Goal: Task Accomplishment & Management: Manage account settings

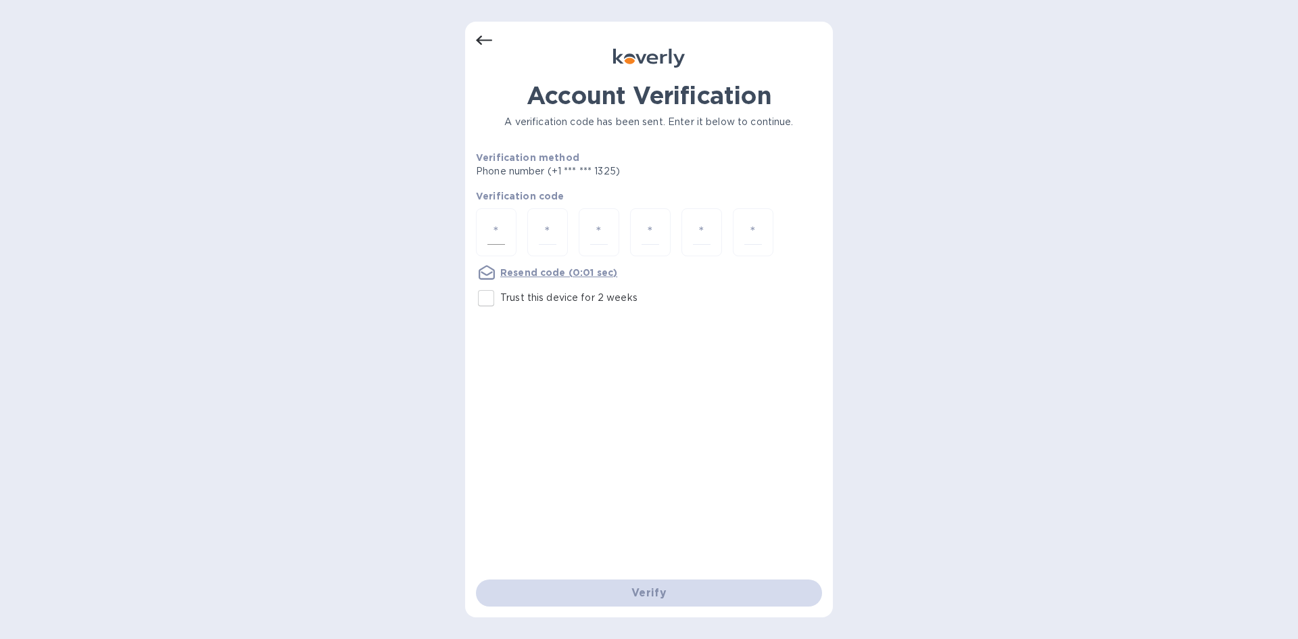
click at [489, 223] on input "number" at bounding box center [496, 232] width 18 height 25
drag, startPoint x: 497, startPoint y: 228, endPoint x: 550, endPoint y: 230, distance: 52.8
click at [497, 228] on input "number" at bounding box center [496, 232] width 18 height 25
type input "4"
type input "5"
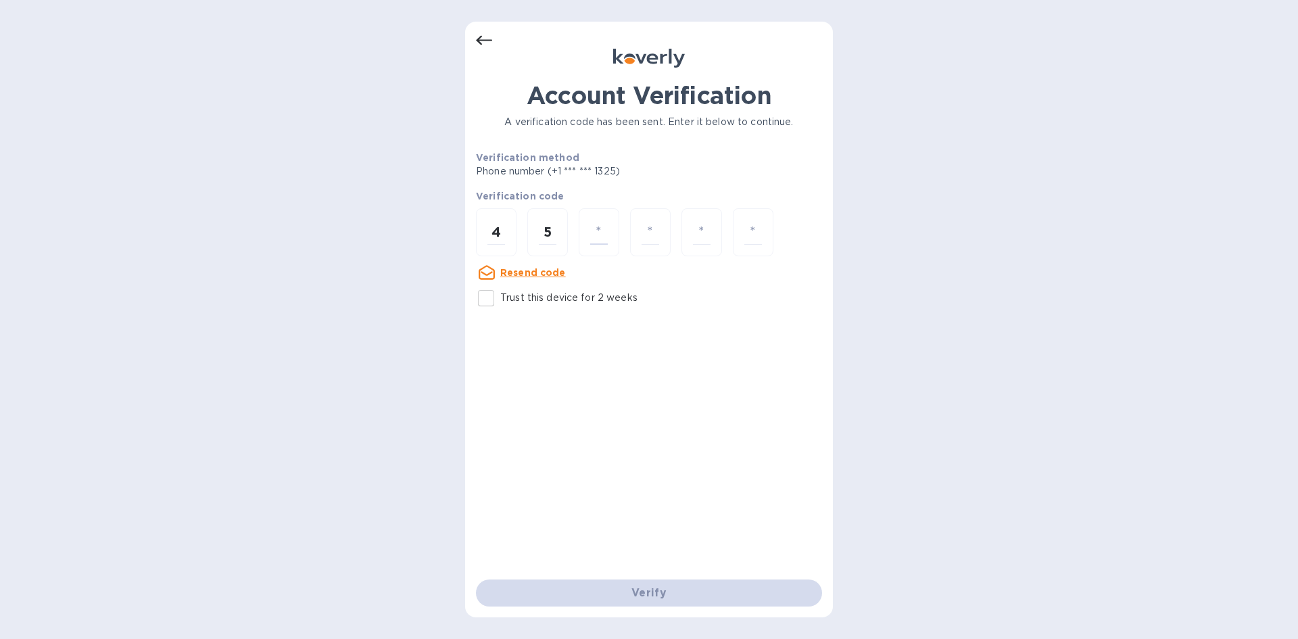
type input "2"
type input "7"
type input "6"
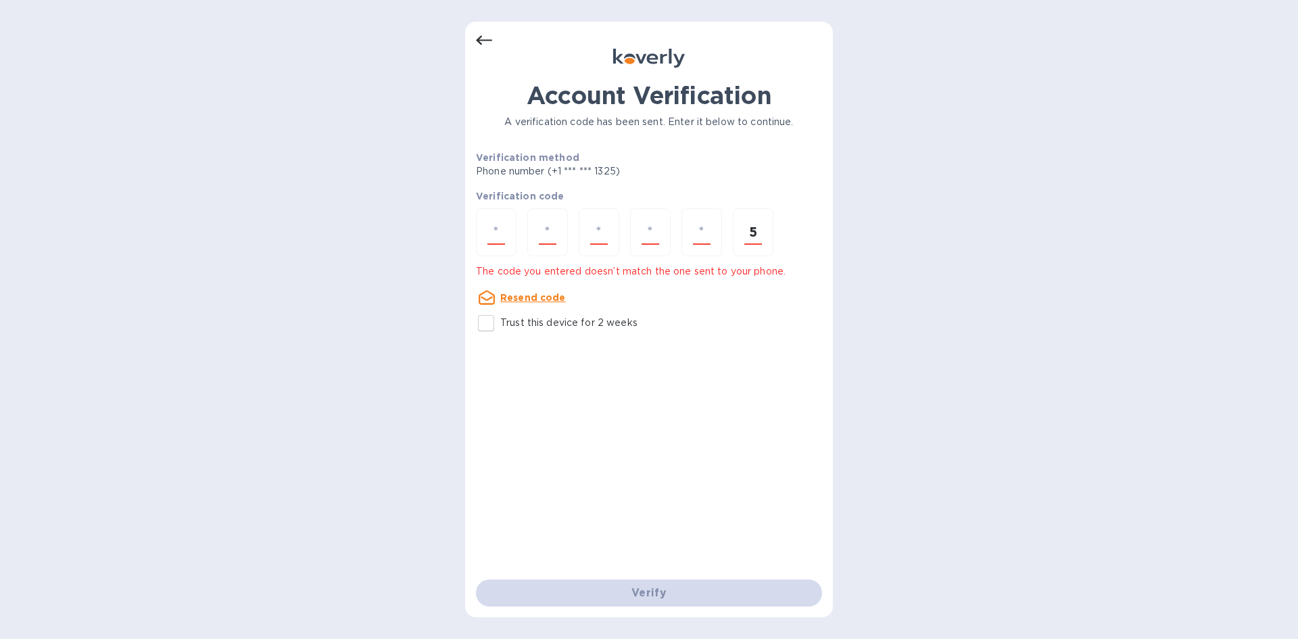
type input "5"
type input "4"
type input "5"
type input "2"
type input "7"
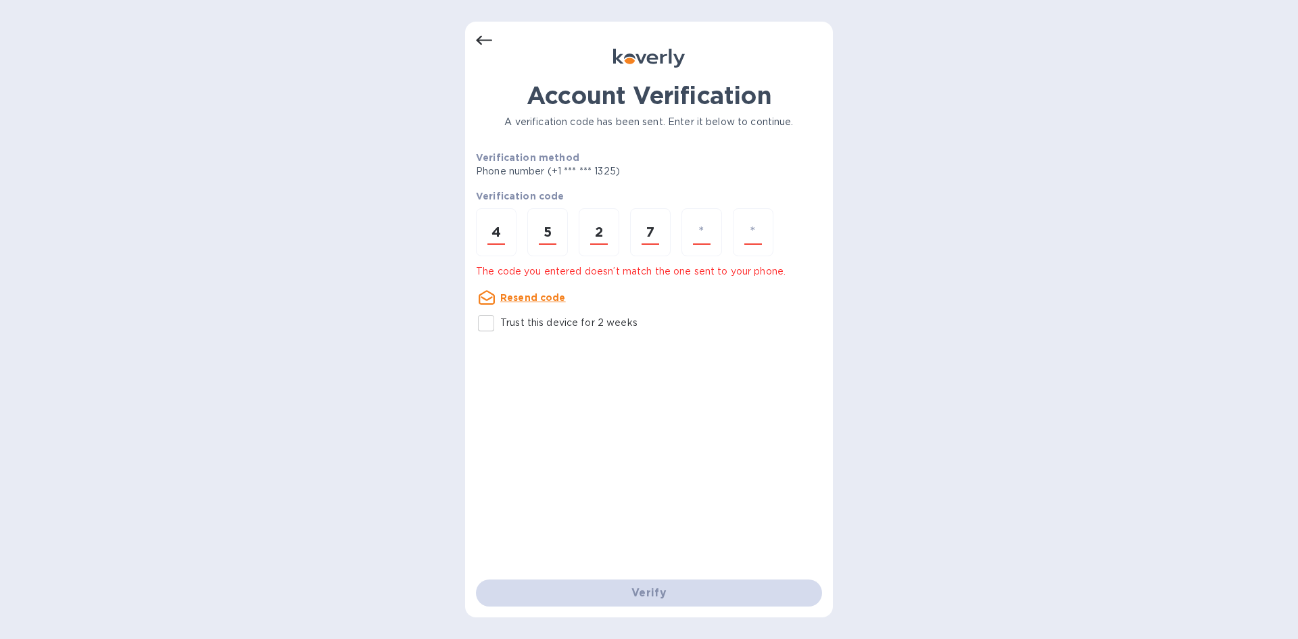
type input "2"
type input "6"
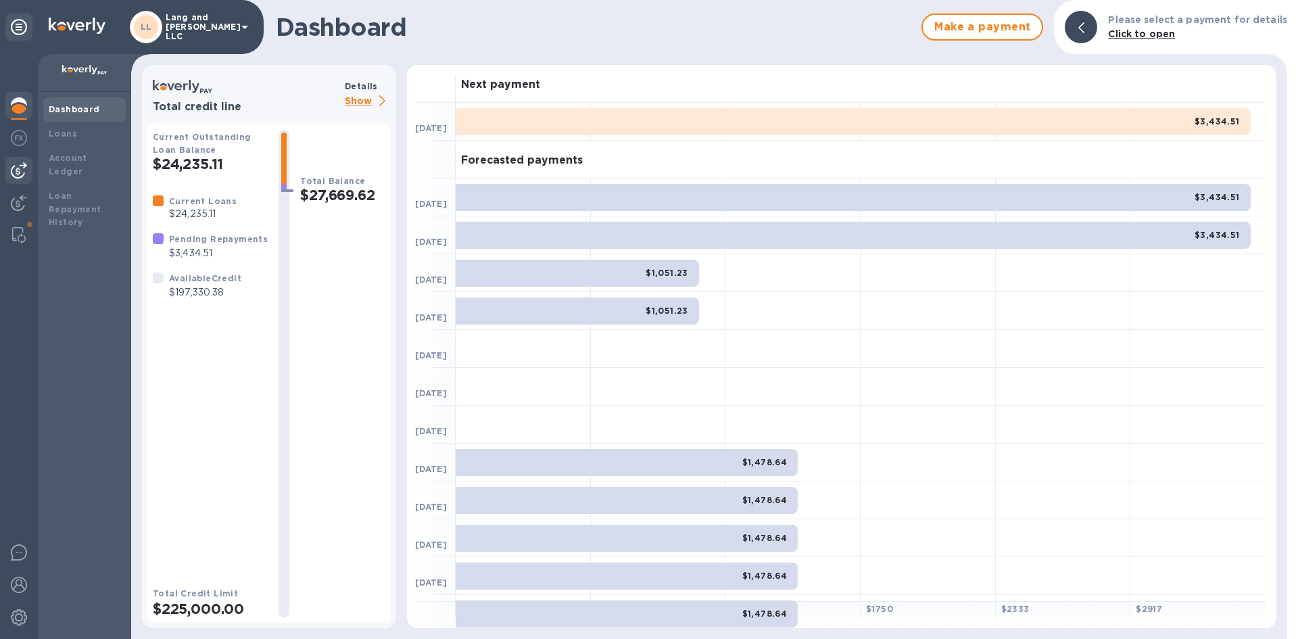
click at [19, 173] on img at bounding box center [19, 170] width 16 height 16
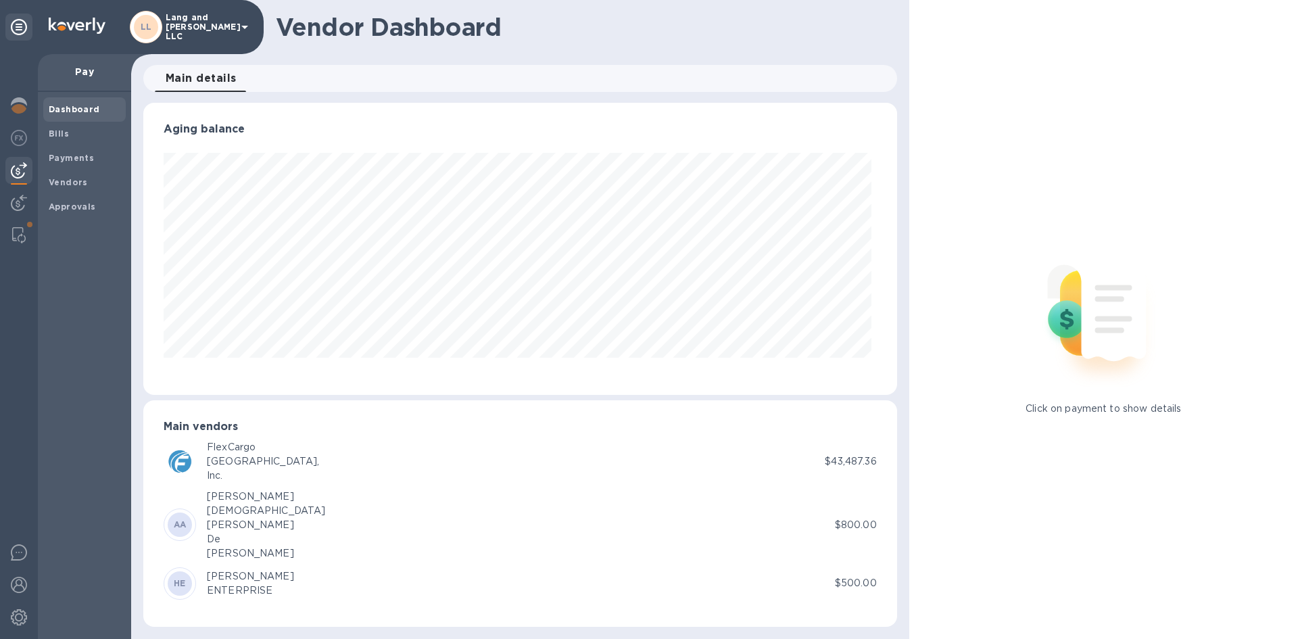
scroll to position [292, 748]
click at [85, 132] on span "Bills" at bounding box center [85, 134] width 72 height 14
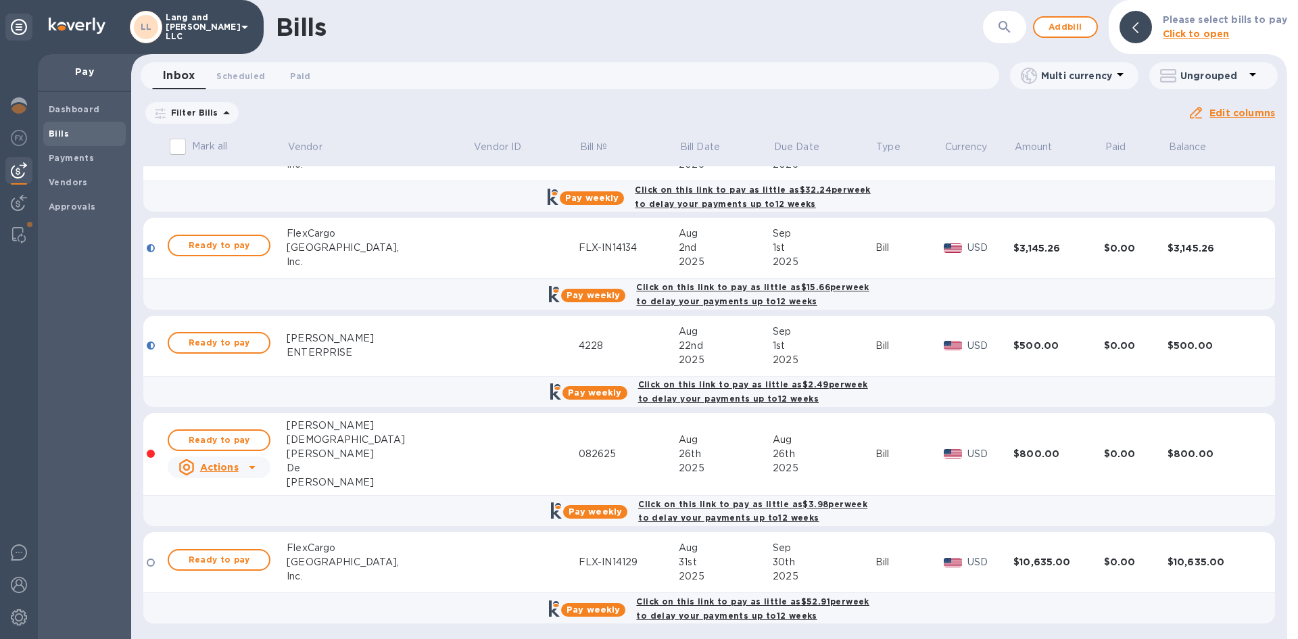
scroll to position [341, 0]
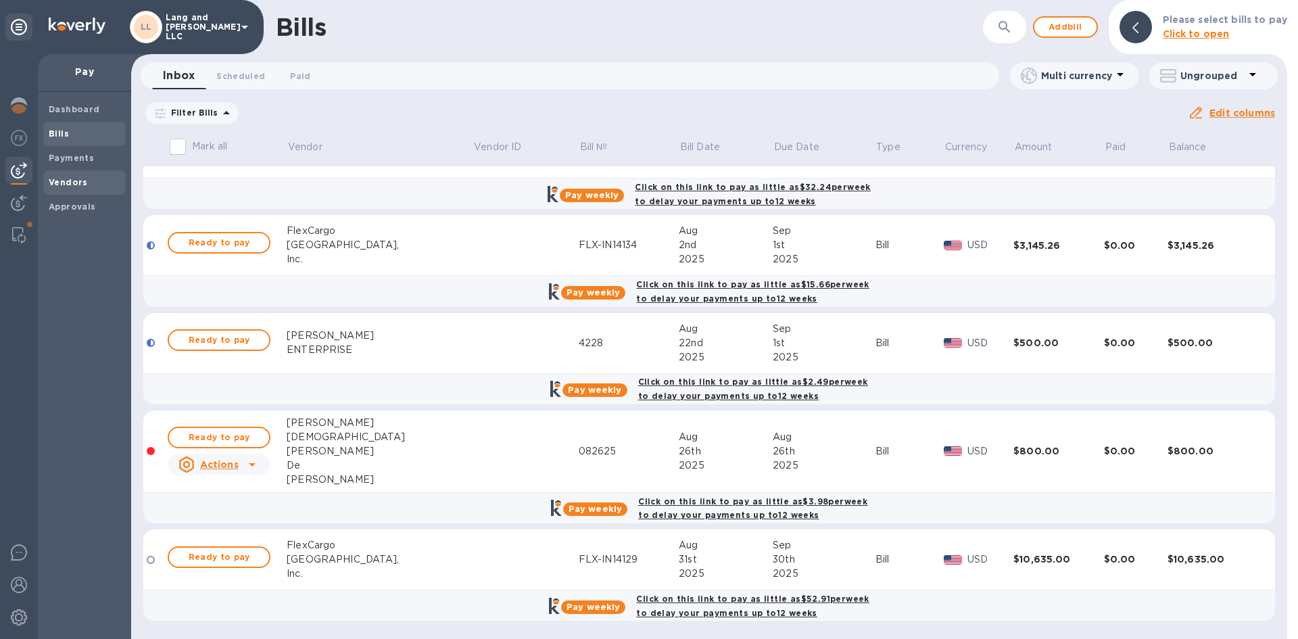
click at [72, 185] on b "Vendors" at bounding box center [68, 182] width 39 height 10
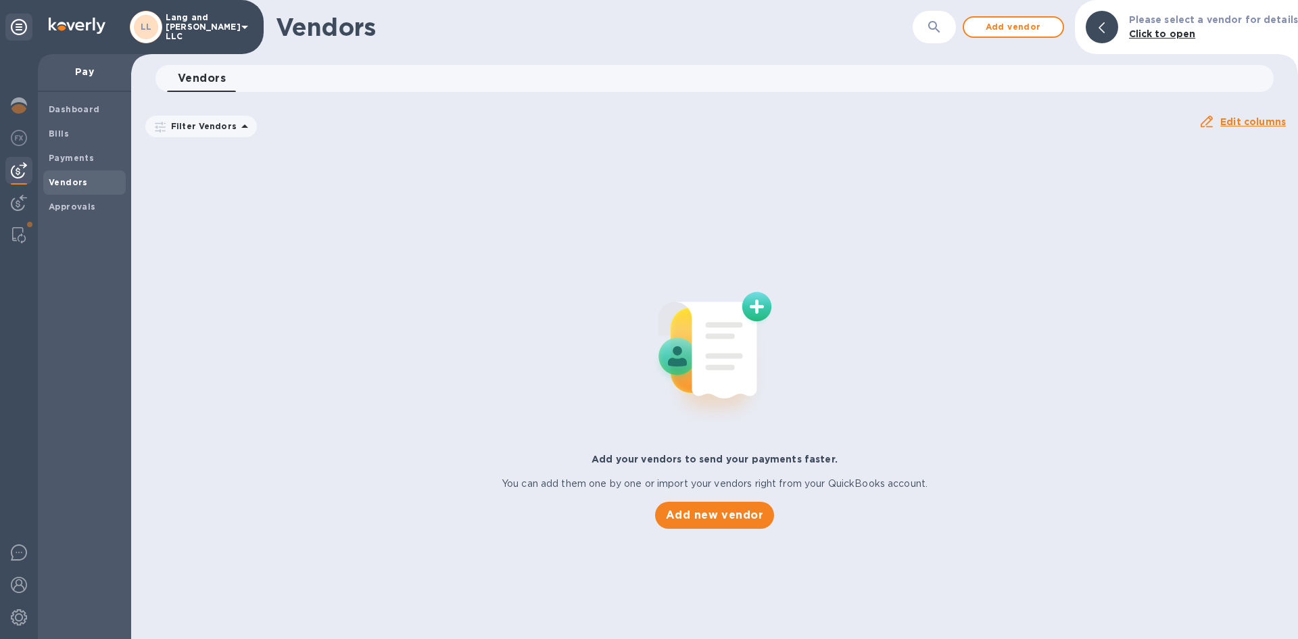
click at [82, 185] on b "Vendors" at bounding box center [68, 182] width 39 height 10
click at [16, 160] on div at bounding box center [18, 170] width 27 height 27
click at [22, 200] on img at bounding box center [19, 203] width 16 height 16
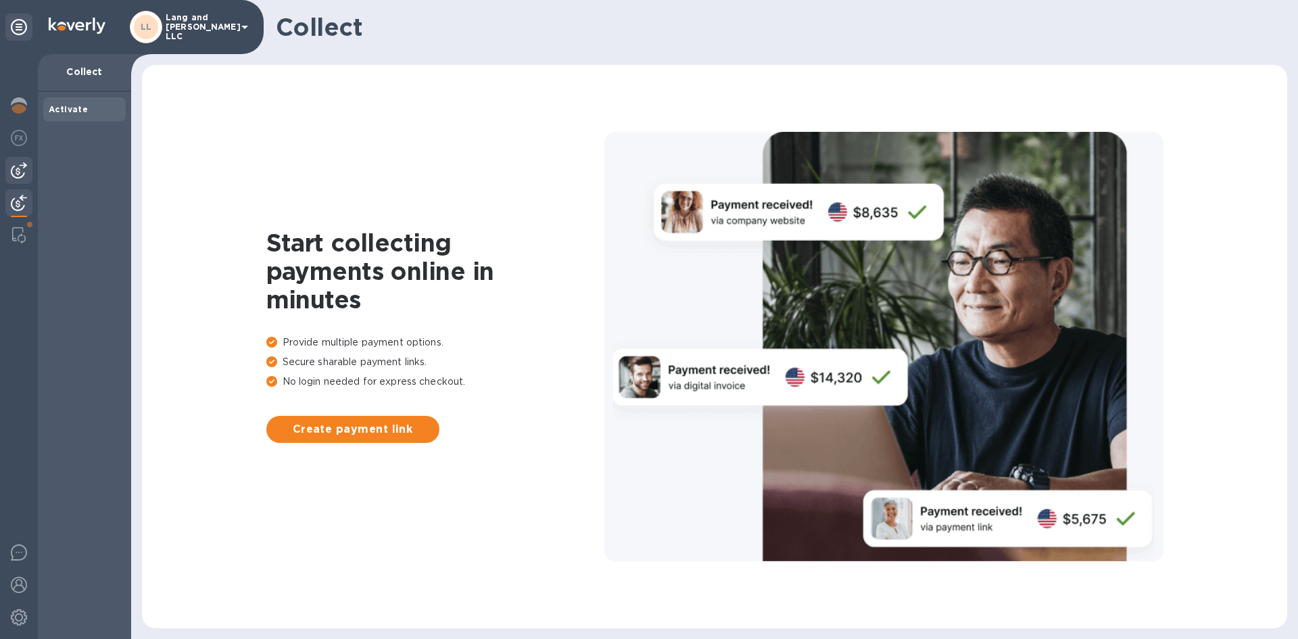
click at [20, 166] on img at bounding box center [19, 170] width 16 height 16
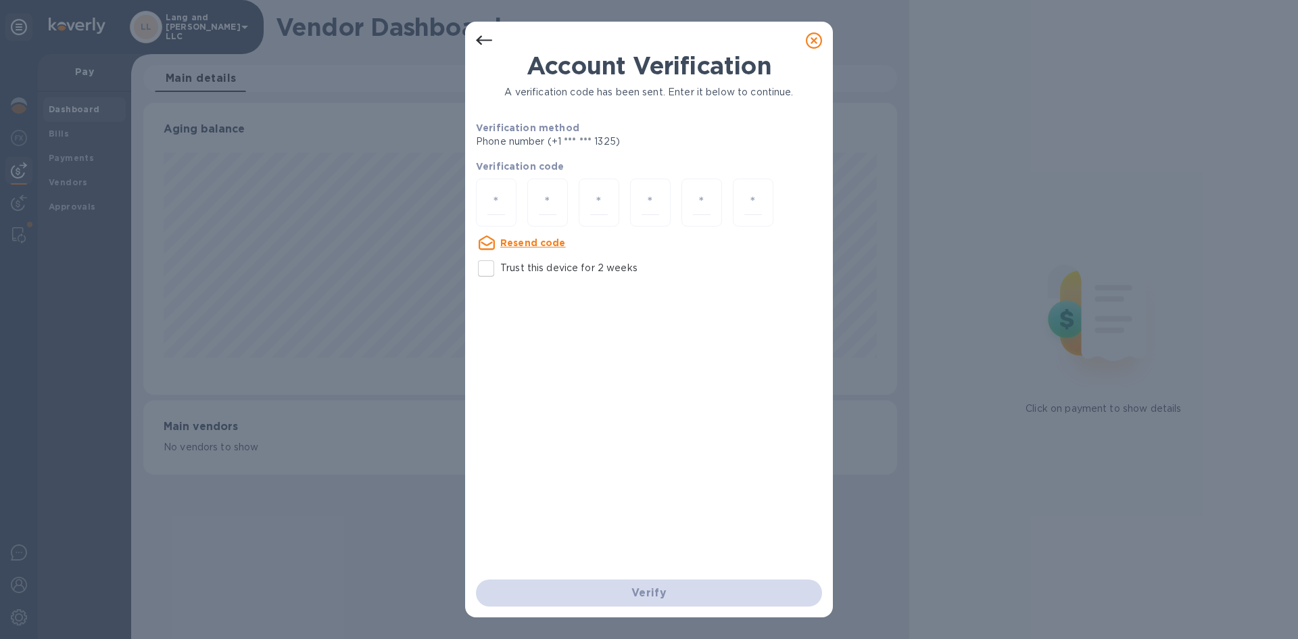
scroll to position [292, 753]
click at [479, 203] on div at bounding box center [496, 202] width 41 height 48
type input "7"
type input "9"
type input "1"
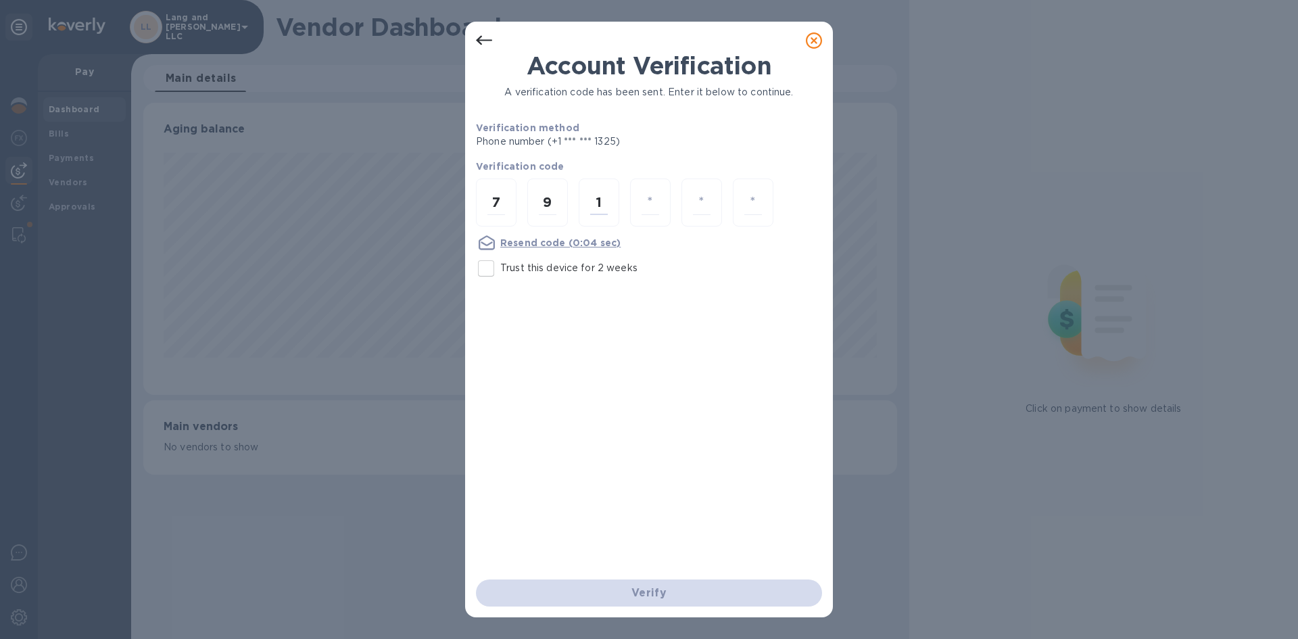
type input "7"
type input "1"
type input "7"
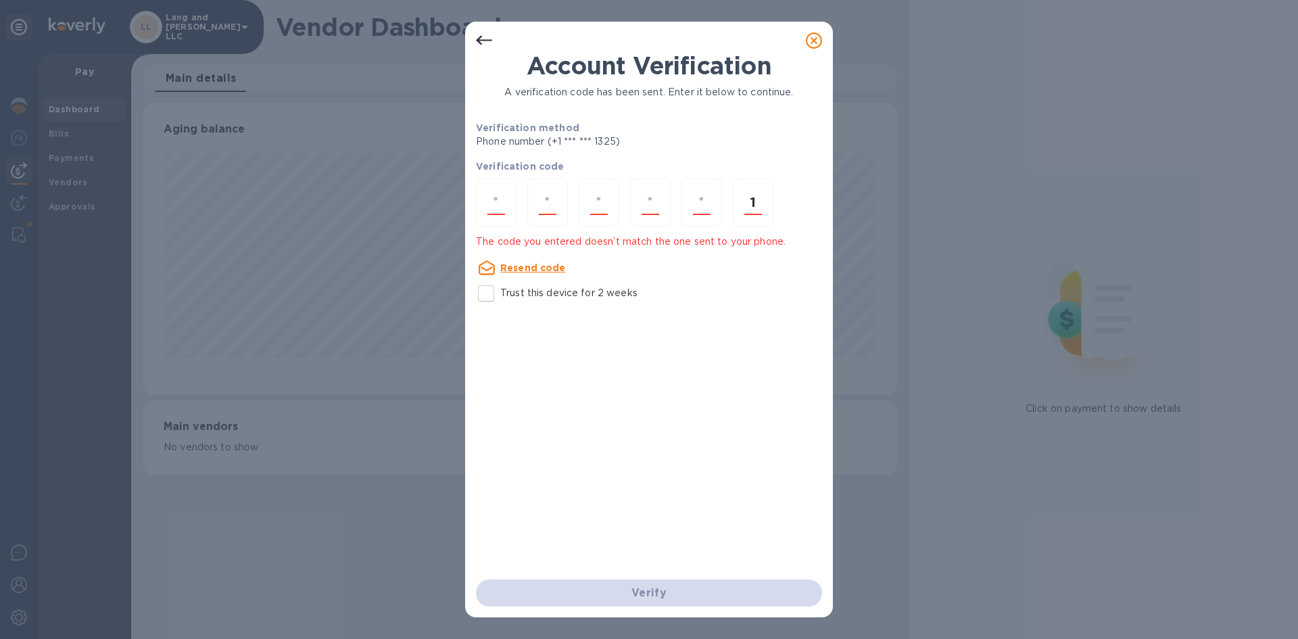
type input "1"
type input "7"
type input "9"
type input "1"
type input "7"
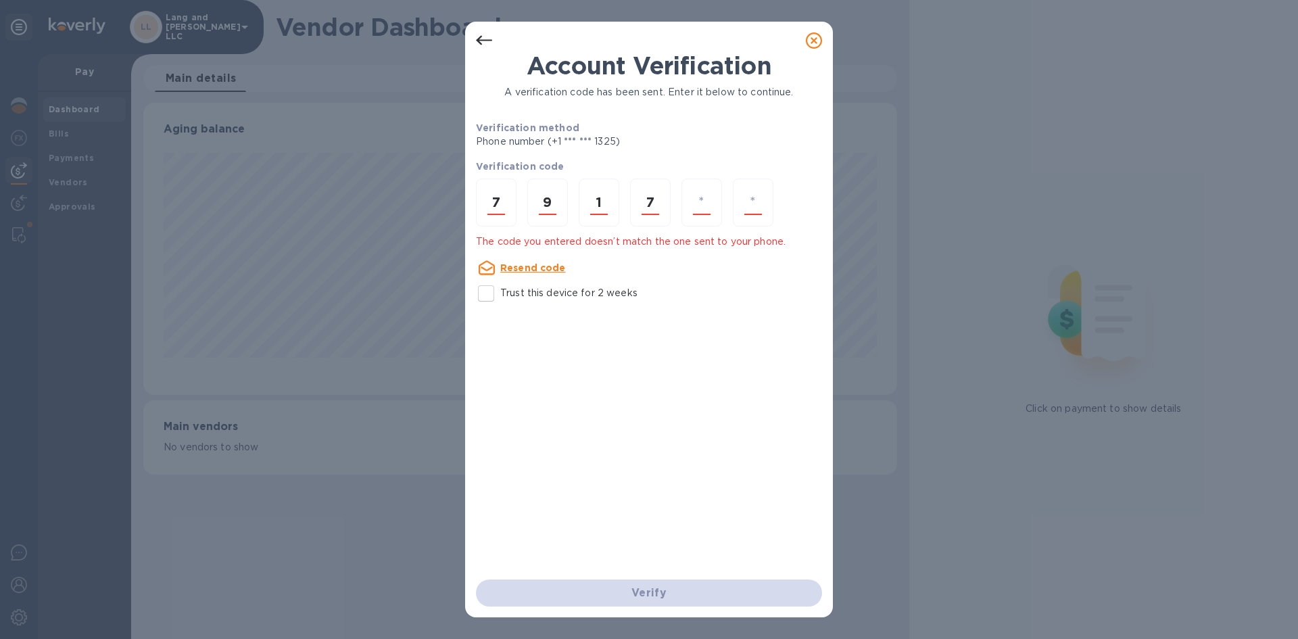
type input "1"
click at [515, 218] on div at bounding box center [496, 202] width 41 height 48
type input "9"
type input "4"
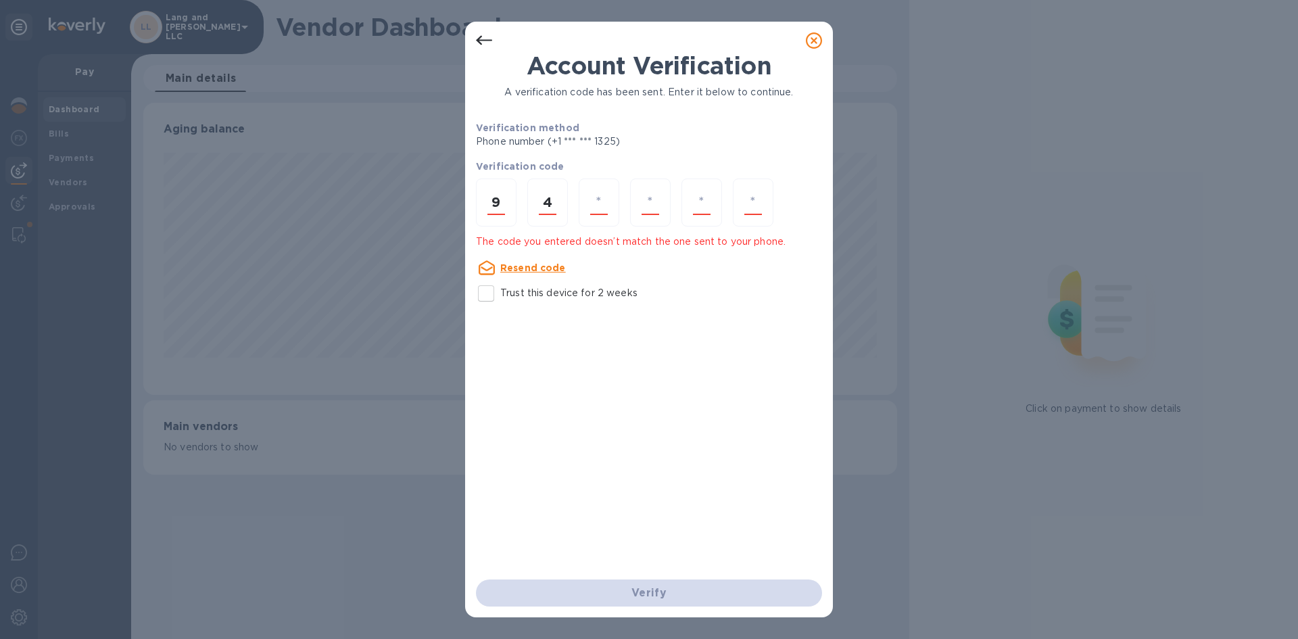
type input "8"
type input "7"
type input "6"
type input "5"
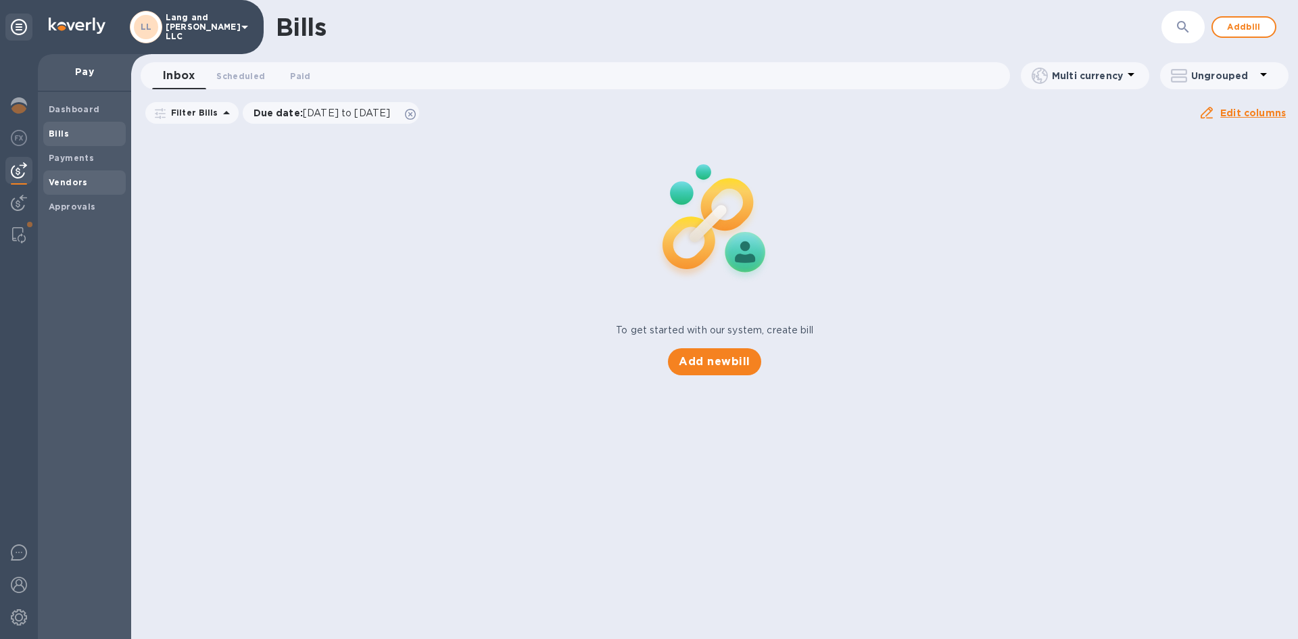
click at [73, 189] on span "Vendors" at bounding box center [68, 183] width 39 height 14
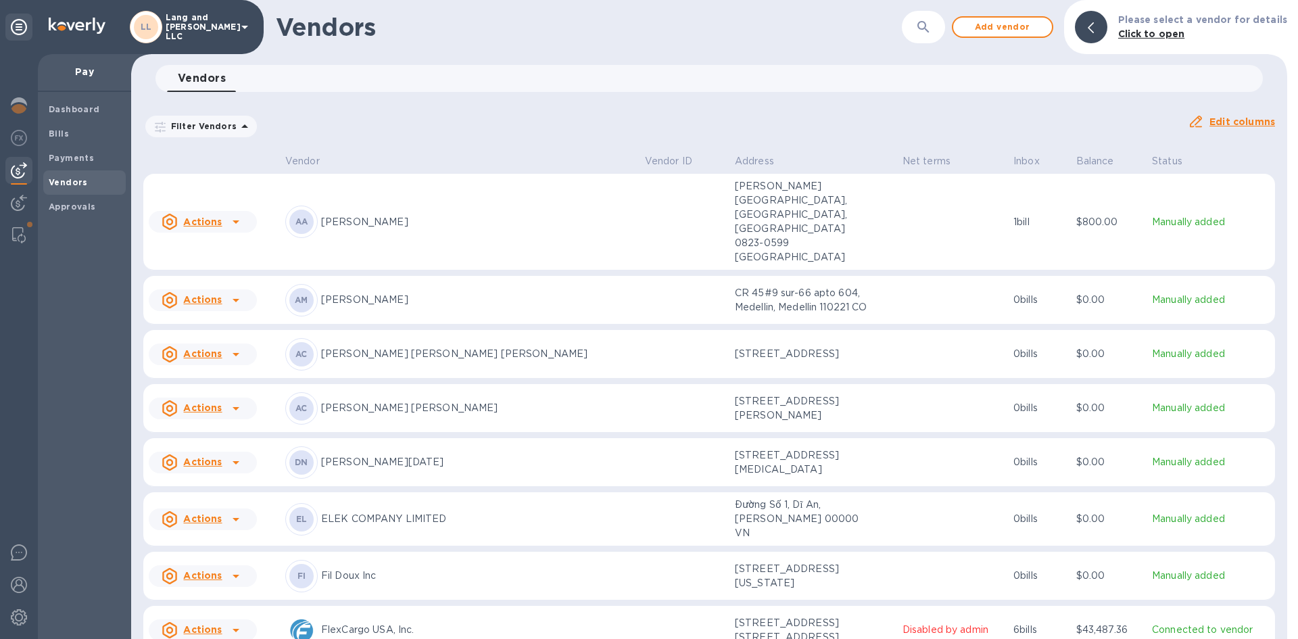
click at [354, 284] on div "AM [PERSON_NAME]" at bounding box center [459, 300] width 349 height 32
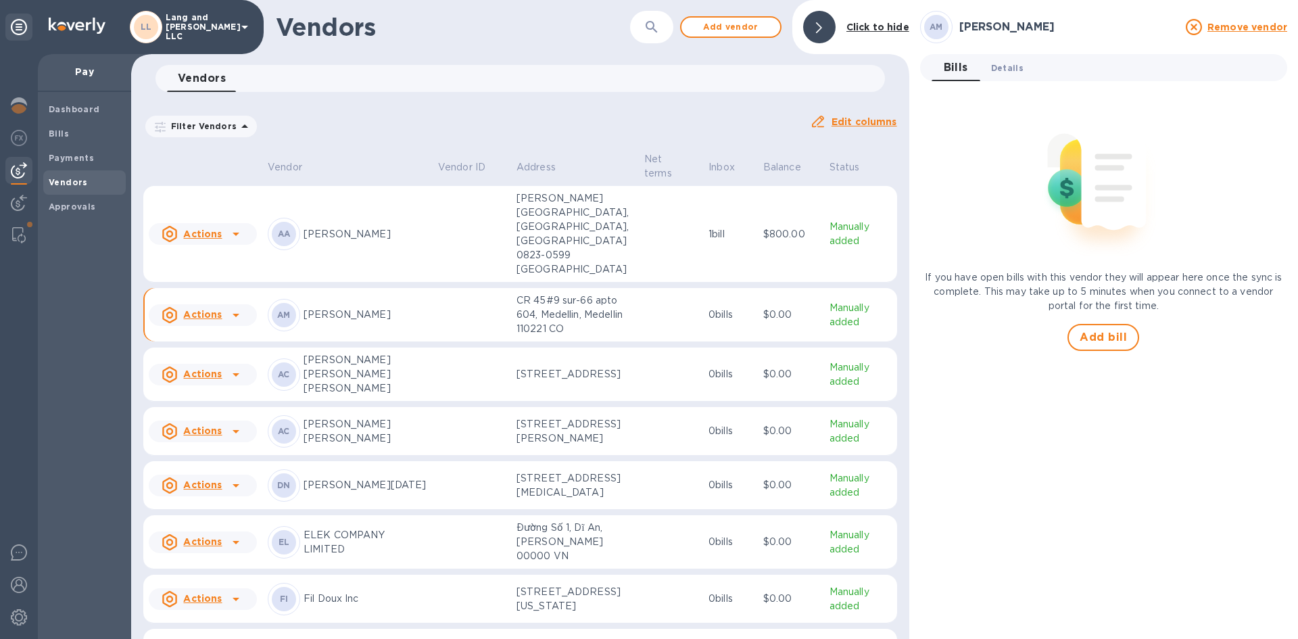
click at [1004, 65] on span "Details 0" at bounding box center [1007, 68] width 32 height 14
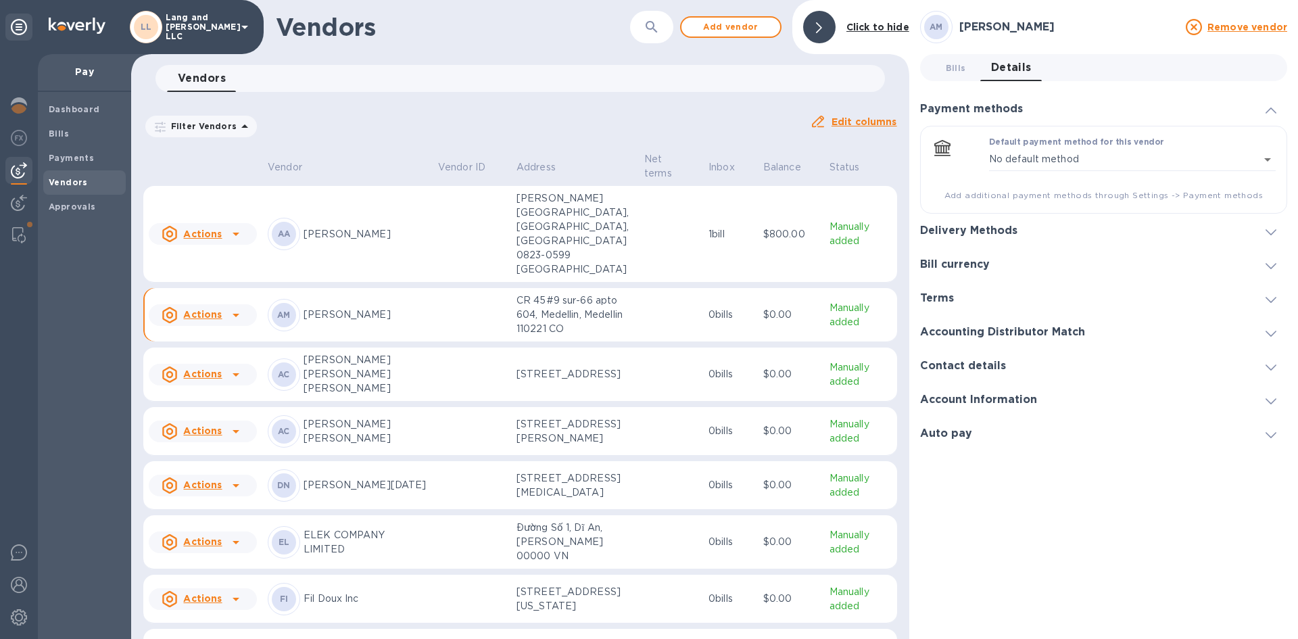
click at [963, 232] on h3 "Delivery Methods" at bounding box center [968, 230] width 97 height 13
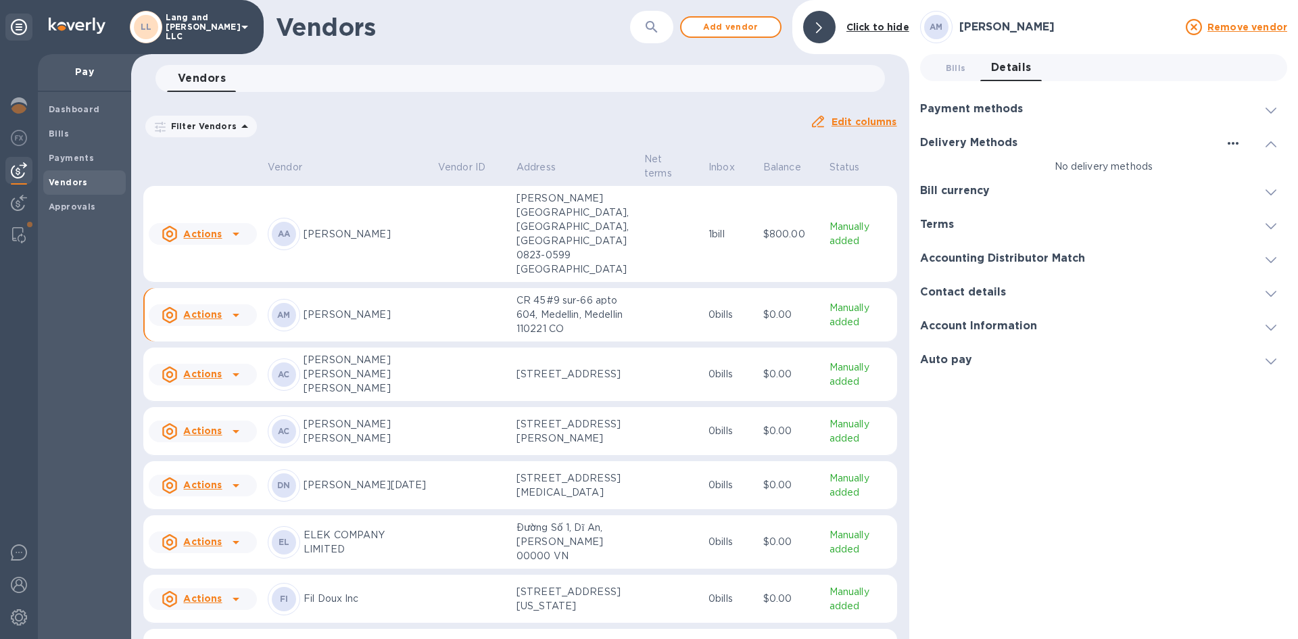
click at [1235, 141] on icon "button" at bounding box center [1233, 143] width 16 height 16
click at [1245, 177] on p "Add new" at bounding box center [1250, 171] width 45 height 14
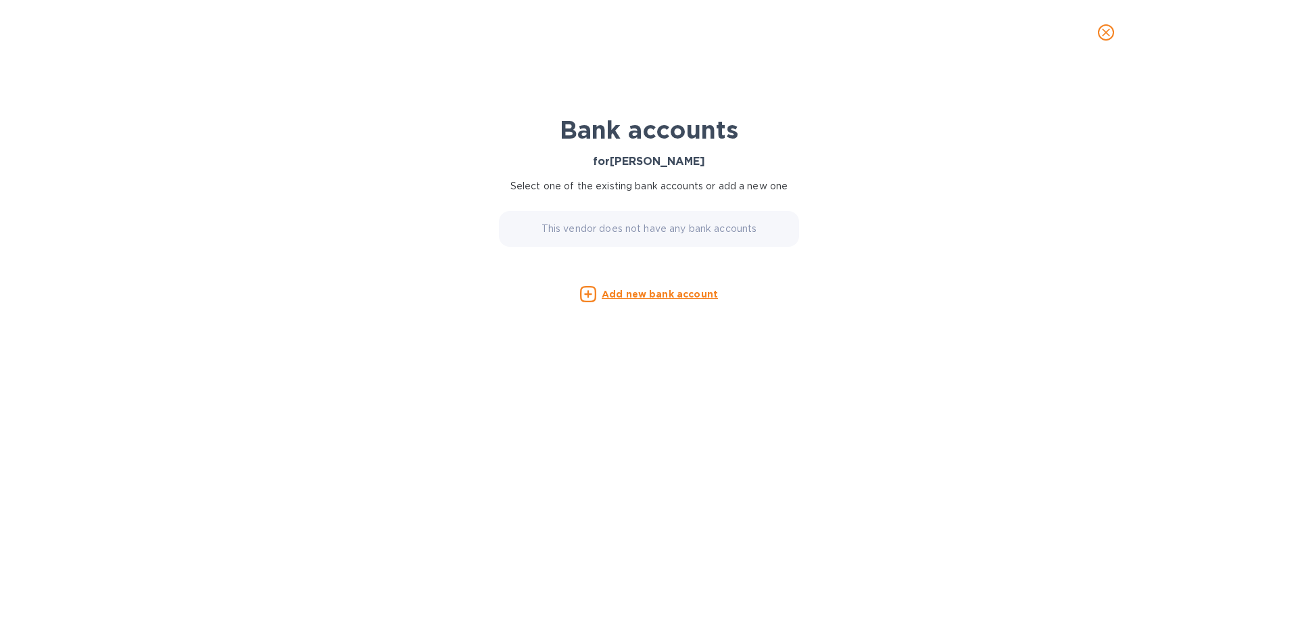
click at [628, 300] on p "Add new bank account" at bounding box center [660, 294] width 116 height 14
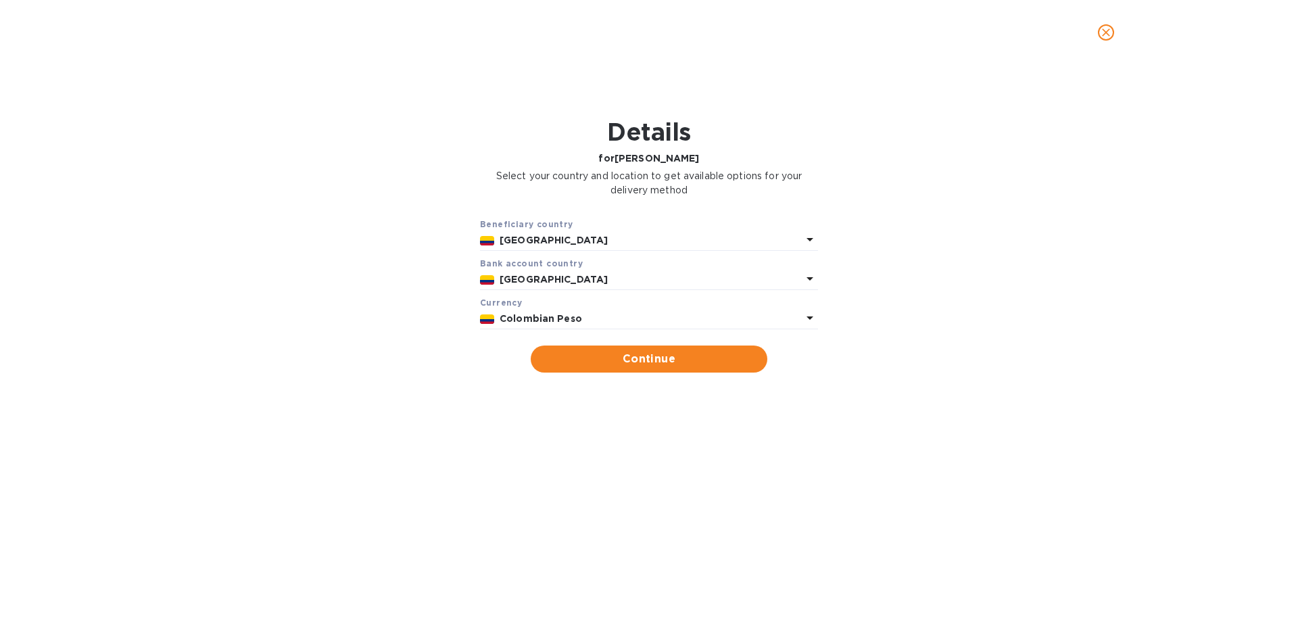
click at [613, 311] on div "Colombian Peso" at bounding box center [651, 319] width 308 height 20
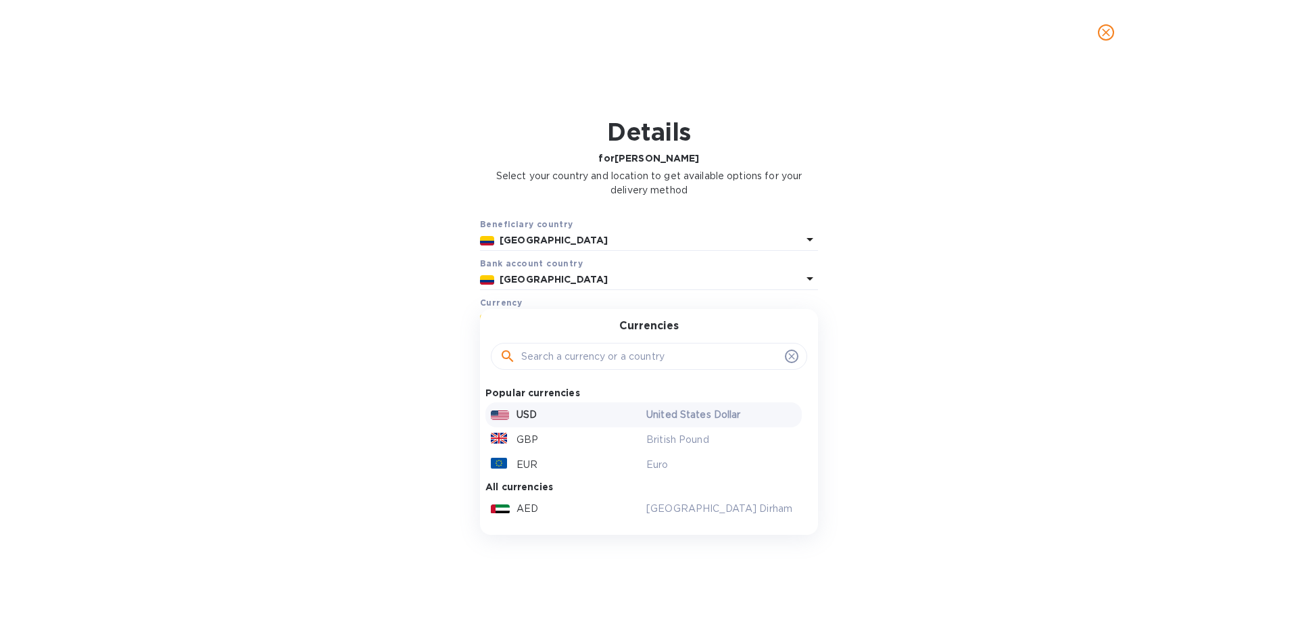
click at [565, 416] on div "USD" at bounding box center [566, 415] width 156 height 20
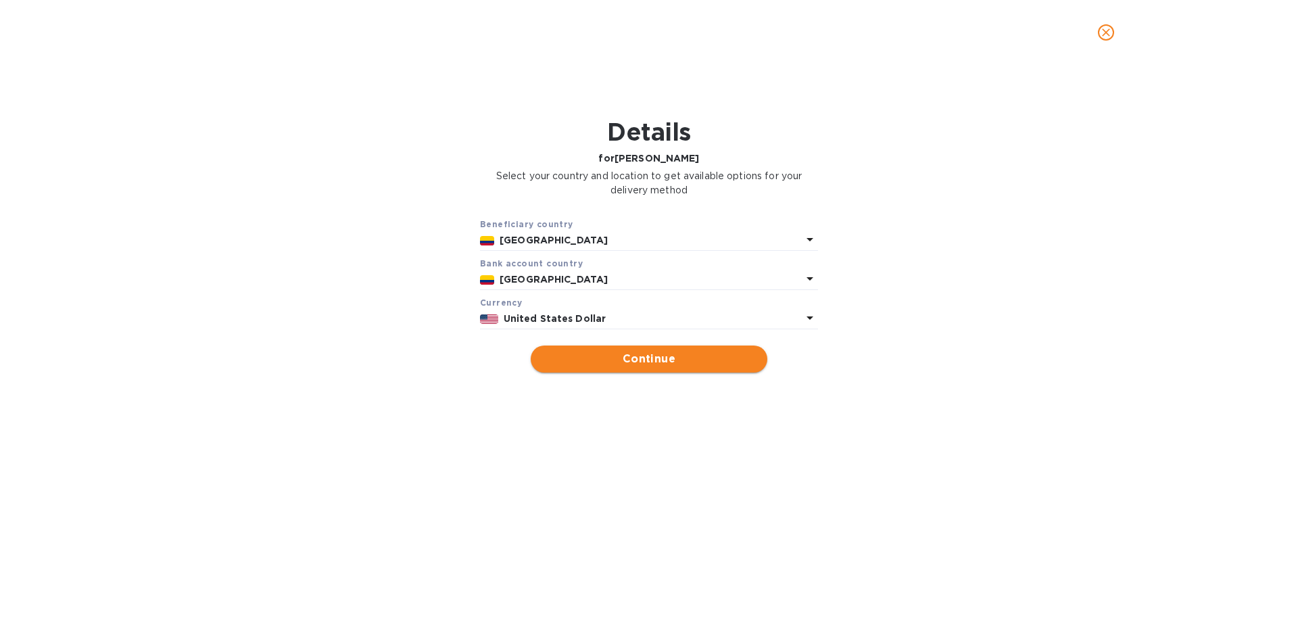
click at [663, 356] on span "Continue" at bounding box center [649, 359] width 215 height 16
type input "[PERSON_NAME]"
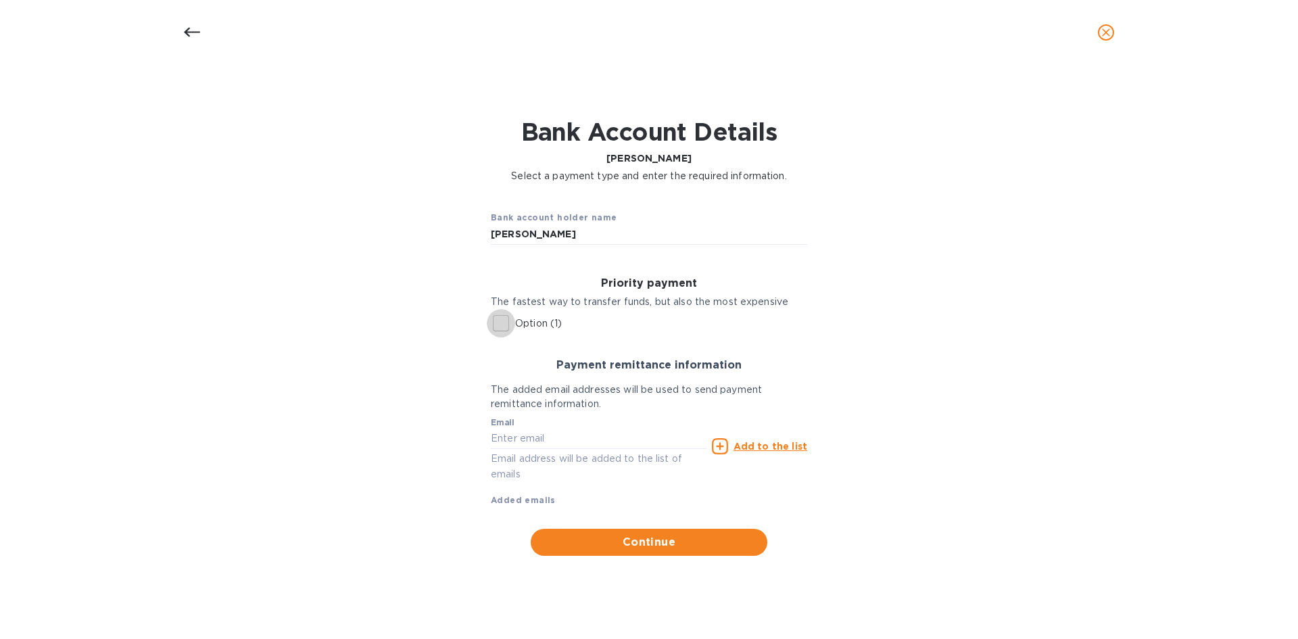
click at [502, 322] on input "Option (1)" at bounding box center [501, 323] width 28 height 28
checkbox input "true"
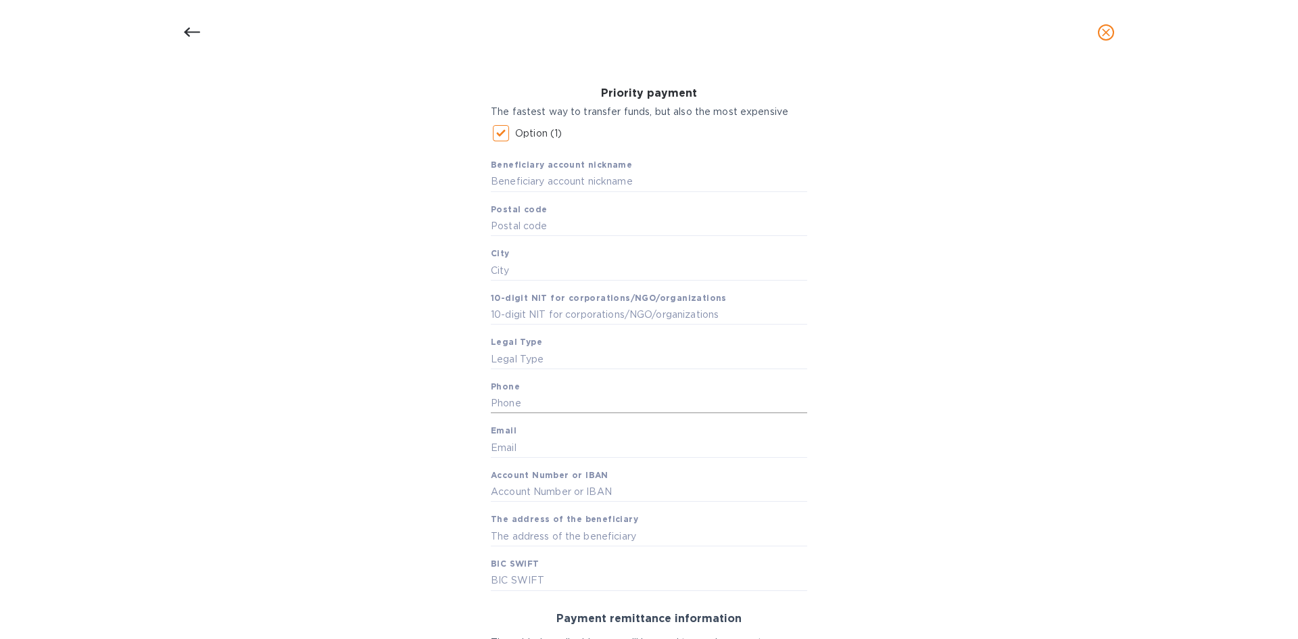
scroll to position [203, 0]
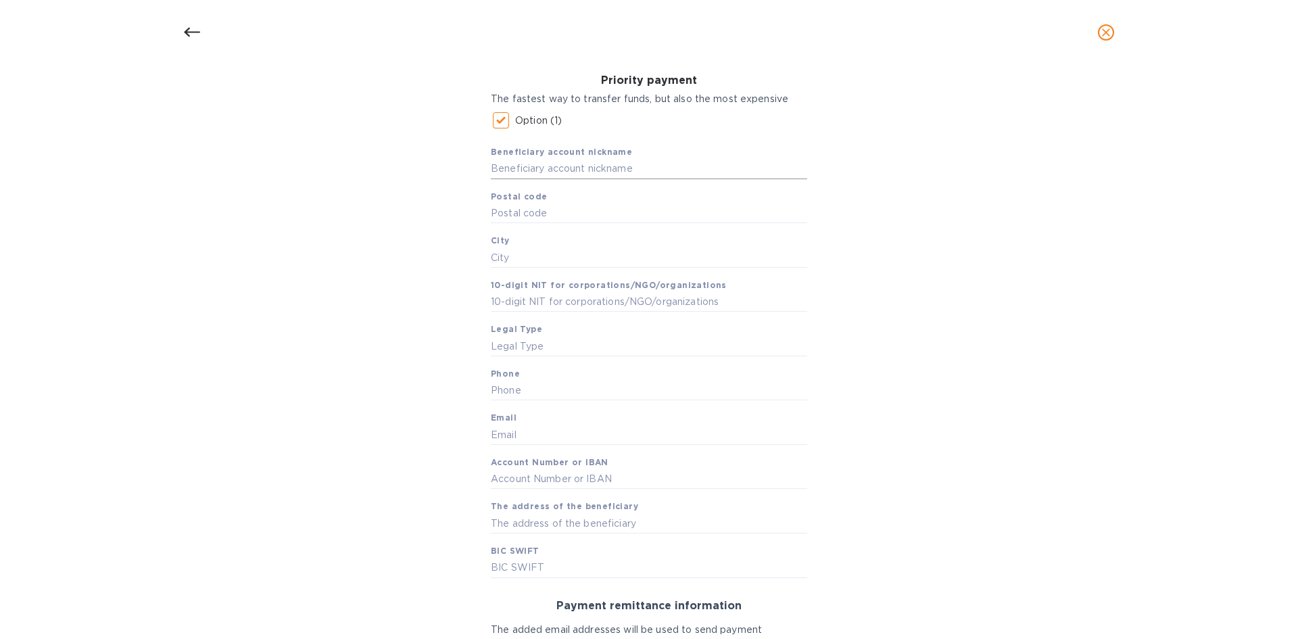
click at [552, 168] on input "text" at bounding box center [649, 169] width 316 height 20
paste input "CR 45#9 sur-66 apto 604"
drag, startPoint x: 618, startPoint y: 174, endPoint x: 412, endPoint y: 168, distance: 206.3
click at [412, 168] on div "Bank account holder name Angelo Mora Priority payment The fastest way to transf…" at bounding box center [649, 396] width 1263 height 815
type input "[PERSON_NAME]"
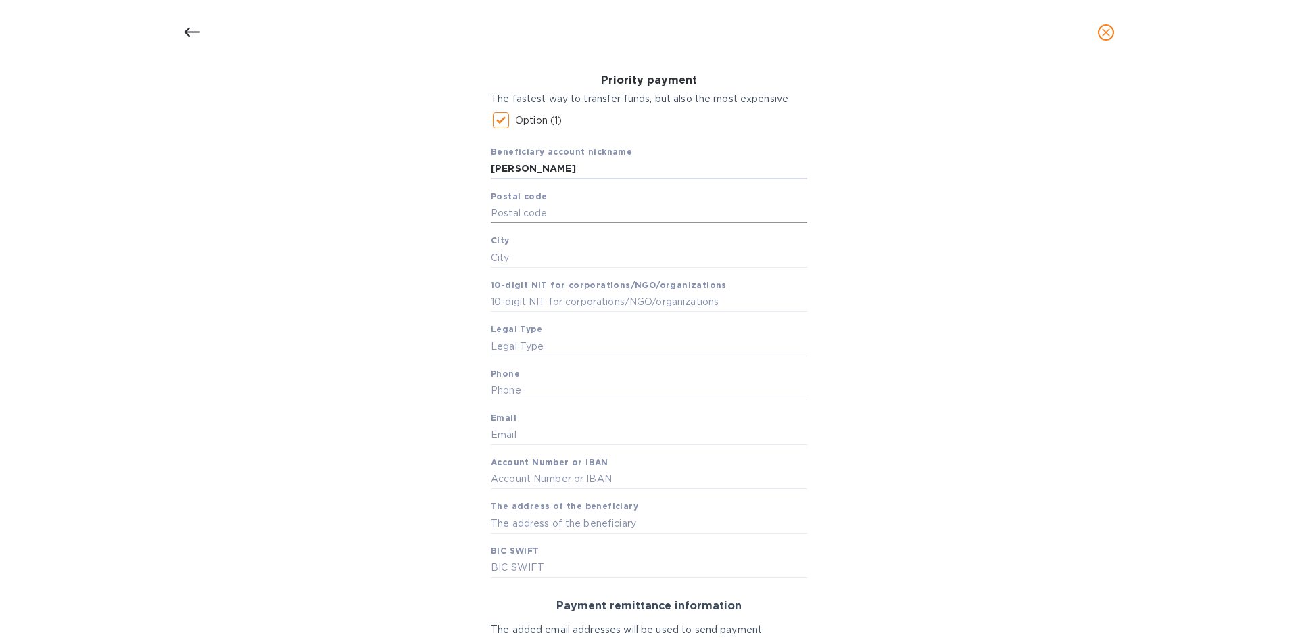
click at [519, 212] on input "text" at bounding box center [649, 214] width 316 height 20
click at [523, 212] on input "text" at bounding box center [649, 214] width 316 height 20
click at [520, 260] on input "text" at bounding box center [649, 257] width 316 height 20
type input "Medellin"
click at [535, 350] on input "text" at bounding box center [649, 346] width 316 height 20
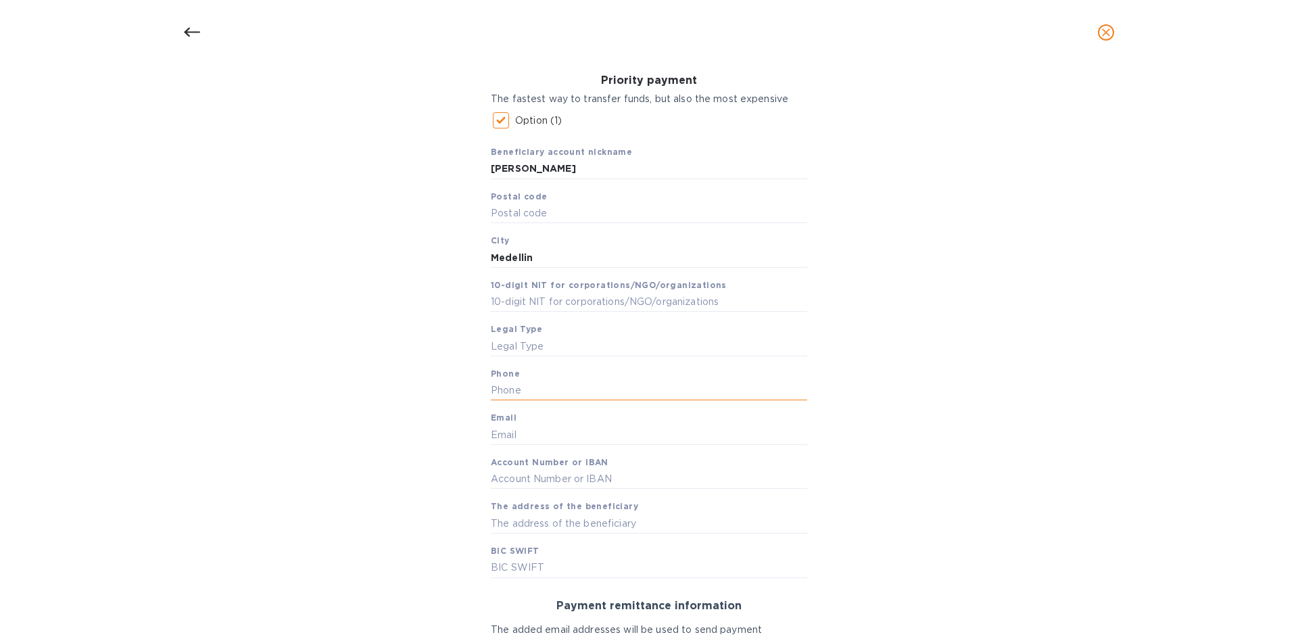
click at [546, 390] on input "text" at bounding box center [649, 391] width 316 height 20
click at [528, 390] on input "text" at bounding box center [649, 391] width 316 height 20
paste input "305-985-7703"
click at [534, 386] on input "305-985-7703" at bounding box center [649, 391] width 316 height 20
type input "3059857703"
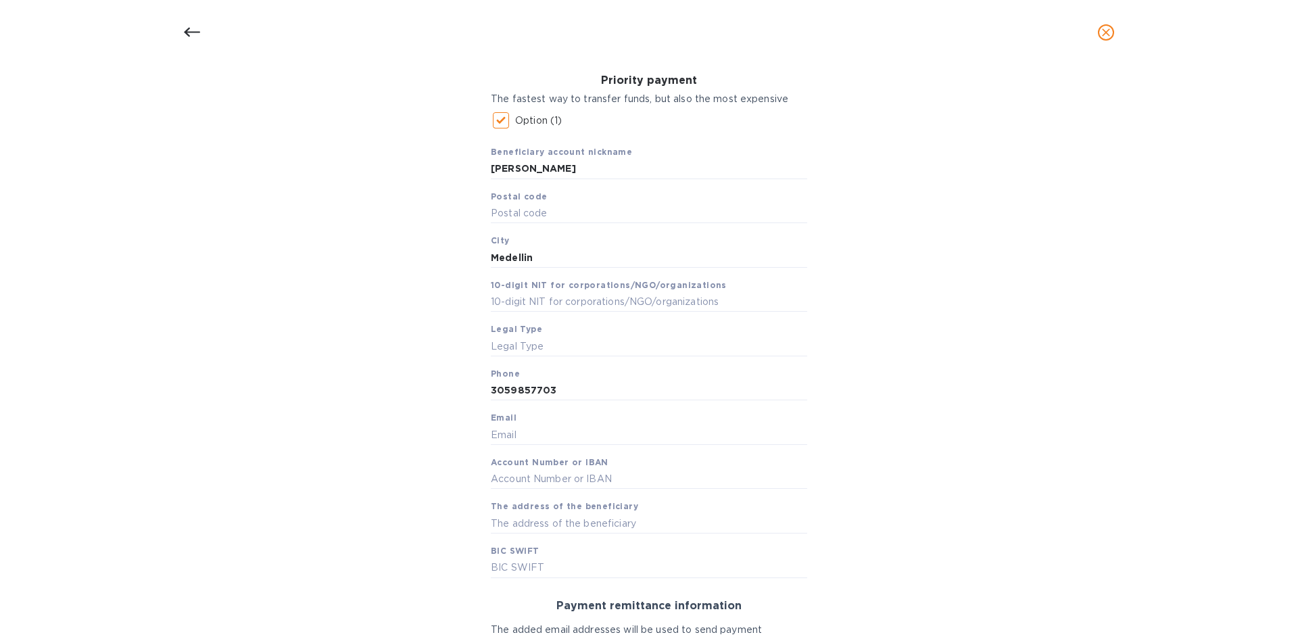
click at [1018, 252] on div "Bank account holder name Angelo Mora Priority payment The fastest way to transf…" at bounding box center [649, 396] width 1263 height 815
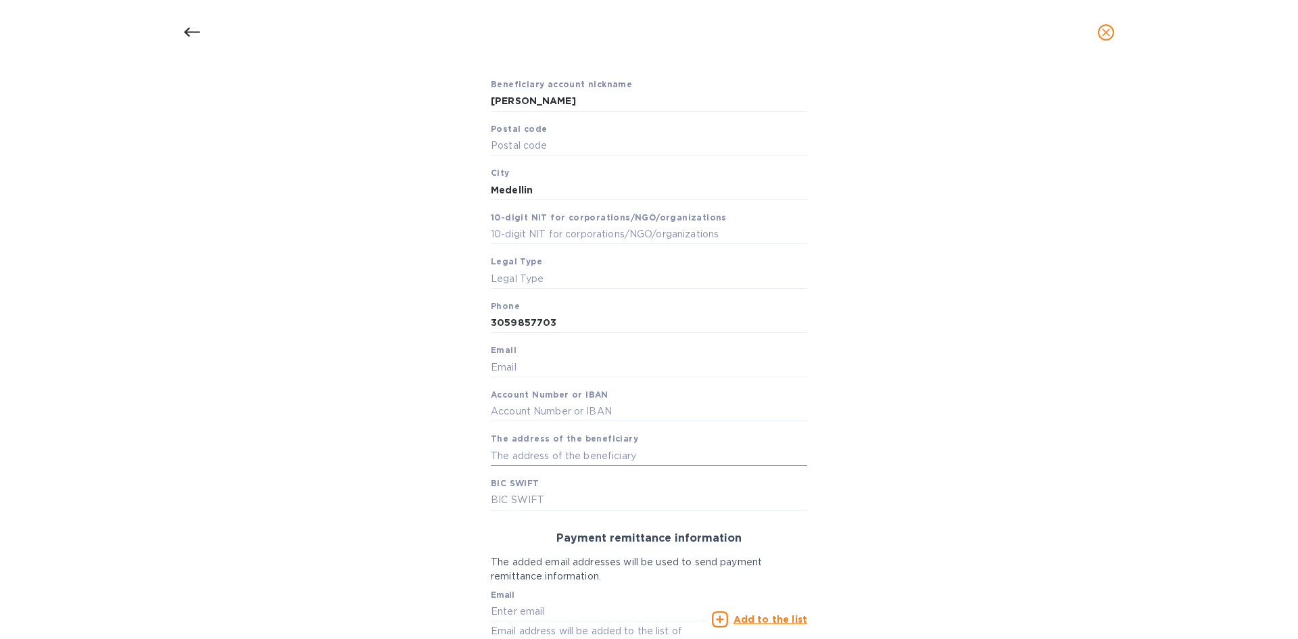
click at [538, 456] on input "text" at bounding box center [649, 456] width 316 height 20
paste input "CR 45#9 sur-66 apto 604"
click at [522, 453] on input "CR 45#9 sur-66 apto 604" at bounding box center [649, 456] width 316 height 20
drag, startPoint x: 548, startPoint y: 456, endPoint x: 640, endPoint y: 462, distance: 91.5
click at [549, 456] on input "CR 45 9 sur-66 apto 604" at bounding box center [649, 456] width 316 height 20
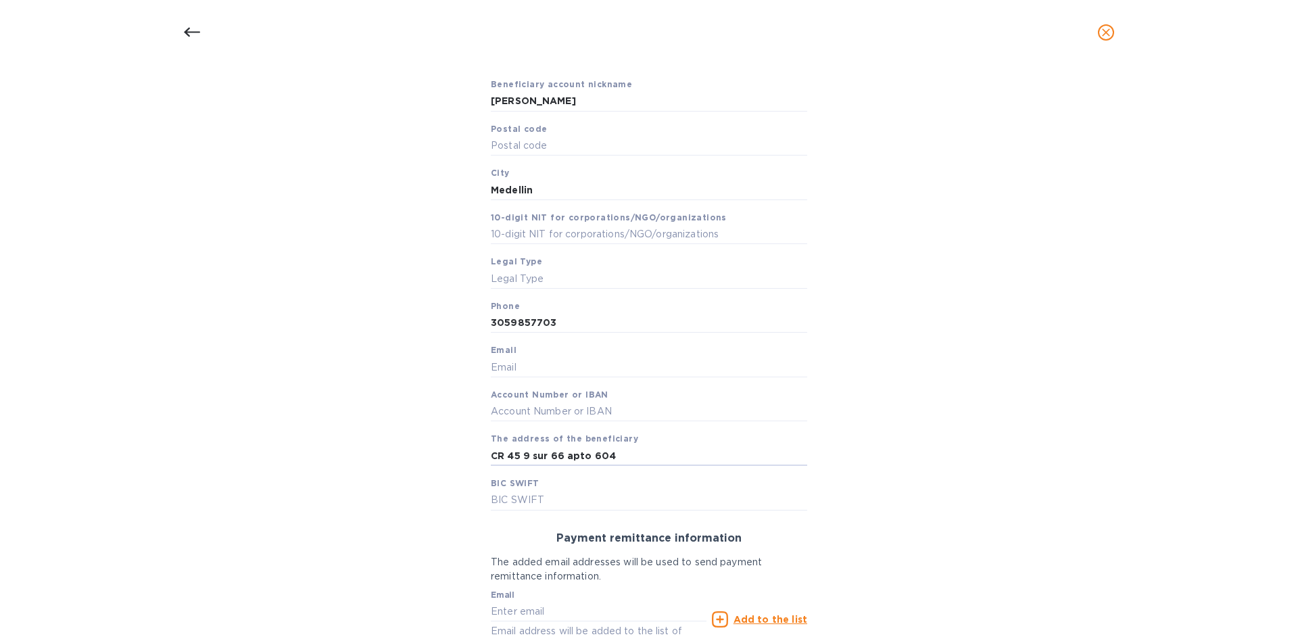
type input "CR 45 9 sur 66 apto 604"
click at [878, 492] on div "Bank account holder name Angelo Mora Priority payment The fastest way to transf…" at bounding box center [649, 328] width 1263 height 815
click at [573, 491] on input "text" at bounding box center [649, 500] width 316 height 20
paste input "COLOCOBMXXX"
type input "COLOCOBMXXX"
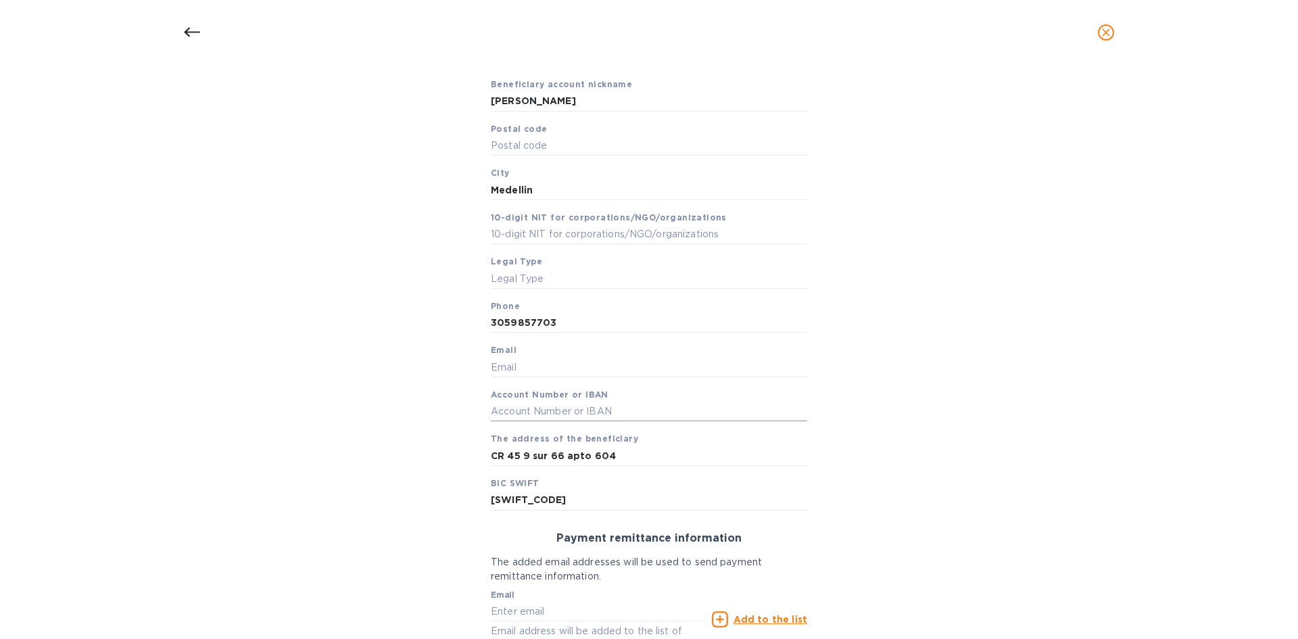
click at [552, 400] on span "Account Number or IBAN" at bounding box center [550, 395] width 118 height 14
click at [552, 410] on input "text" at bounding box center [649, 412] width 316 height 20
paste input "57161293280"
type input "57161293280"
click at [868, 377] on div "Bank account holder name Angelo Mora Priority payment The fastest way to transf…" at bounding box center [649, 328] width 1263 height 815
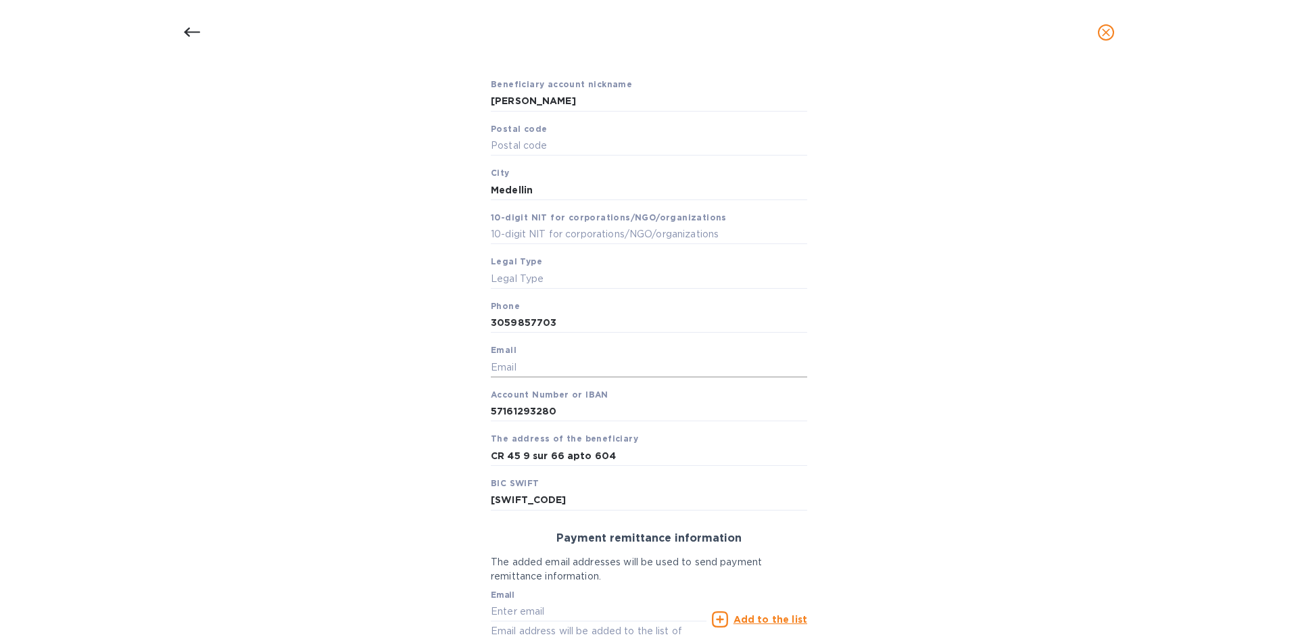
click at [504, 368] on input "text" at bounding box center [649, 367] width 316 height 20
click at [601, 368] on input "text" at bounding box center [649, 367] width 316 height 20
paste input "angelomorasalamanca@gmail.com"
type input "angelomorasalamanca@gmail.com"
click at [1033, 385] on div "Bank account holder name Angelo Mora Priority payment The fastest way to transf…" at bounding box center [649, 328] width 1263 height 815
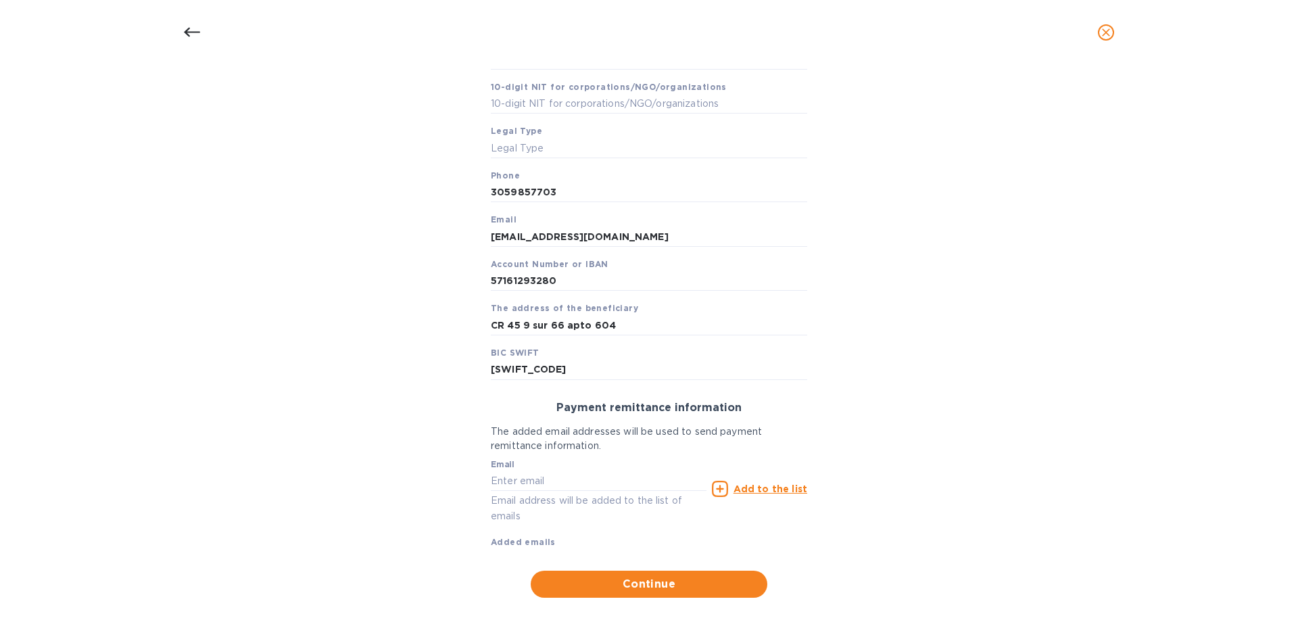
scroll to position [402, 0]
click at [585, 481] on input "text" at bounding box center [599, 480] width 216 height 20
paste input "angelomorasalamanca@gmail.com"
type input "angelomorasalamanca@gmail.com"
click at [785, 485] on u "Add to the list" at bounding box center [771, 488] width 74 height 11
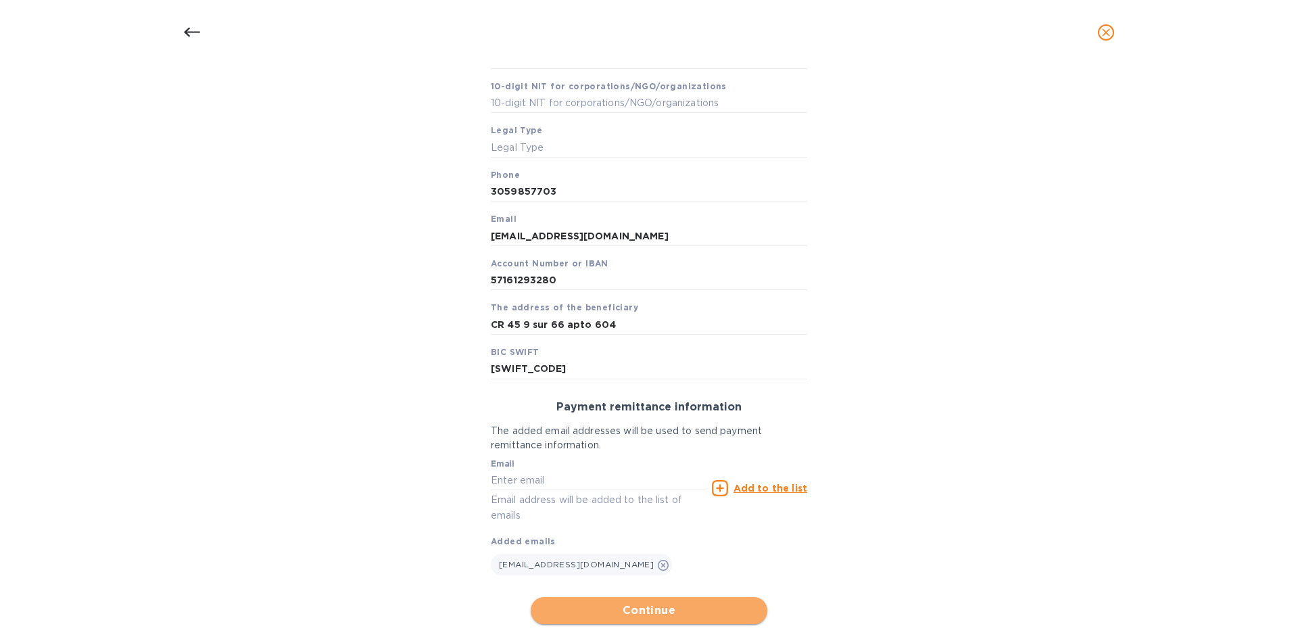
click at [684, 614] on span "Continue" at bounding box center [649, 610] width 215 height 16
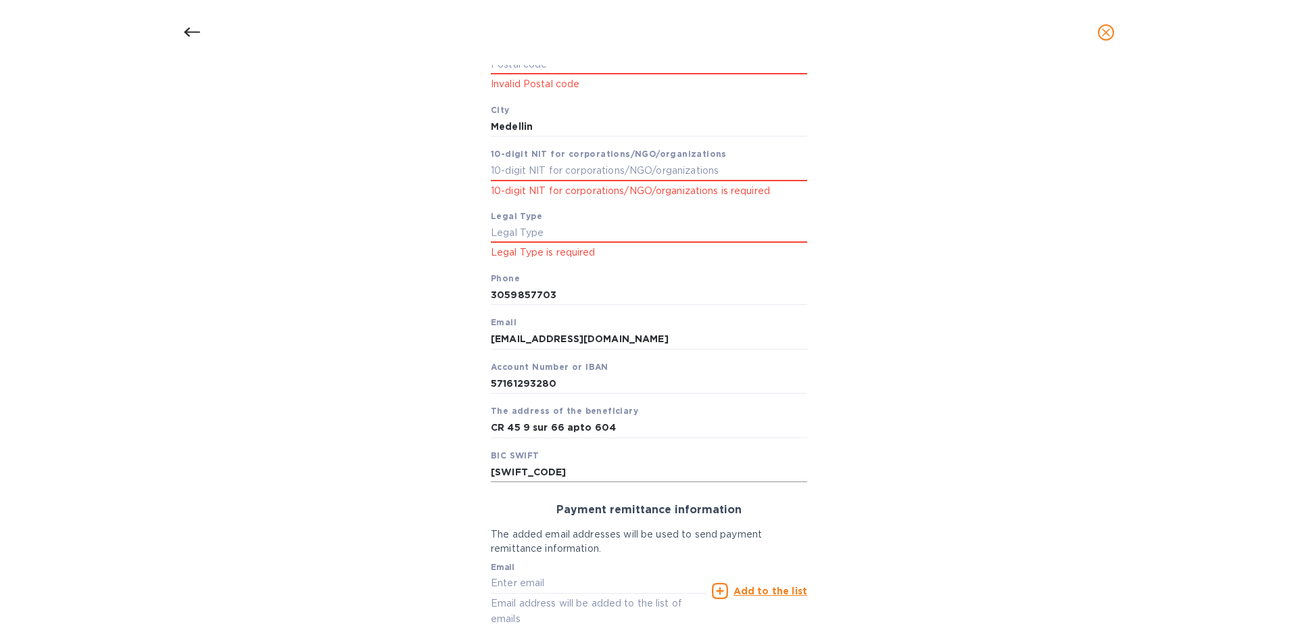
scroll to position [284, 0]
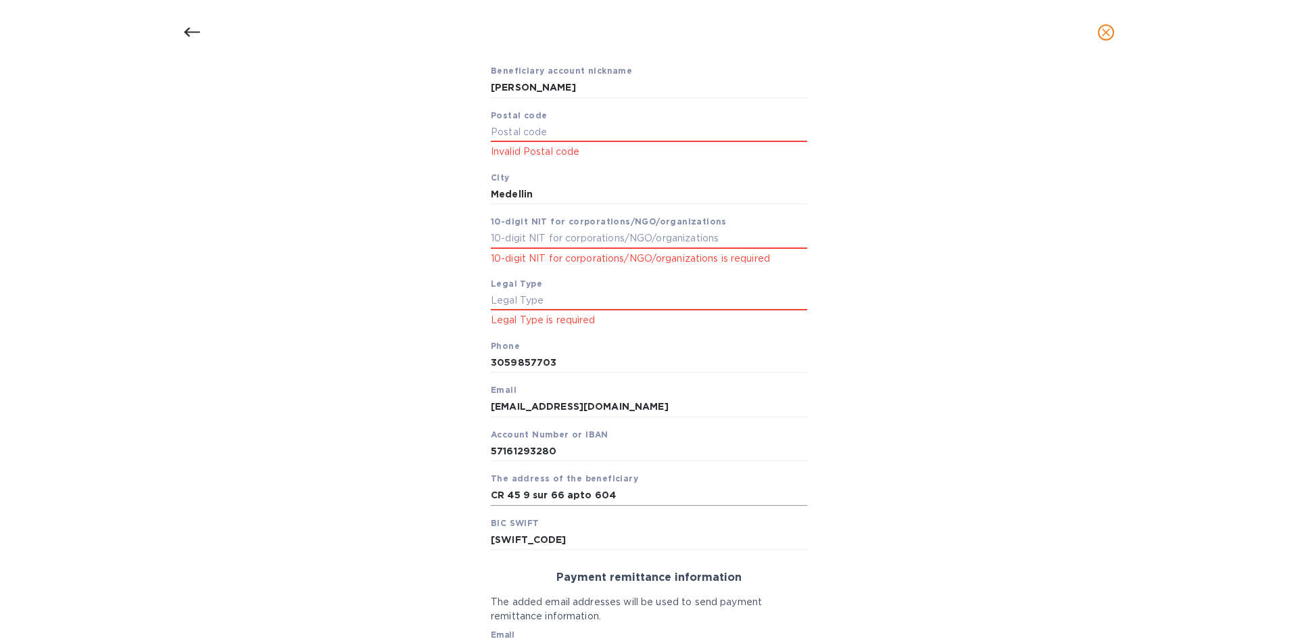
click at [548, 488] on input "CR 45 9 sur 66 apto 604" at bounding box center [649, 495] width 316 height 20
click at [418, 351] on div "Bank account holder name Angelo Mora Priority payment The fastest way to transf…" at bounding box center [649, 355] width 1263 height 896
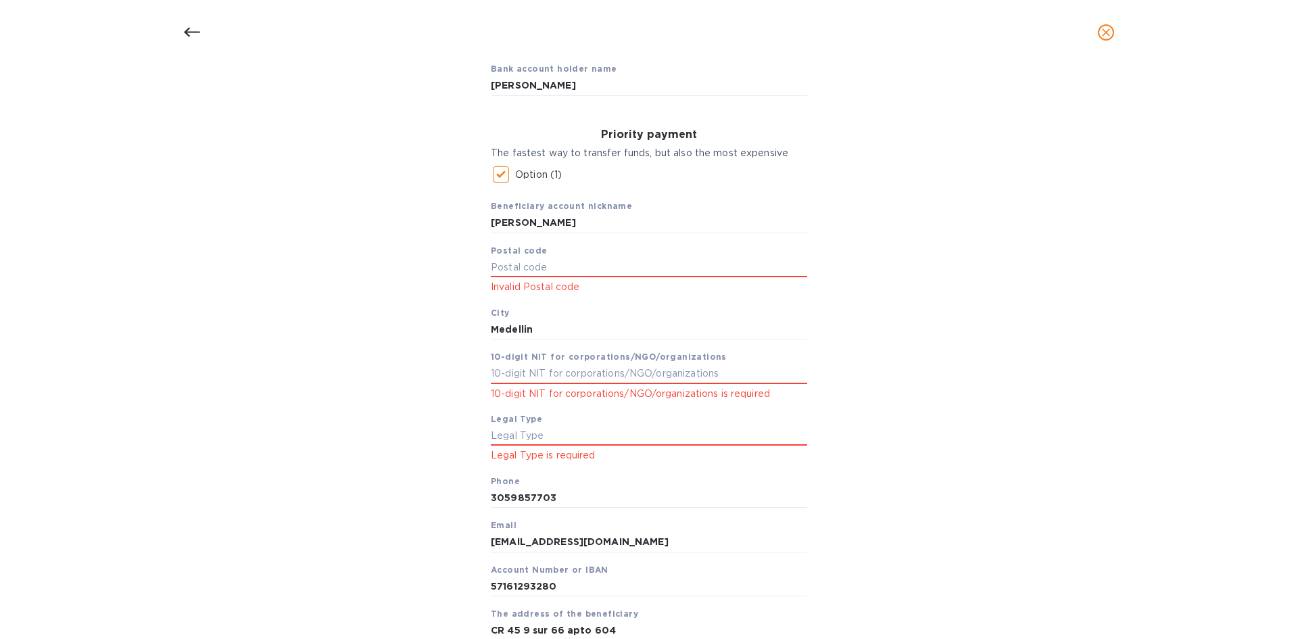
scroll to position [216, 0]
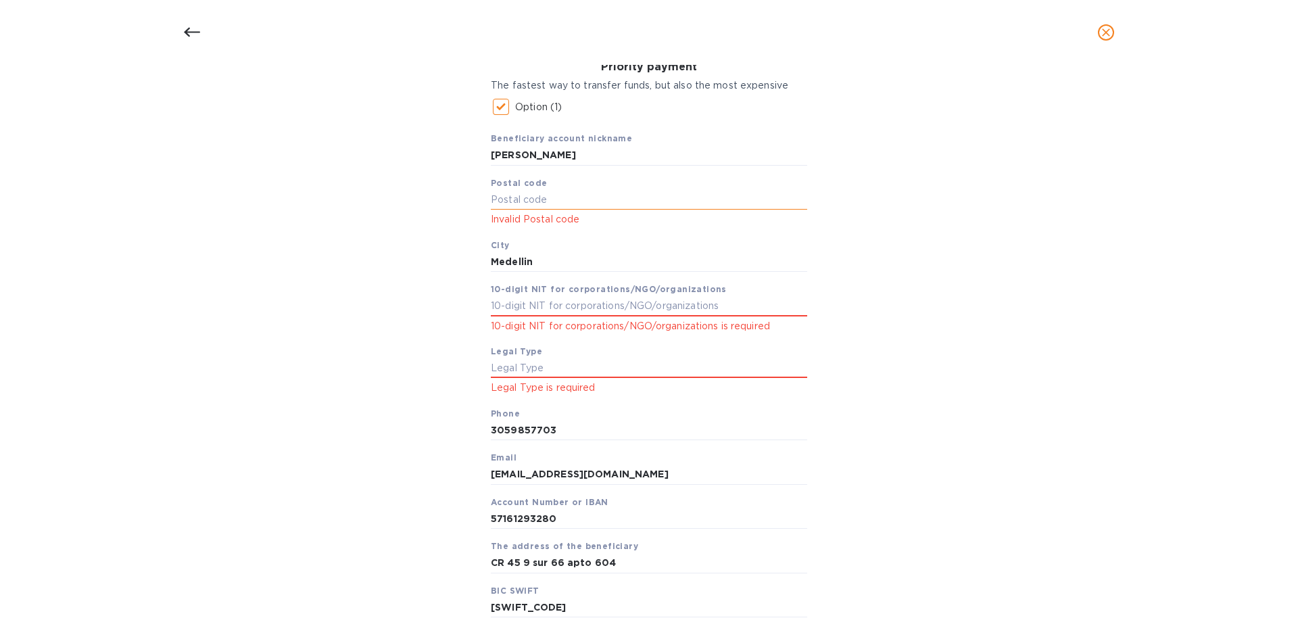
click at [523, 193] on input "text" at bounding box center [649, 200] width 316 height 20
click at [928, 298] on div "Bank account holder name Angelo Mora Priority payment The fastest way to transf…" at bounding box center [649, 423] width 1263 height 896
click at [512, 266] on input "Medellin" at bounding box center [649, 262] width 316 height 20
click at [517, 201] on input "050006" at bounding box center [649, 200] width 316 height 20
click at [877, 268] on div "Bank account holder name Angelo Mora Priority payment The fastest way to transf…" at bounding box center [649, 423] width 1263 height 896
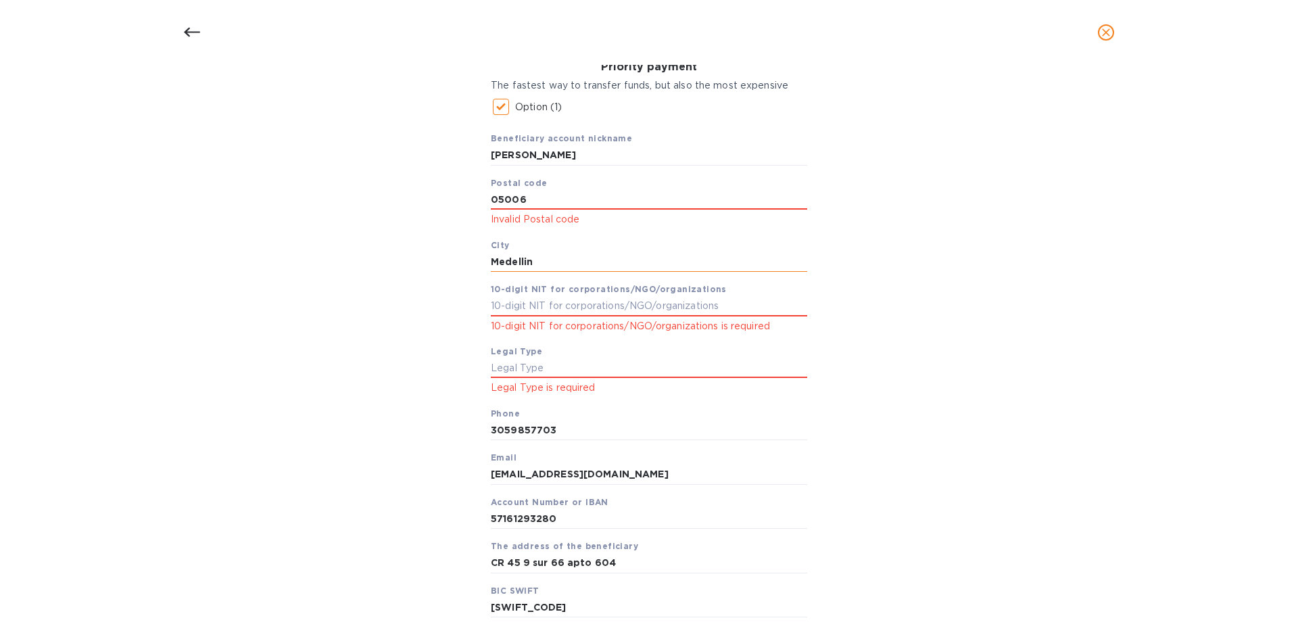
click at [567, 266] on input "Medellin" at bounding box center [649, 262] width 316 height 20
click at [510, 204] on input "05006" at bounding box center [649, 200] width 316 height 20
type input "050006"
click at [926, 174] on div "Bank account holder name Angelo Mora Priority payment The fastest way to transf…" at bounding box center [649, 423] width 1263 height 896
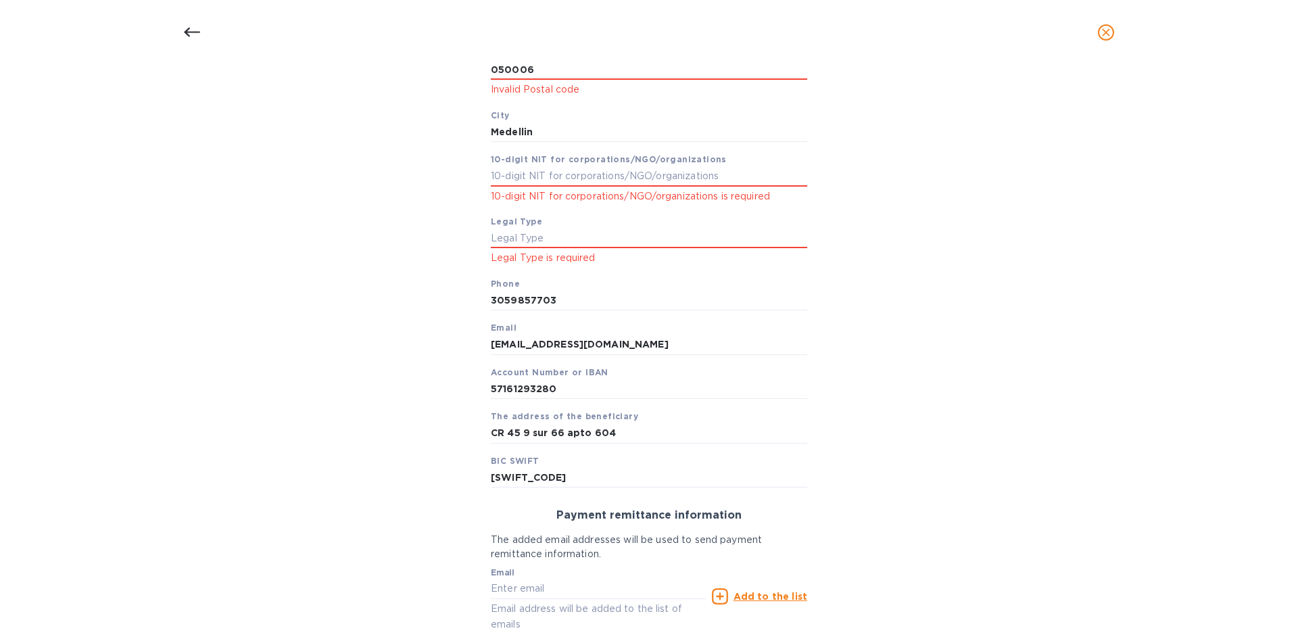
scroll to position [352, 0]
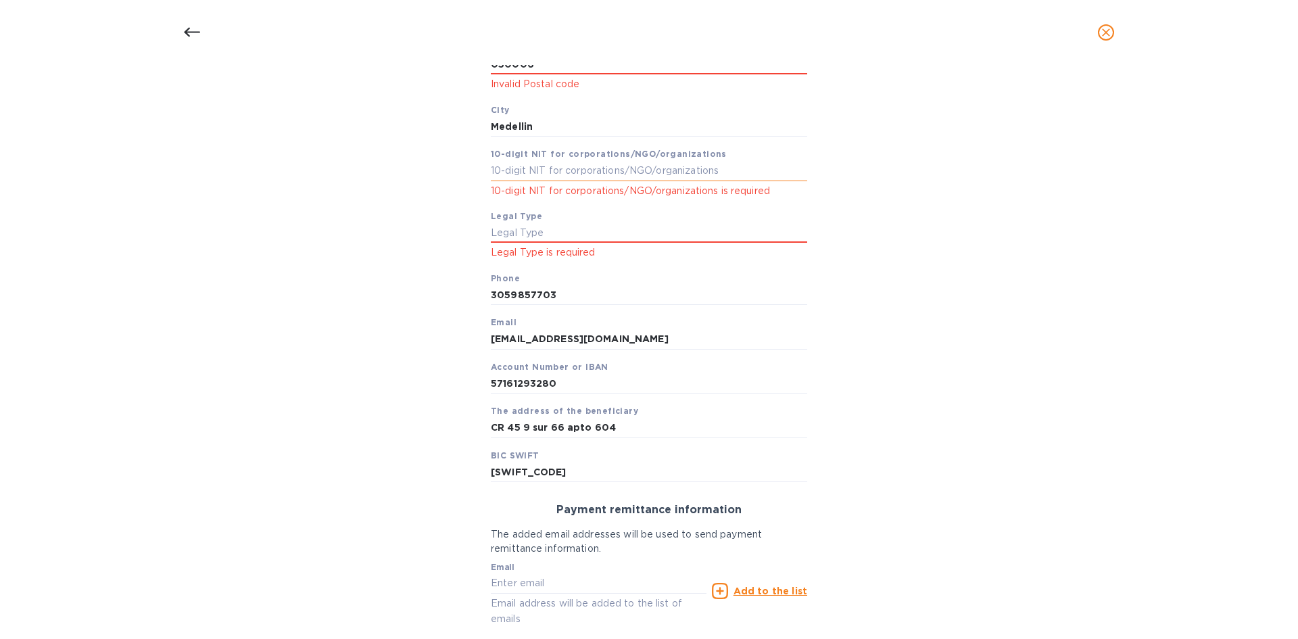
click at [533, 172] on input "text" at bounding box center [649, 171] width 316 height 20
click at [521, 235] on input "text" at bounding box center [649, 233] width 316 height 20
click at [512, 168] on input "text" at bounding box center [649, 171] width 316 height 20
paste input "808741751"
click at [533, 232] on input "text" at bounding box center [649, 233] width 316 height 20
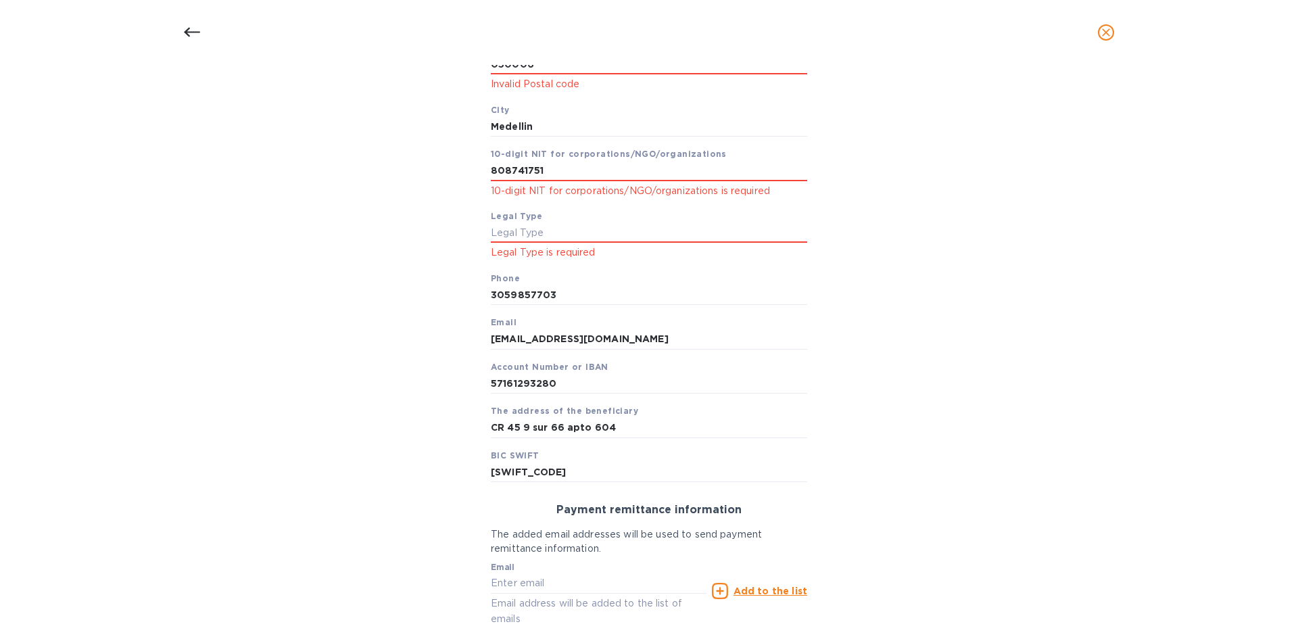
click at [487, 168] on div "Priority payment The fastest way to transfer funds, but also the most expensive…" at bounding box center [649, 204] width 338 height 579
click at [491, 168] on input "808741751" at bounding box center [649, 171] width 316 height 20
type input "0808741751"
click at [613, 228] on input "text" at bounding box center [649, 233] width 316 height 20
click at [399, 286] on div "Bank account holder name Angelo Mora Priority payment The fastest way to transf…" at bounding box center [649, 288] width 1263 height 896
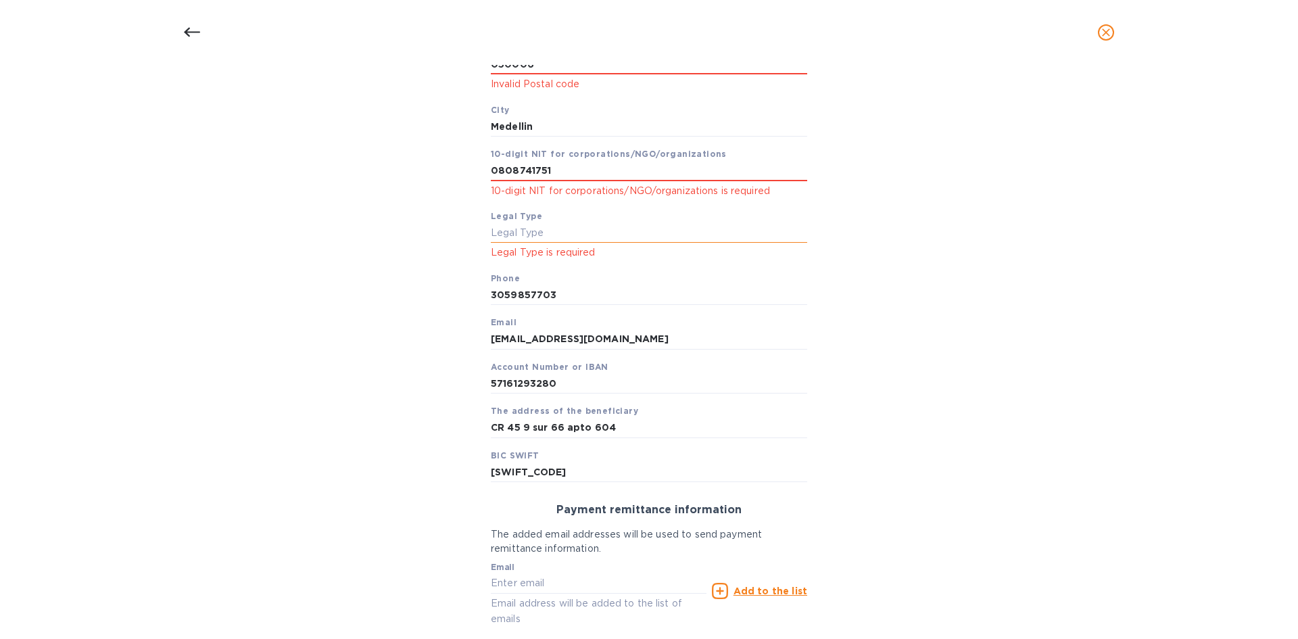
click at [571, 233] on input "text" at bounding box center [649, 233] width 316 height 20
click at [440, 361] on div "Bank account holder name Angelo Mora Priority payment The fastest way to transf…" at bounding box center [649, 288] width 1263 height 896
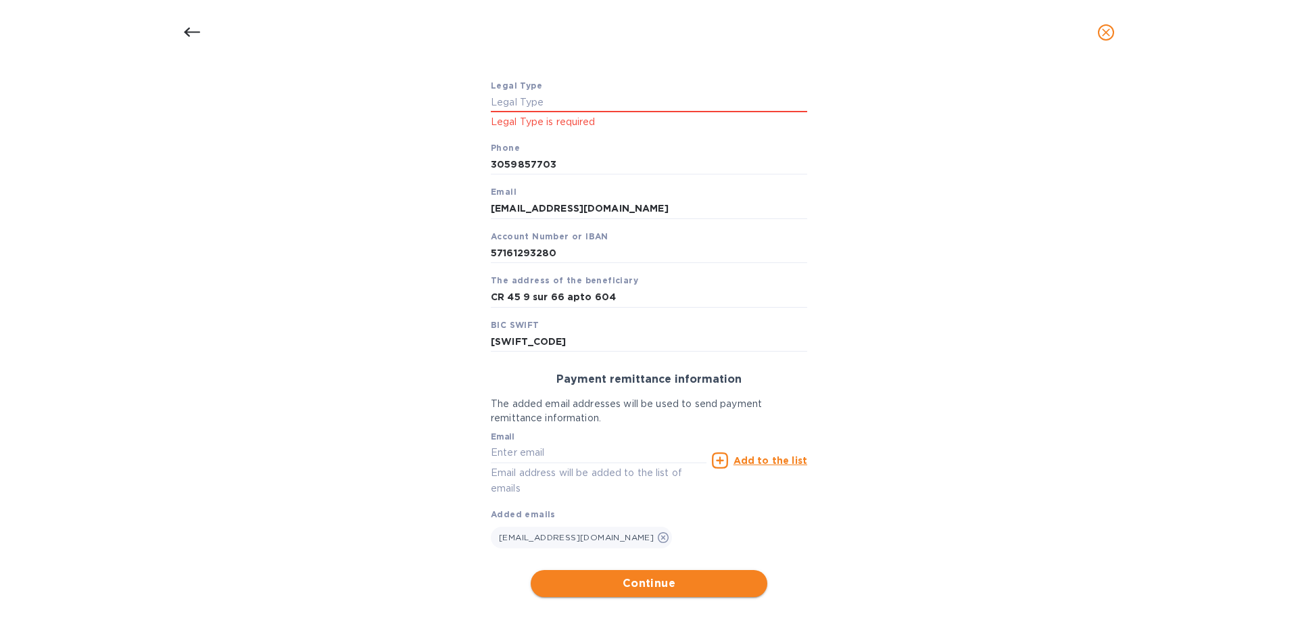
click at [704, 582] on span "Continue" at bounding box center [649, 583] width 215 height 16
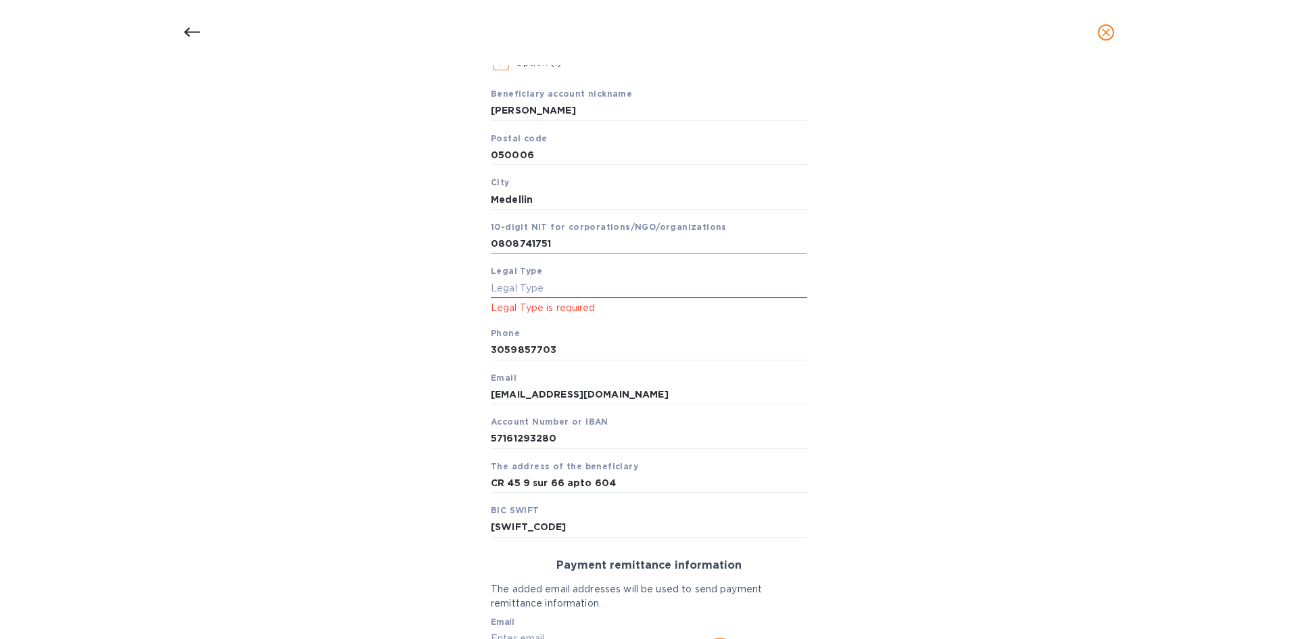
scroll to position [243, 0]
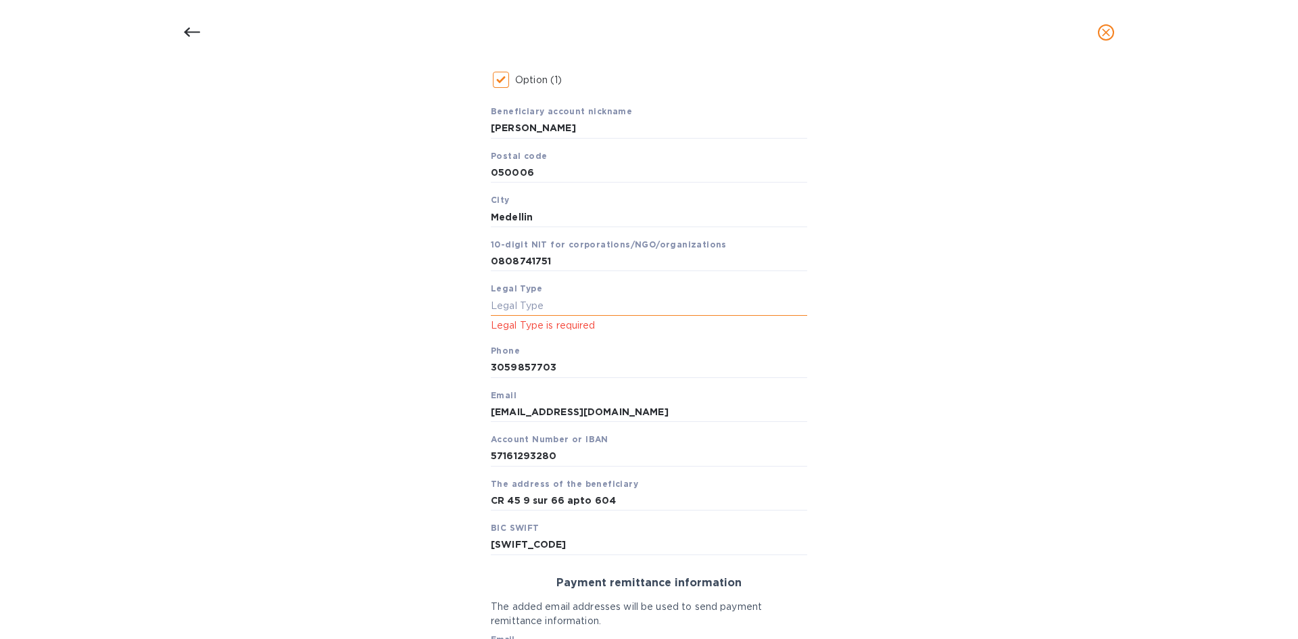
click at [554, 312] on input "text" at bounding box center [649, 305] width 316 height 20
click at [534, 312] on input "text" at bounding box center [649, 305] width 316 height 20
click at [531, 312] on input "text" at bounding box center [649, 305] width 316 height 20
type input "W8"
click at [886, 437] on div "Bank account holder name Angelo Mora Priority payment The fastest way to transf…" at bounding box center [649, 378] width 1263 height 860
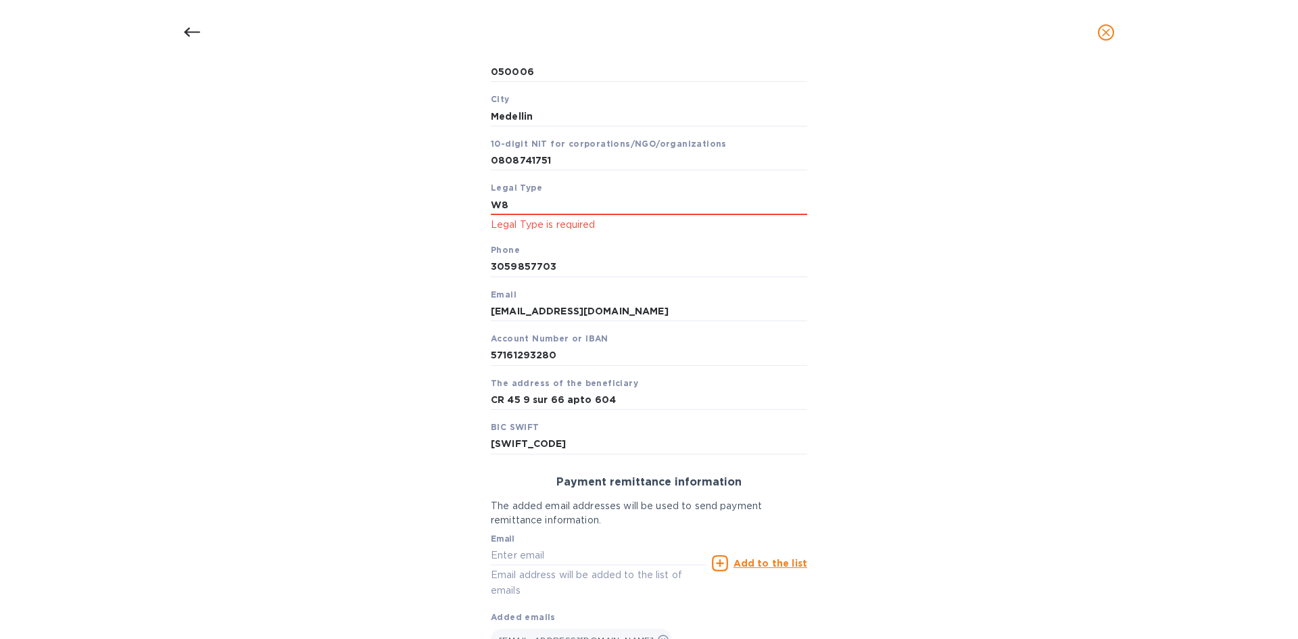
scroll to position [446, 0]
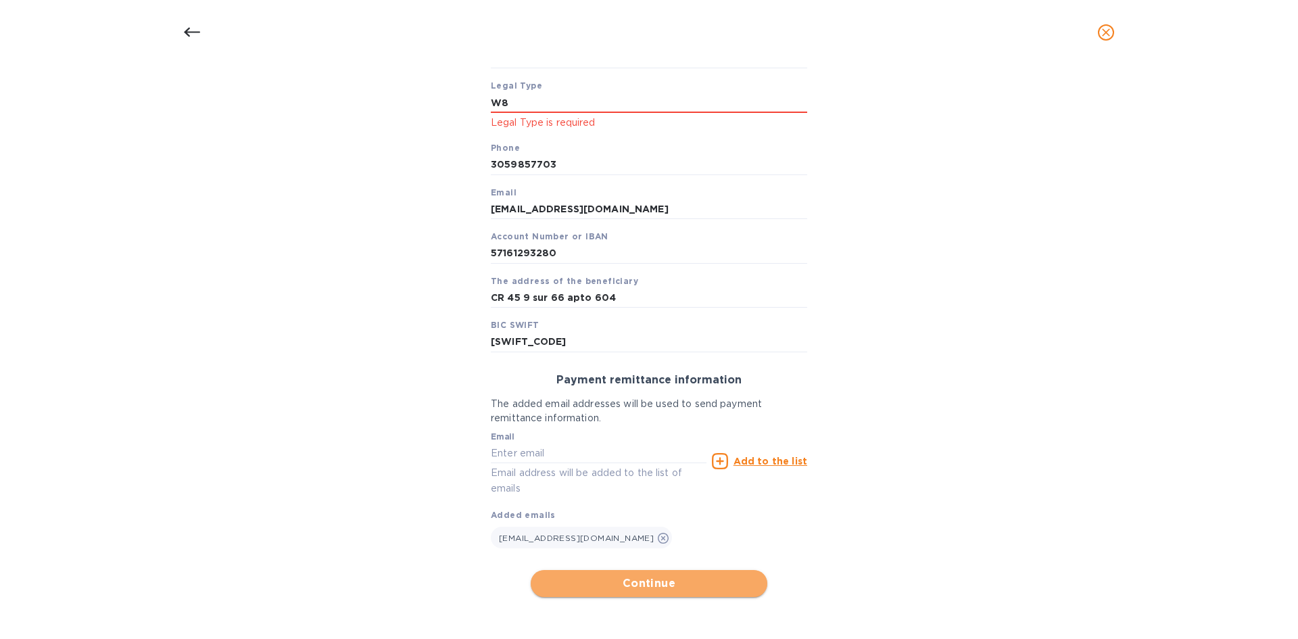
click at [669, 584] on span "Continue" at bounding box center [649, 583] width 215 height 16
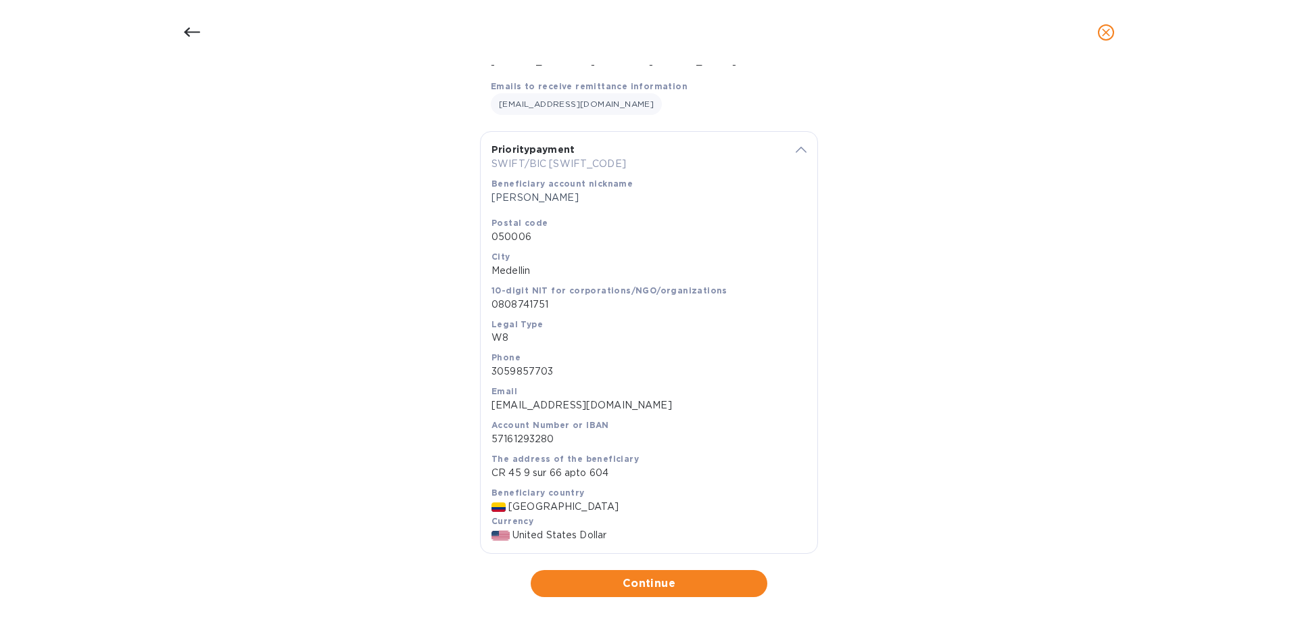
scroll to position [210, 0]
click at [667, 582] on span "Continue" at bounding box center [649, 583] width 215 height 16
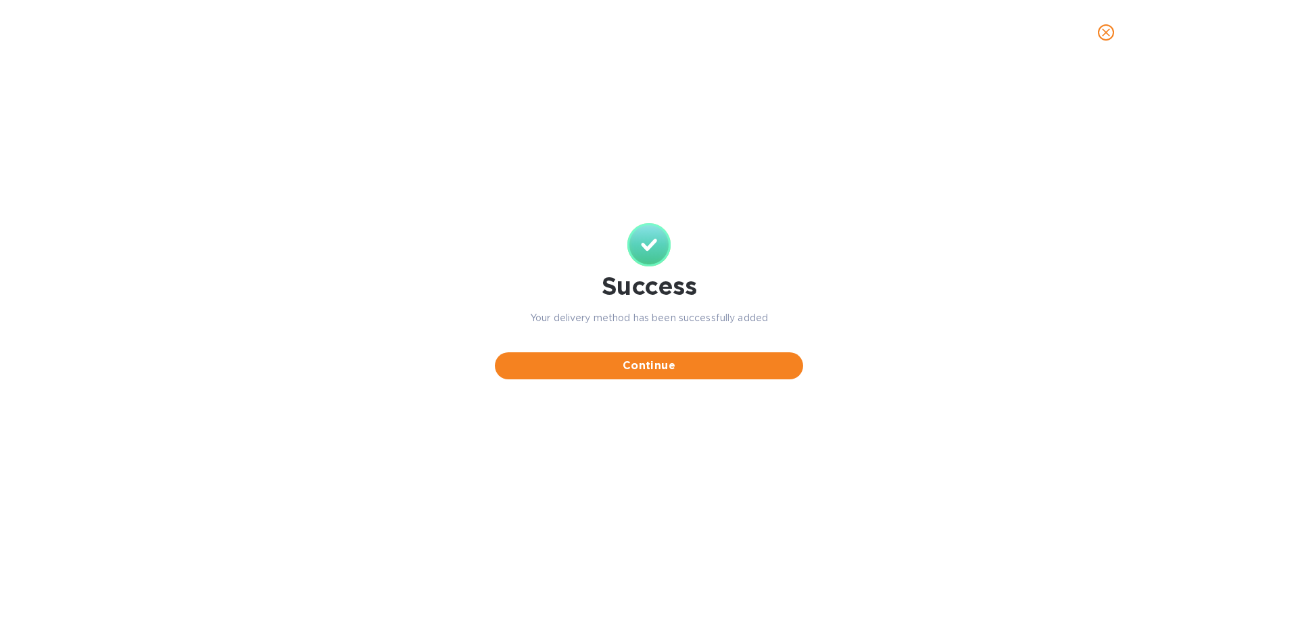
scroll to position [0, 0]
click at [728, 366] on span "Continue" at bounding box center [649, 366] width 287 height 16
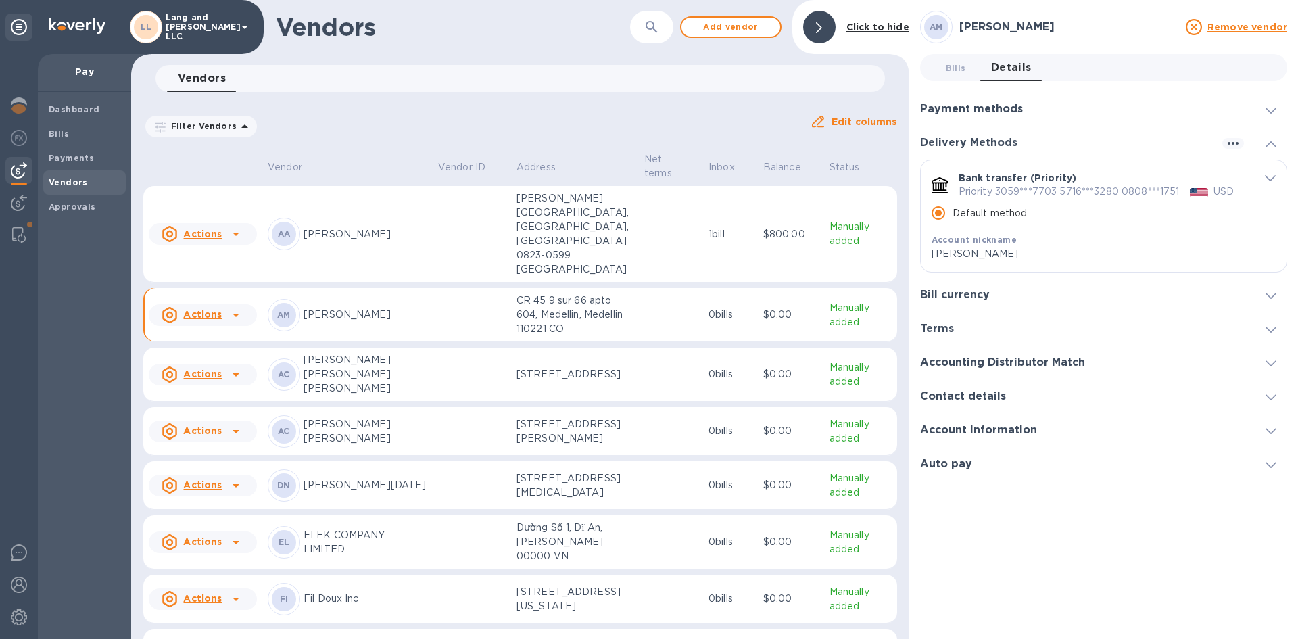
click at [1005, 110] on h3 "Payment methods" at bounding box center [971, 109] width 103 height 13
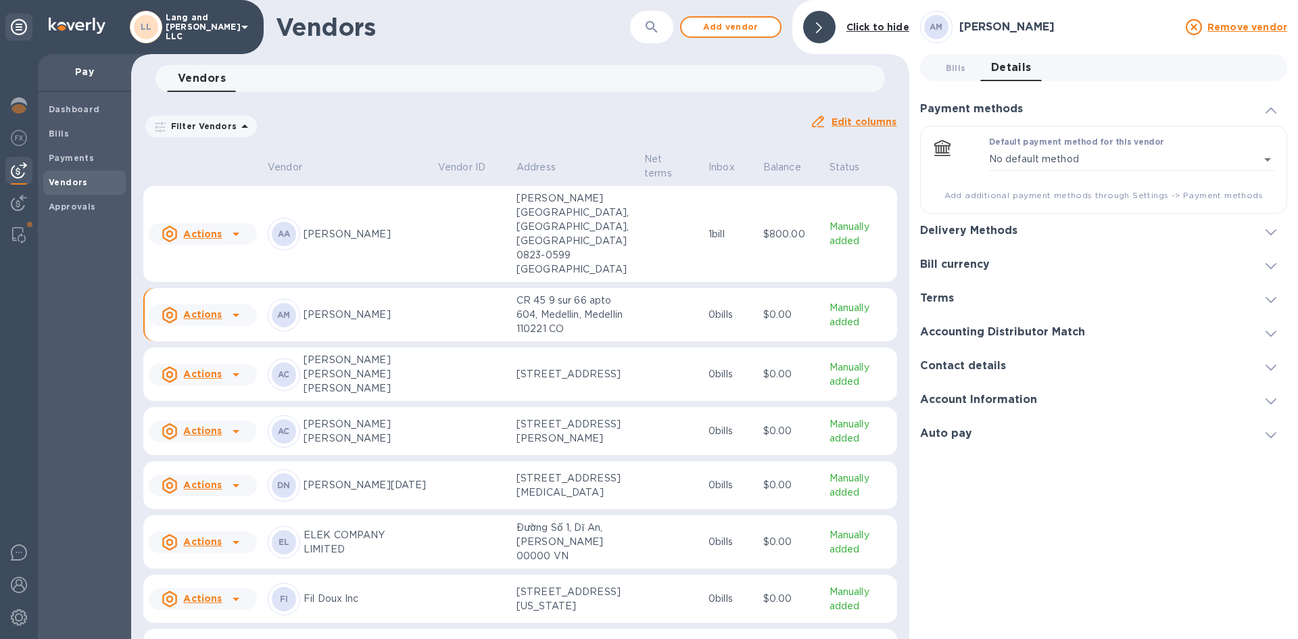
click at [996, 229] on h3 "Delivery Methods" at bounding box center [968, 230] width 97 height 13
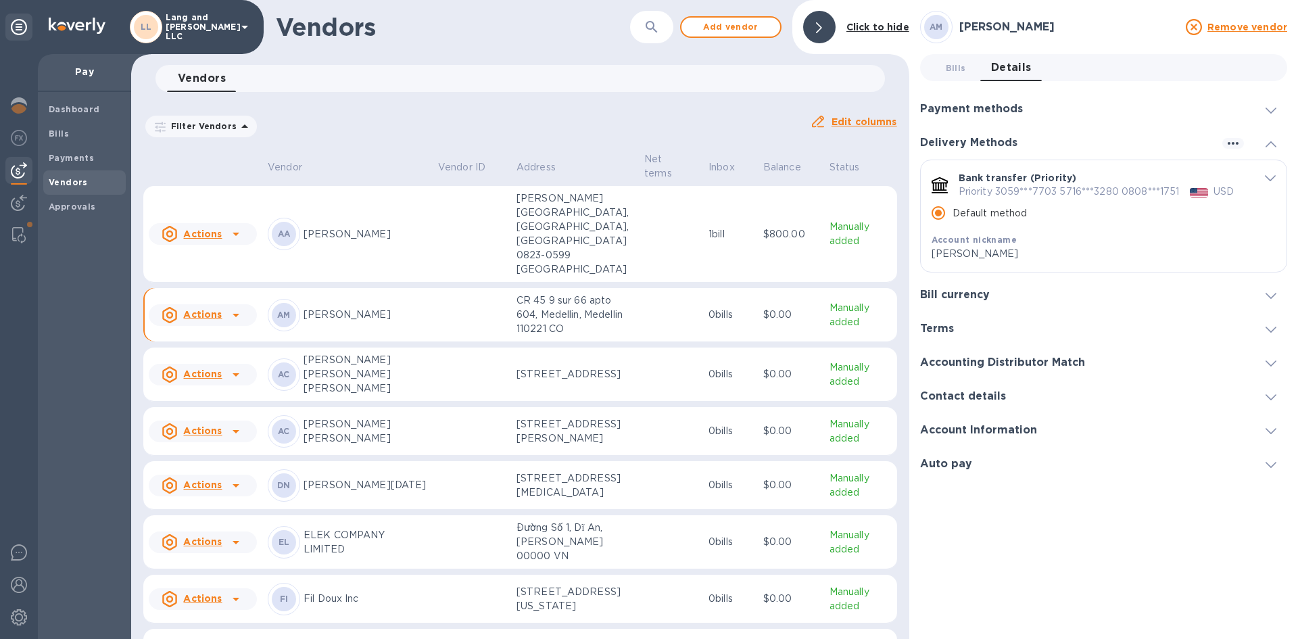
click at [820, 27] on icon at bounding box center [819, 27] width 6 height 11
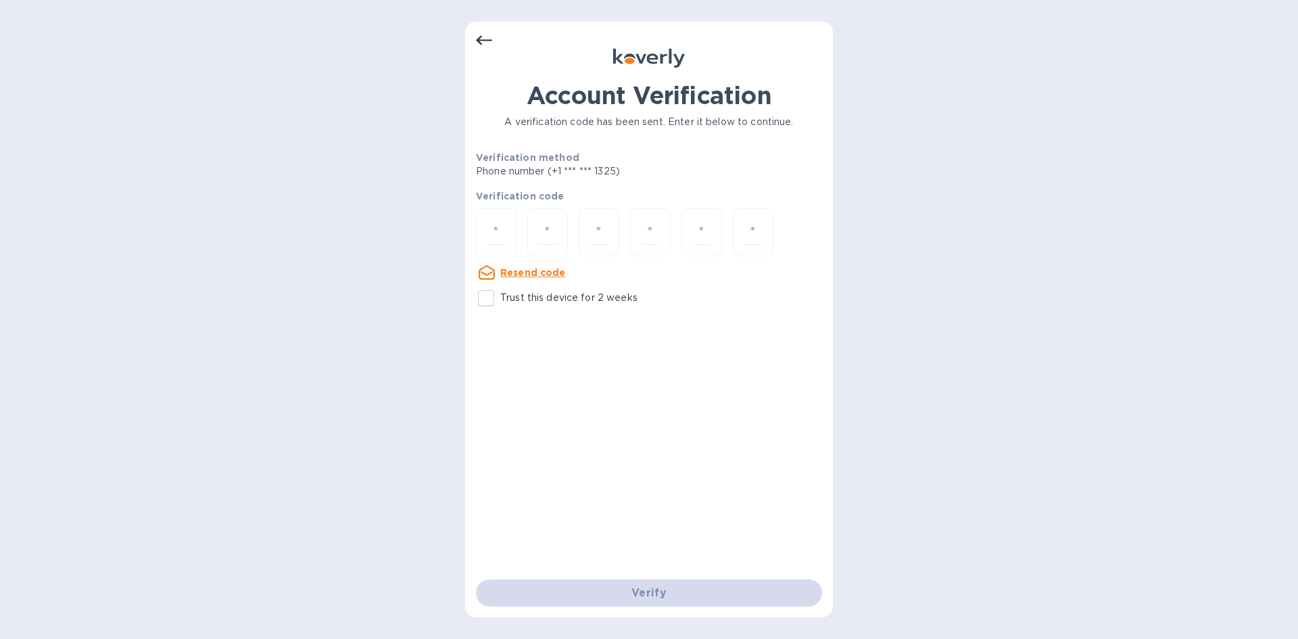
click at [483, 37] on icon at bounding box center [484, 40] width 16 height 16
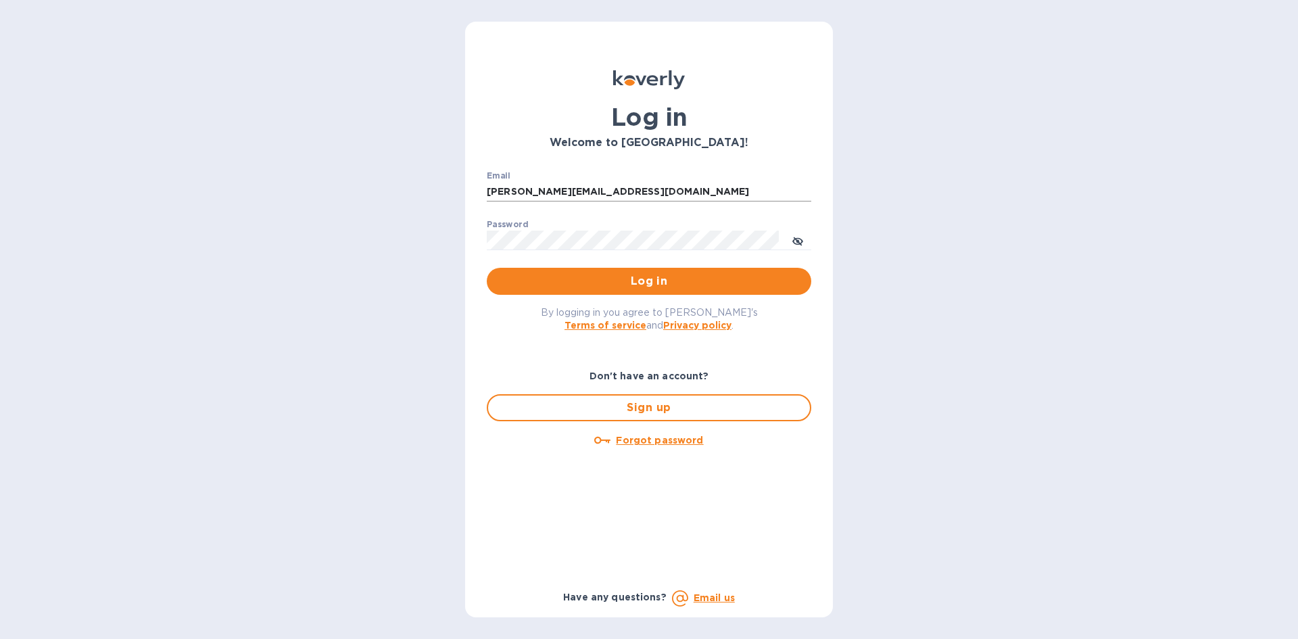
drag, startPoint x: 641, startPoint y: 189, endPoint x: 613, endPoint y: 191, distance: 27.8
click at [641, 189] on input "gabriela@langschwander.com" at bounding box center [649, 192] width 325 height 20
drag, startPoint x: 528, startPoint y: 189, endPoint x: 462, endPoint y: 189, distance: 66.3
click at [462, 189] on div "Log in Welcome to Koverly! Email gabriela@langschwander.com ​ Password ​ Log in…" at bounding box center [649, 319] width 1298 height 639
type input "mariajose@langschwander.com"
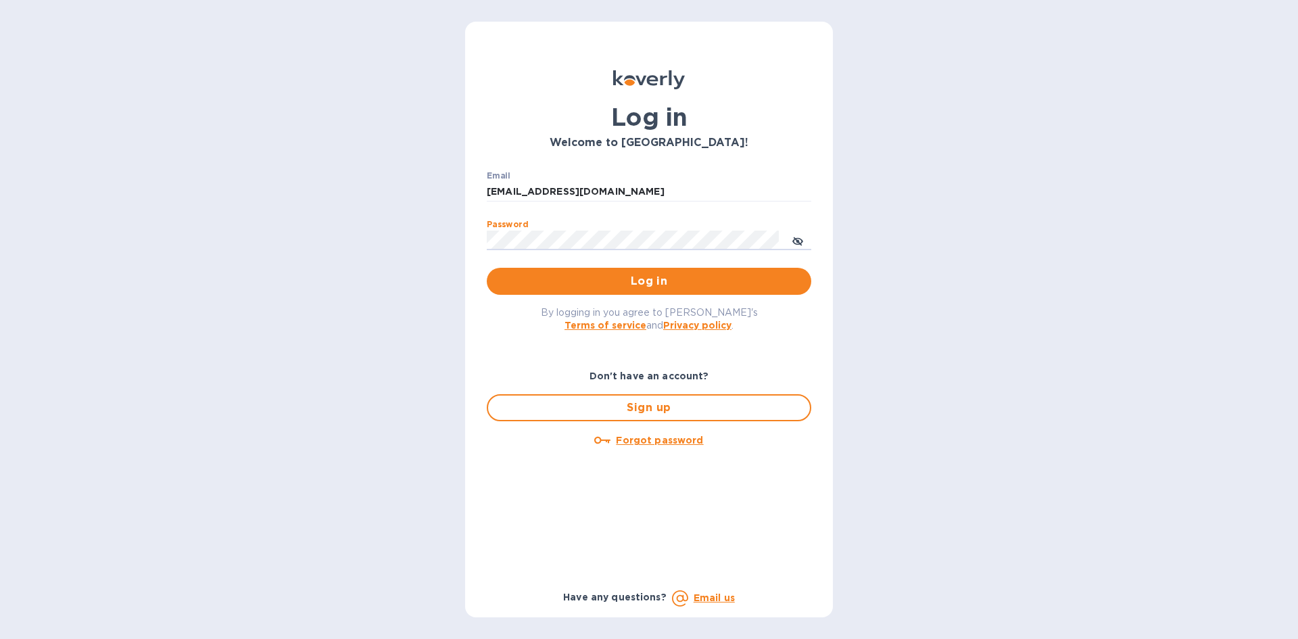
click at [342, 232] on div "Log in Welcome to Koverly! Email mariajose@langschwander.com ​ Password ​ Log i…" at bounding box center [649, 319] width 1298 height 639
click at [350, 245] on div "Log in Welcome to Koverly! Email mariajose@langschwander.com ​ Password ​ Log i…" at bounding box center [649, 319] width 1298 height 639
click at [423, 244] on div "Log in Welcome to Koverly! Email mariajose@langschwander.com ​ Password ​ Log i…" at bounding box center [649, 319] width 1298 height 639
click at [462, 341] on div "Log in Welcome to Koverly! Email mariajose@langschwander.com ​ Password ​ Log i…" at bounding box center [649, 319] width 1298 height 639
click at [537, 272] on button "Log in" at bounding box center [649, 281] width 325 height 27
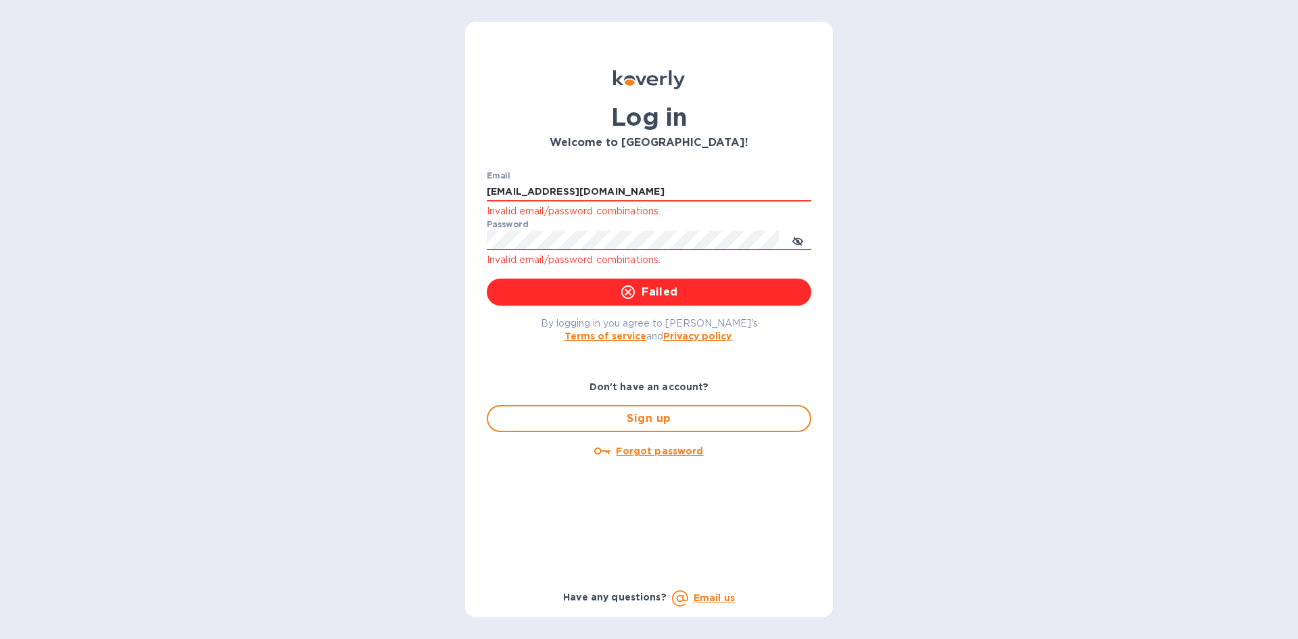
drag, startPoint x: 315, startPoint y: 367, endPoint x: 477, endPoint y: 400, distance: 164.9
click at [316, 367] on div "Log in Welcome to Koverly! Email mariajose@langschwander.com Invalid email/pass…" at bounding box center [649, 319] width 1298 height 639
click at [669, 451] on u "Forgot password" at bounding box center [659, 451] width 87 height 11
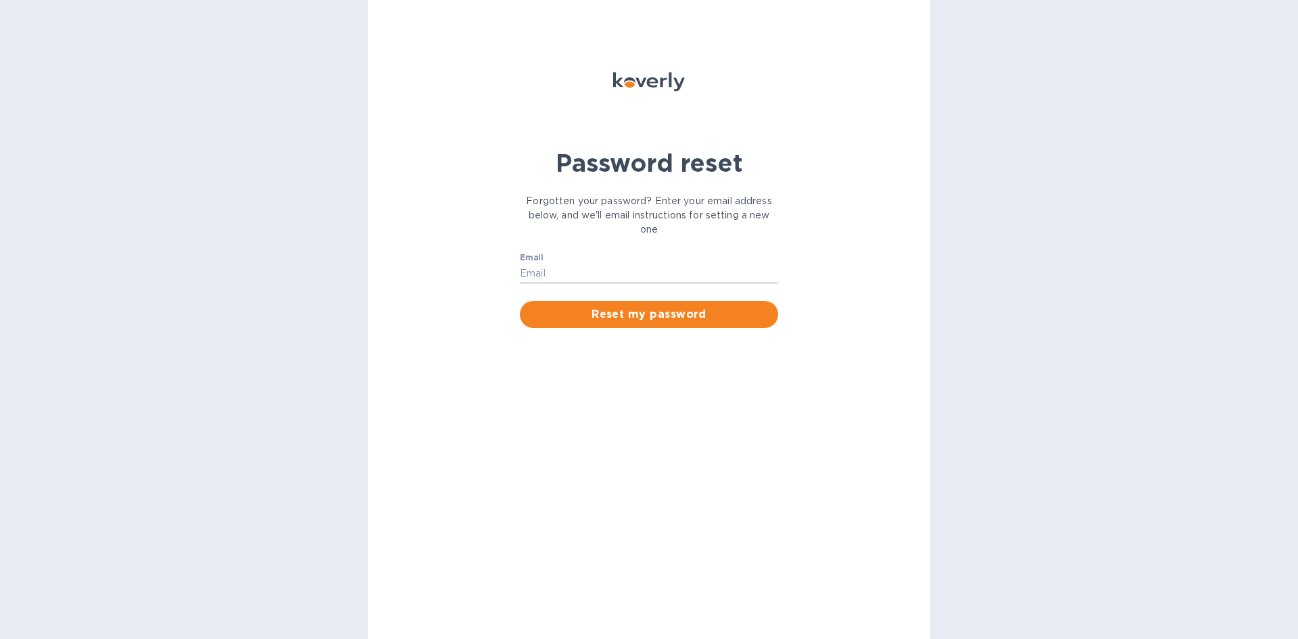
click at [560, 278] on input "Email" at bounding box center [649, 274] width 258 height 20
type input "mariajose@langschwander.com"
click at [684, 313] on span "Reset my password" at bounding box center [649, 314] width 237 height 16
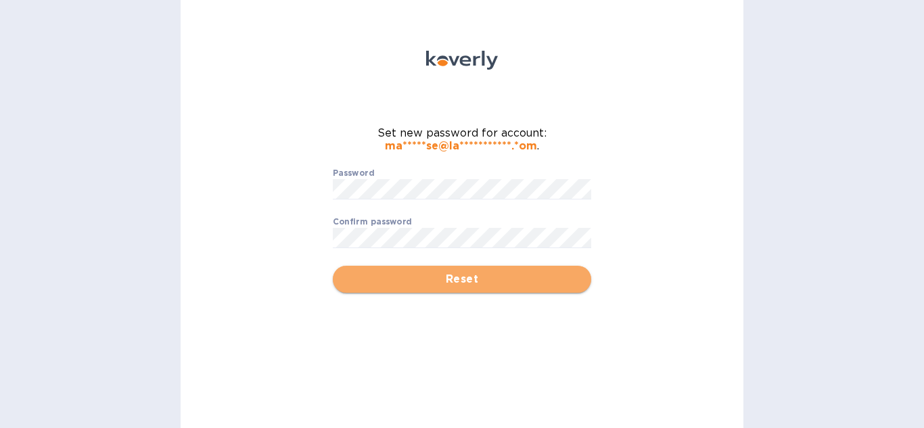
click at [385, 281] on span "Reset" at bounding box center [461, 279] width 237 height 16
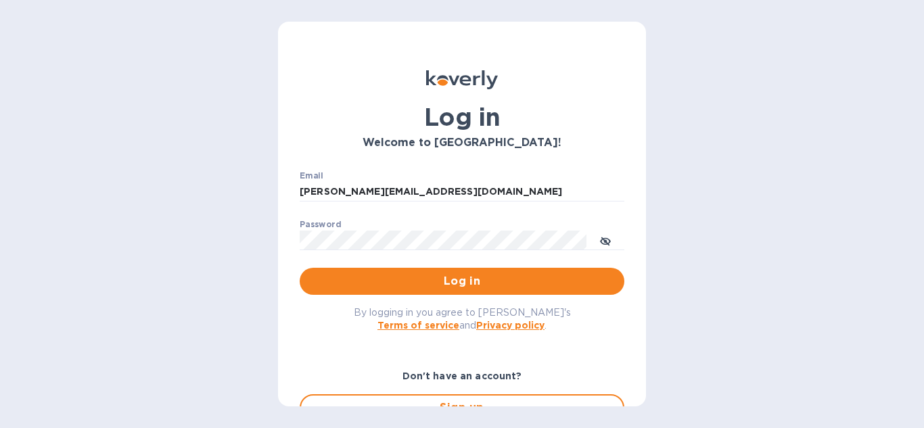
type input "[EMAIL_ADDRESS][DOMAIN_NAME]"
click at [479, 279] on span "Log in" at bounding box center [461, 281] width 303 height 16
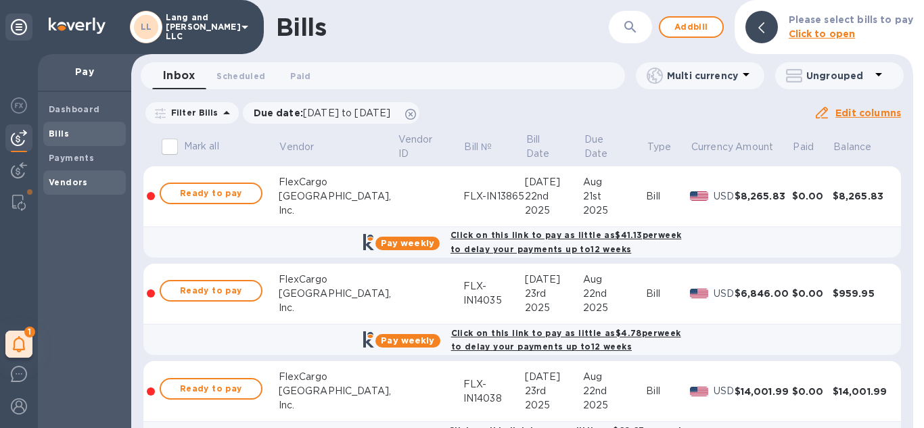
click at [74, 187] on b "Vendors" at bounding box center [68, 182] width 39 height 10
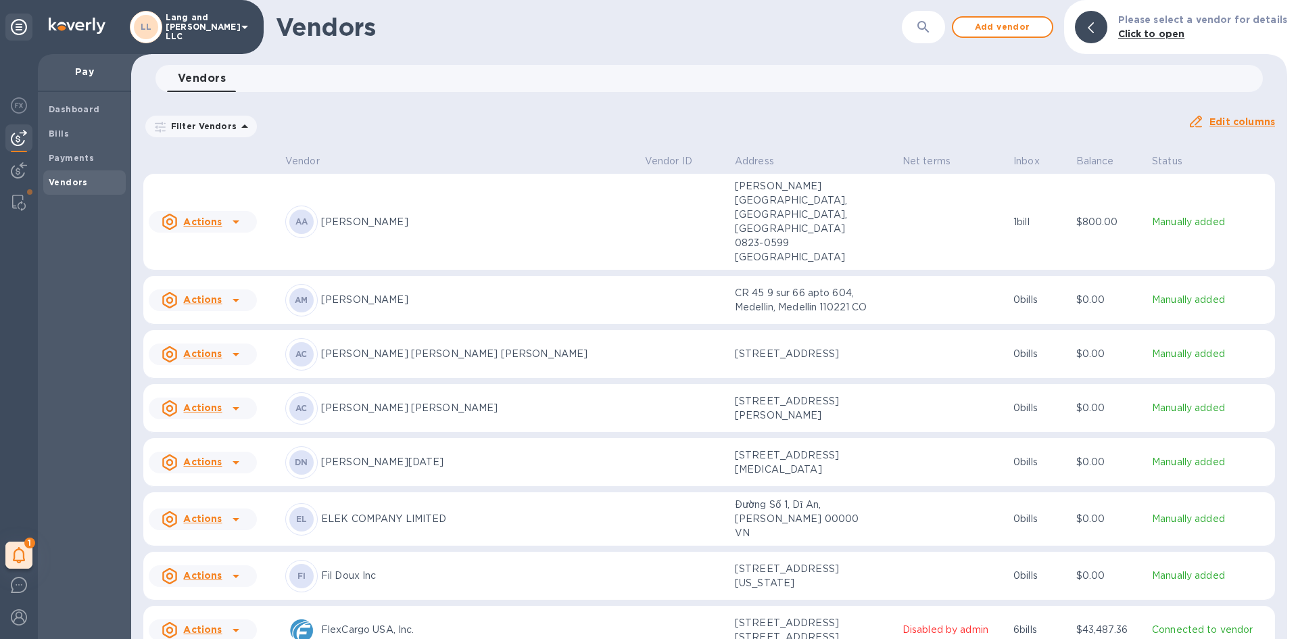
drag, startPoint x: 19, startPoint y: 193, endPoint x: 128, endPoint y: 402, distance: 236.2
click at [19, 193] on div at bounding box center [19, 202] width 24 height 27
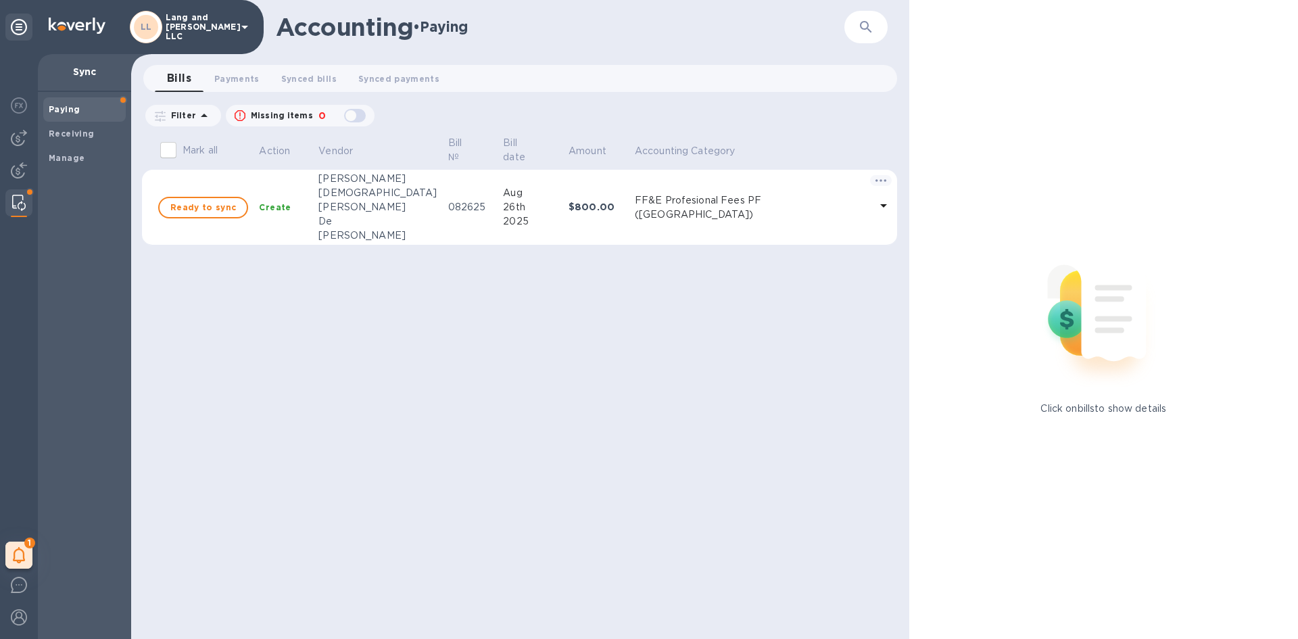
click at [578, 364] on div "Mark all Action Vendor Bill № Bill date Amount Accounting Category Ready to syn…" at bounding box center [522, 386] width 761 height 505
click at [73, 163] on span "Manage" at bounding box center [67, 158] width 36 height 14
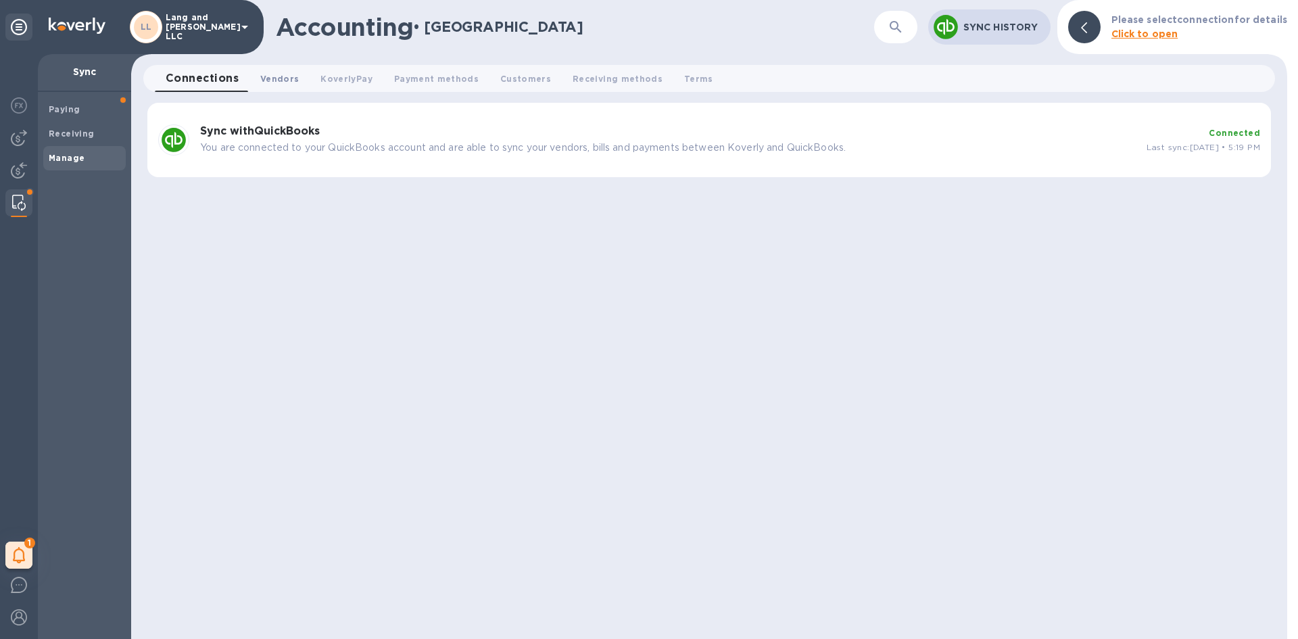
click at [276, 82] on span "Vendors 0" at bounding box center [279, 79] width 39 height 14
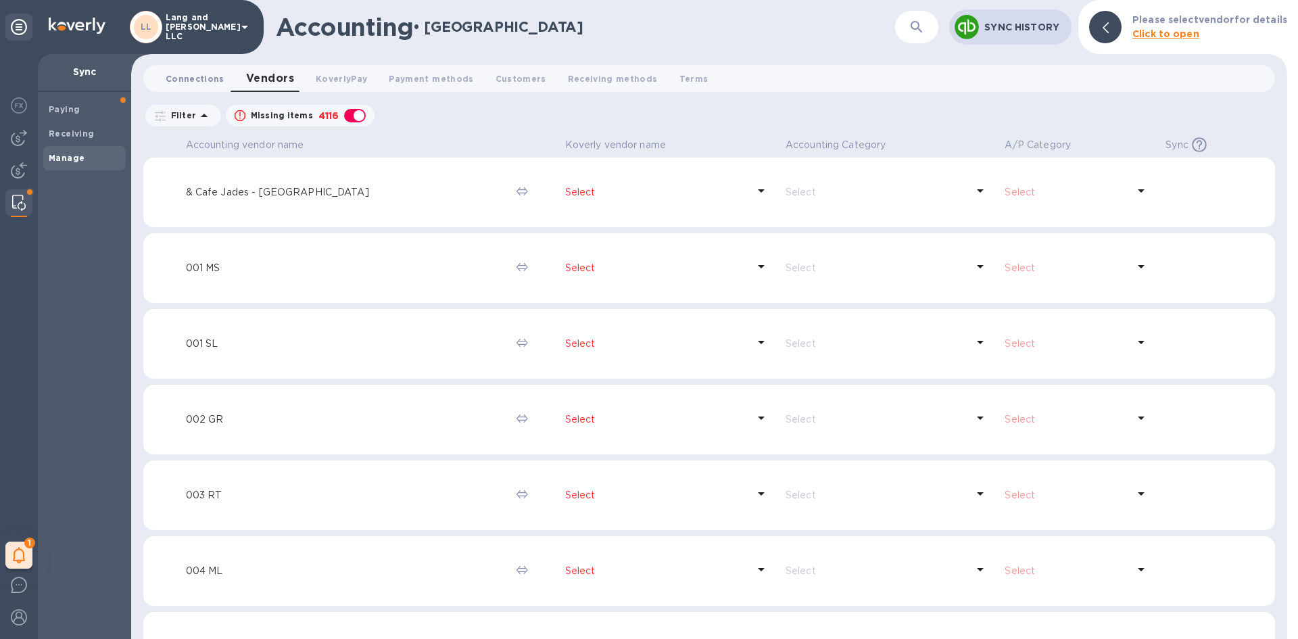
click at [192, 77] on span "Connections 0" at bounding box center [195, 79] width 59 height 14
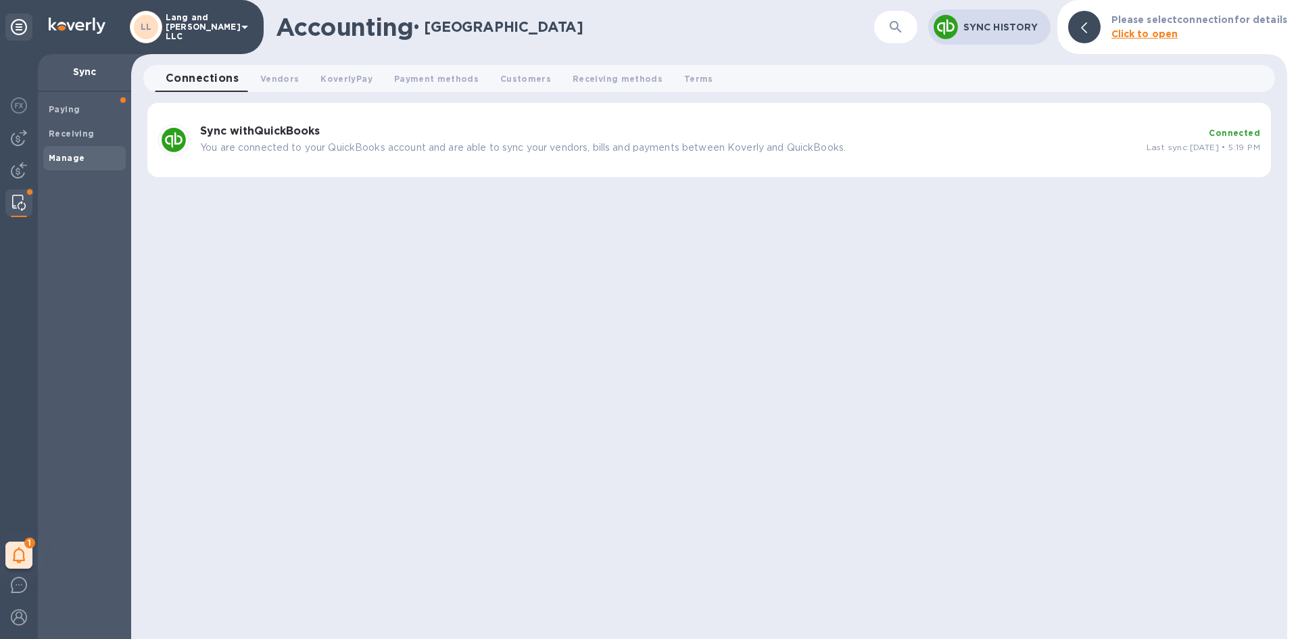
click at [923, 37] on div "Sync History" at bounding box center [989, 26] width 122 height 35
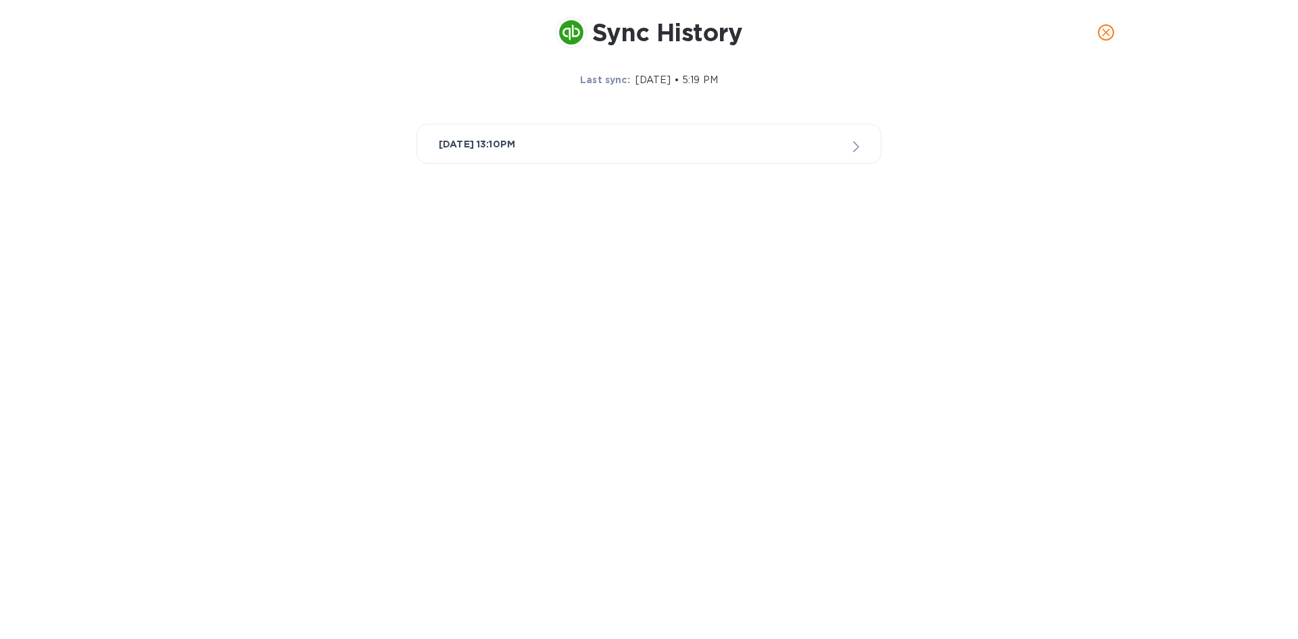
click at [599, 146] on div "[DATE] 13:10PM" at bounding box center [649, 143] width 421 height 17
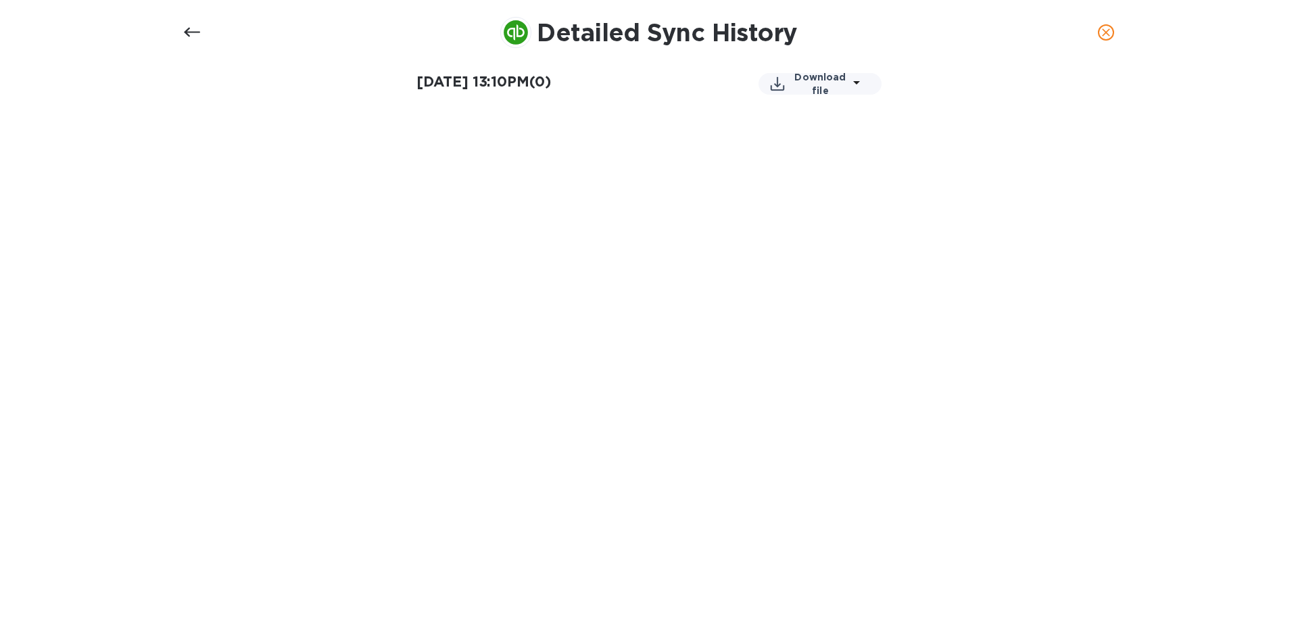
click at [180, 27] on div at bounding box center [192, 32] width 32 height 32
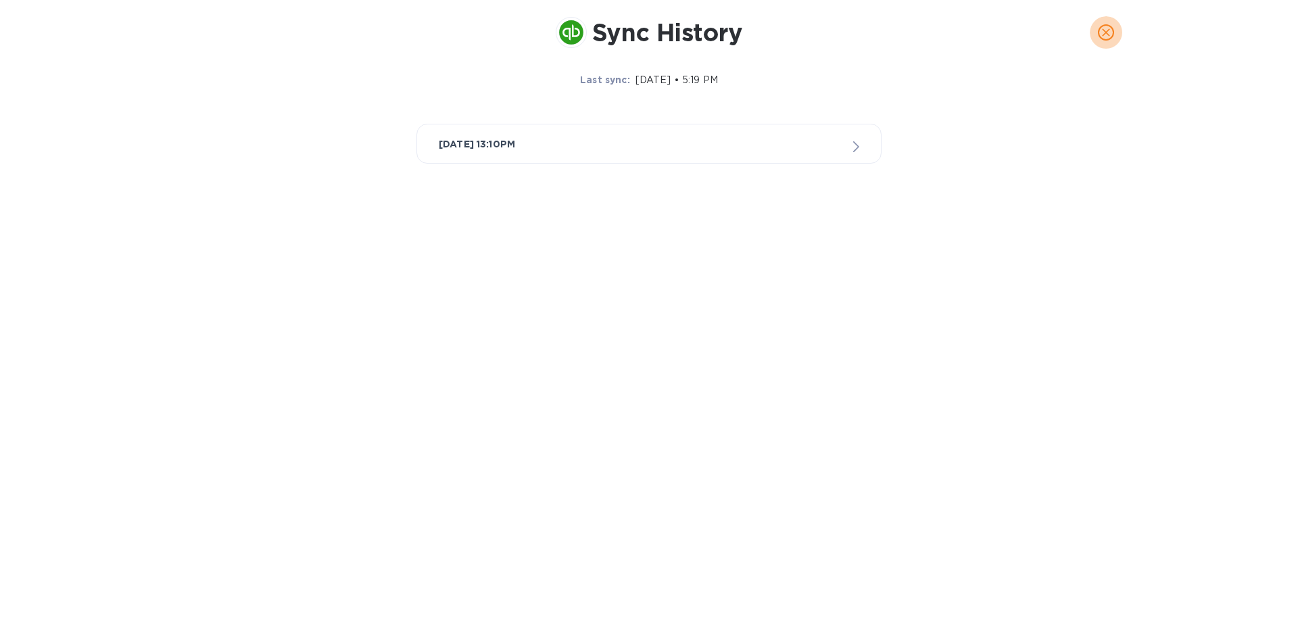
click at [923, 32] on icon "close" at bounding box center [1106, 33] width 14 height 14
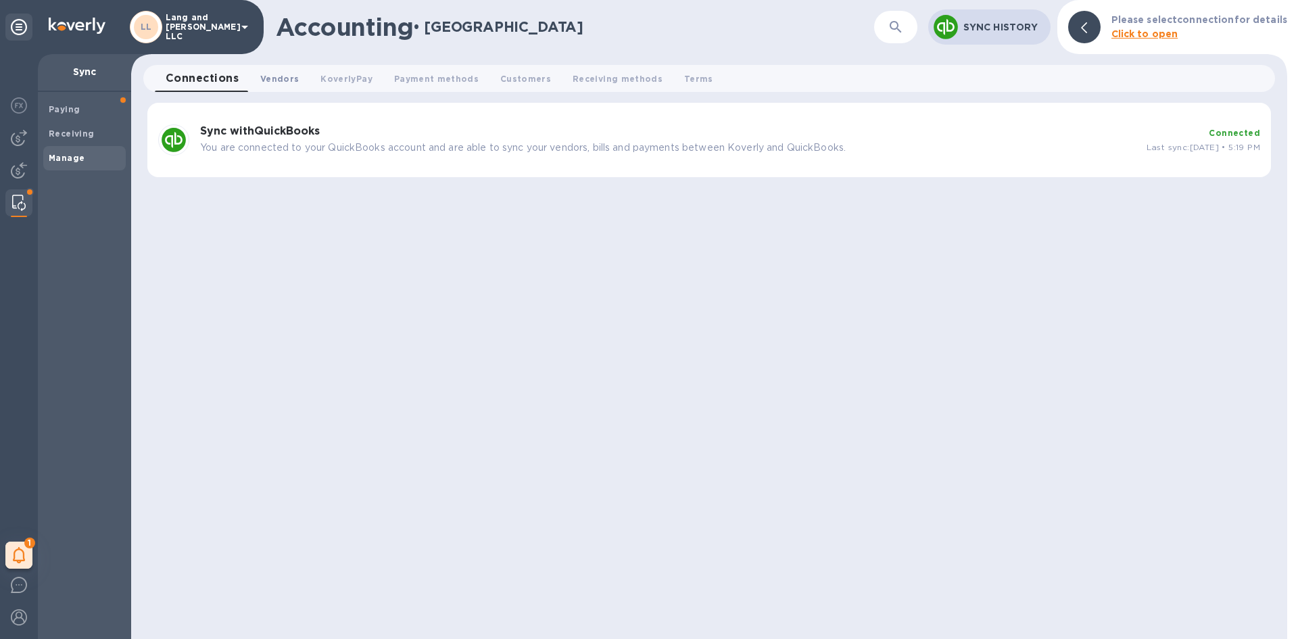
click at [289, 90] on button "Vendors 0" at bounding box center [279, 78] width 60 height 27
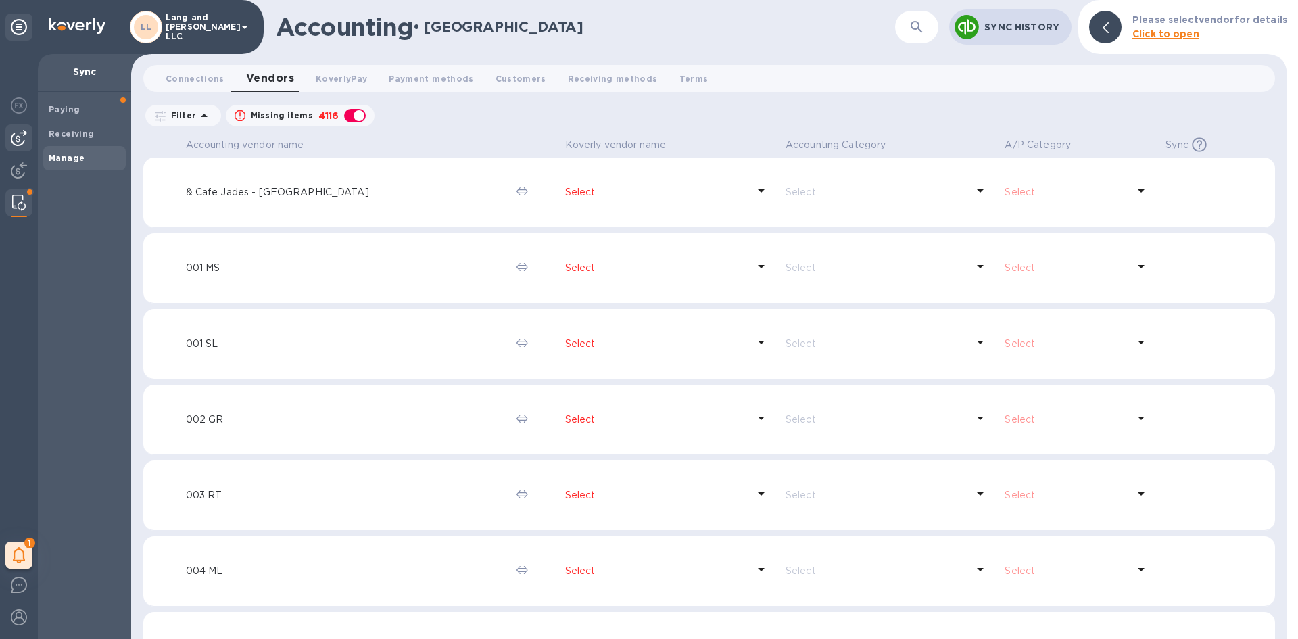
click at [16, 135] on img at bounding box center [19, 138] width 16 height 16
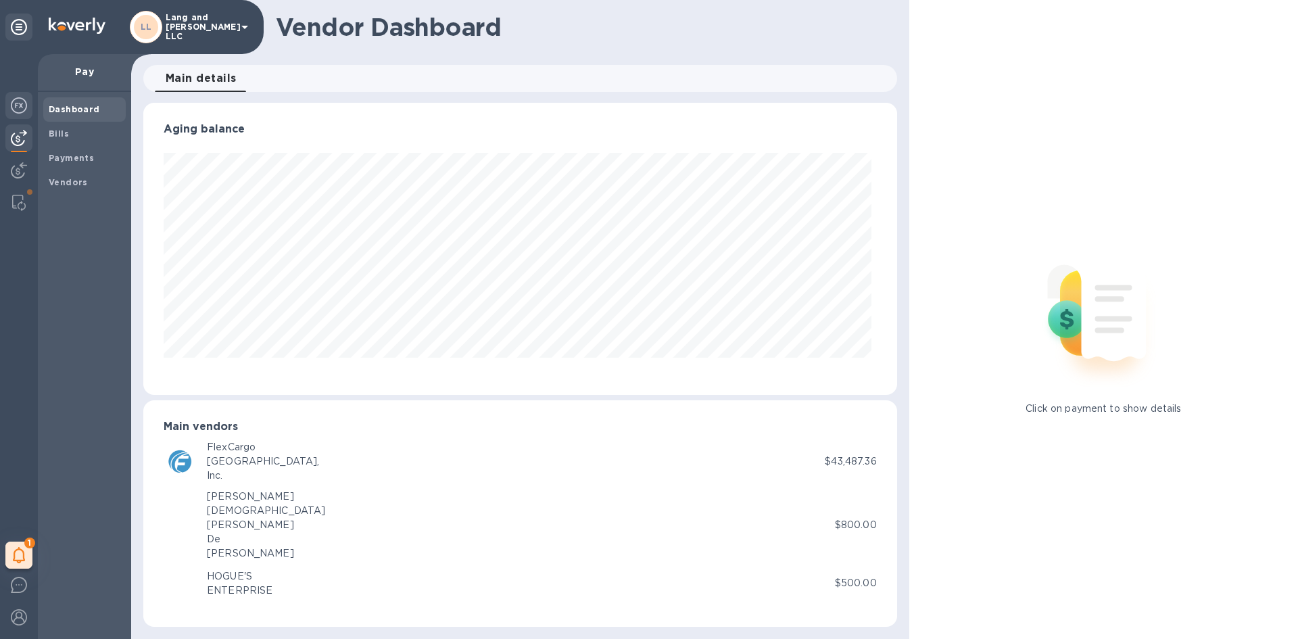
scroll to position [292, 748]
click at [95, 131] on span "Bills" at bounding box center [85, 134] width 72 height 14
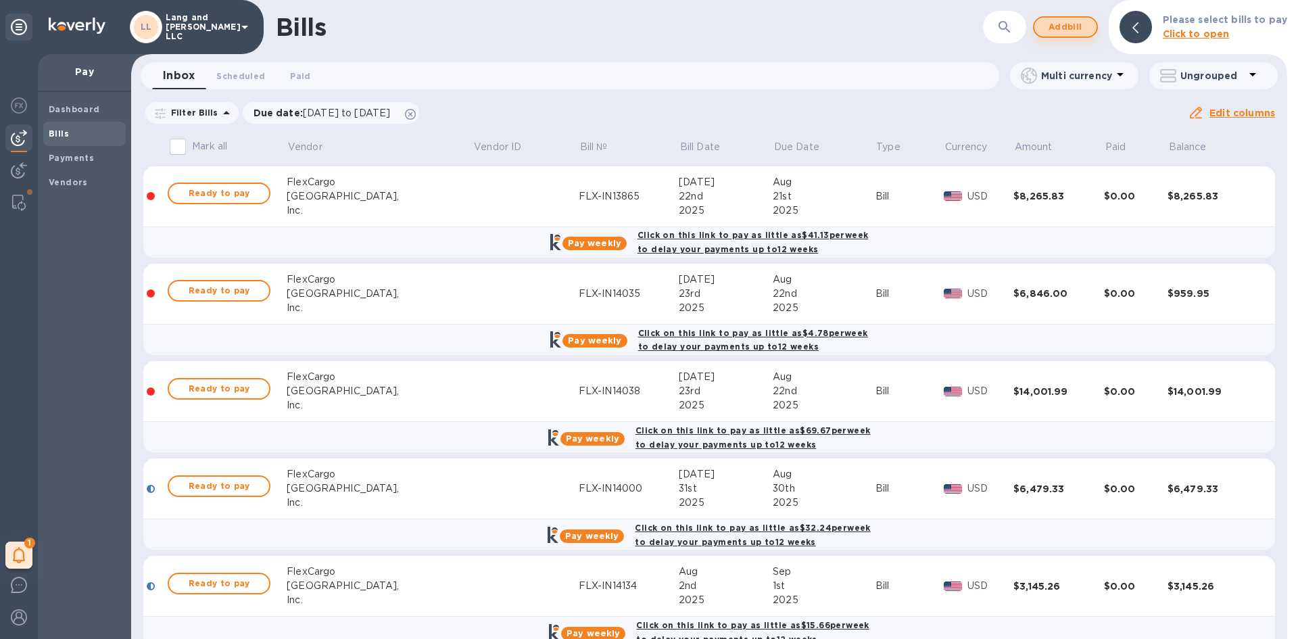
click at [923, 27] on span "Add bill" at bounding box center [1065, 27] width 41 height 16
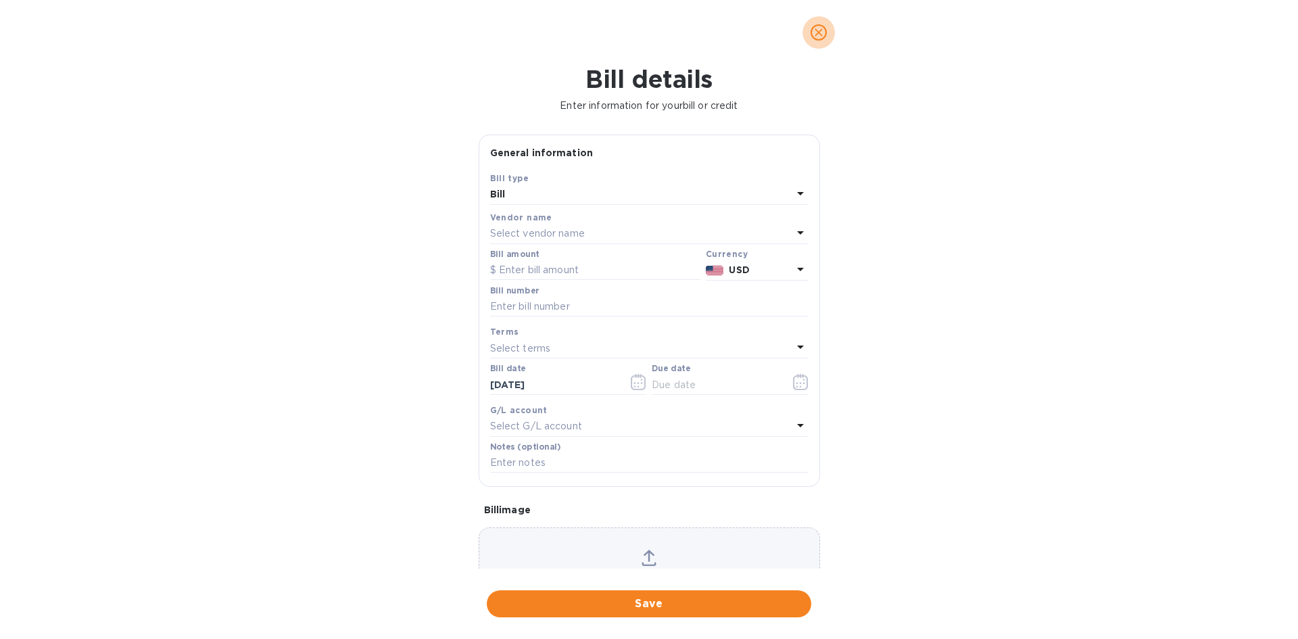
click at [822, 30] on icon "close" at bounding box center [819, 33] width 14 height 14
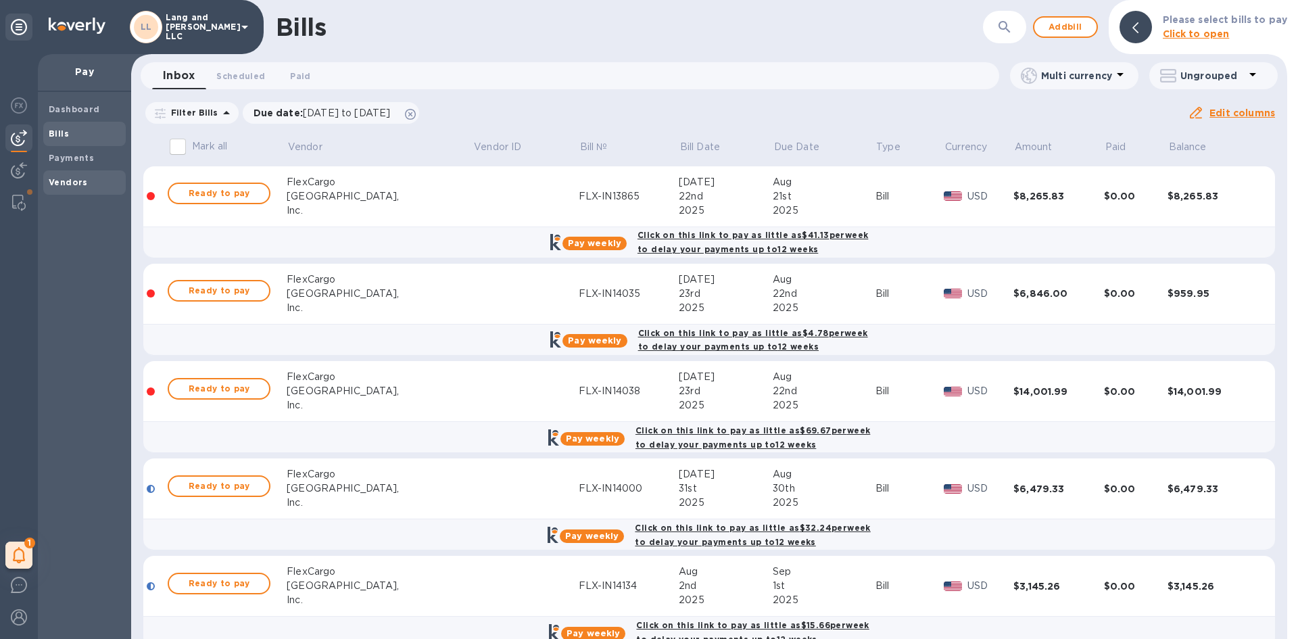
drag, startPoint x: 64, startPoint y: 187, endPoint x: 119, endPoint y: 190, distance: 55.5
click at [64, 187] on span "Vendors" at bounding box center [68, 183] width 39 height 14
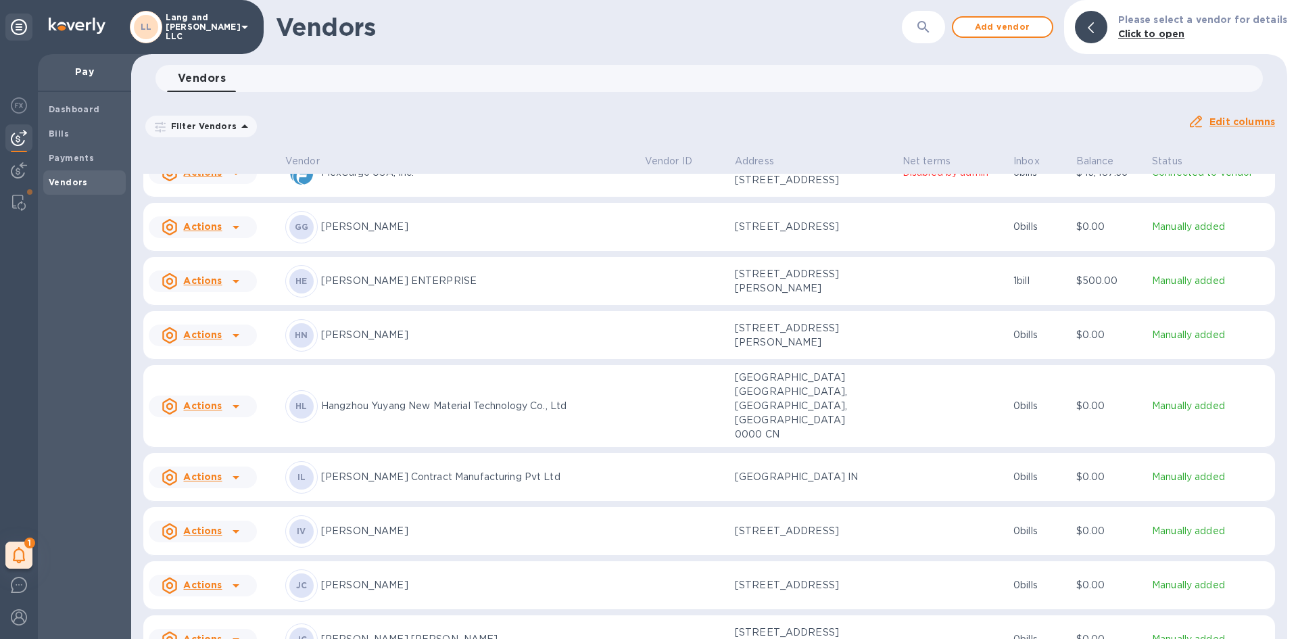
scroll to position [684, 0]
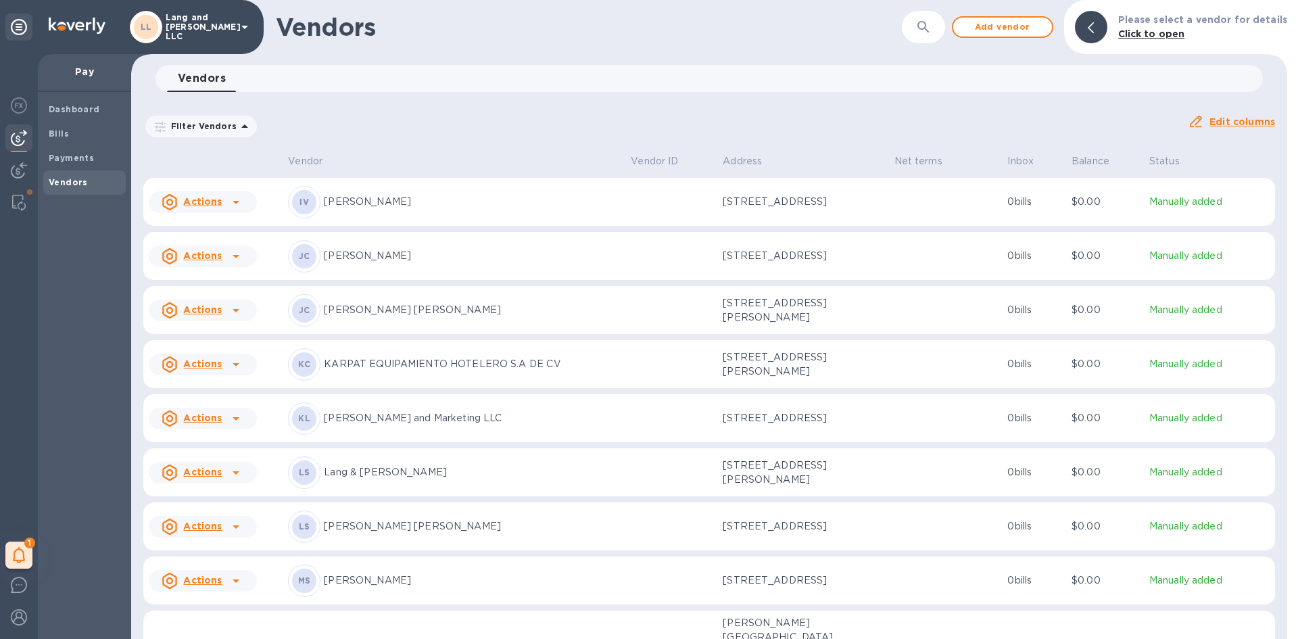
click at [380, 427] on p "[PERSON_NAME] [PERSON_NAME]" at bounding box center [472, 526] width 296 height 14
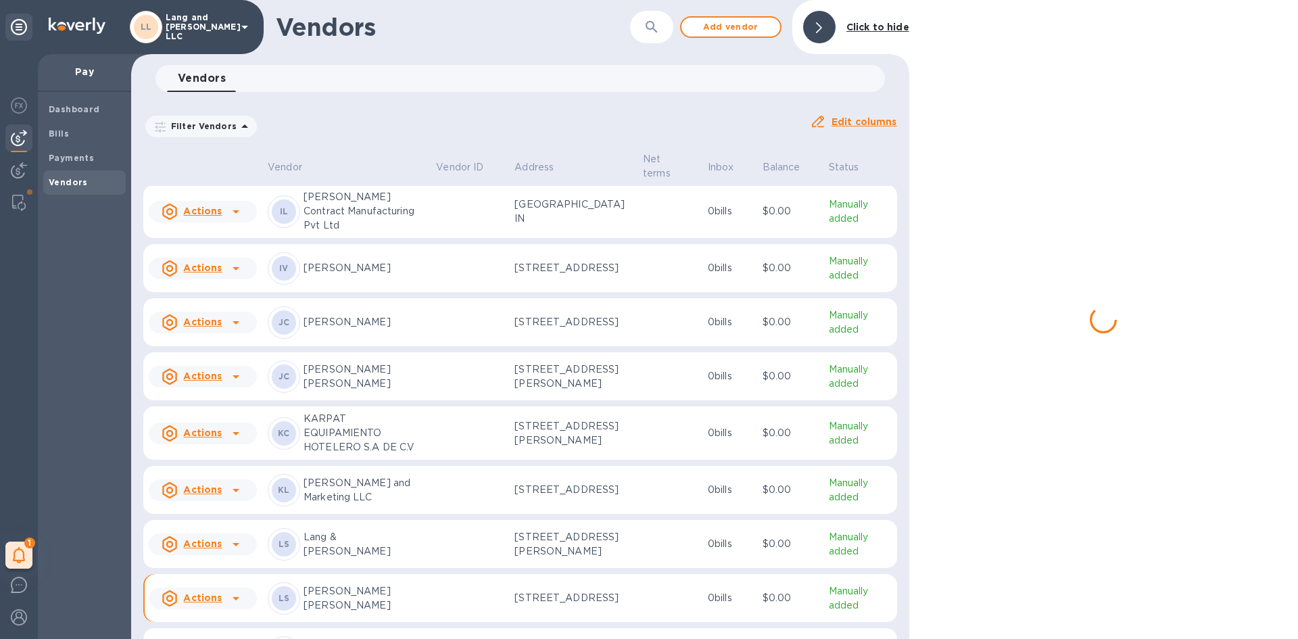
scroll to position [992, 0]
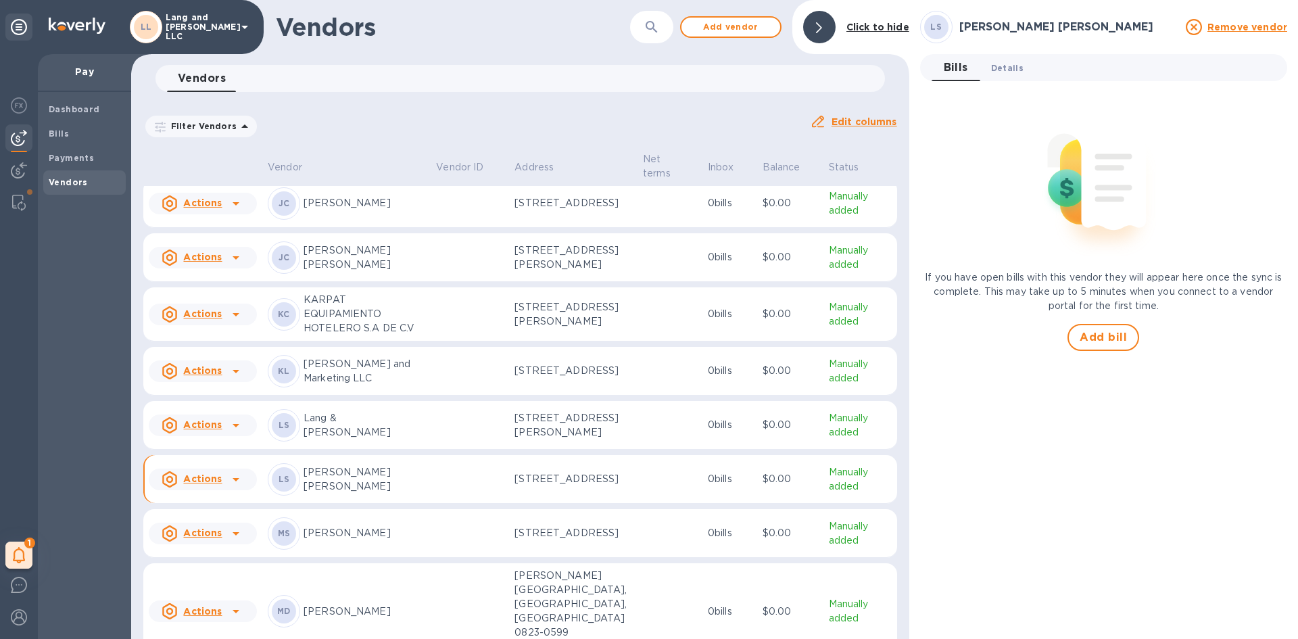
click at [923, 77] on button "Details 0" at bounding box center [1007, 67] width 54 height 27
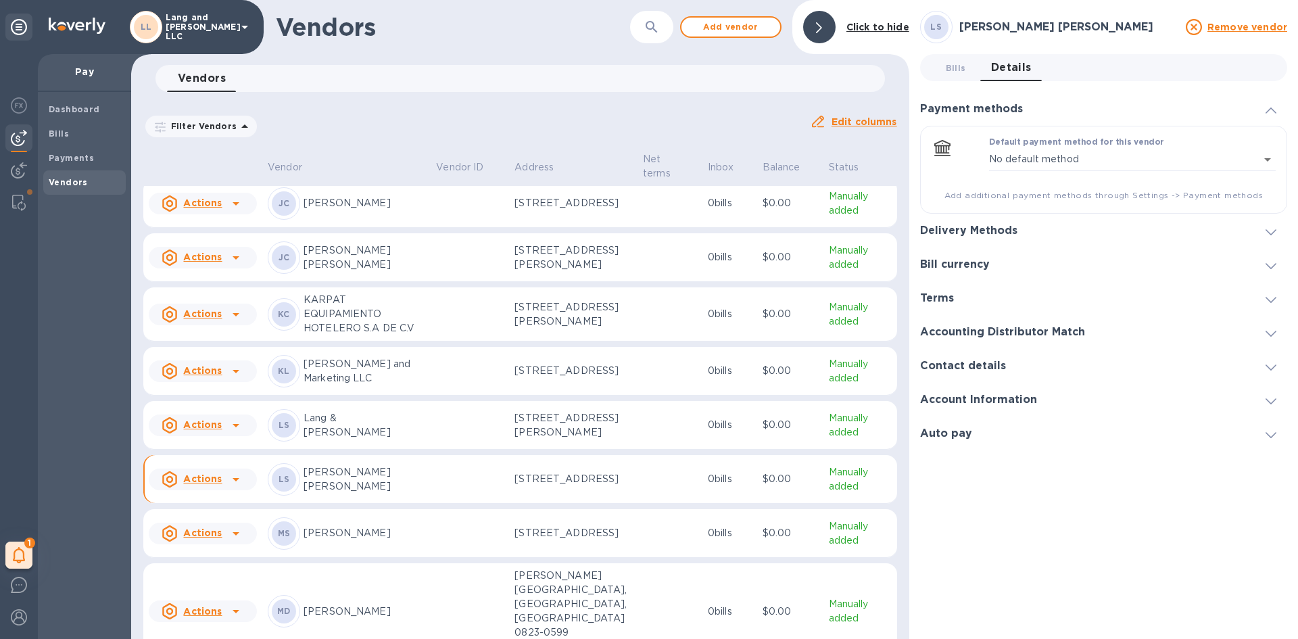
click at [923, 232] on h3 "Delivery Methods" at bounding box center [968, 230] width 97 height 13
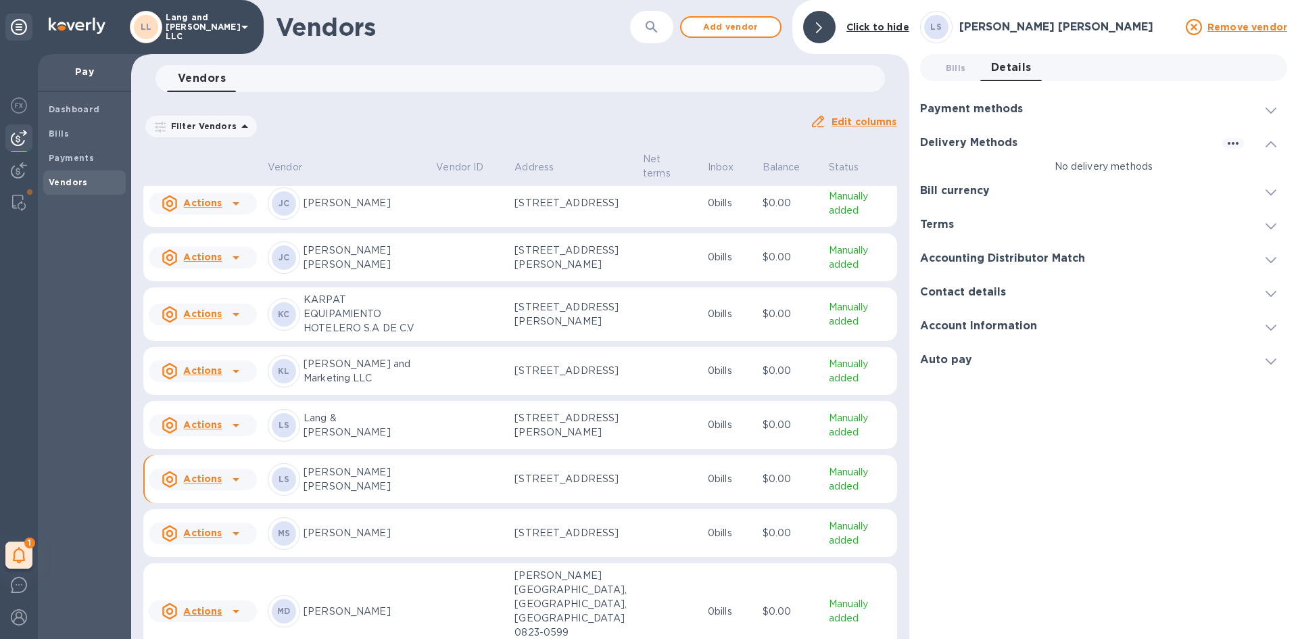
click at [923, 161] on p "No delivery methods" at bounding box center [1103, 167] width 367 height 14
click at [923, 147] on icon "button" at bounding box center [1233, 143] width 16 height 16
click at [923, 174] on p "Add new" at bounding box center [1250, 171] width 45 height 14
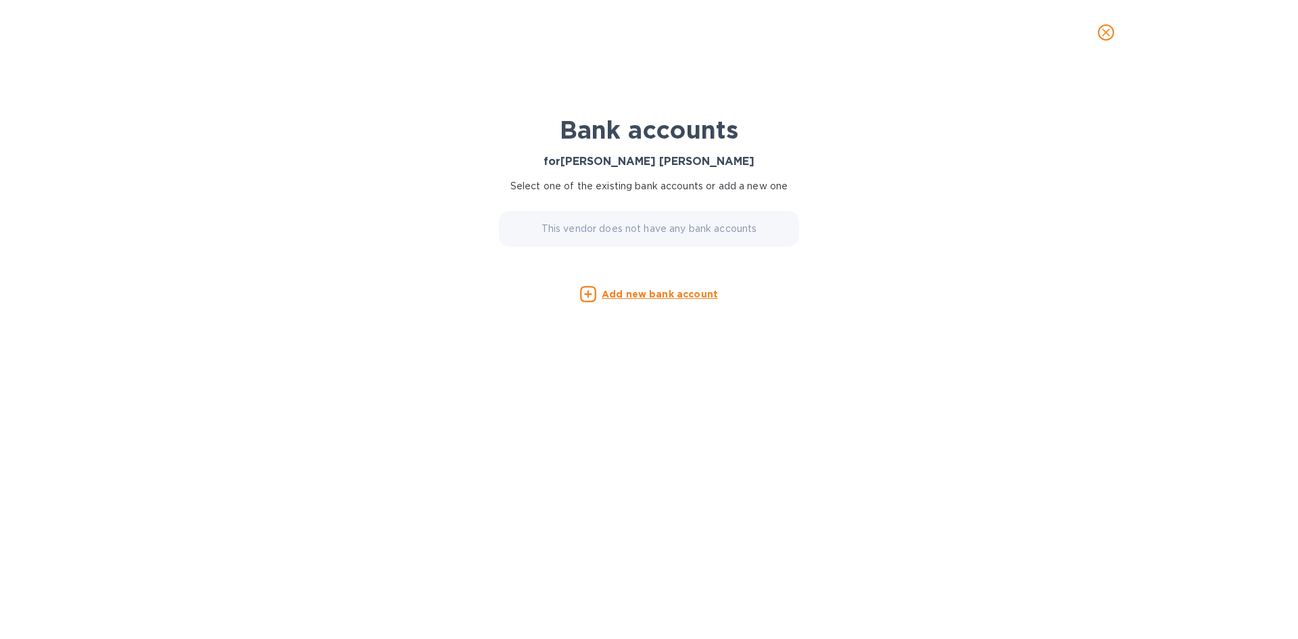
click at [638, 291] on u "Add new bank account" at bounding box center [660, 294] width 116 height 11
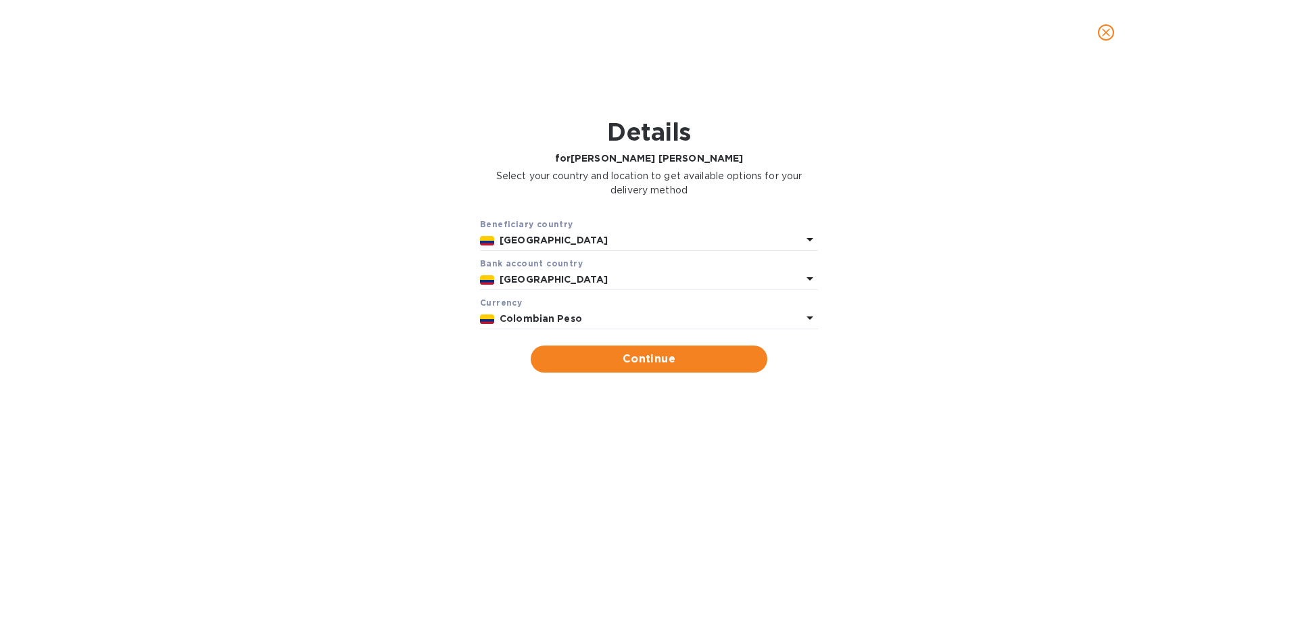
click at [571, 316] on b "Colombian Peso" at bounding box center [541, 318] width 82 height 11
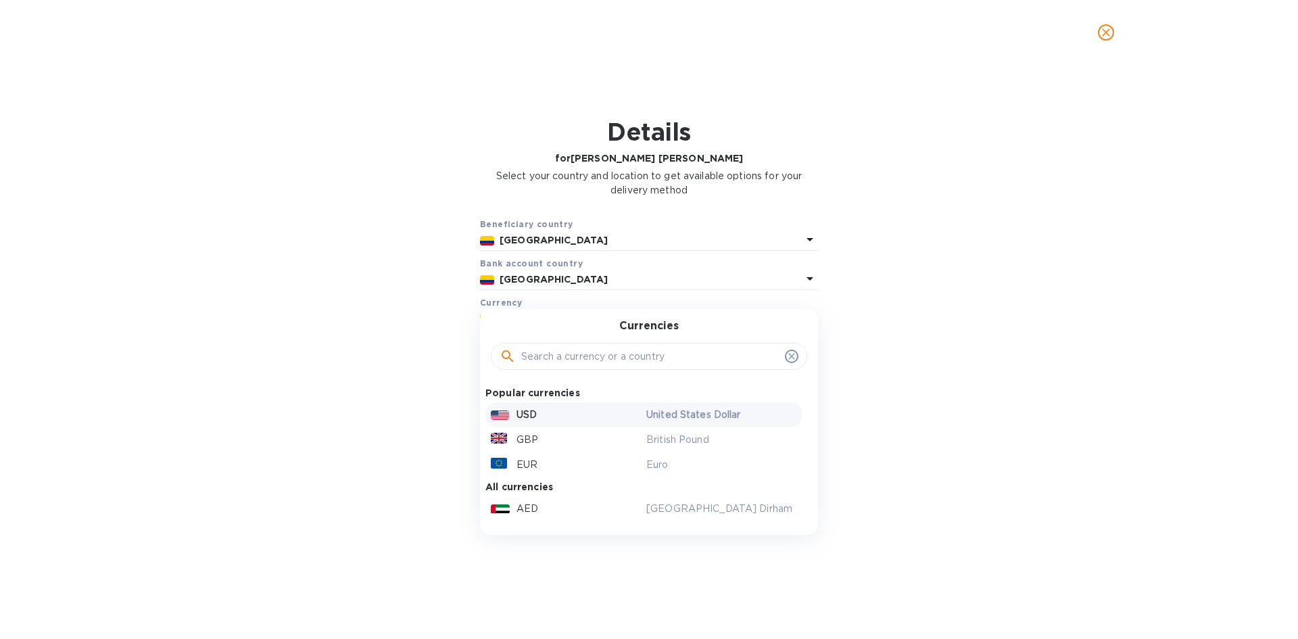
click at [536, 407] on div "USD" at bounding box center [566, 415] width 156 height 20
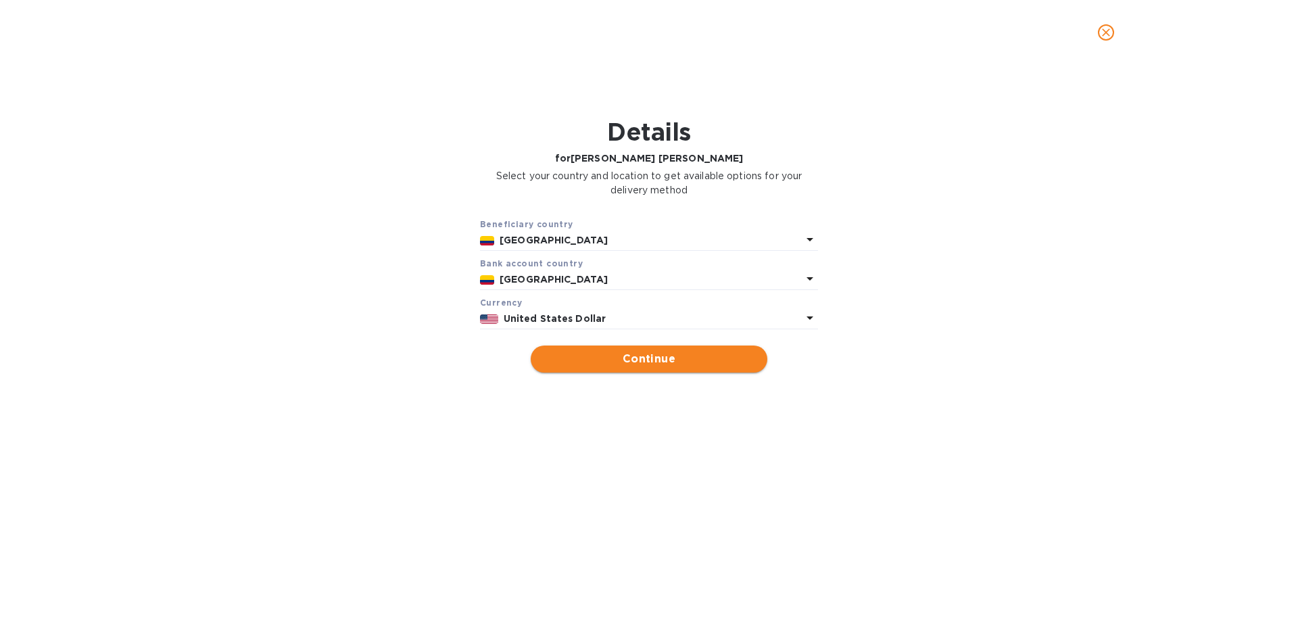
click at [632, 361] on span "Continue" at bounding box center [649, 359] width 215 height 16
type input "[PERSON_NAME] [PERSON_NAME]"
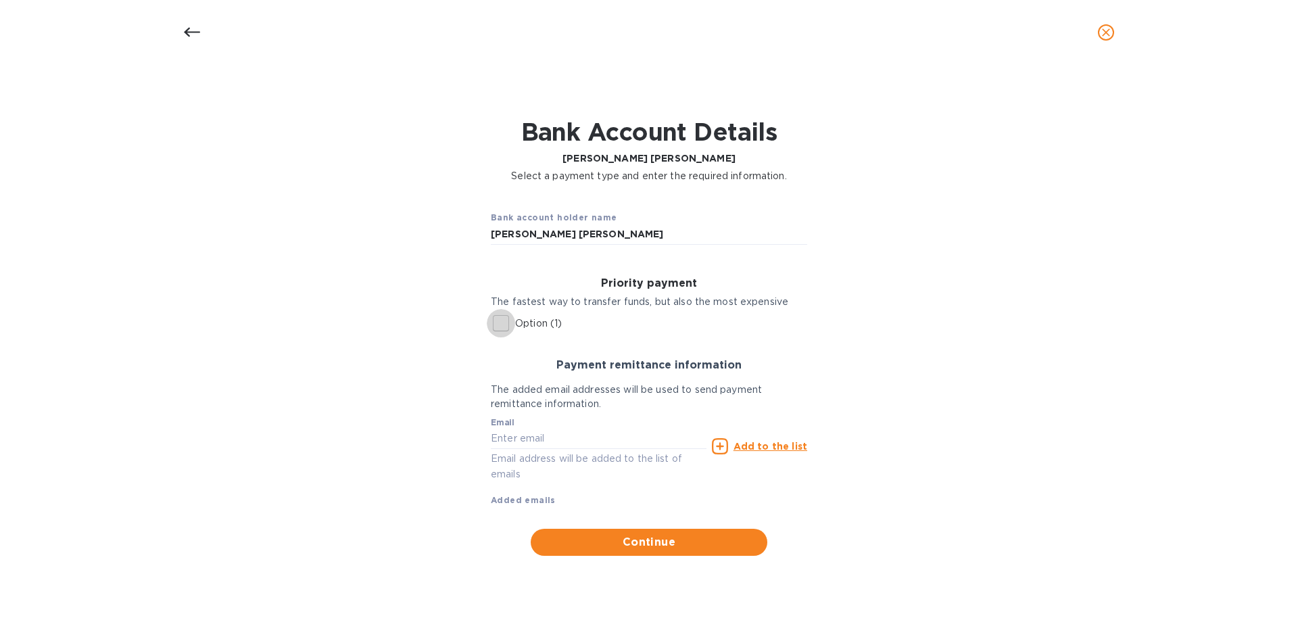
click at [510, 325] on input "Option (1)" at bounding box center [501, 323] width 28 height 28
checkbox input "true"
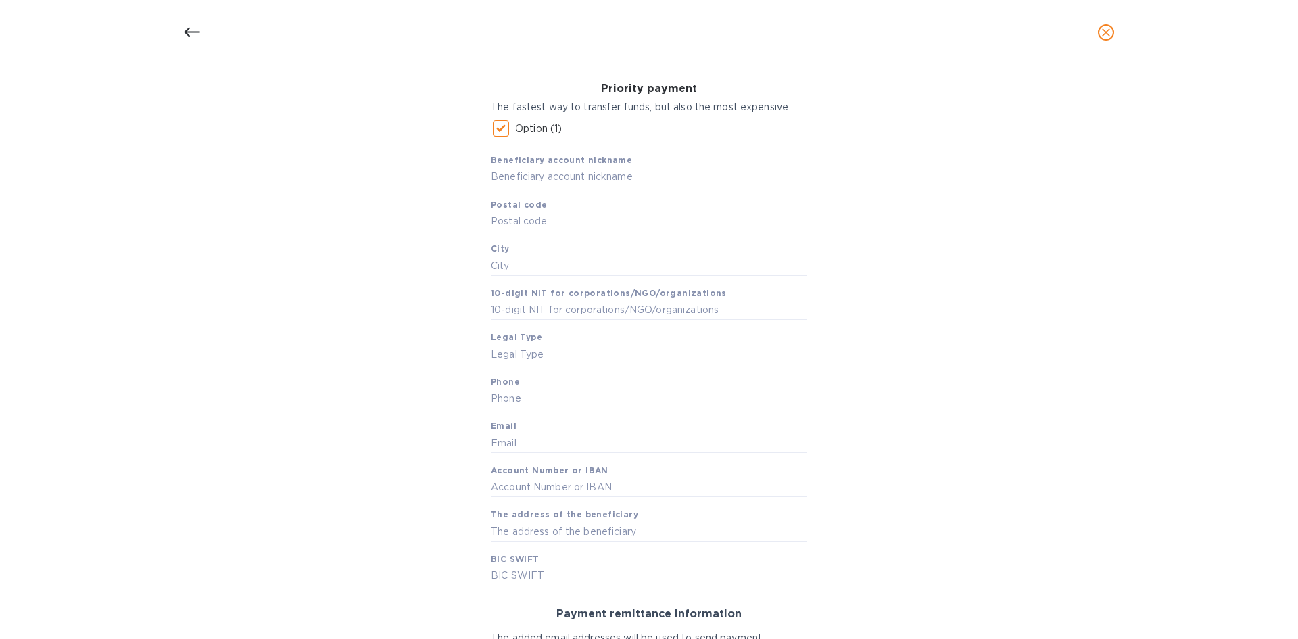
scroll to position [203, 0]
click at [557, 427] on input "text" at bounding box center [649, 523] width 316 height 20
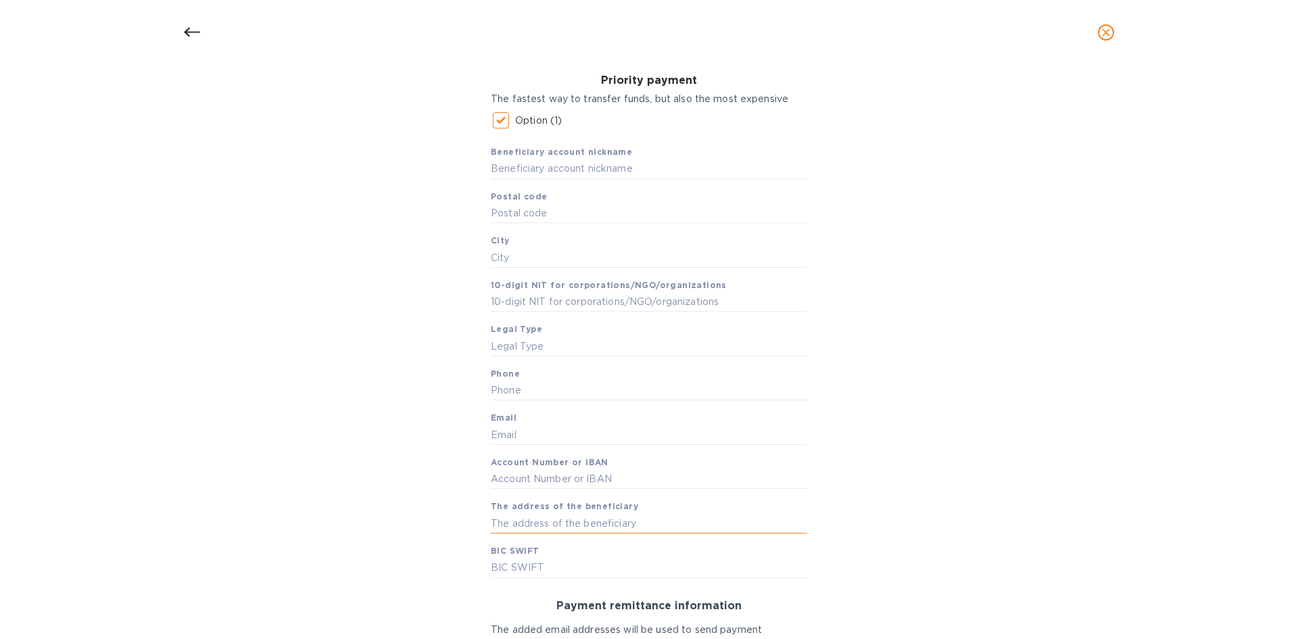
paste input "Carrera 19#131A-60 Apto 301"
click at [546, 427] on input "Carrera 19#131A-60 Apto 301" at bounding box center [649, 523] width 316 height 20
type input "Carrera 19 131A 60 Apto 301"
click at [274, 295] on div "Bank account holder name Laura Marcela Gonzalez Santacruz Priority payment The …" at bounding box center [649, 396] width 1263 height 815
drag, startPoint x: 580, startPoint y: 168, endPoint x: 574, endPoint y: 149, distance: 20.5
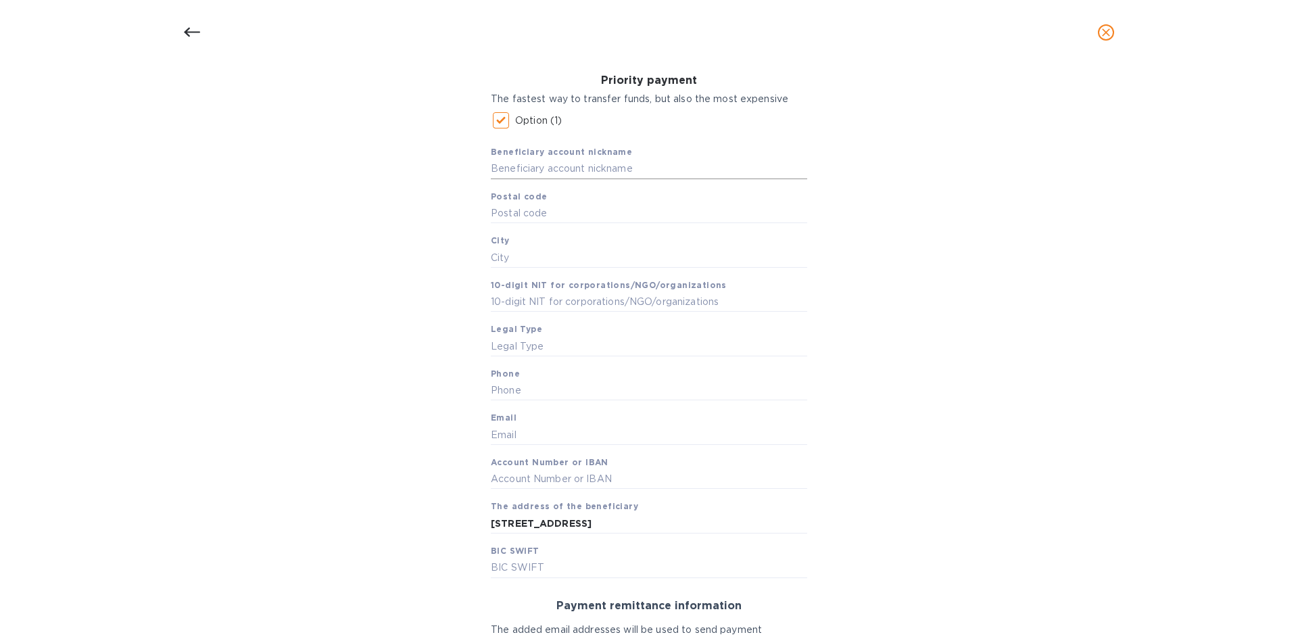
click at [580, 164] on input "text" at bounding box center [649, 169] width 316 height 20
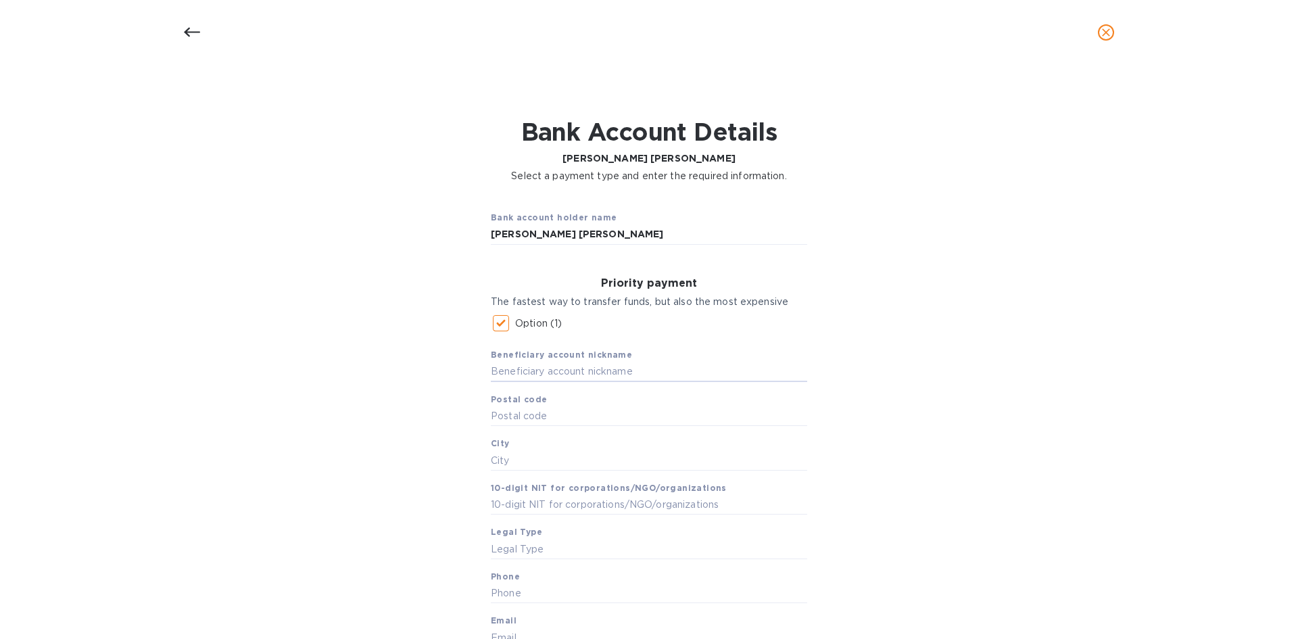
scroll to position [135, 0]
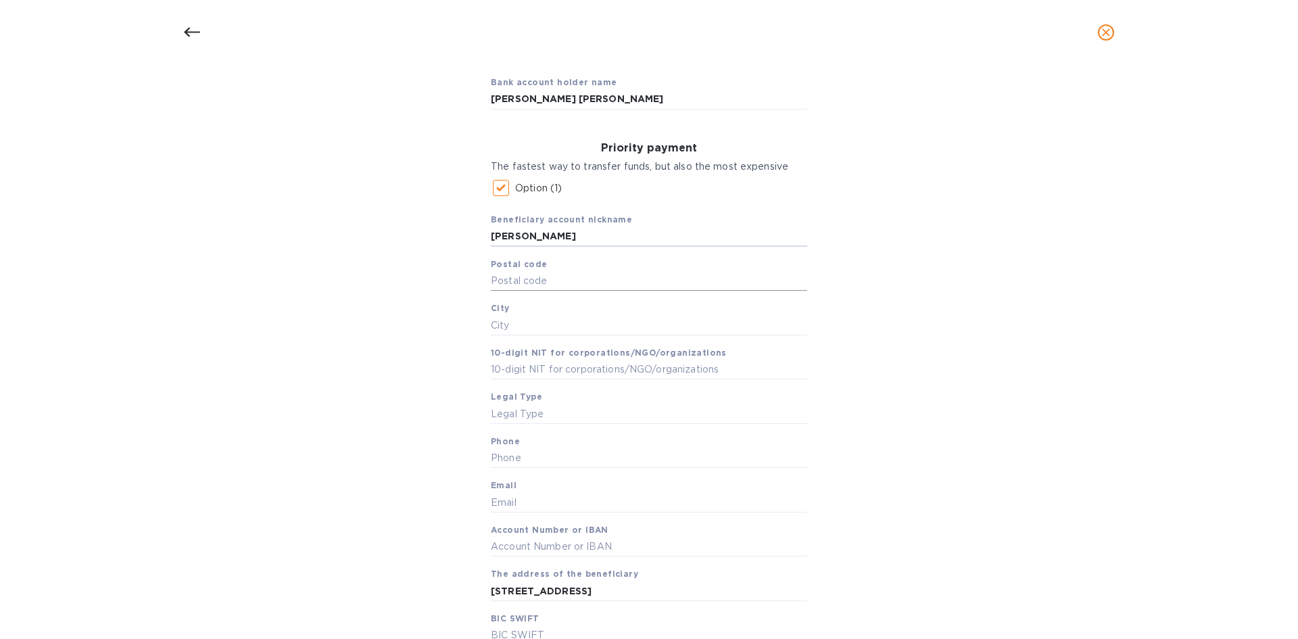
type input "Marcela"
click at [535, 291] on input "text" at bounding box center [649, 281] width 316 height 20
click at [547, 280] on input "text" at bounding box center [649, 281] width 316 height 20
type input "110111"
click at [523, 325] on input "text" at bounding box center [649, 325] width 316 height 20
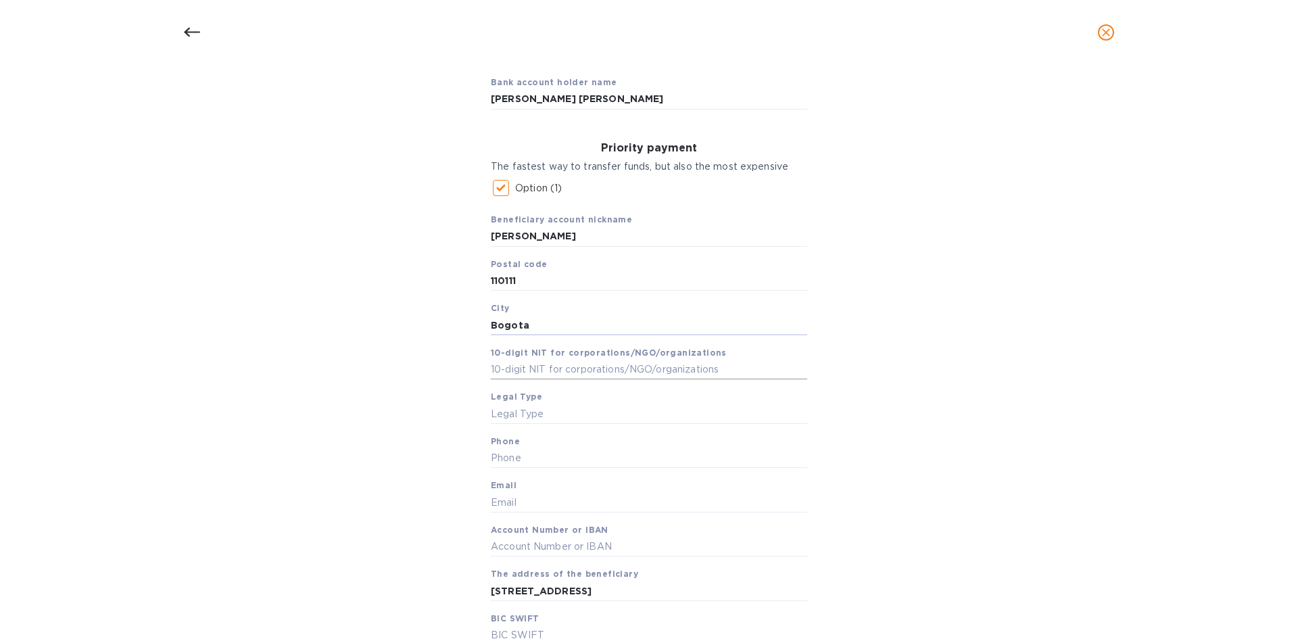
type input "Bogota"
click at [552, 364] on input "text" at bounding box center [649, 370] width 316 height 20
paste input "1020818109"
drag, startPoint x: 547, startPoint y: 368, endPoint x: 522, endPoint y: 369, distance: 25.0
click at [522, 369] on input "1020818109" at bounding box center [649, 370] width 316 height 20
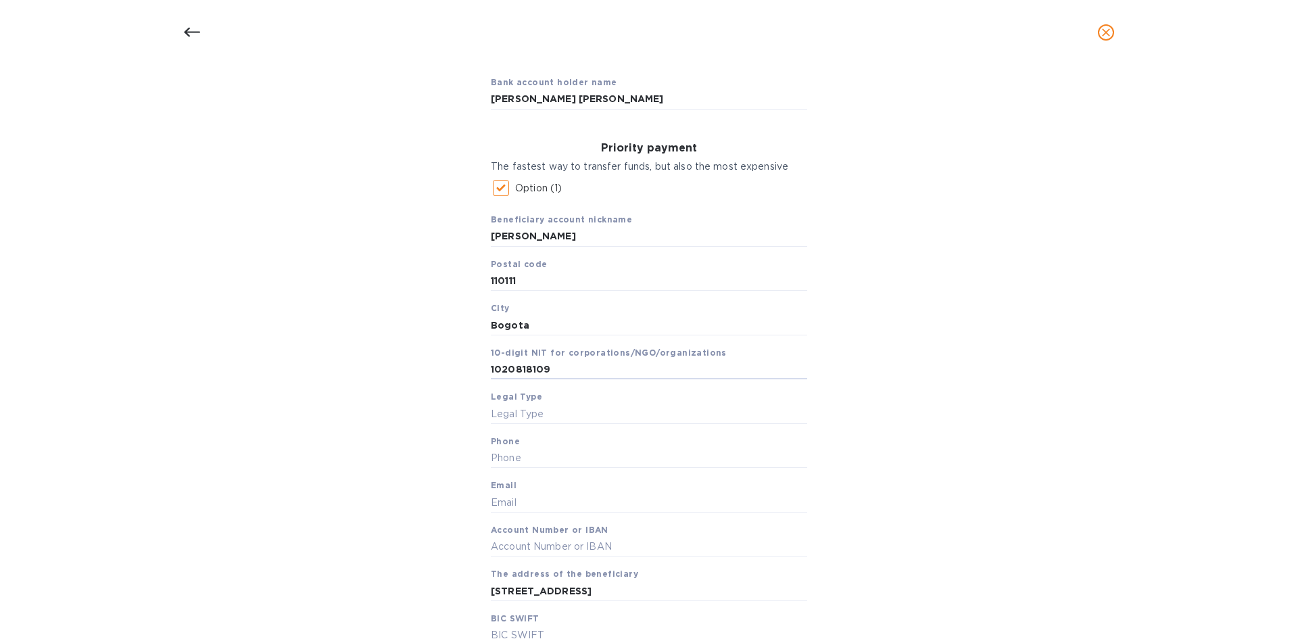
type input "1020818109"
click at [345, 427] on div "Bank account holder name Laura Marcela Gonzalez Santacruz Priority payment The …" at bounding box center [649, 463] width 1263 height 815
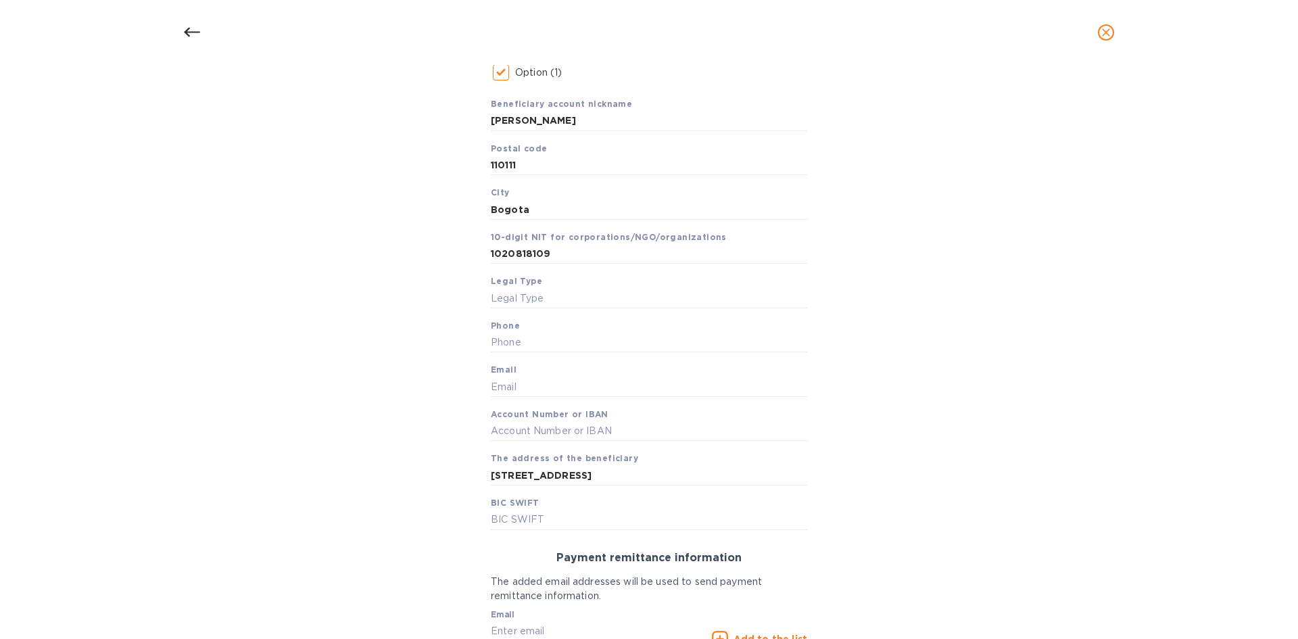
scroll to position [270, 0]
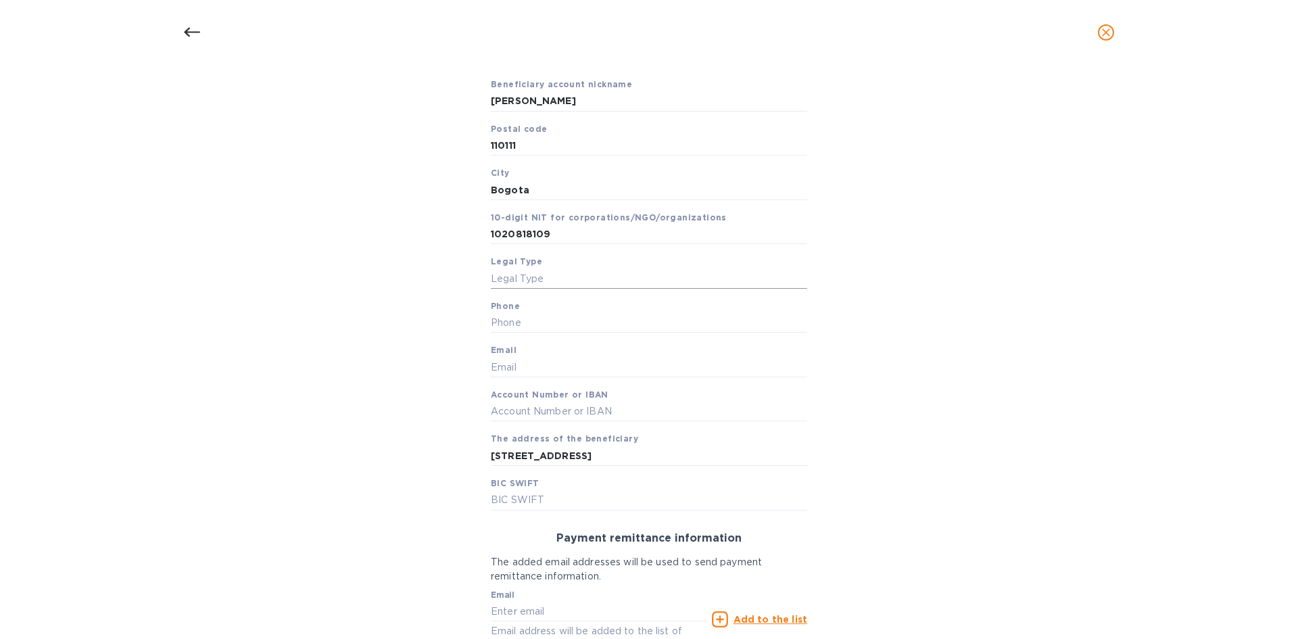
click at [552, 279] on input "text" at bounding box center [649, 278] width 316 height 20
type input "W8"
click at [528, 320] on input "text" at bounding box center [649, 323] width 316 height 20
paste input "3105715383"
type input "3105715383"
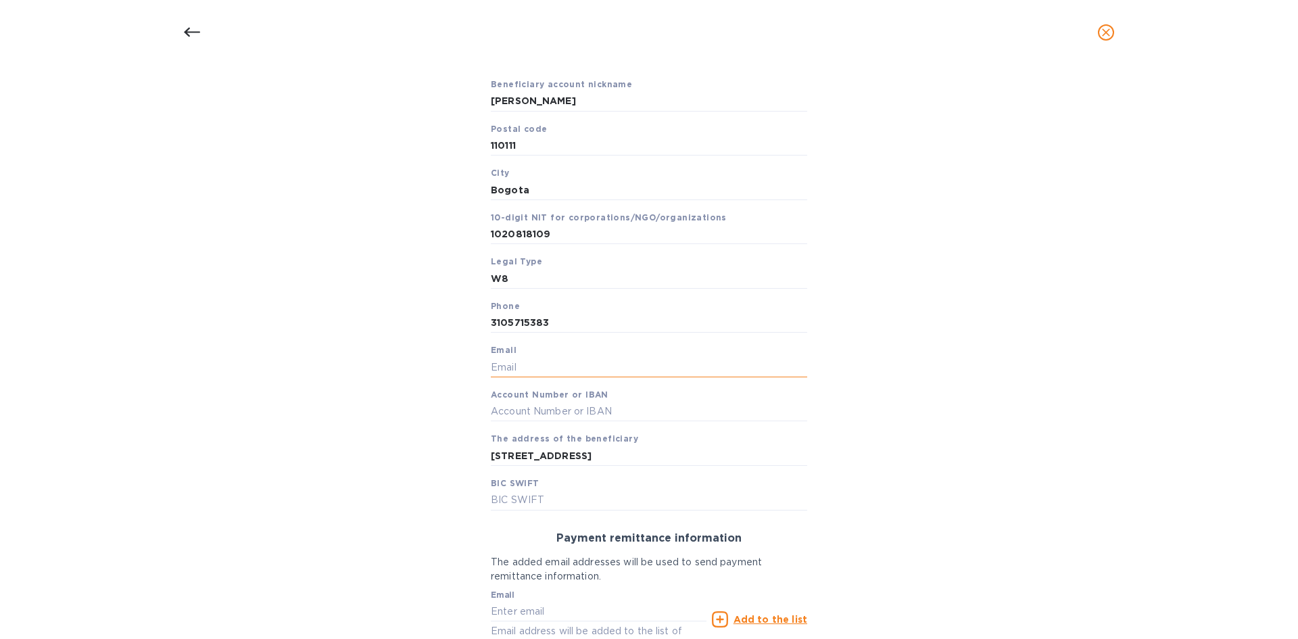
click at [529, 364] on input "text" at bounding box center [649, 367] width 316 height 20
click at [575, 367] on input "text" at bounding box center [649, 367] width 316 height 20
paste input "Lm_gs@hotmail.com"
type input "Lm_gs@hotmail.com"
click at [540, 414] on input "text" at bounding box center [649, 412] width 316 height 20
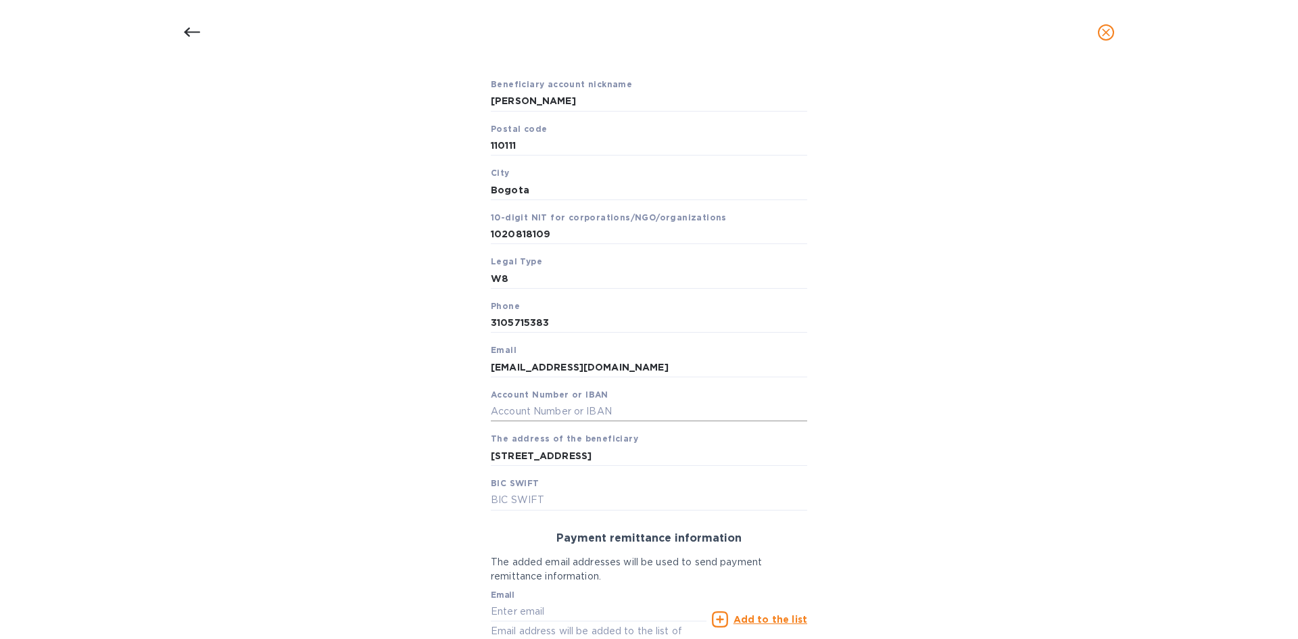
click at [552, 412] on input "text" at bounding box center [649, 412] width 316 height 20
paste input "COLOCOBMXXX"
type input "COLOCOBMXXX"
click at [564, 427] on input "text" at bounding box center [649, 500] width 316 height 20
paste input "COLOCOBMXXX"
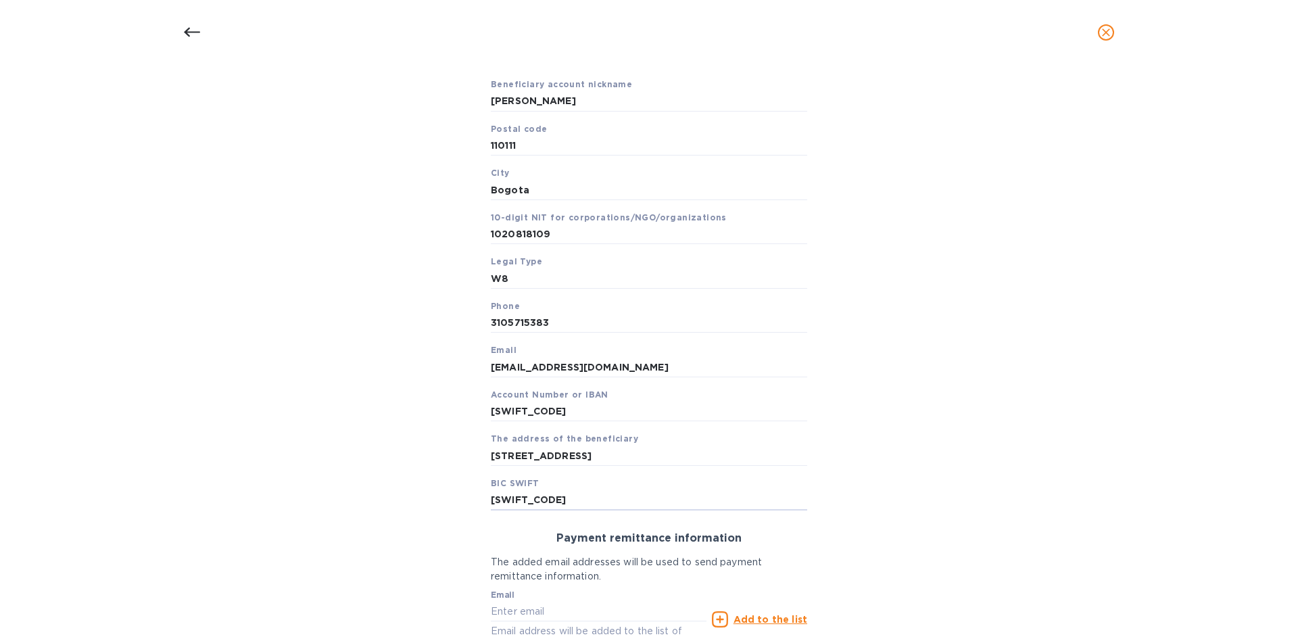
type input "COLOCOBMXXX"
drag, startPoint x: 600, startPoint y: 412, endPoint x: 448, endPoint y: 416, distance: 152.2
click at [448, 416] on div "Bank account holder name Laura Marcela Gonzalez Santacruz Priority payment The …" at bounding box center [649, 328] width 1263 height 815
paste input "68271242674"
type input "68271242674"
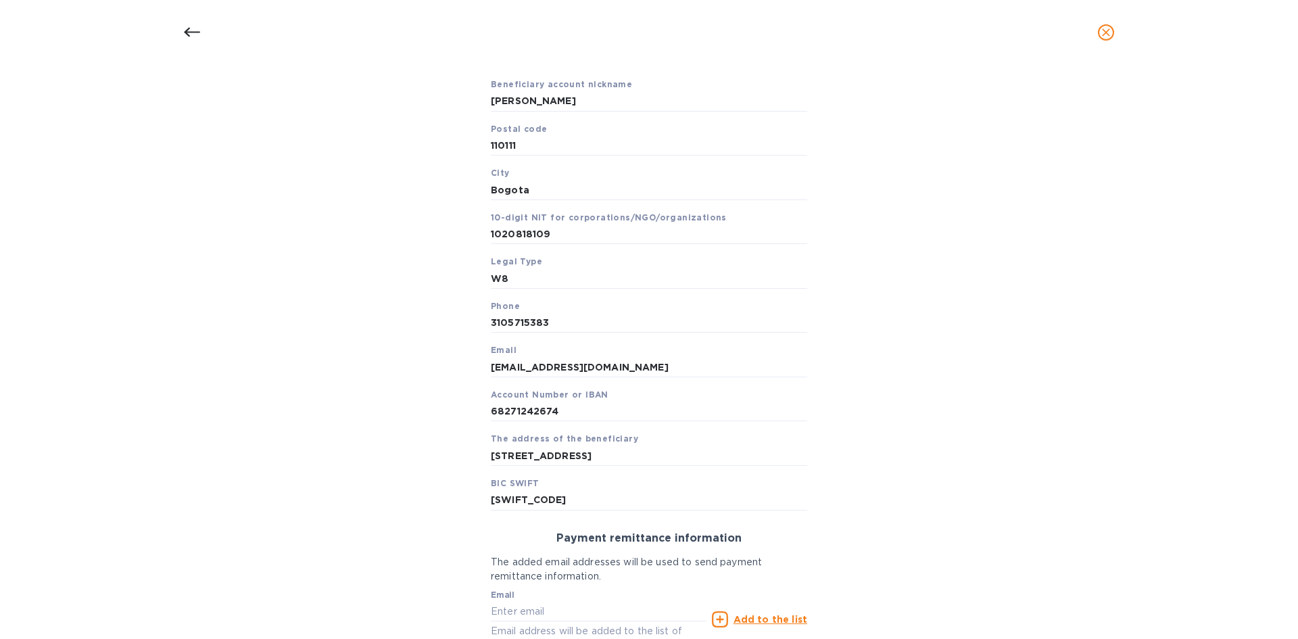
click at [923, 396] on div "Bank account holder name Laura Marcela Gonzalez Santacruz Priority payment The …" at bounding box center [649, 328] width 1263 height 815
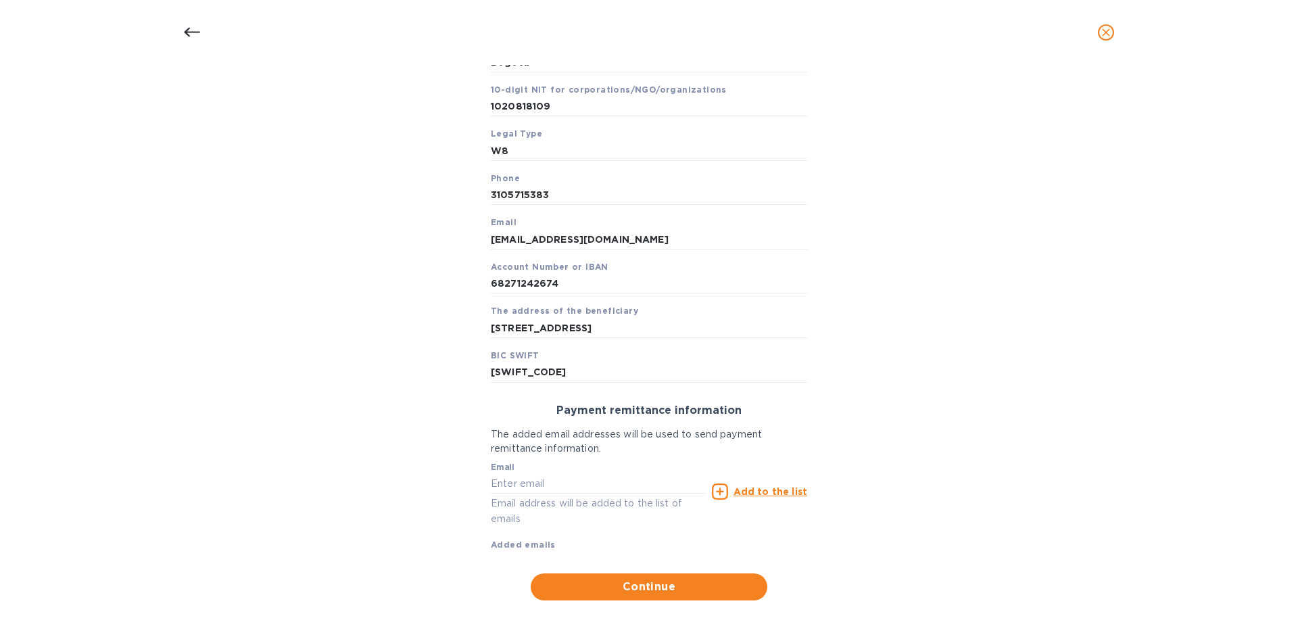
scroll to position [402, 0]
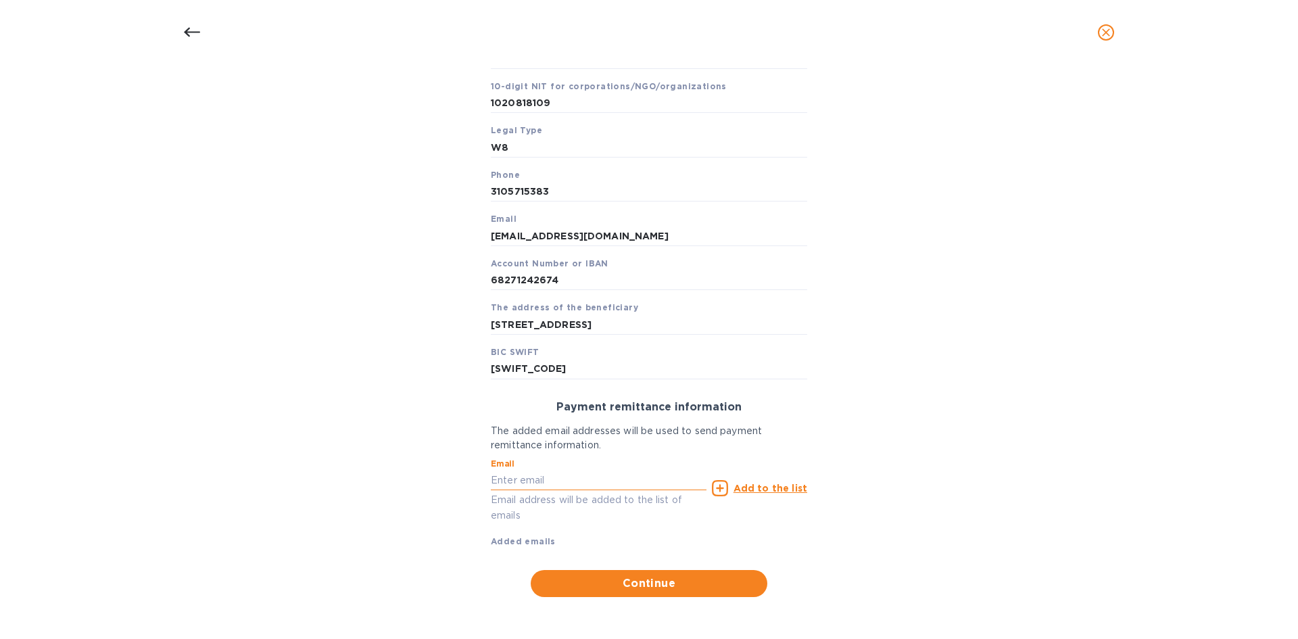
drag, startPoint x: 664, startPoint y: 484, endPoint x: 692, endPoint y: 482, distance: 28.5
click at [664, 427] on input "text" at bounding box center [599, 480] width 216 height 20
paste input "Lm_gs@hotmail.com"
type input "Lm_gs@hotmail.com"
click at [750, 427] on u "Add to the list" at bounding box center [771, 488] width 74 height 11
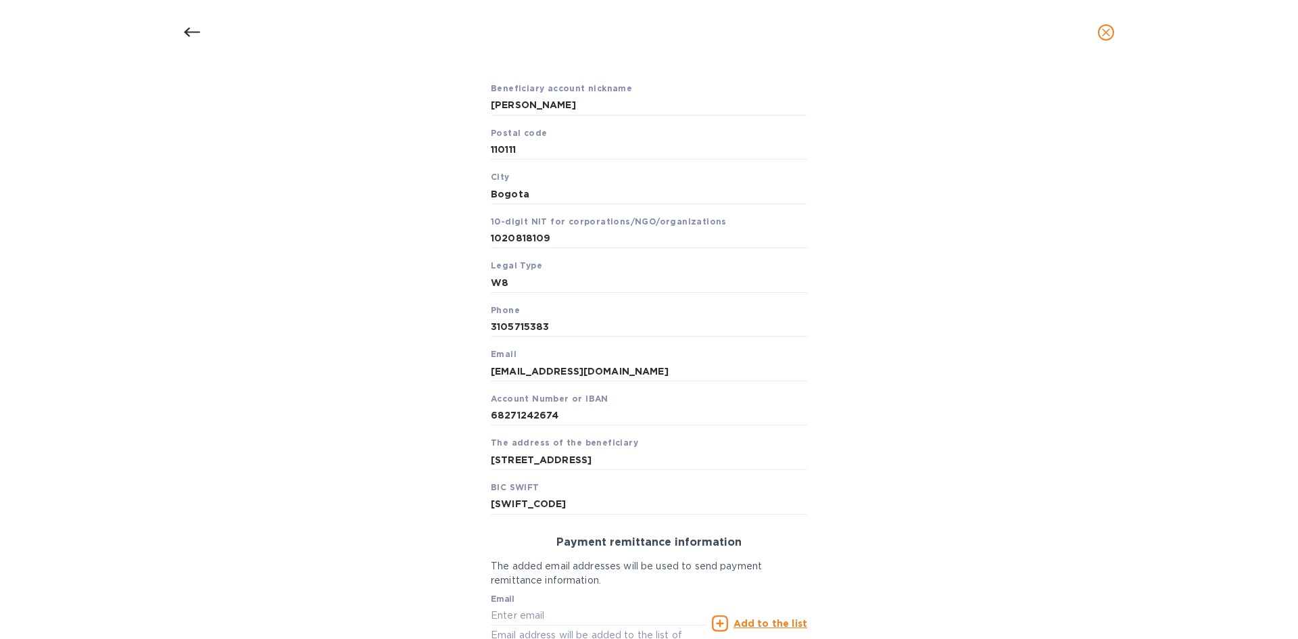
scroll to position [429, 0]
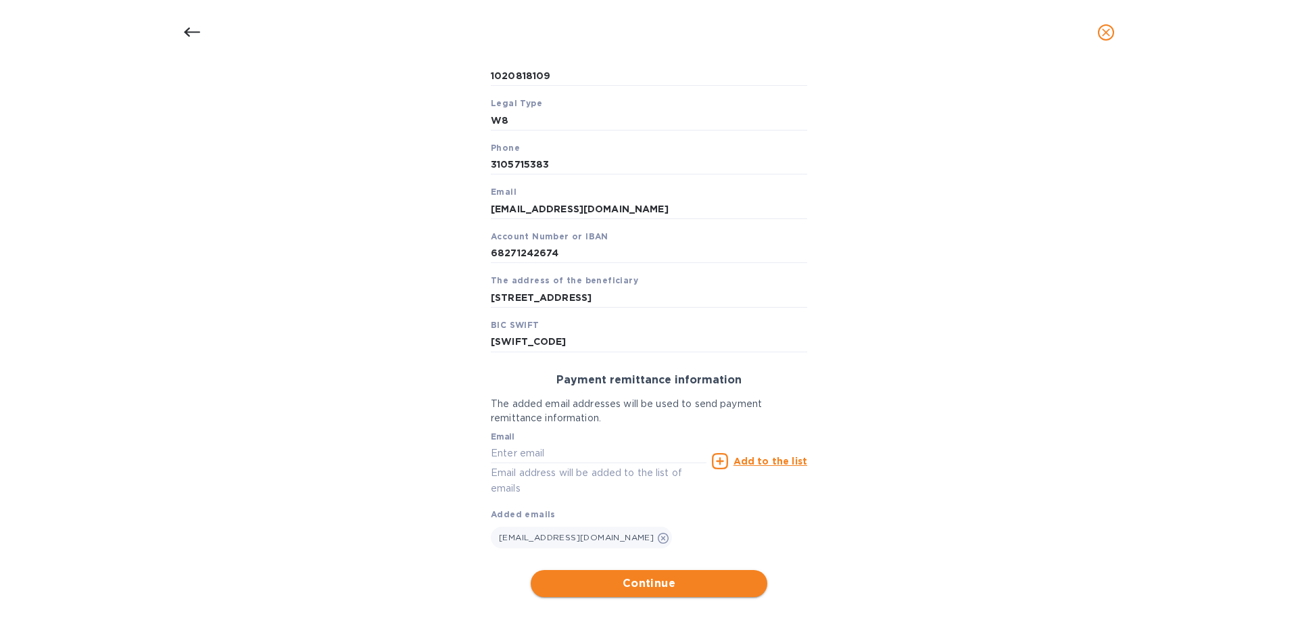
click at [691, 427] on span "Continue" at bounding box center [649, 583] width 215 height 16
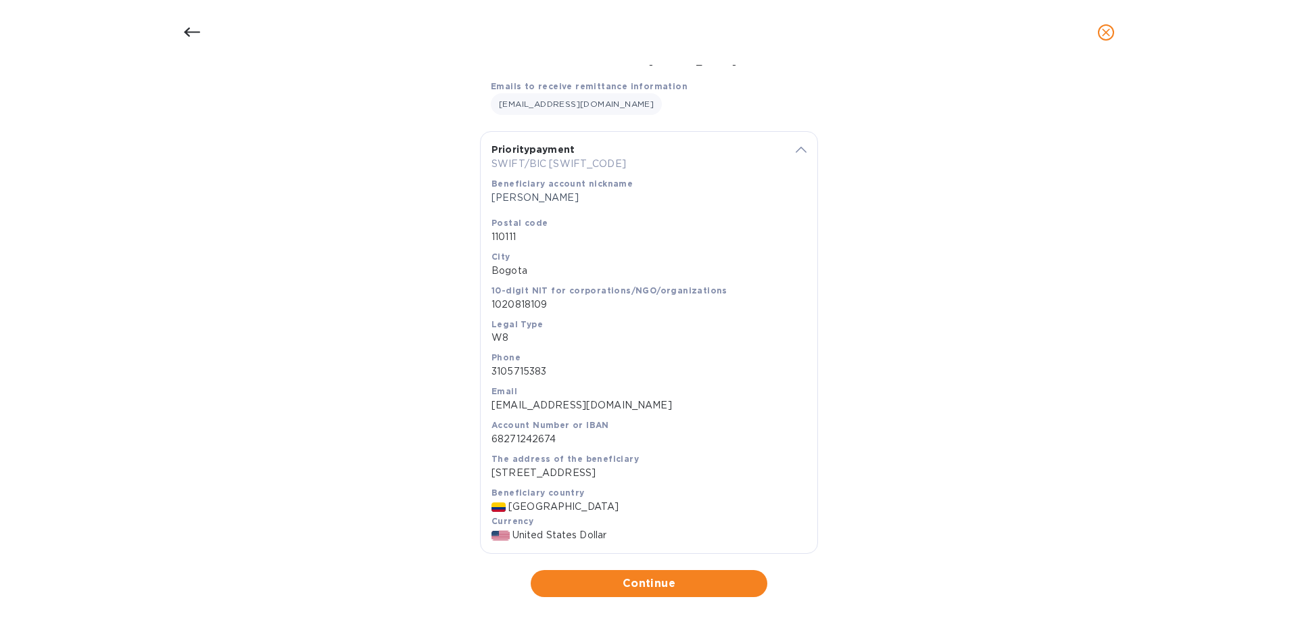
scroll to position [196, 0]
click at [638, 427] on span "Continue" at bounding box center [649, 583] width 215 height 16
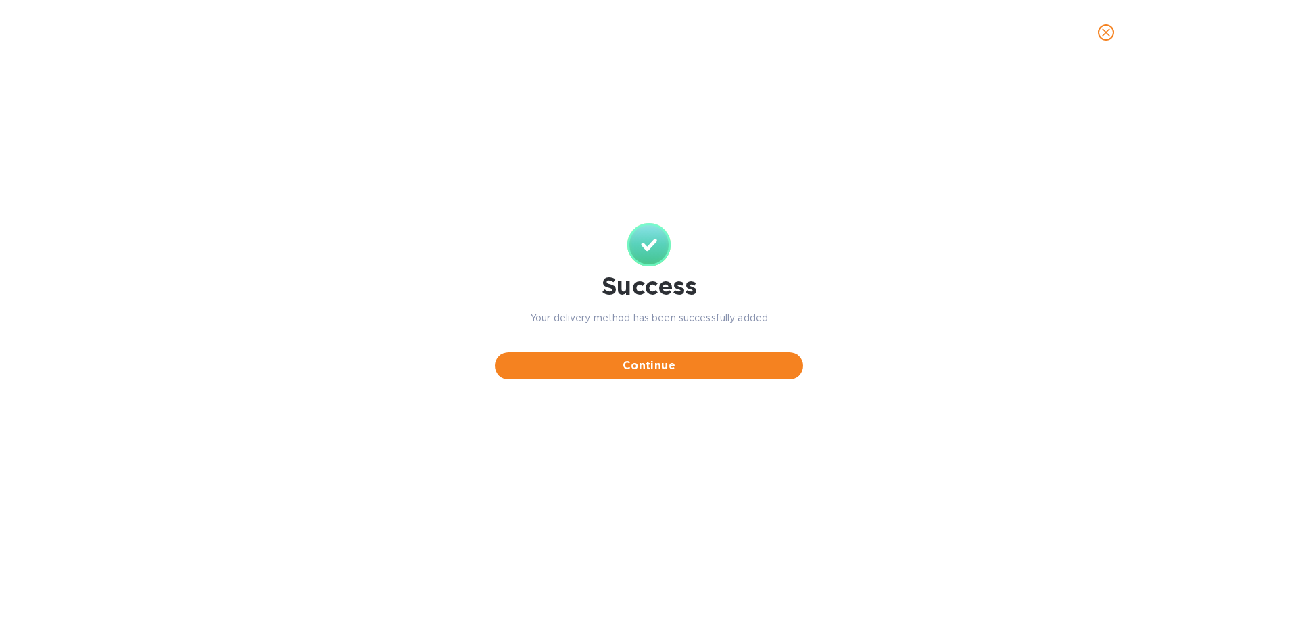
scroll to position [0, 0]
click at [709, 375] on button "Continue" at bounding box center [649, 365] width 308 height 27
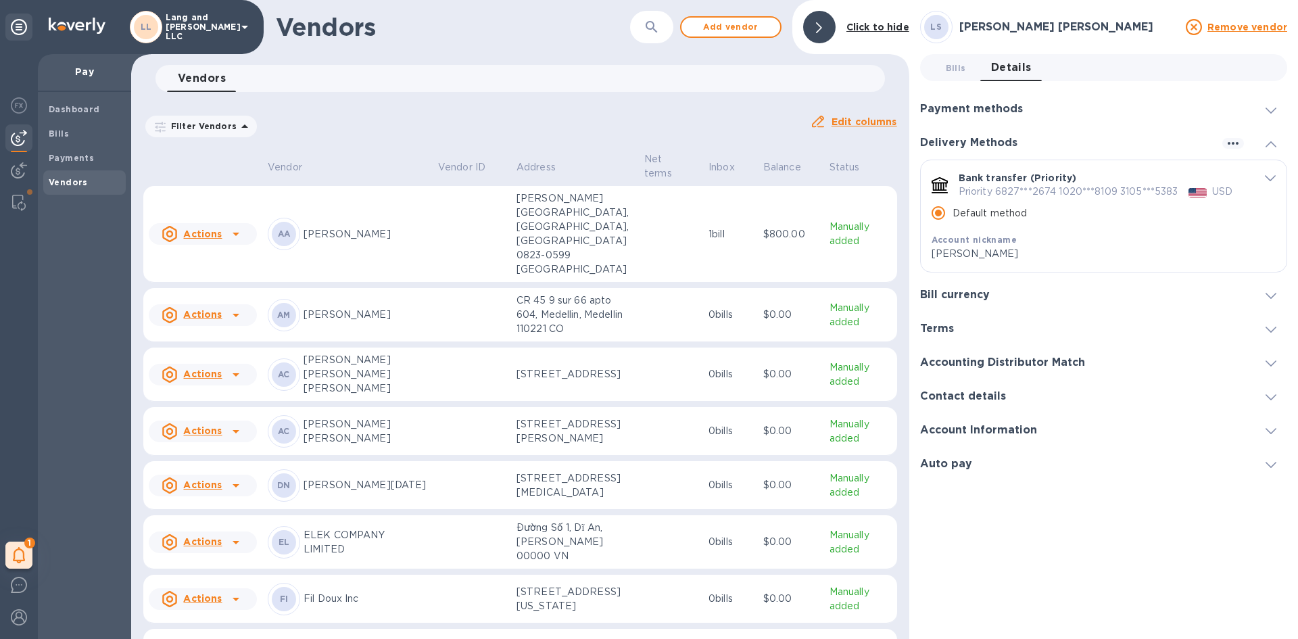
drag, startPoint x: 448, startPoint y: 124, endPoint x: 448, endPoint y: 156, distance: 31.1
click at [448, 124] on div "Filter Vendors Auto pay: All" at bounding box center [471, 127] width 656 height 26
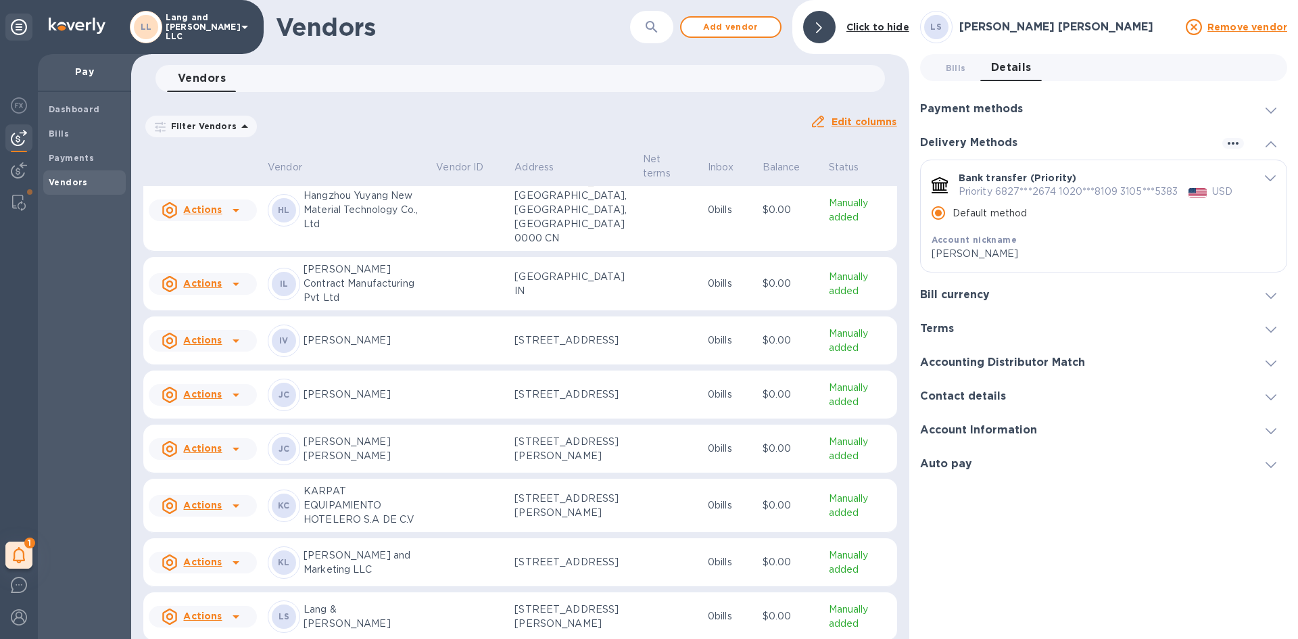
scroll to position [863, 0]
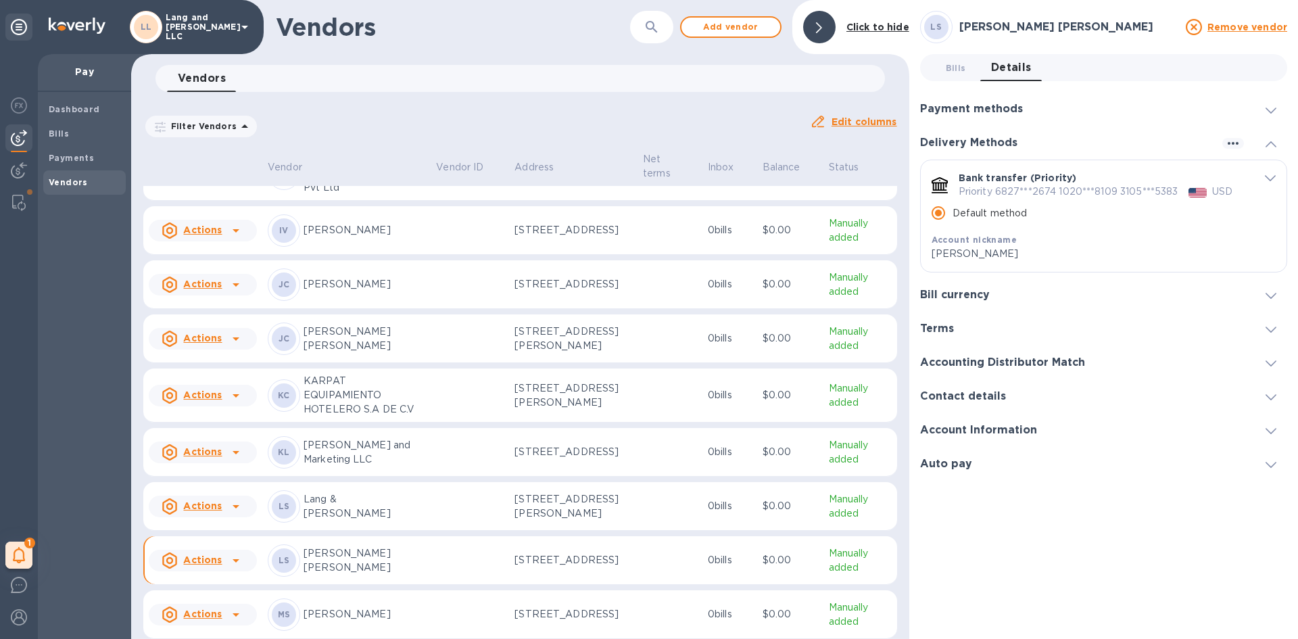
click at [385, 353] on p "[PERSON_NAME] [PERSON_NAME]" at bounding box center [365, 339] width 122 height 28
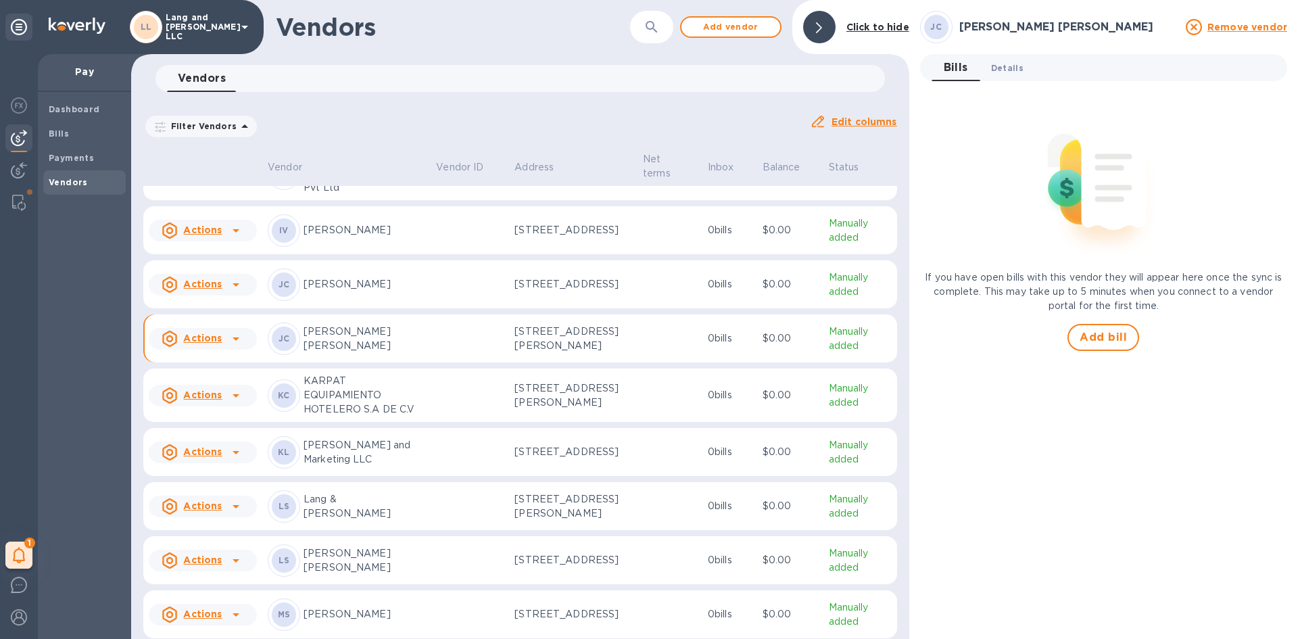
click at [923, 68] on span "Details 0" at bounding box center [1007, 68] width 32 height 14
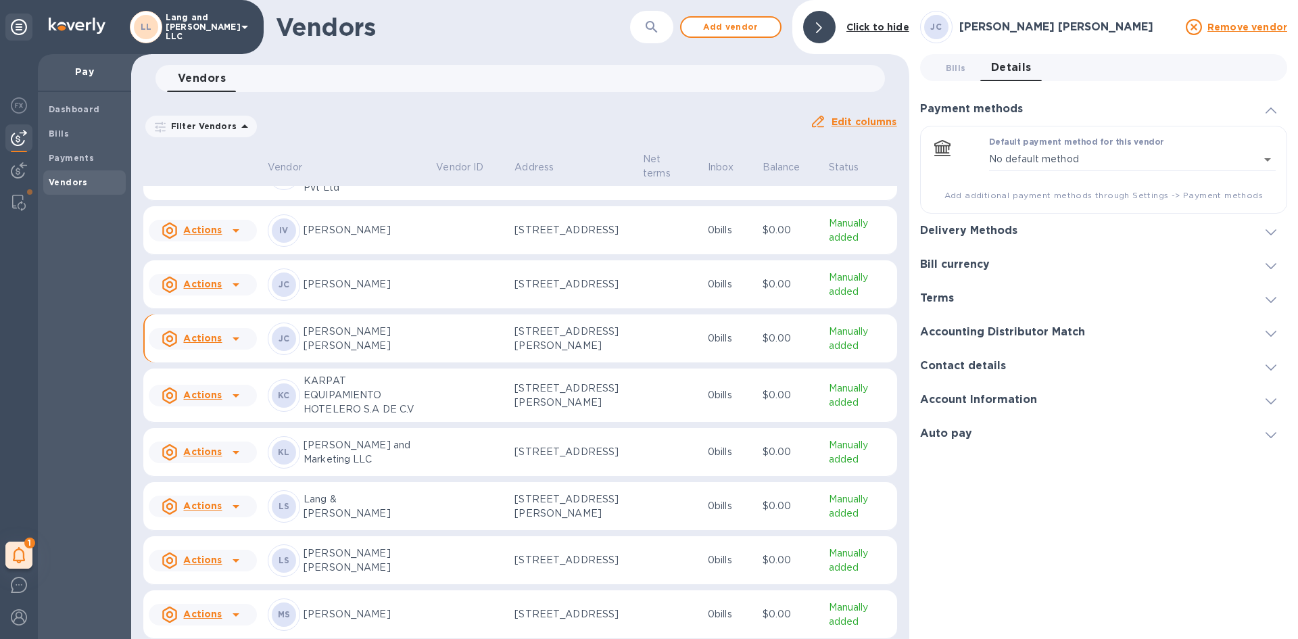
click at [923, 264] on h3 "Bill currency" at bounding box center [955, 264] width 70 height 13
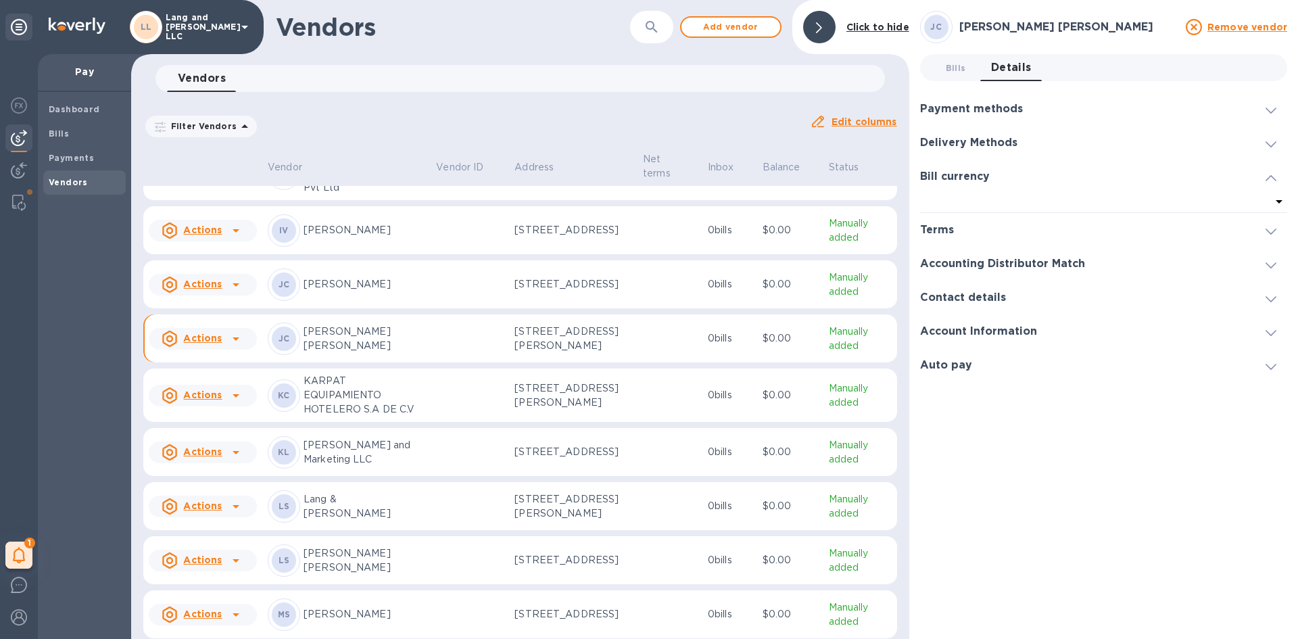
click at [923, 147] on h3 "Delivery Methods" at bounding box center [968, 143] width 97 height 13
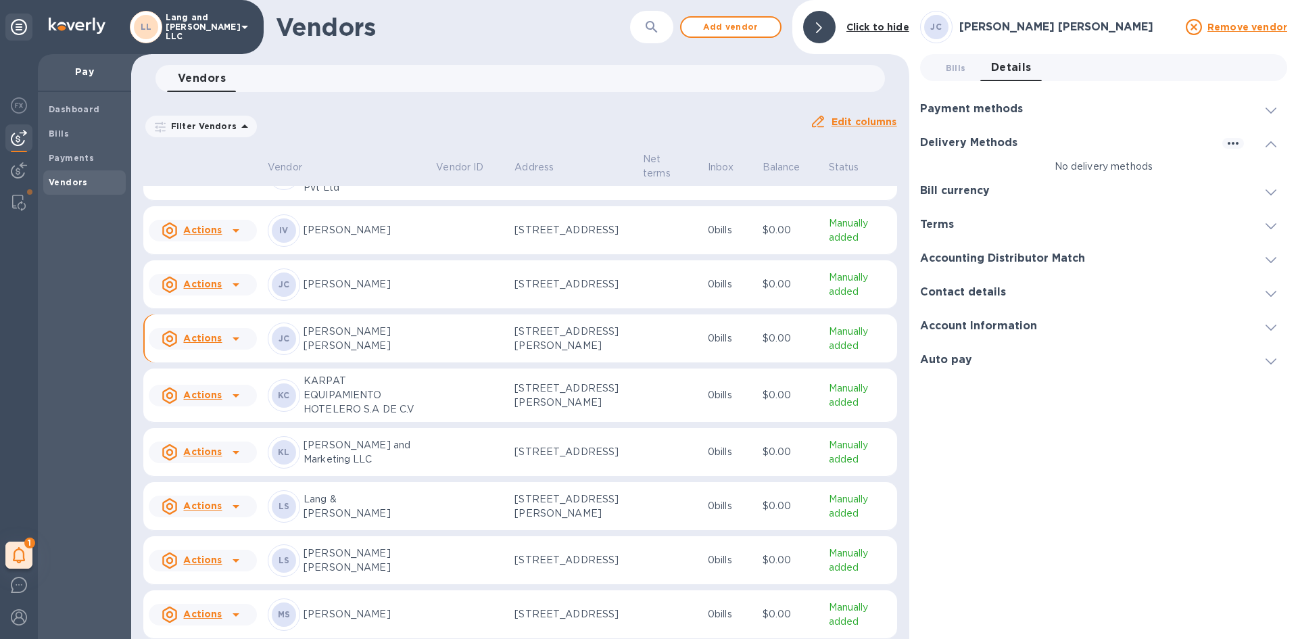
click at [923, 158] on div "Delivery Methods" at bounding box center [1103, 143] width 367 height 34
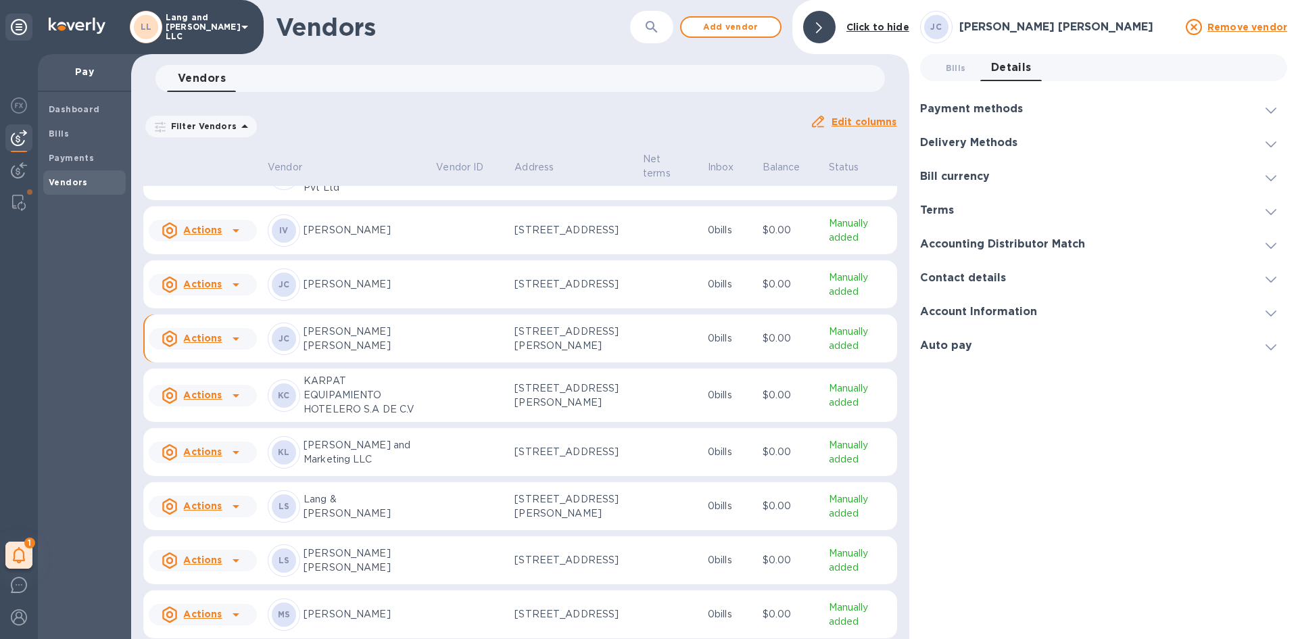
click at [923, 159] on div "Delivery Methods" at bounding box center [1103, 143] width 367 height 34
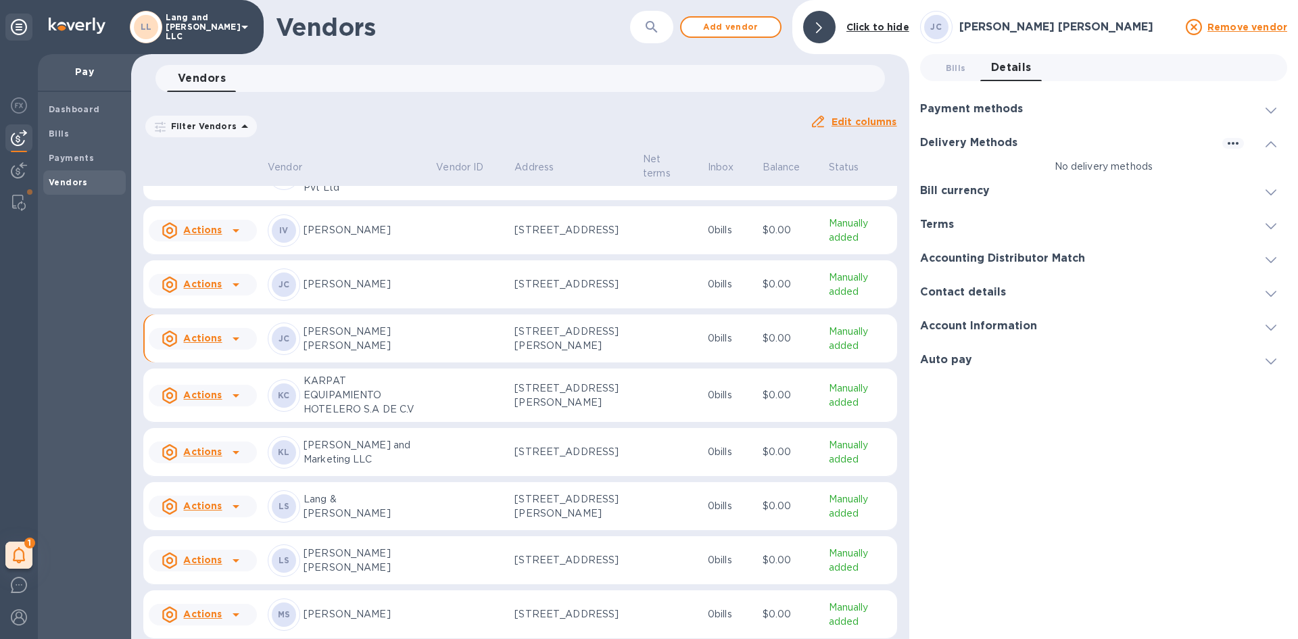
click at [923, 118] on div "Payment methods" at bounding box center [1103, 109] width 367 height 34
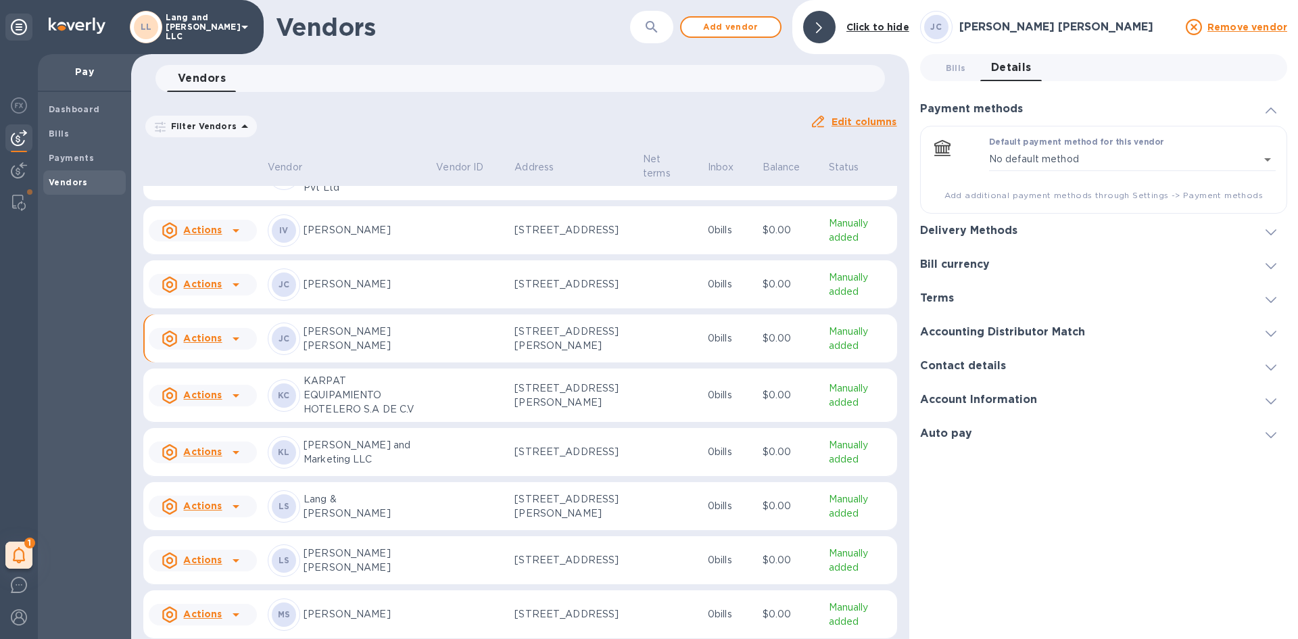
click at [923, 232] on div "Delivery Methods" at bounding box center [1103, 231] width 367 height 34
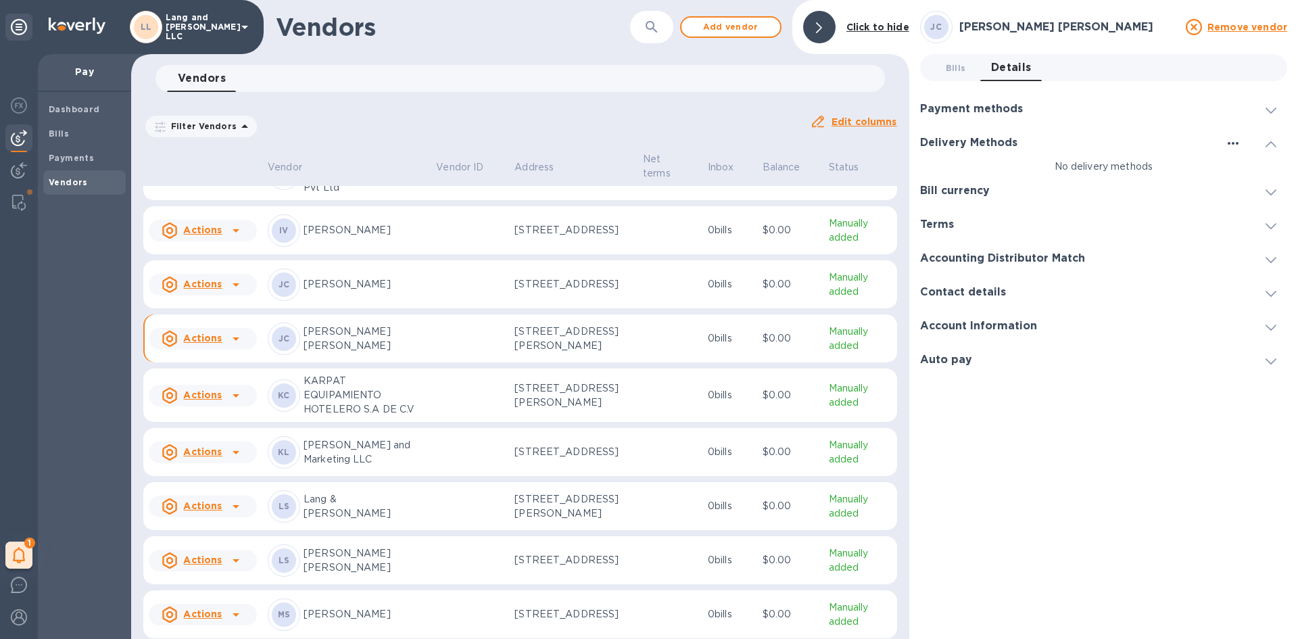
click at [923, 147] on icon "button" at bounding box center [1233, 143] width 16 height 16
click at [923, 176] on p "Add new" at bounding box center [1250, 171] width 45 height 14
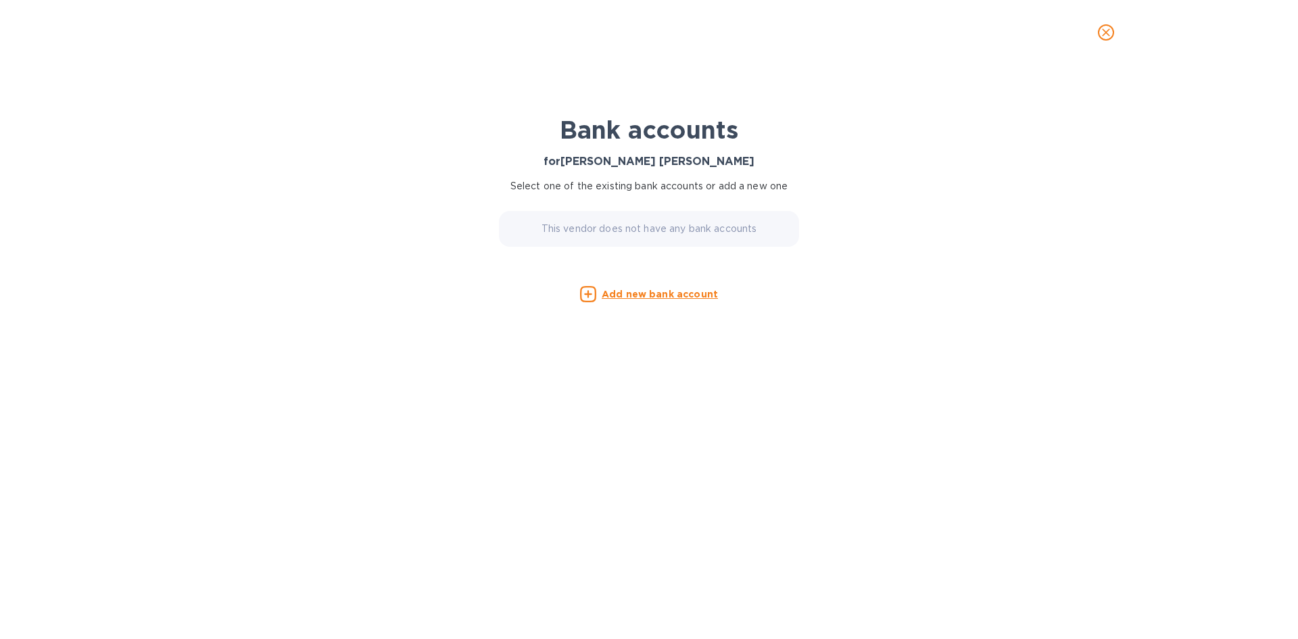
click at [640, 295] on u "Add new bank account" at bounding box center [660, 294] width 116 height 11
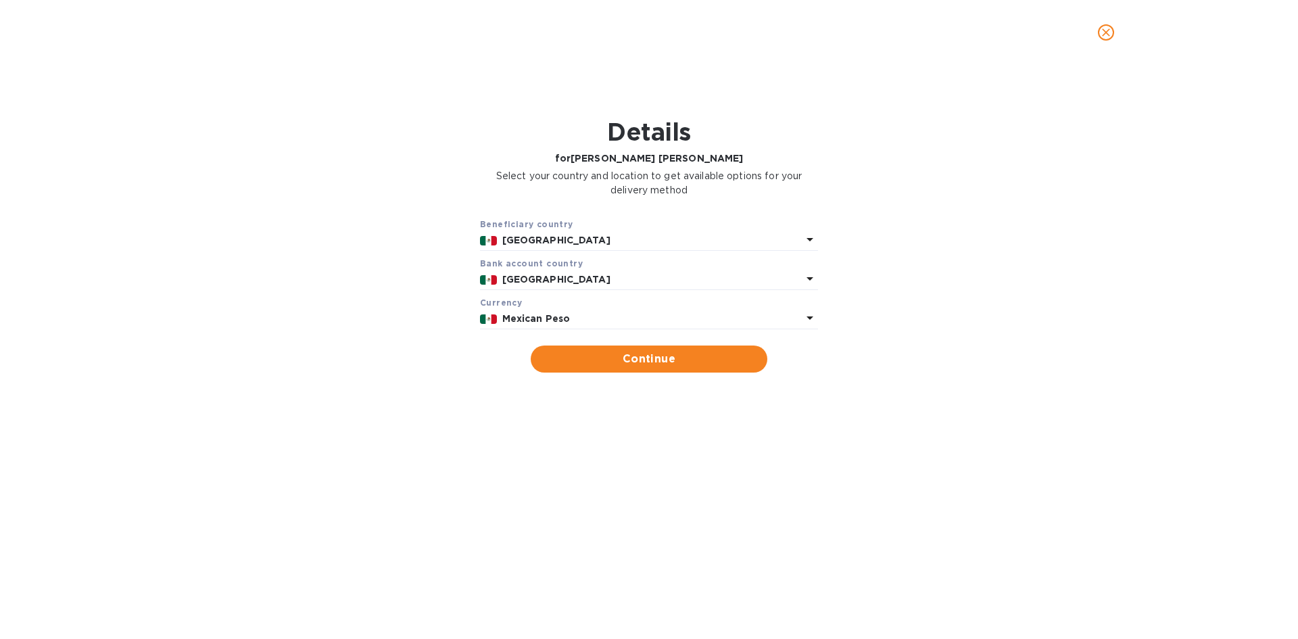
click at [592, 324] on p "Mexican Peso" at bounding box center [652, 319] width 300 height 14
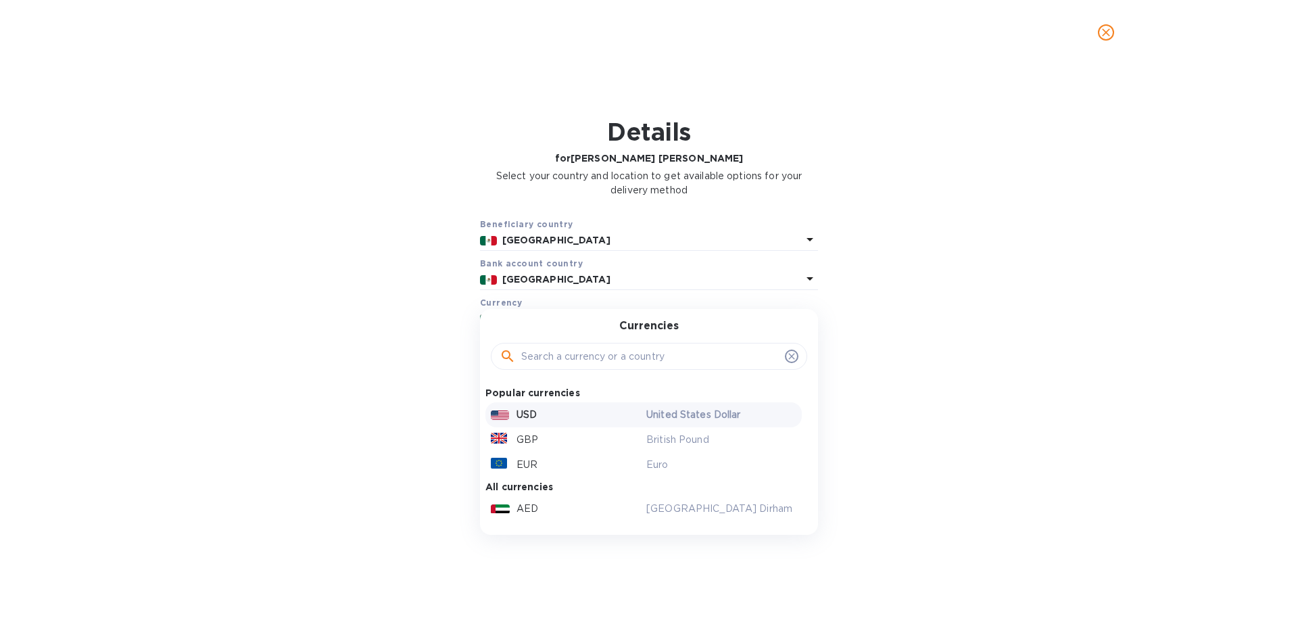
click at [538, 410] on div "USD" at bounding box center [566, 415] width 156 height 20
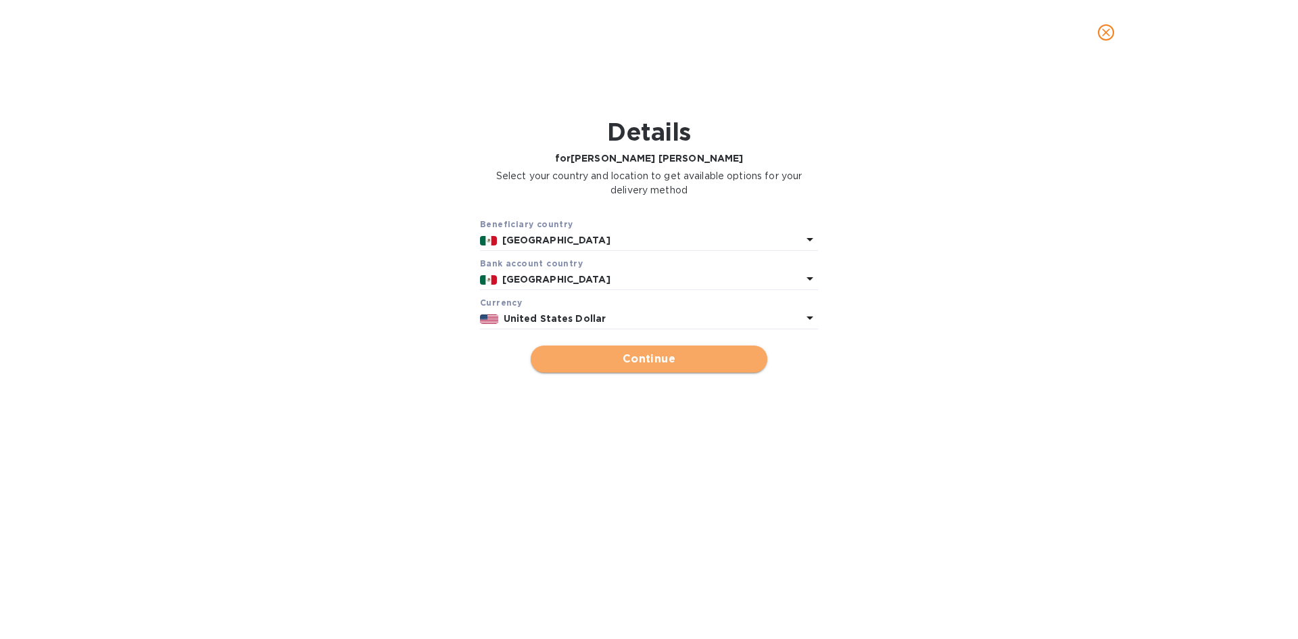
click at [606, 358] on span "Continue" at bounding box center [649, 359] width 215 height 16
type input "[PERSON_NAME] [PERSON_NAME]"
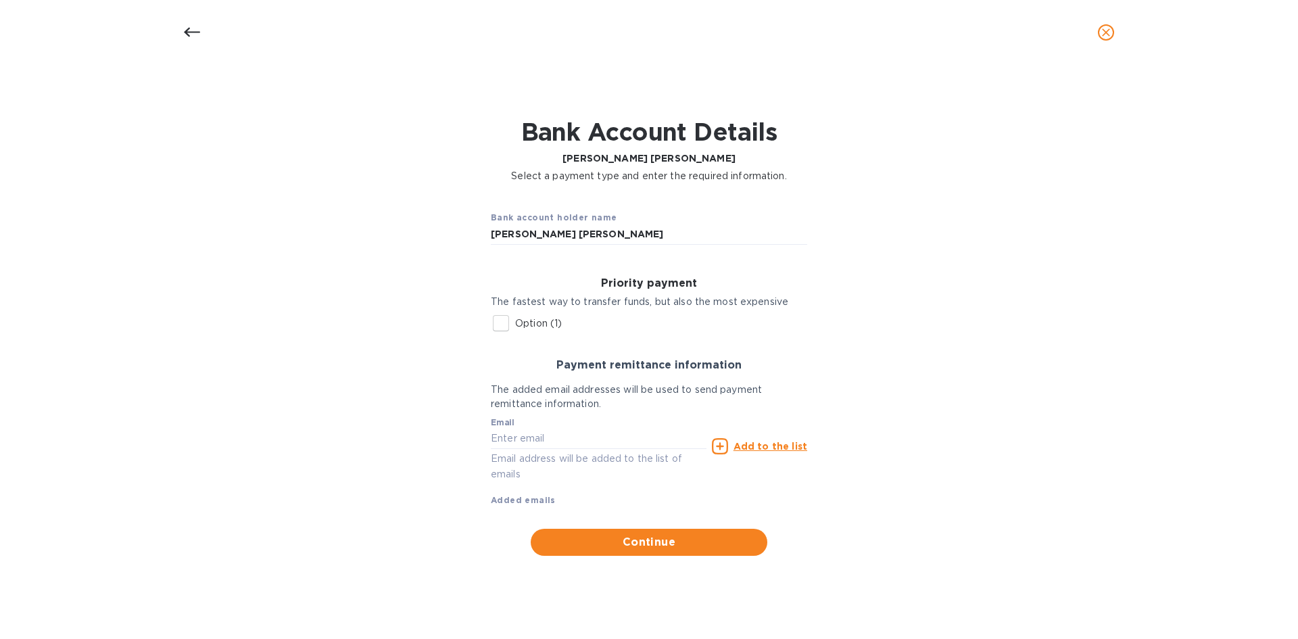
click at [512, 325] on input "Option (1)" at bounding box center [501, 323] width 28 height 28
checkbox input "true"
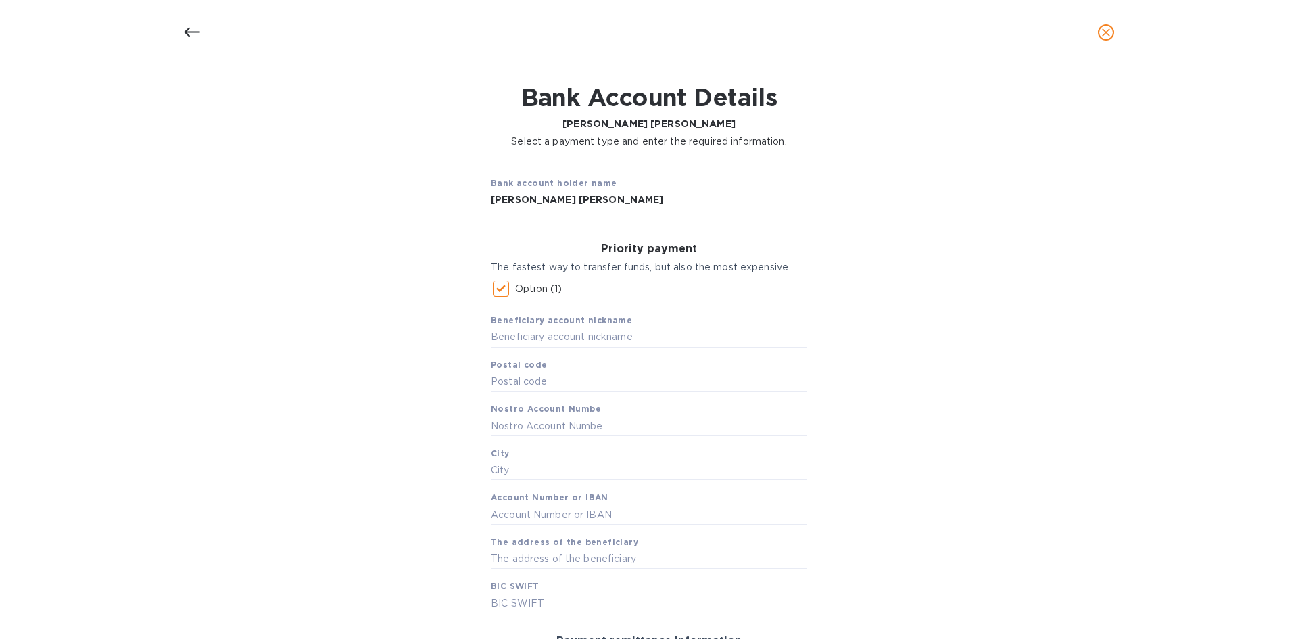
scroll to position [68, 0]
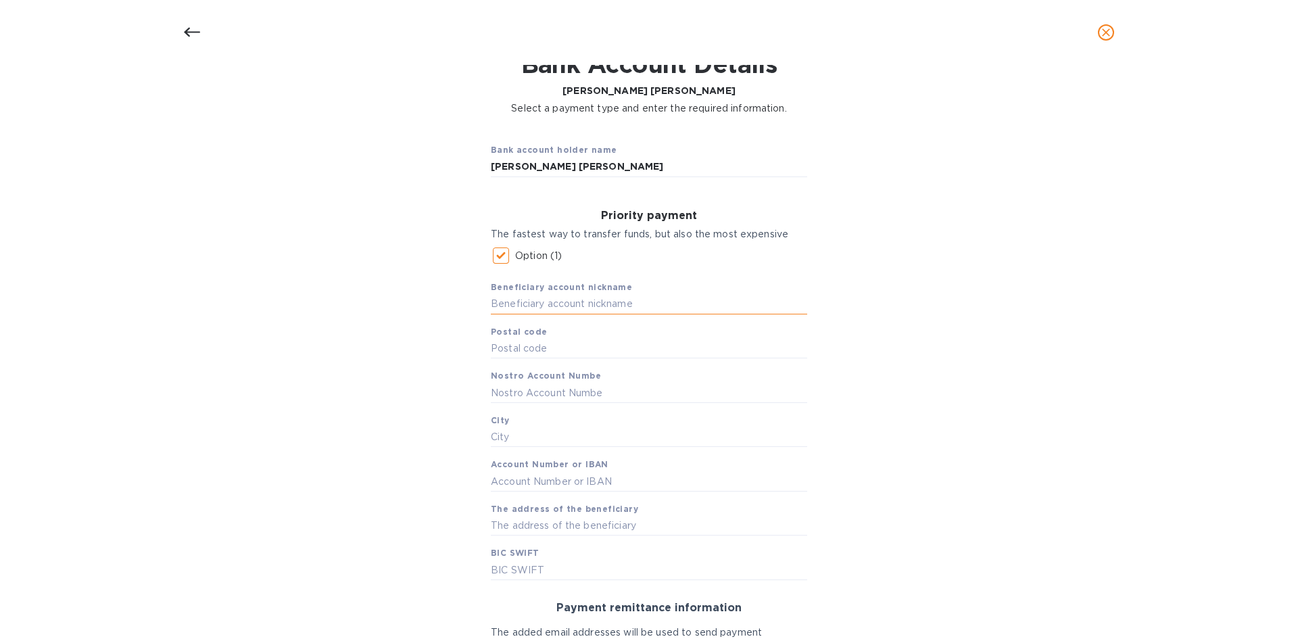
click at [542, 310] on input "text" at bounding box center [649, 304] width 316 height 20
paste input "Vizcaínas 123-2"
drag, startPoint x: 558, startPoint y: 304, endPoint x: 1125, endPoint y: 420, distance: 578.9
click at [562, 304] on input "Vizcaínas 123-2" at bounding box center [649, 304] width 316 height 20
type input "Vizcaínas 123 2"
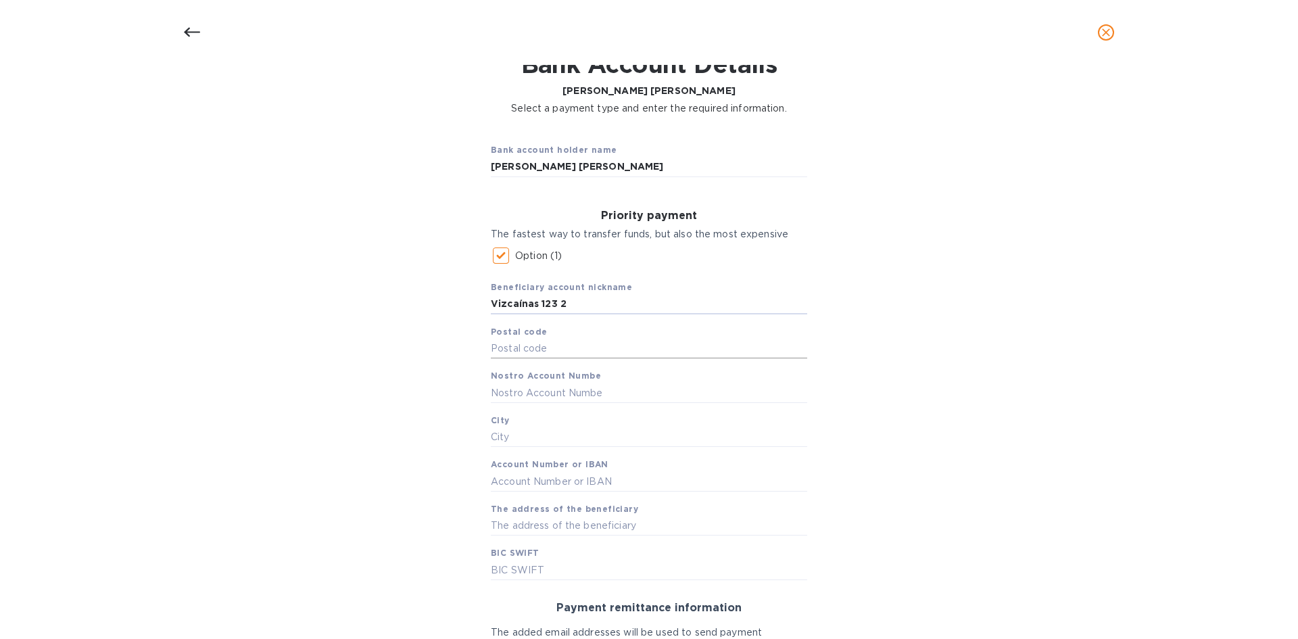
click at [619, 348] on input "text" at bounding box center [649, 349] width 316 height 20
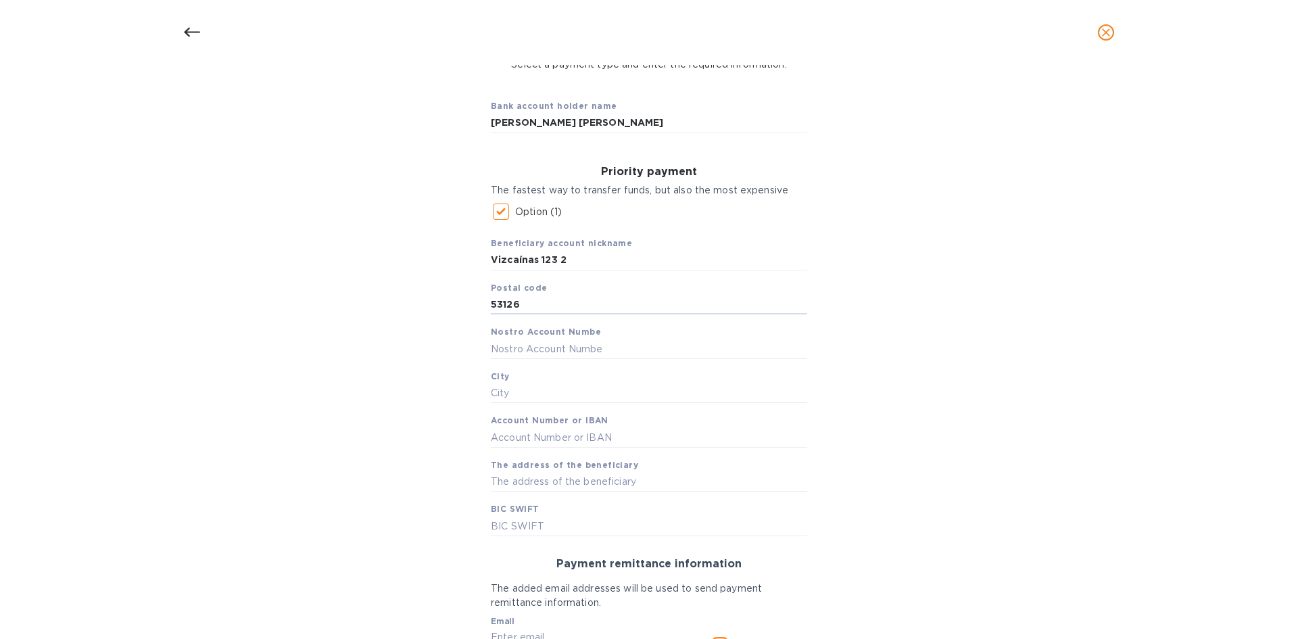
scroll to position [135, 0]
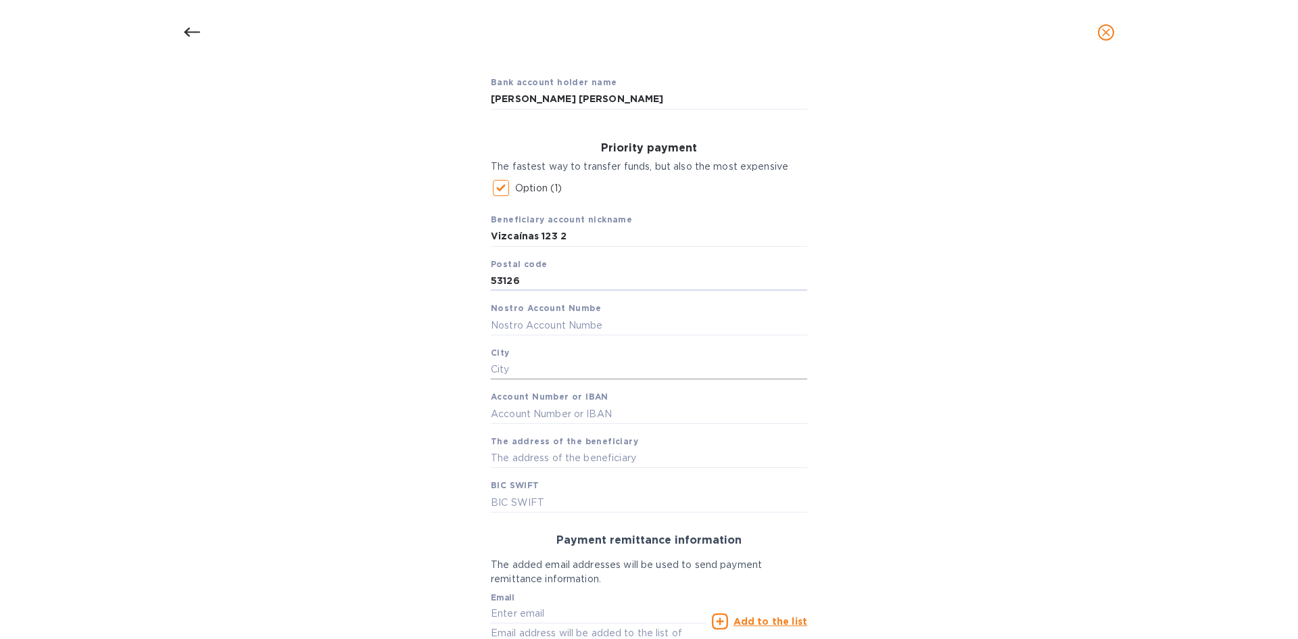
type input "53126"
click at [528, 360] on input "text" at bounding box center [649, 370] width 316 height 20
click at [560, 367] on input "text" at bounding box center [649, 370] width 316 height 20
paste input "Naucalpan de Juárez"
type input "Naucalpan de Juárez"
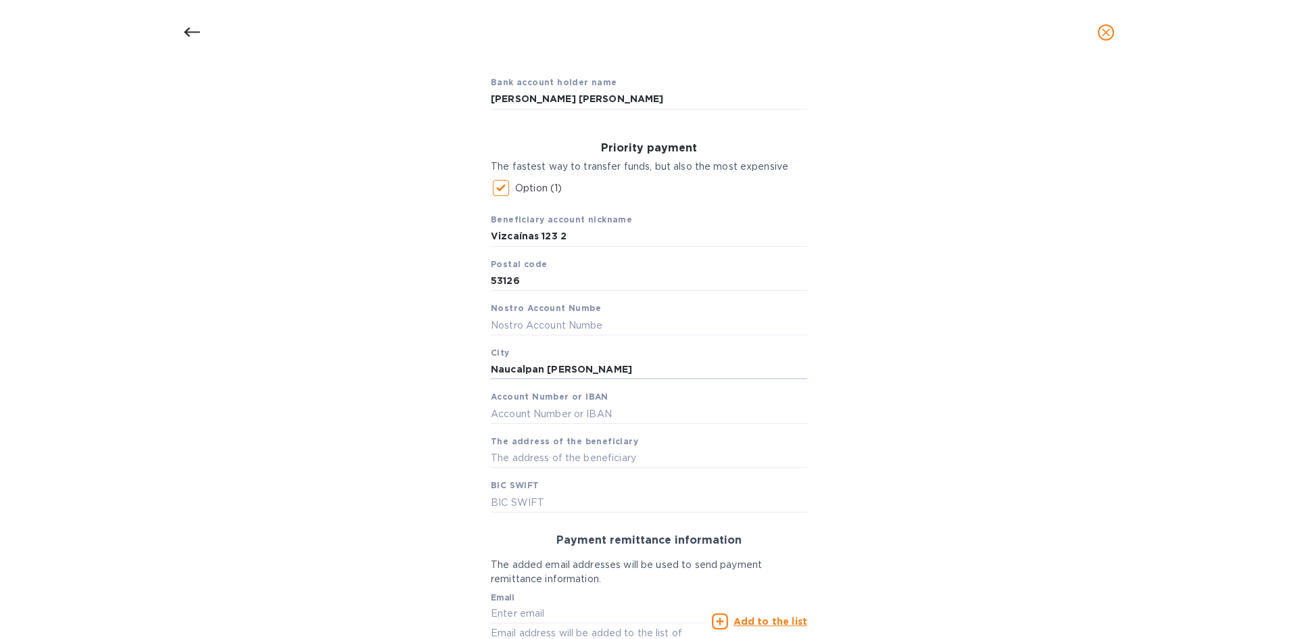
click at [902, 371] on div "Bank account holder name Judith Milagros Aragon Chavez Priority payment The fas…" at bounding box center [649, 397] width 1263 height 683
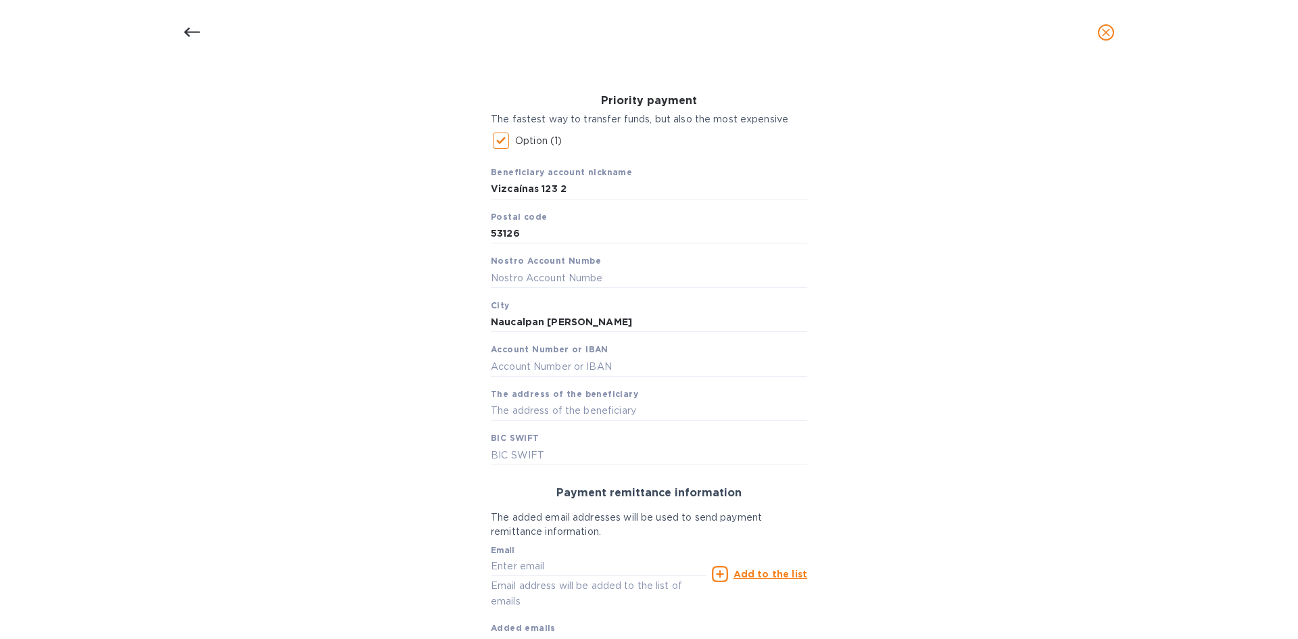
scroll to position [203, 0]
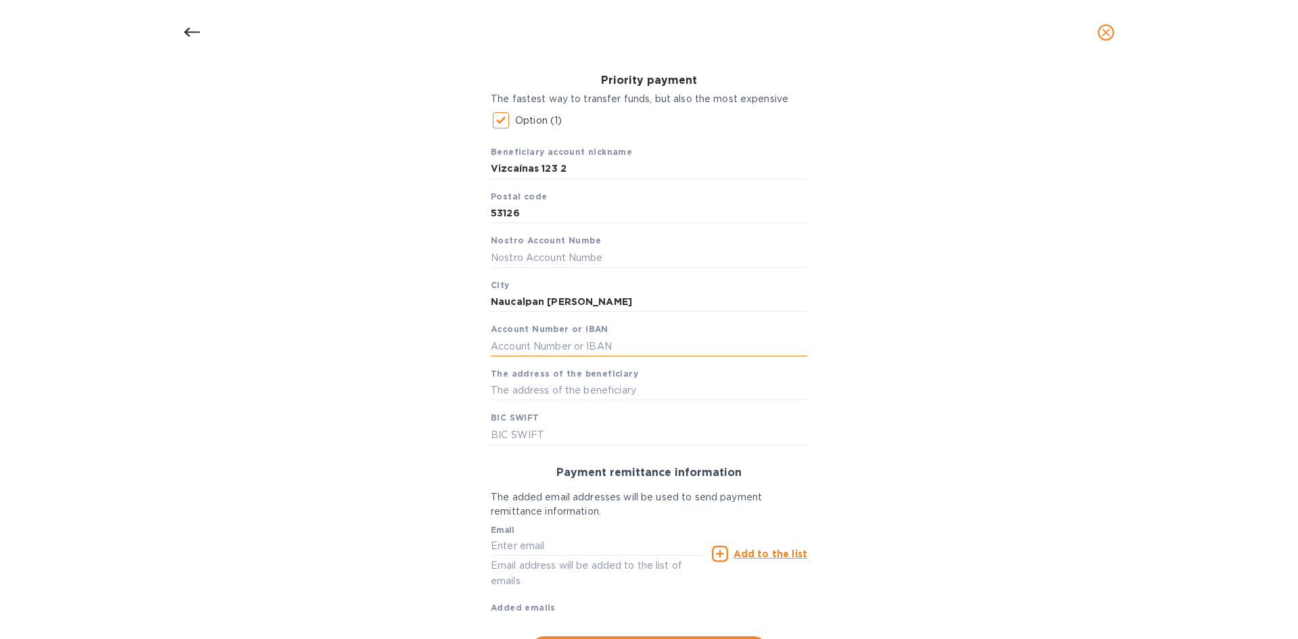
click at [585, 352] on input "text" at bounding box center [649, 346] width 316 height 20
click at [560, 389] on input "text" at bounding box center [649, 391] width 316 height 20
click at [564, 343] on input "text" at bounding box center [649, 346] width 316 height 20
paste input "70107558401"
type input "70107558401"
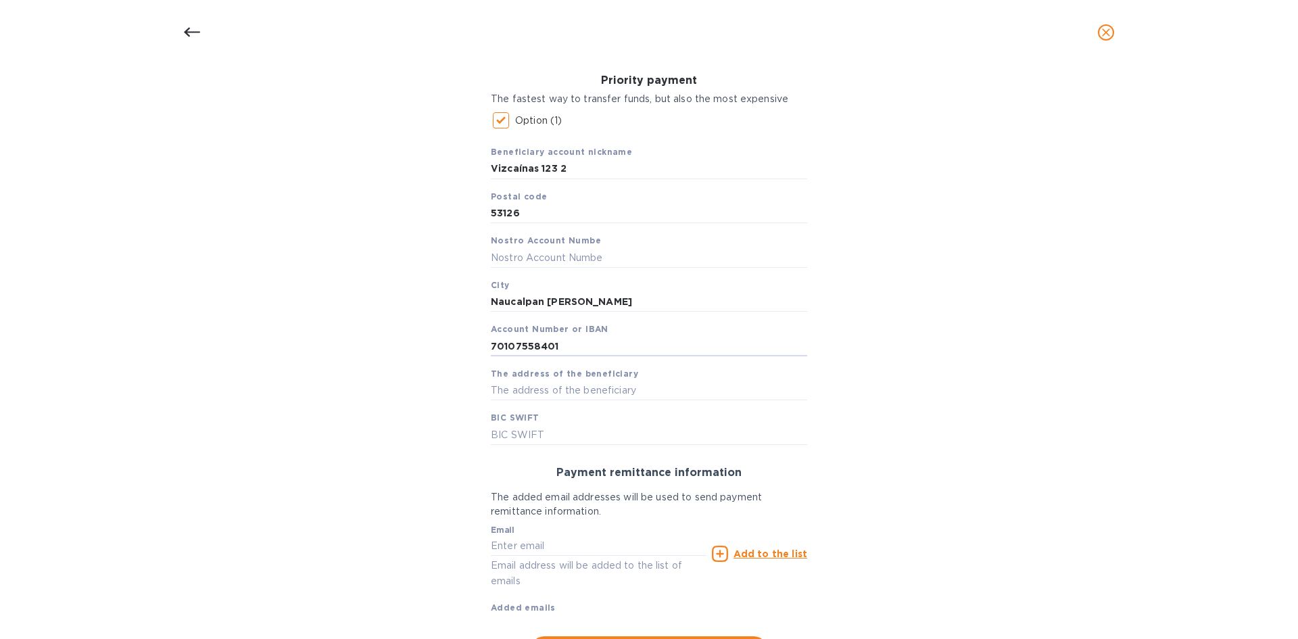
click at [434, 362] on div "Bank account holder name Judith Milagros Aragon Chavez Priority payment The fas…" at bounding box center [649, 330] width 1263 height 683
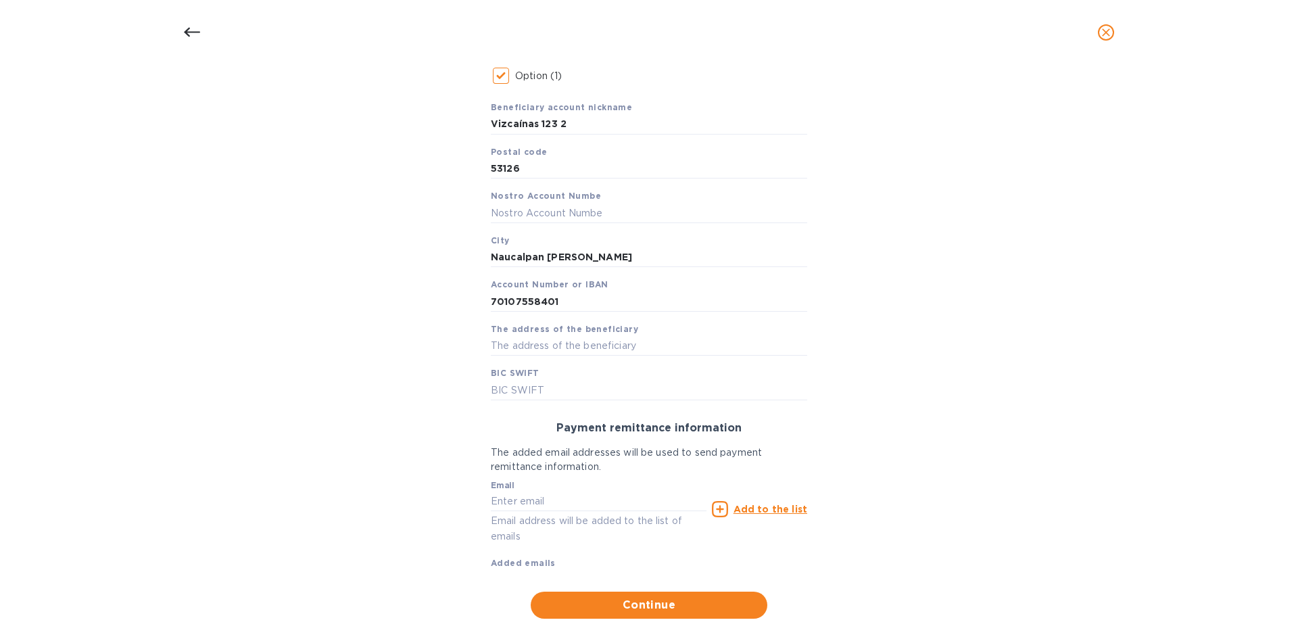
scroll to position [269, 0]
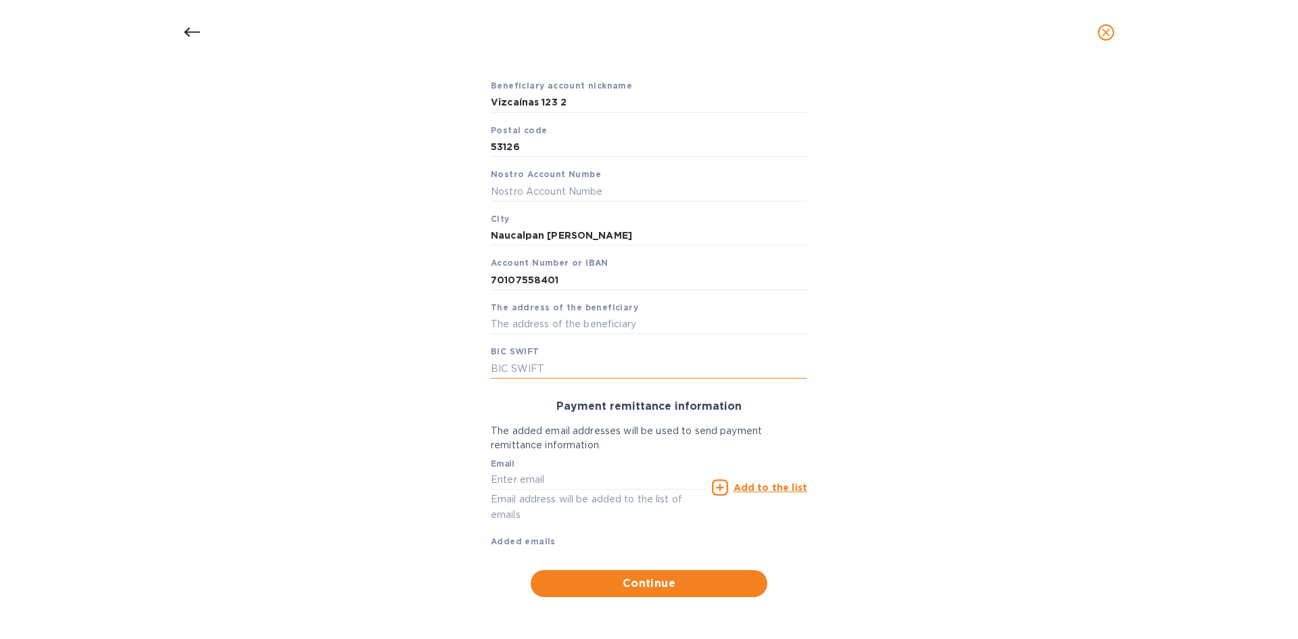
click at [536, 362] on input "text" at bounding box center [649, 368] width 316 height 20
paste input "BNMXMXMM"
type input "BNMXMXMM"
click at [553, 101] on input "Vizcaínas 123 2" at bounding box center [649, 103] width 316 height 20
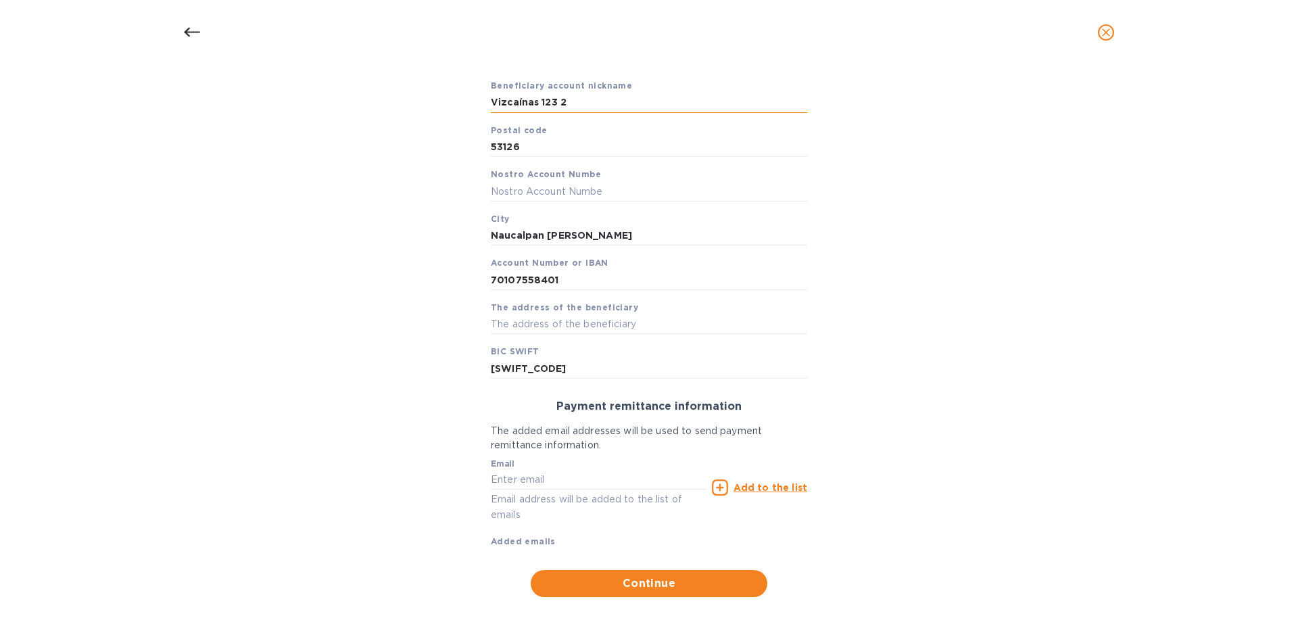
click at [553, 101] on input "Vizcaínas 123 2" at bounding box center [649, 103] width 316 height 20
click at [536, 316] on input "text" at bounding box center [649, 324] width 316 height 20
paste input "Vizcaínas 123 2"
type input "Vizcaínas 123 2"
click at [923, 236] on div "Bank account holder name Judith Milagros Aragon Chavez Priority payment The fas…" at bounding box center [649, 263] width 1263 height 683
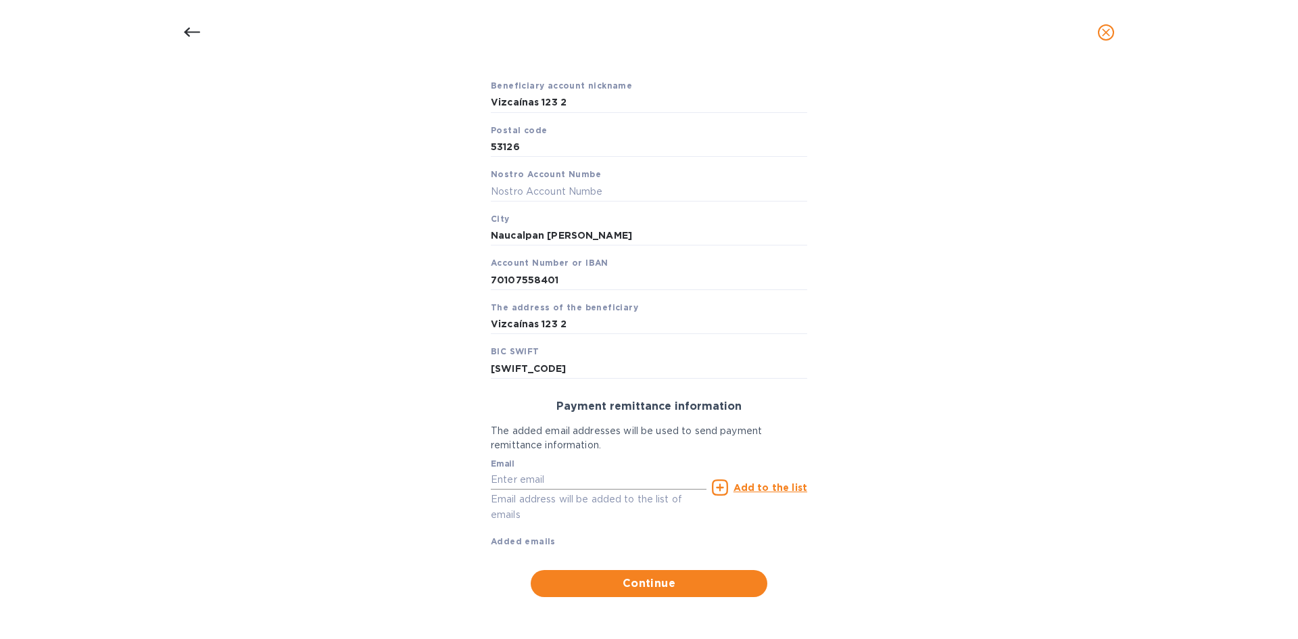
click at [556, 427] on input "text" at bounding box center [599, 480] width 216 height 20
paste input "juditharagon@gmail.com"
type input "juditharagon@gmail.com"
click at [786, 427] on u "Add to the list" at bounding box center [771, 487] width 74 height 11
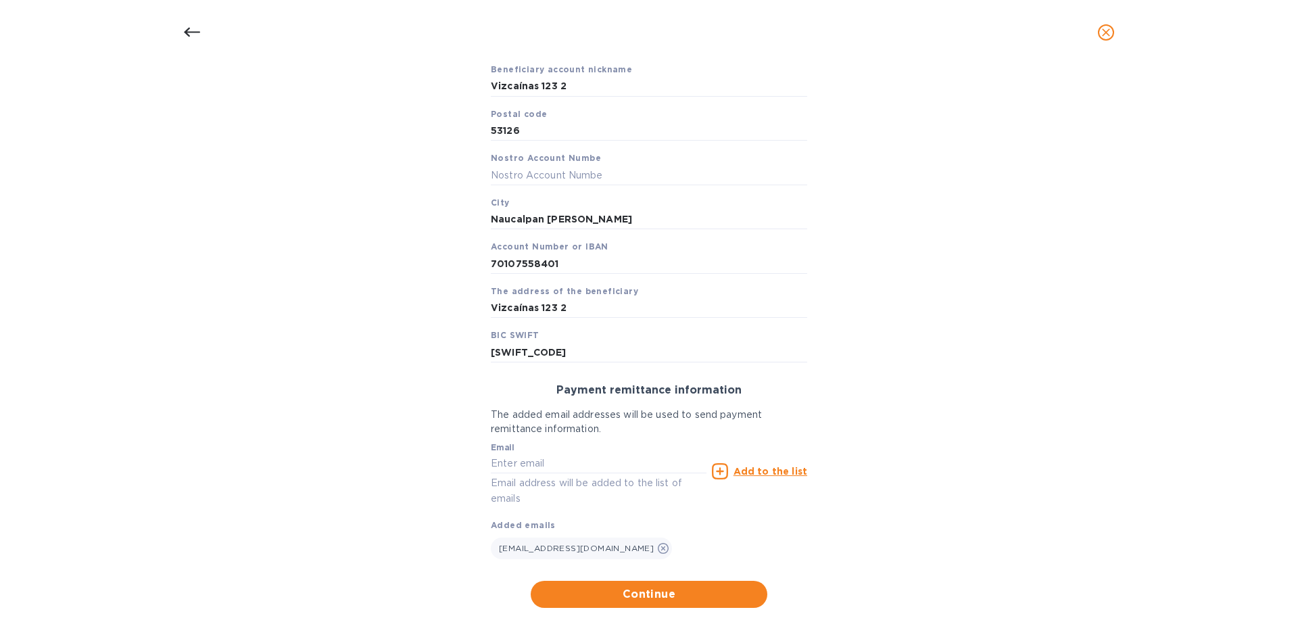
scroll to position [296, 0]
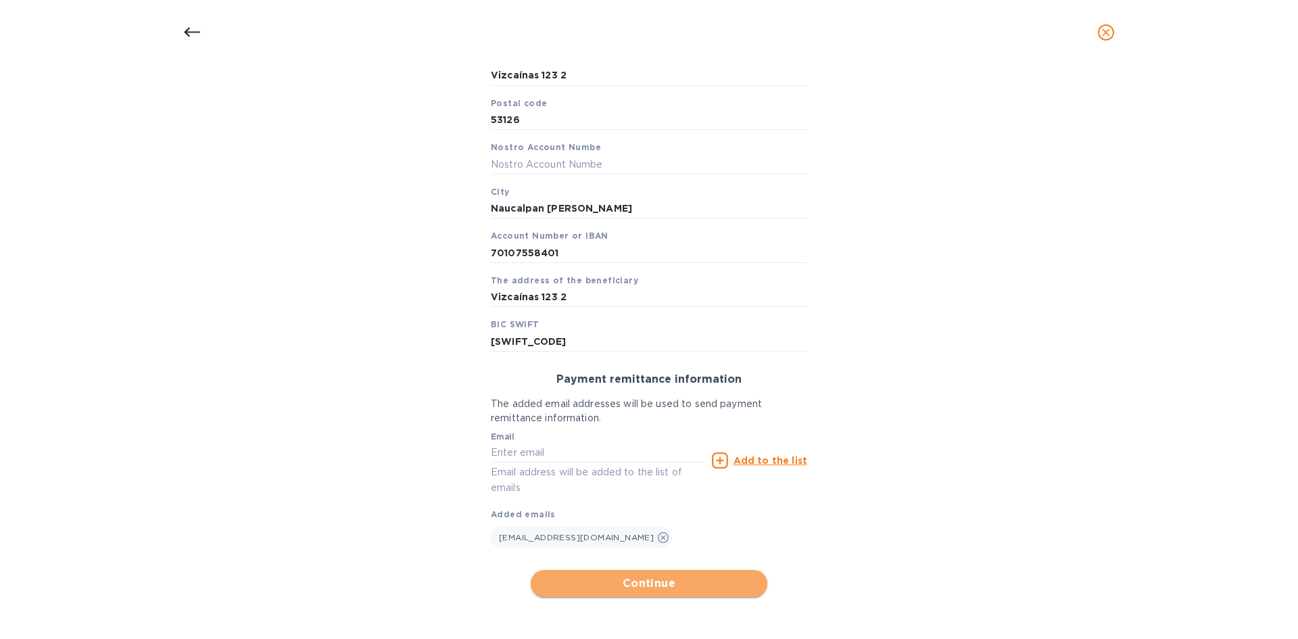
click at [658, 427] on span "Continue" at bounding box center [649, 583] width 215 height 16
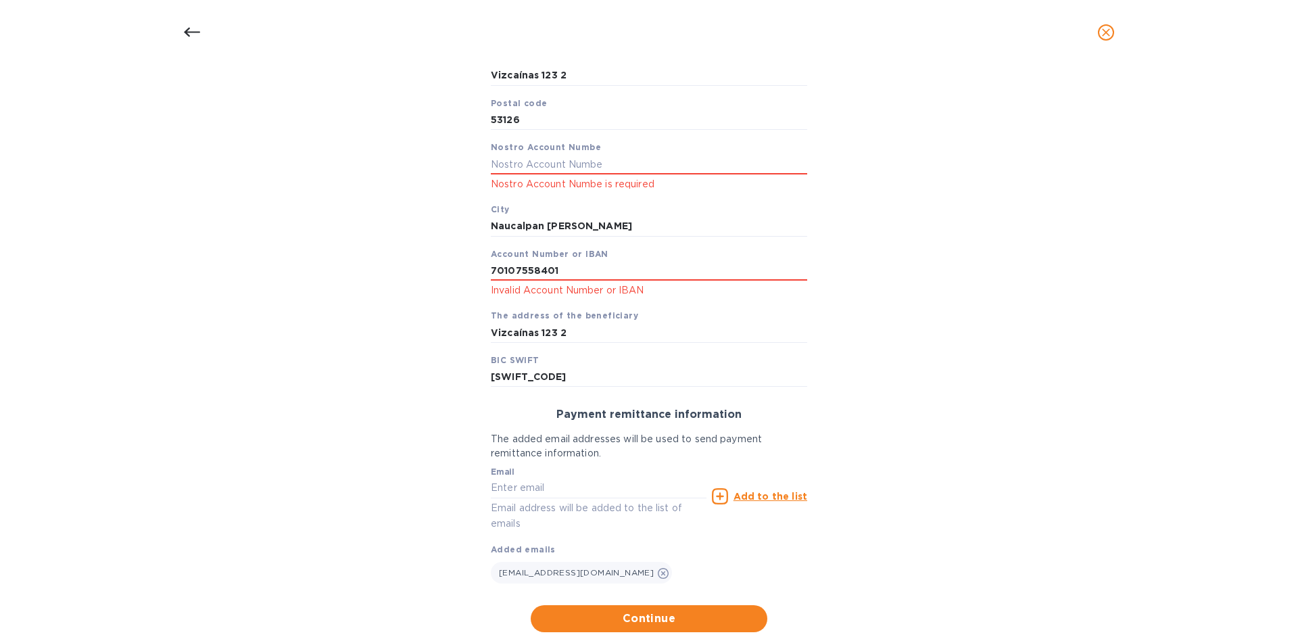
scroll to position [229, 0]
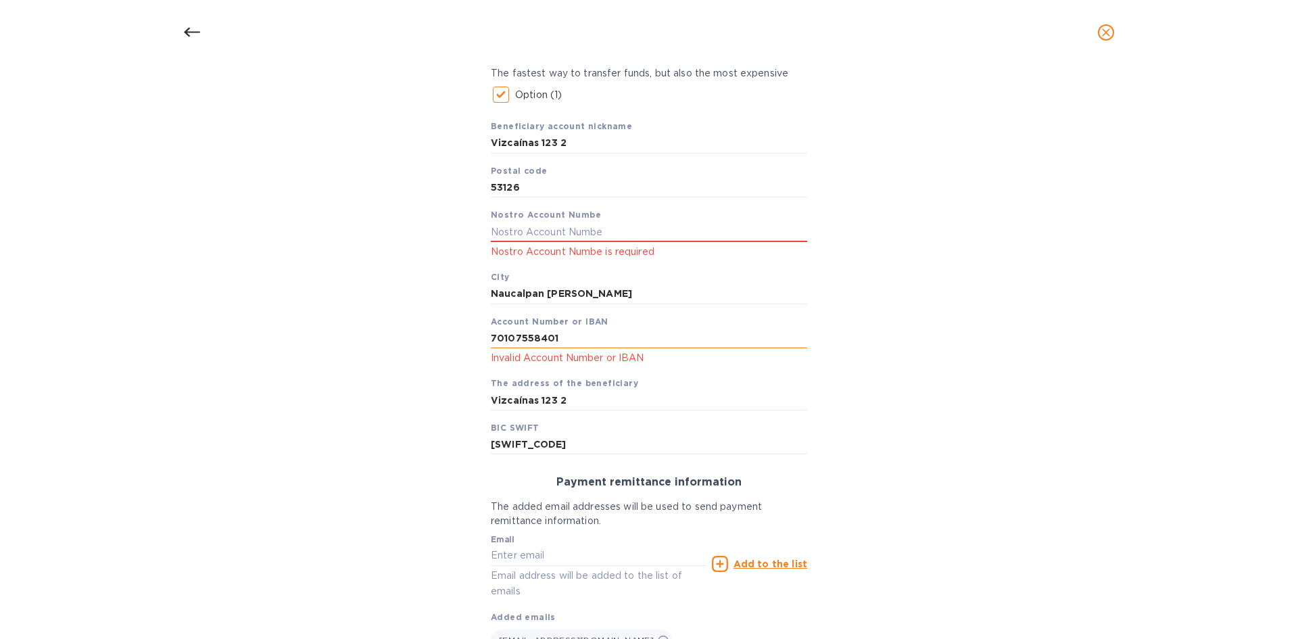
click at [560, 339] on input "70107558401" at bounding box center [649, 339] width 316 height 20
click at [591, 238] on input "text" at bounding box center [649, 232] width 316 height 20
type input "00000"
click at [857, 420] on div "Bank account holder name Judith Milagros Aragon Chavez Priority payment The fas…" at bounding box center [649, 335] width 1263 height 745
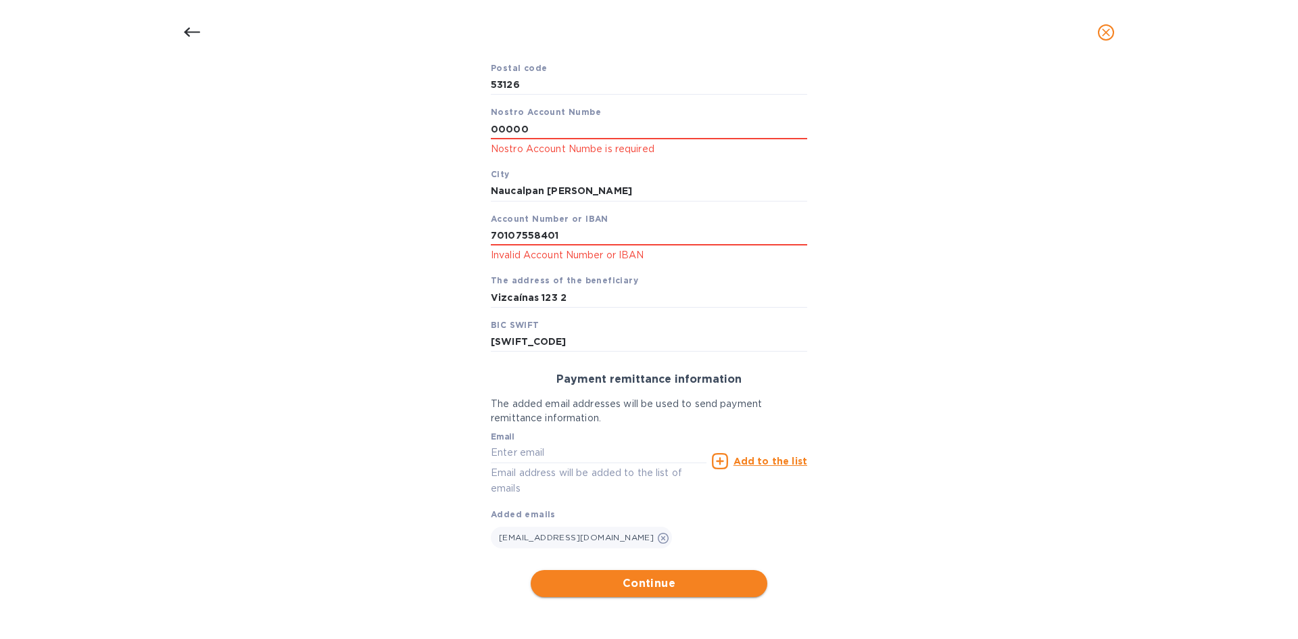
click at [655, 427] on span "Continue" at bounding box center [649, 583] width 215 height 16
drag, startPoint x: 572, startPoint y: 237, endPoint x: 431, endPoint y: 243, distance: 140.7
click at [431, 243] on div "Bank account holder name Judith Milagros Aragon Chavez Priority payment The fas…" at bounding box center [649, 241] width 1263 height 727
click at [589, 427] on button "Continue" at bounding box center [649, 583] width 237 height 27
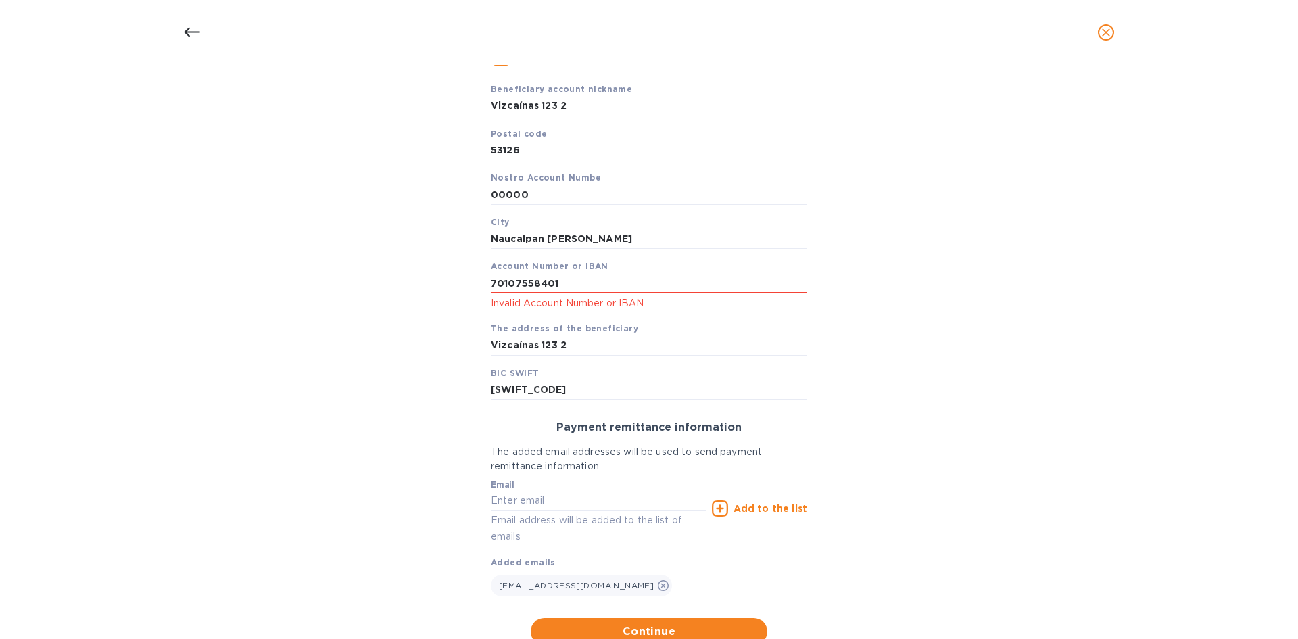
scroll to position [246, 0]
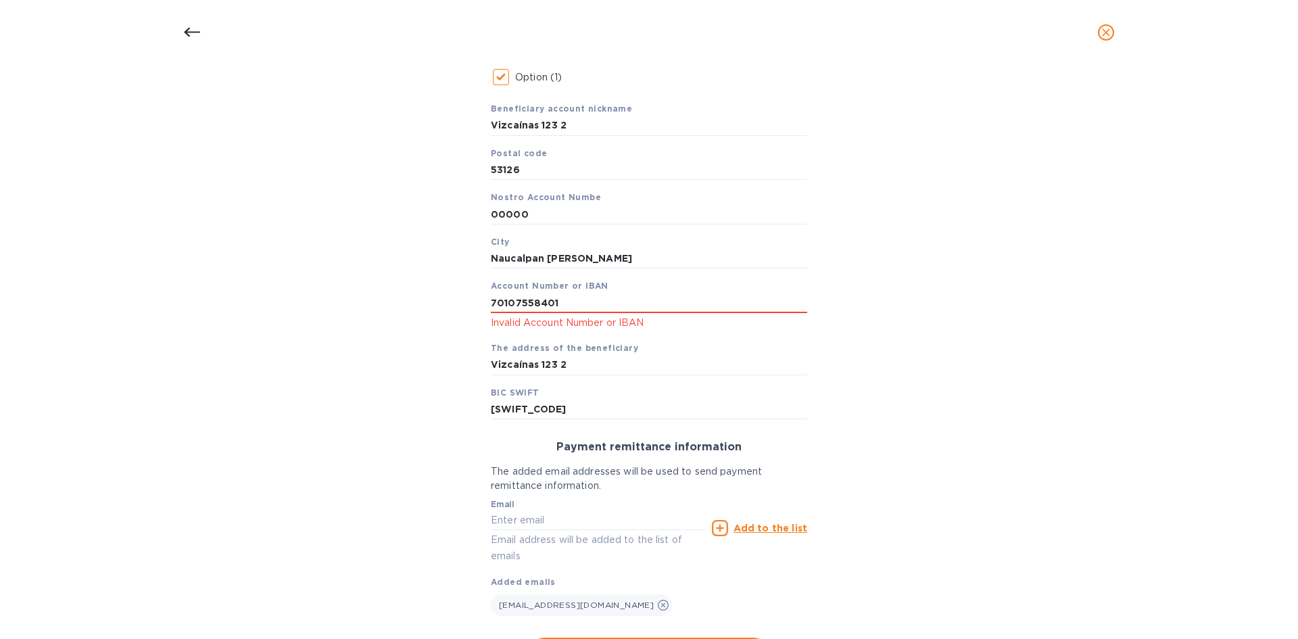
click at [164, 285] on div "Bank account holder name Judith Milagros Aragon Chavez Priority payment The fas…" at bounding box center [649, 308] width 1263 height 727
click at [192, 30] on icon at bounding box center [192, 32] width 16 height 16
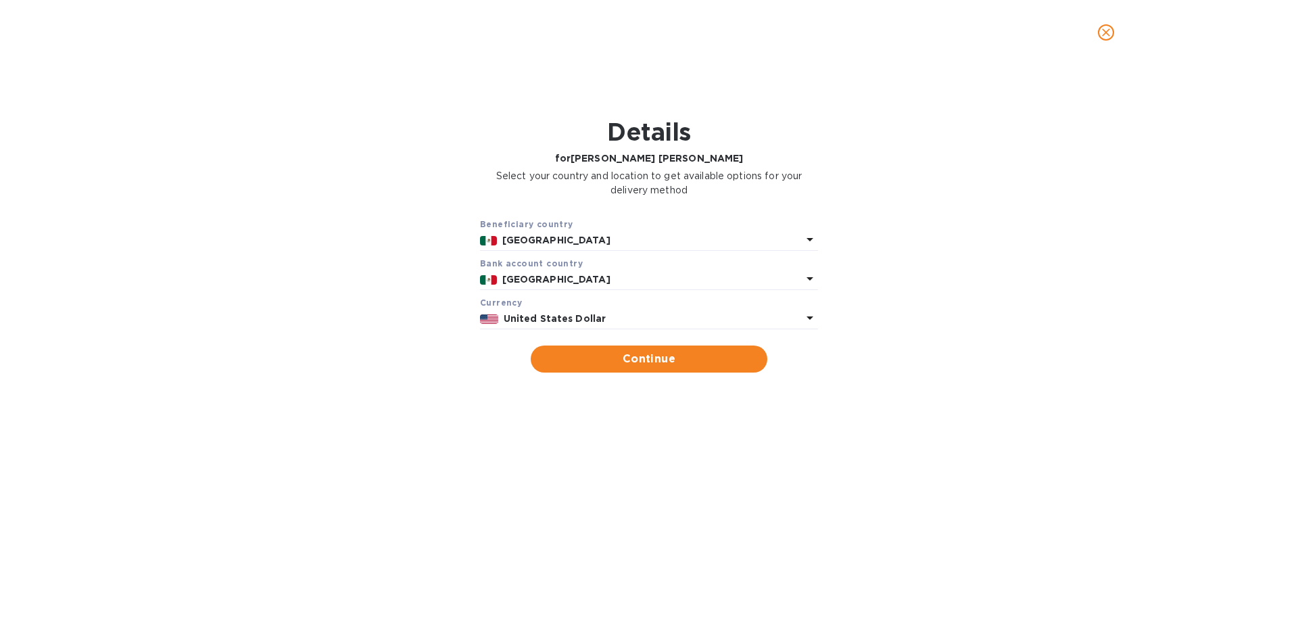
scroll to position [0, 0]
click at [923, 39] on span "close" at bounding box center [1106, 32] width 16 height 16
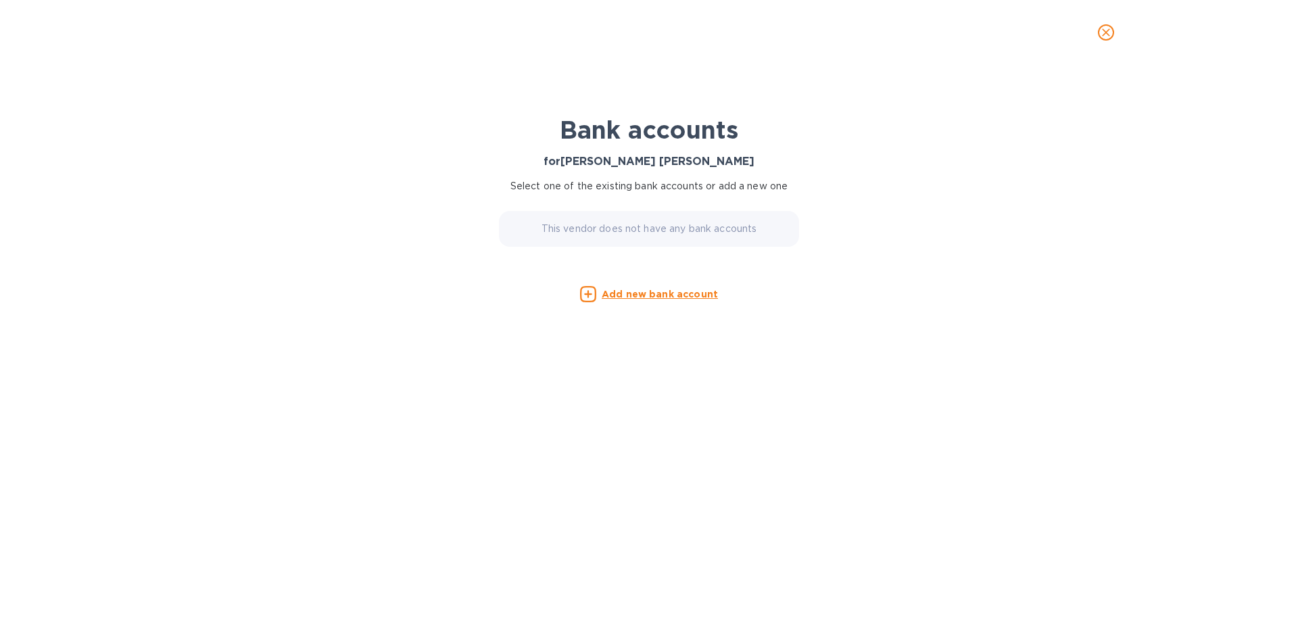
click at [923, 31] on icon "close" at bounding box center [1106, 33] width 14 height 14
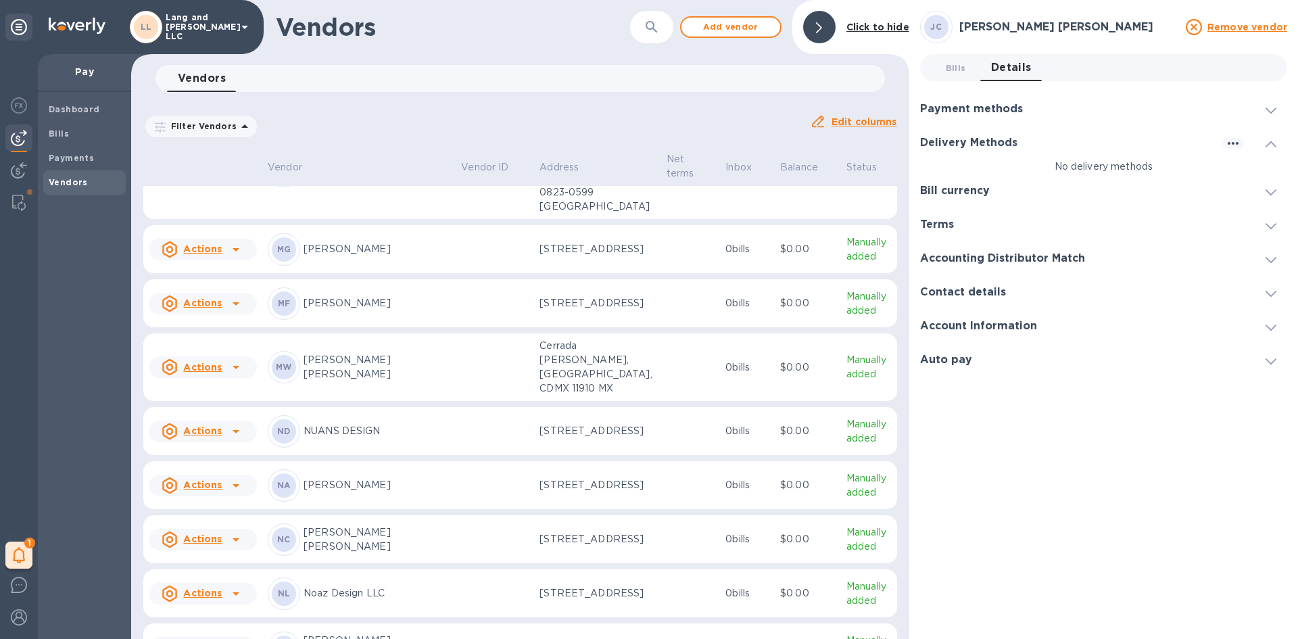
scroll to position [1577, 0]
click at [352, 381] on p "Monica Cecilia Artigas Walther" at bounding box center [377, 367] width 147 height 28
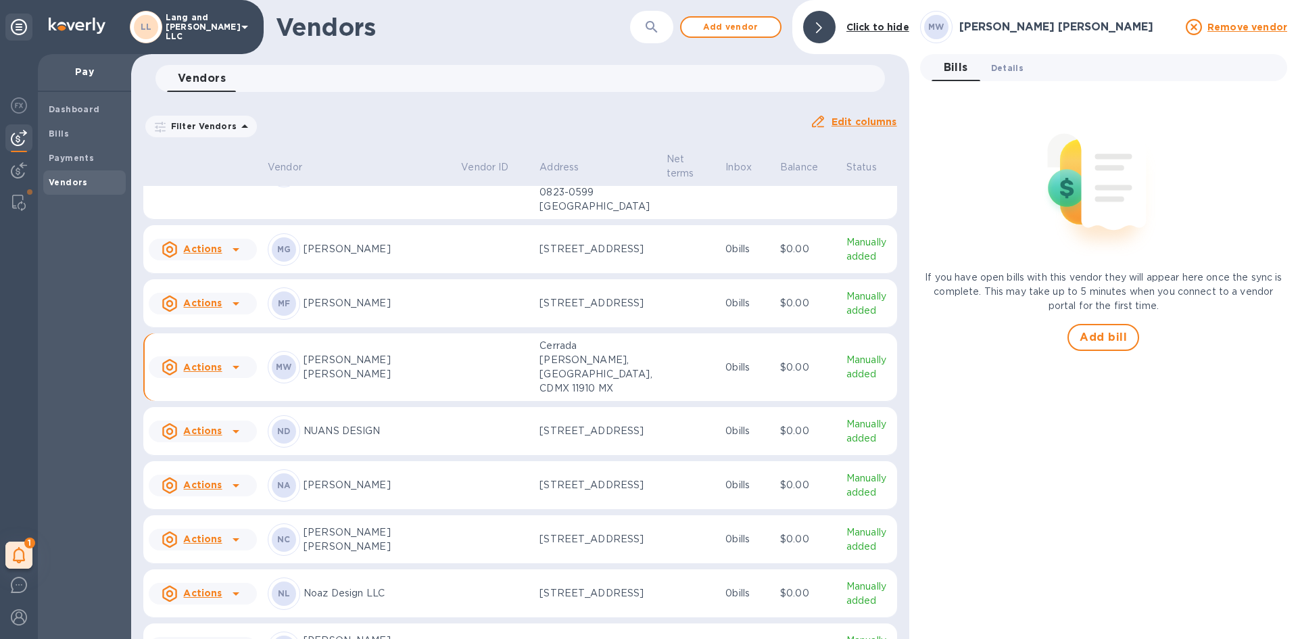
click at [923, 61] on span "Details 0" at bounding box center [1007, 68] width 32 height 14
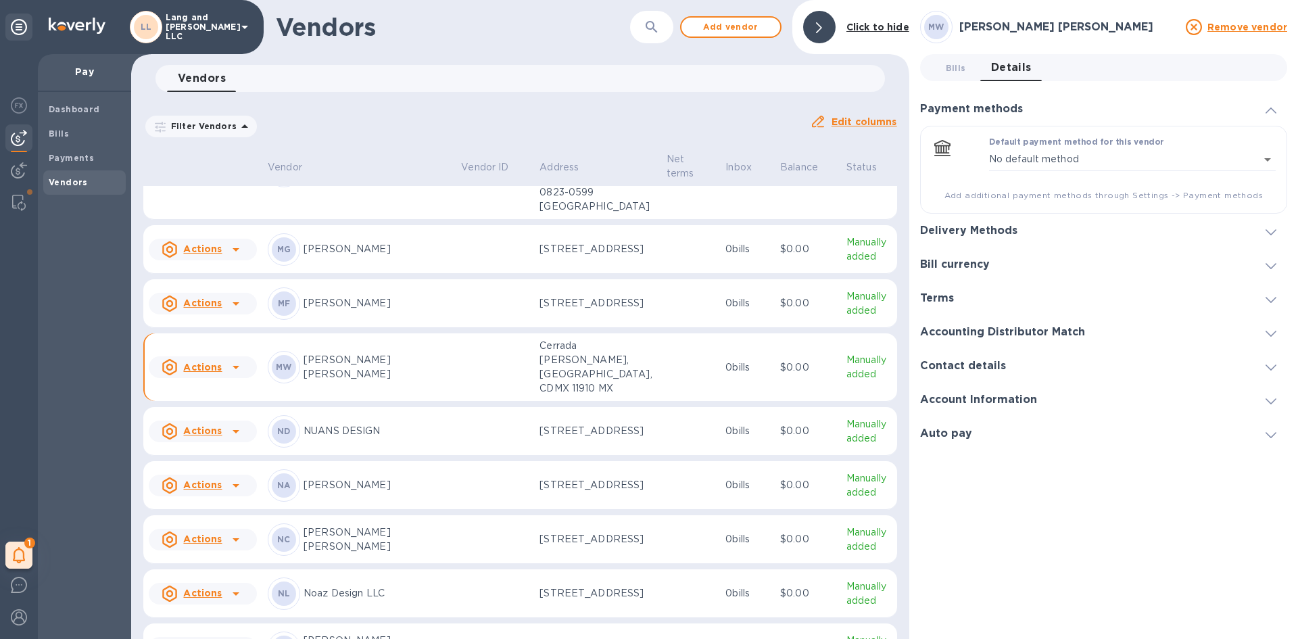
click at [923, 230] on h3 "Delivery Methods" at bounding box center [968, 230] width 97 height 13
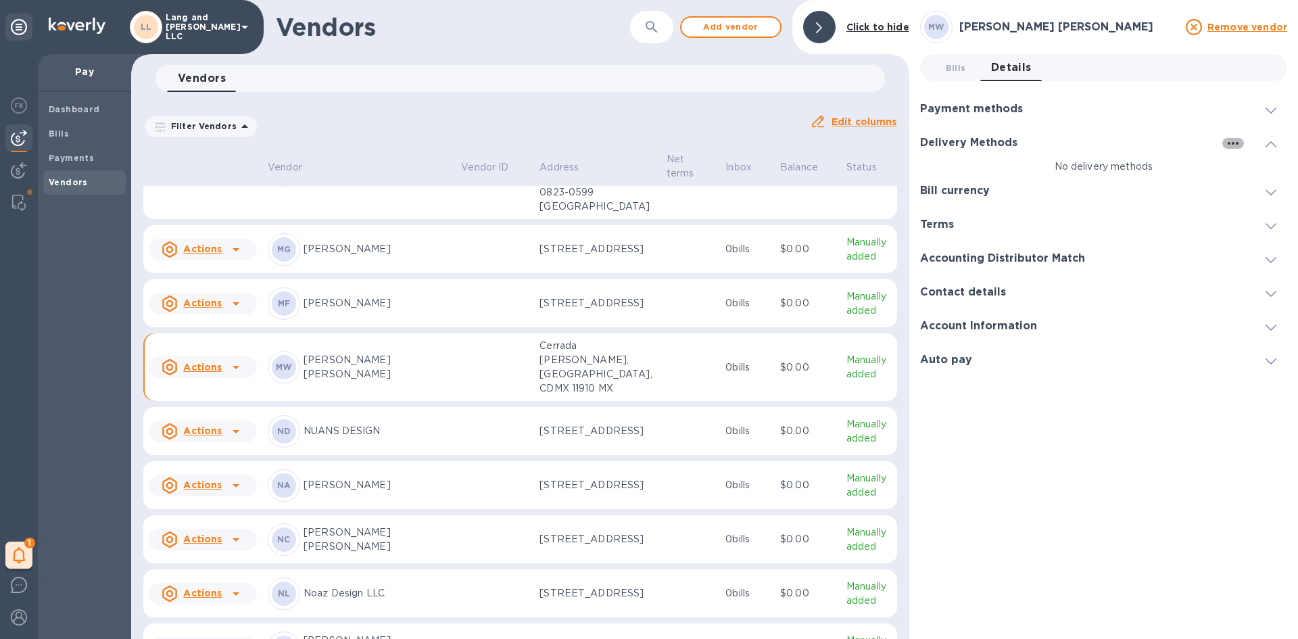
click at [923, 139] on icon "button" at bounding box center [1233, 143] width 16 height 16
click at [923, 174] on p "Add new" at bounding box center [1250, 171] width 45 height 14
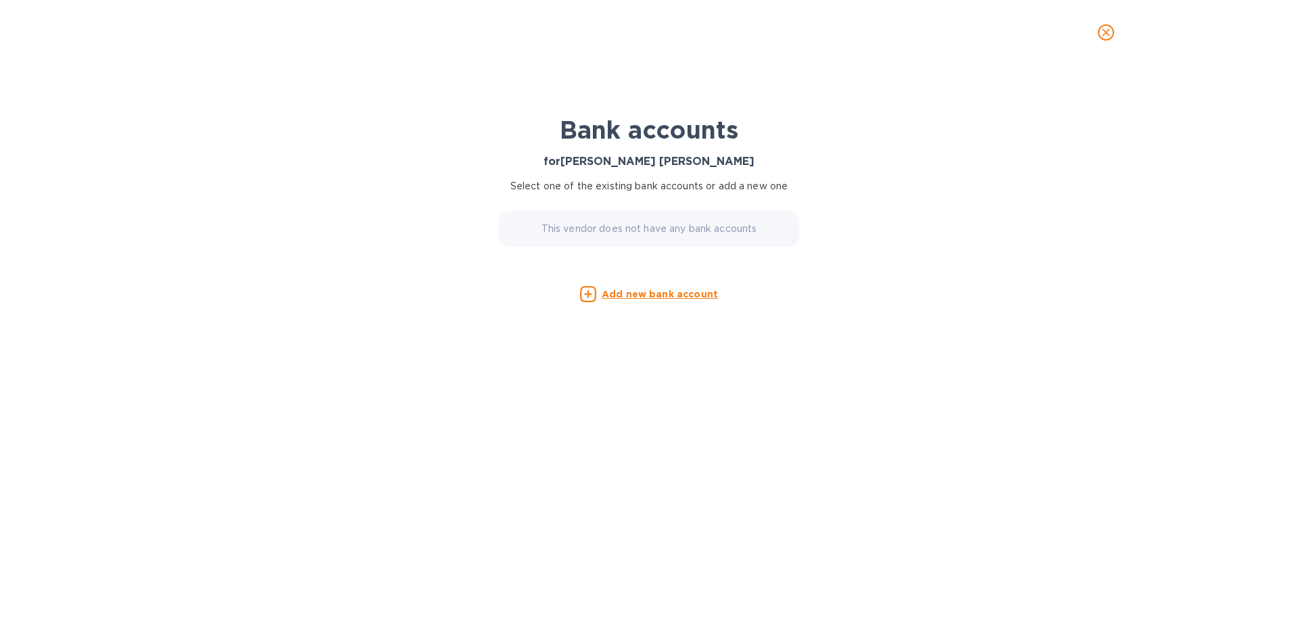
click at [653, 223] on p "This vendor does not have any bank accounts" at bounding box center [650, 229] width 216 height 14
click at [659, 295] on u "Add new bank account" at bounding box center [660, 294] width 116 height 11
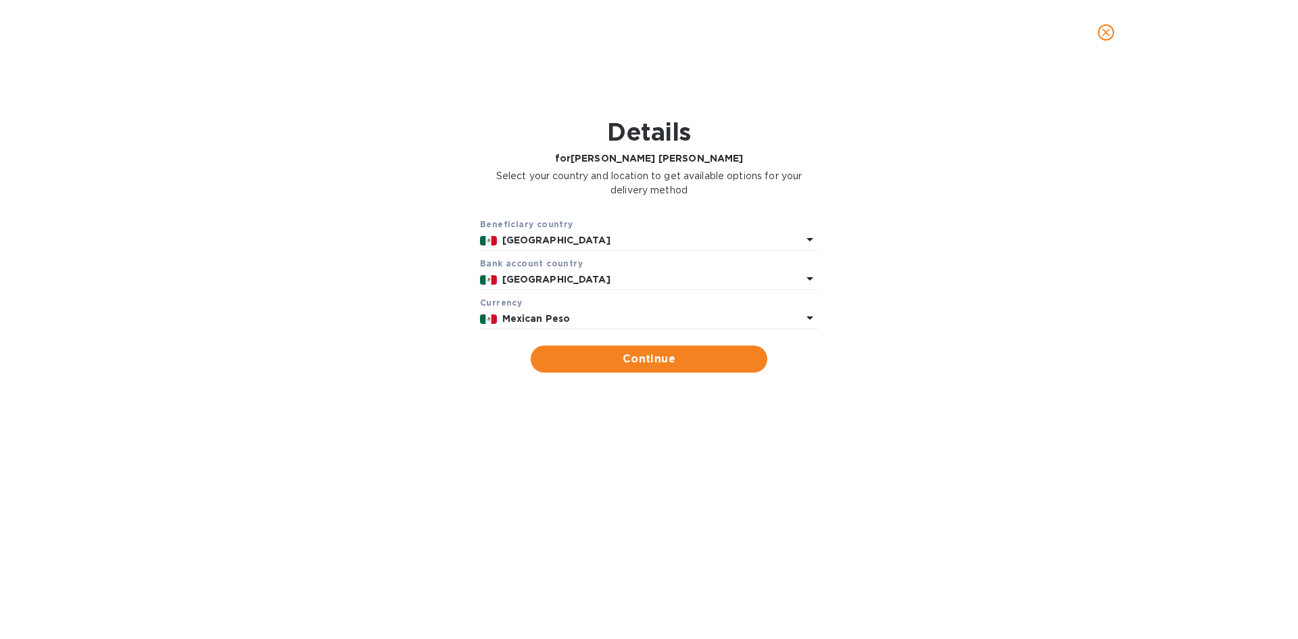
click at [599, 231] on div "Currency" at bounding box center [649, 224] width 338 height 14
click at [596, 327] on div "Mexican Peso" at bounding box center [653, 319] width 306 height 20
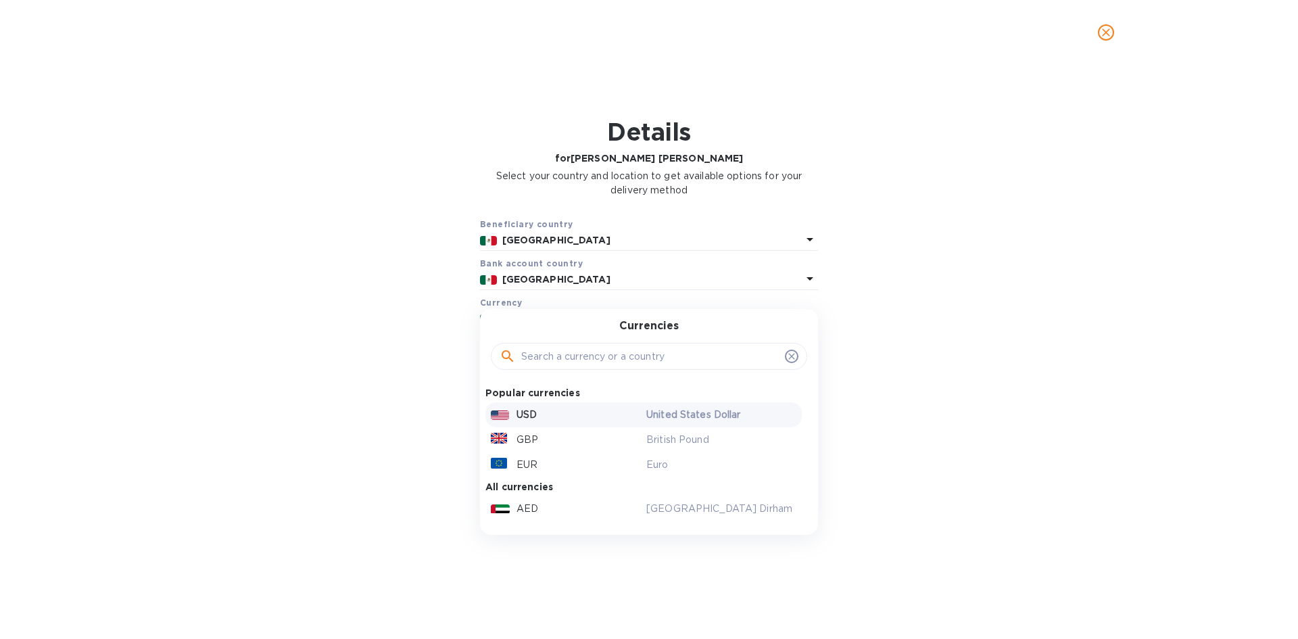
click at [505, 412] on img at bounding box center [500, 414] width 18 height 9
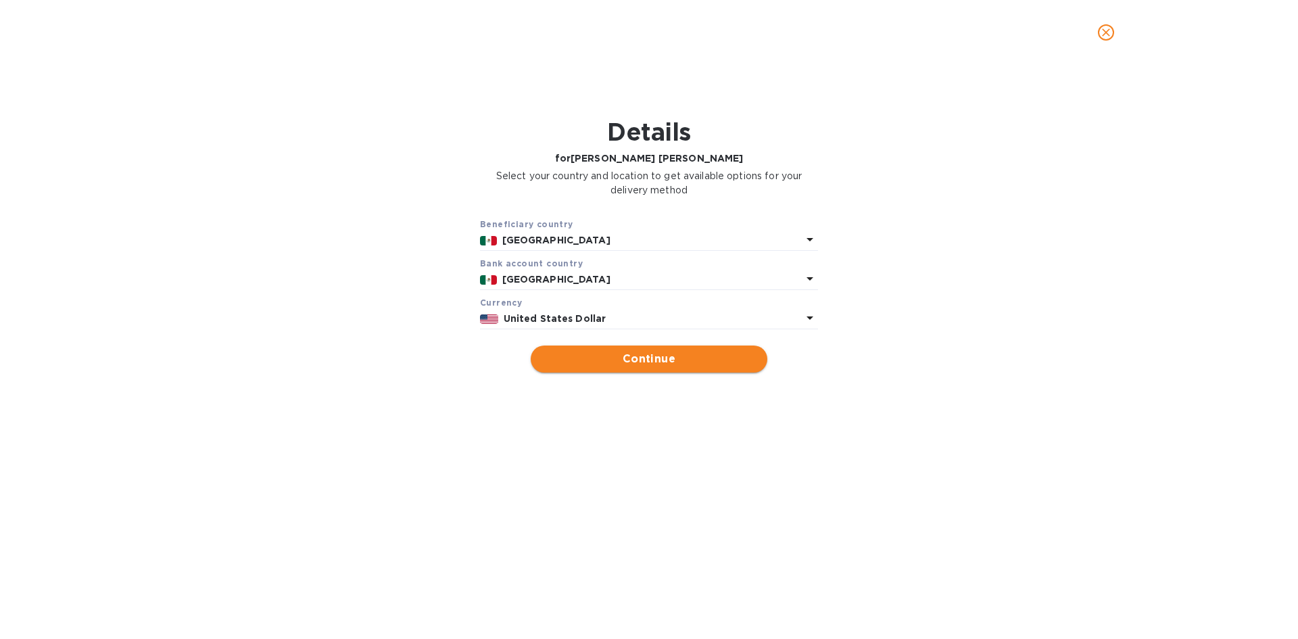
click at [582, 360] on span "Continue" at bounding box center [649, 359] width 215 height 16
type input "Monica Cecilia Artigas Walther"
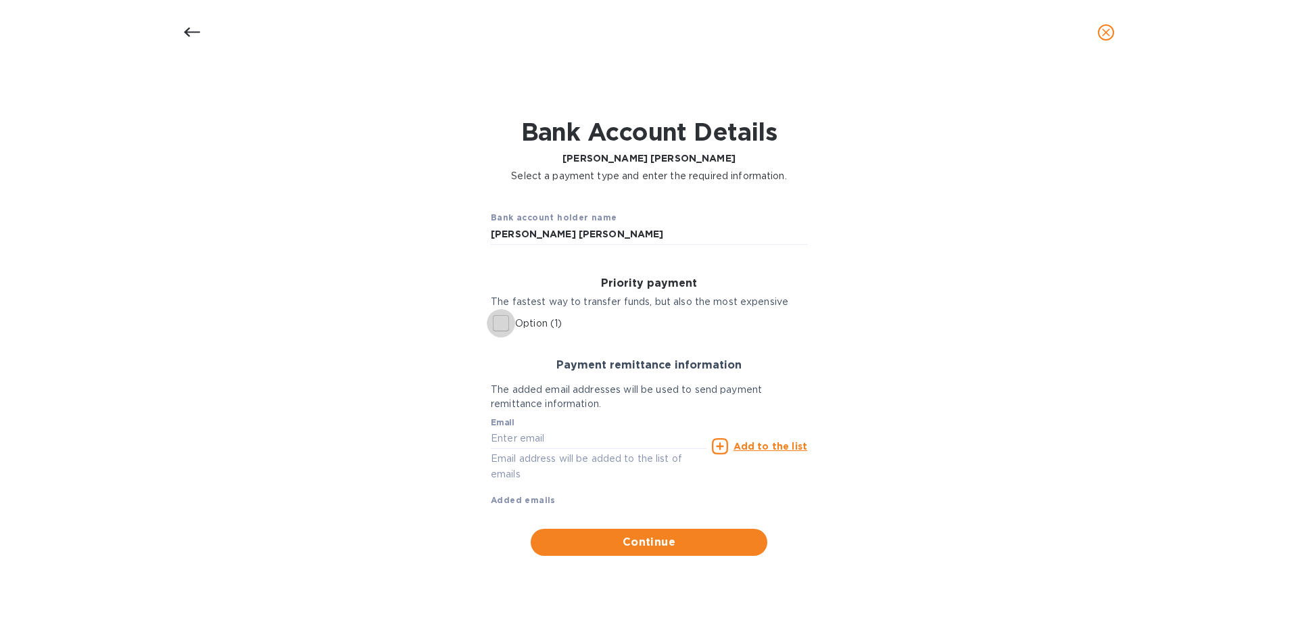
click at [500, 328] on input "Option (1)" at bounding box center [501, 323] width 28 height 28
checkbox input "true"
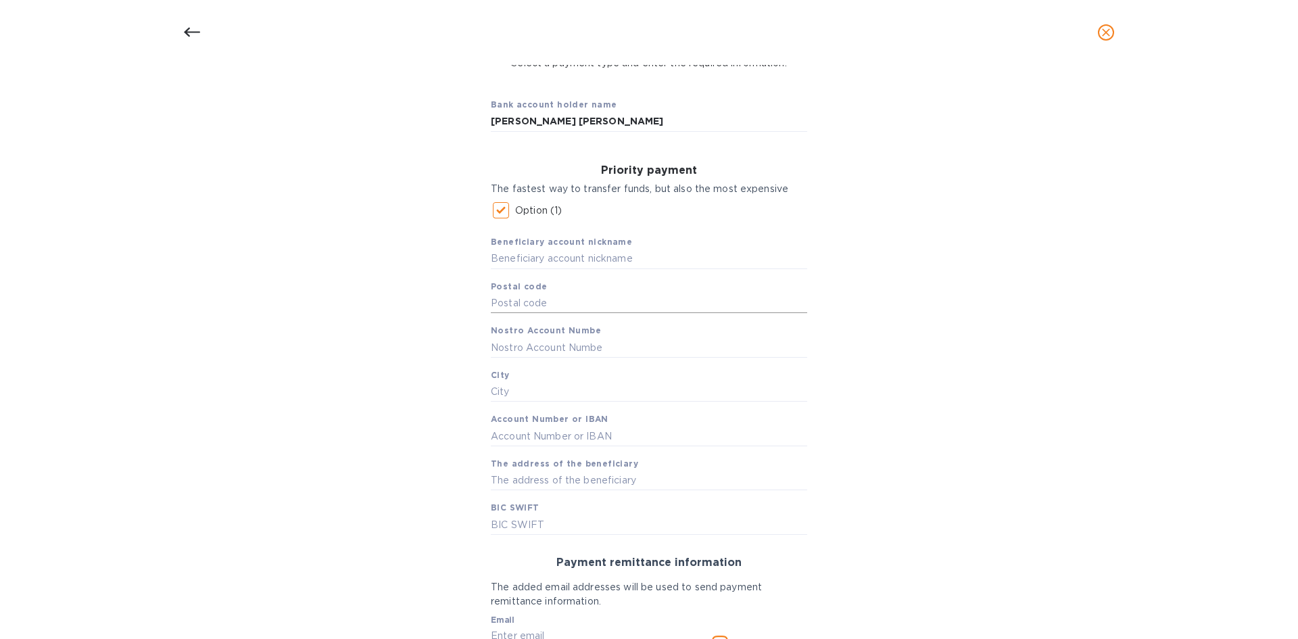
scroll to position [135, 0]
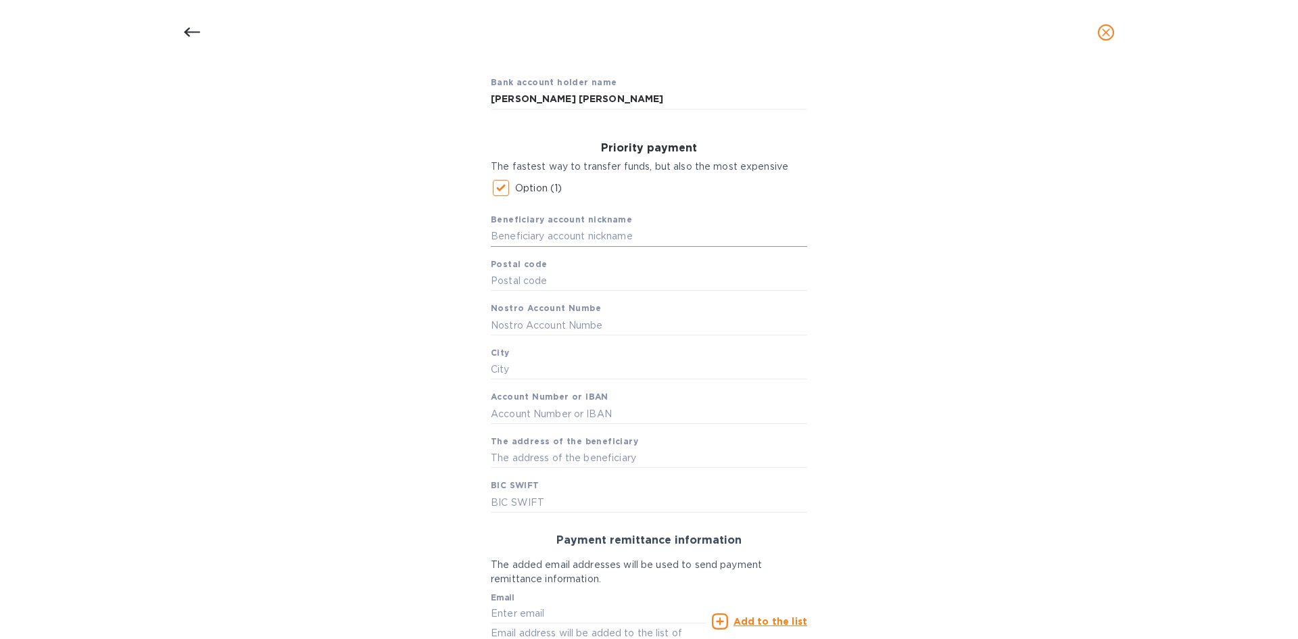
click at [577, 231] on input "text" at bounding box center [649, 236] width 316 height 20
click at [596, 279] on input "text" at bounding box center [649, 281] width 316 height 20
drag, startPoint x: 554, startPoint y: 241, endPoint x: 474, endPoint y: 235, distance: 80.6
click at [475, 236] on div "Bank account holder name Monica Cecilia Artigas Walther Priority payment The fa…" at bounding box center [649, 397] width 1263 height 683
paste input "Cecilia Artigas Walther"
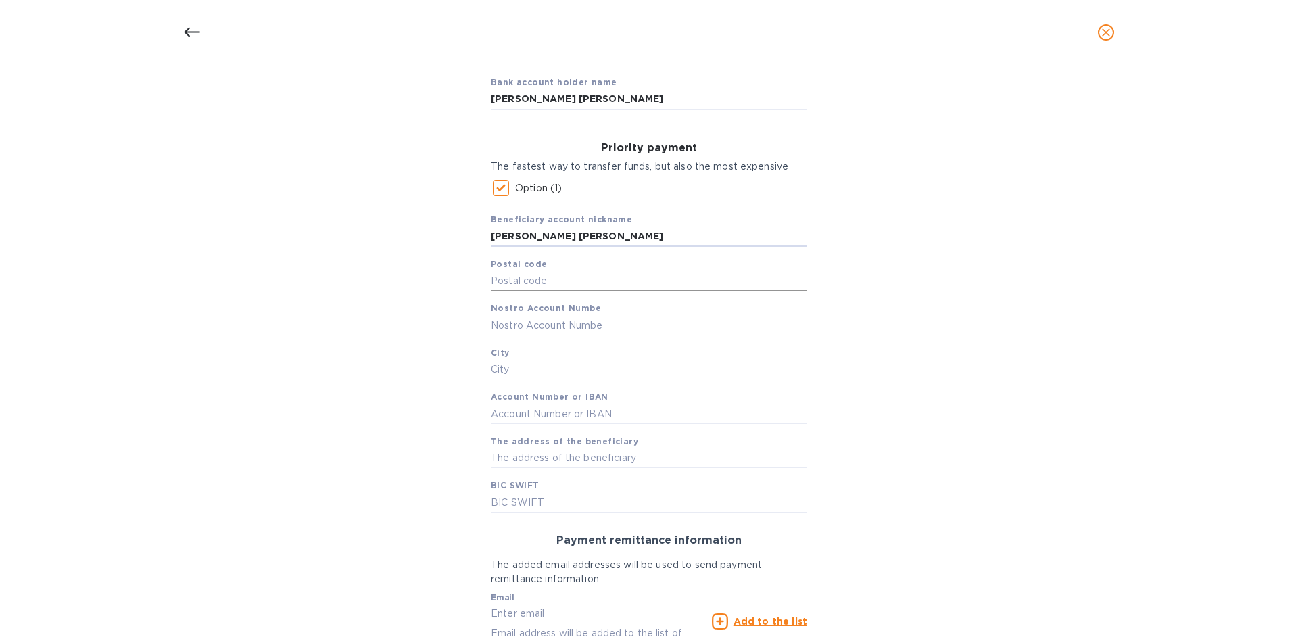
type input "Monica Cecilia Artigas Walther"
click at [592, 278] on input "text" at bounding box center [649, 281] width 316 height 20
click at [608, 282] on input "text" at bounding box center [649, 281] width 316 height 20
paste input "11910"
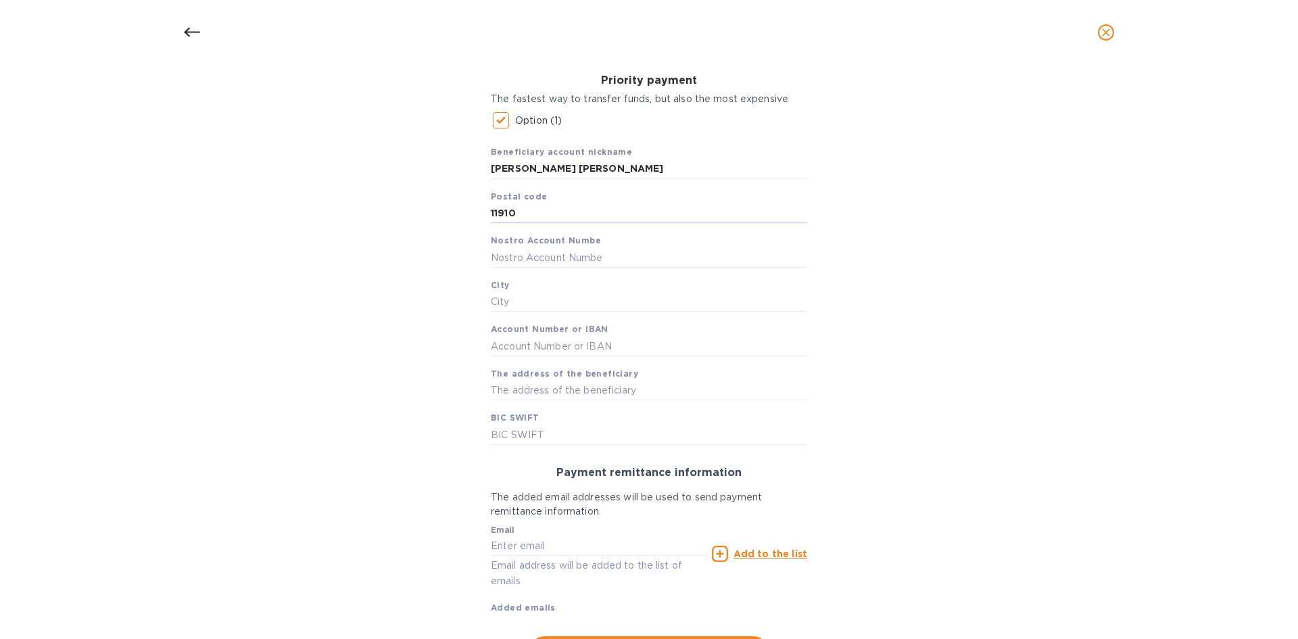
scroll to position [269, 0]
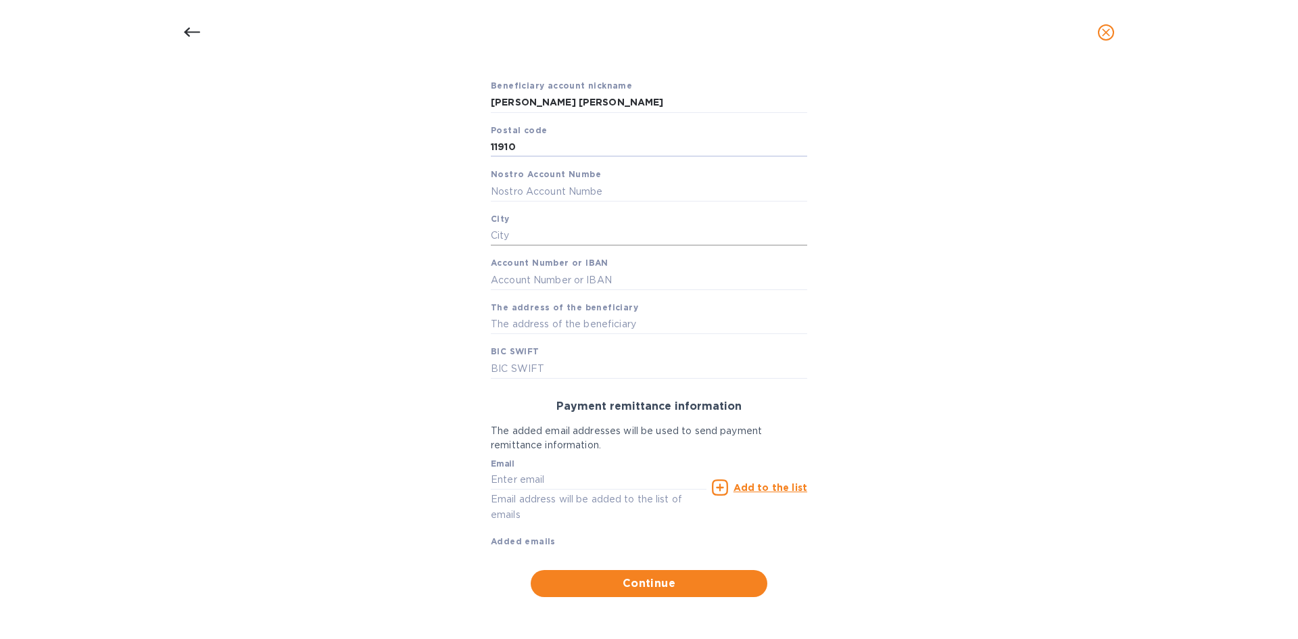
type input "11910"
drag, startPoint x: 556, startPoint y: 238, endPoint x: 691, endPoint y: 238, distance: 134.5
click at [556, 238] on input "text" at bounding box center [649, 236] width 316 height 20
click at [617, 241] on input "text" at bounding box center [649, 236] width 316 height 20
paste input "Ciudad de México"
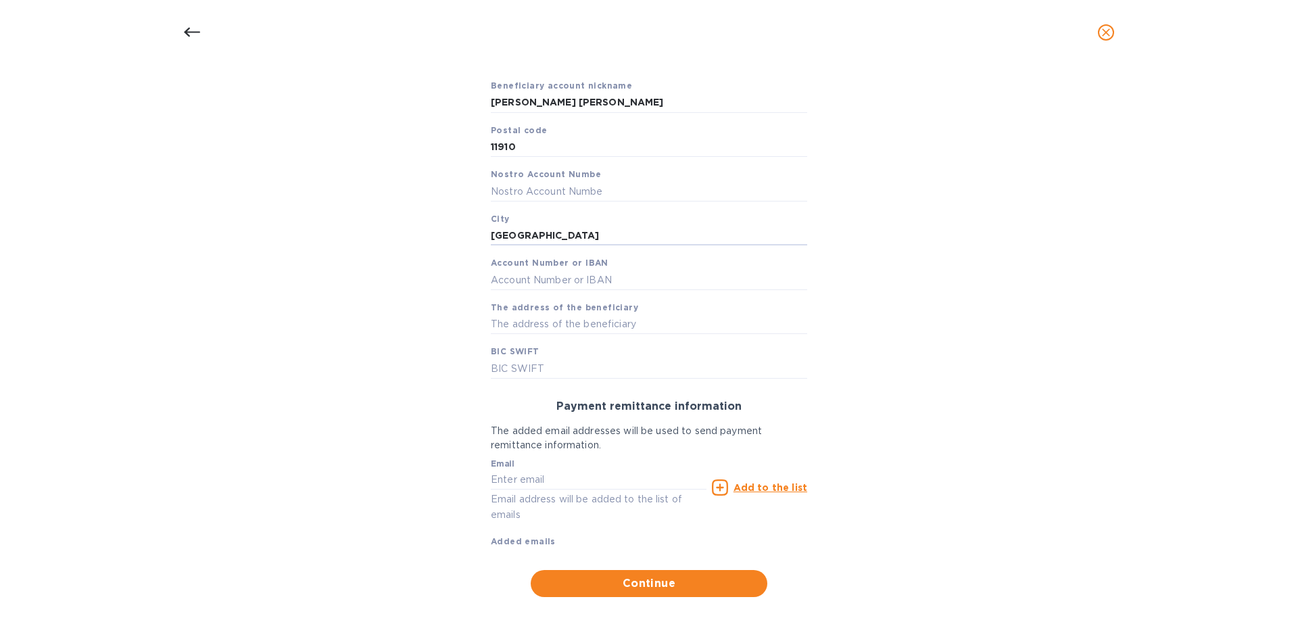
type input "Ciudad de México"
click at [588, 279] on input "text" at bounding box center [649, 280] width 316 height 20
paste input "1286796304"
type input "1286796304"
click at [553, 321] on input "text" at bounding box center [649, 324] width 316 height 20
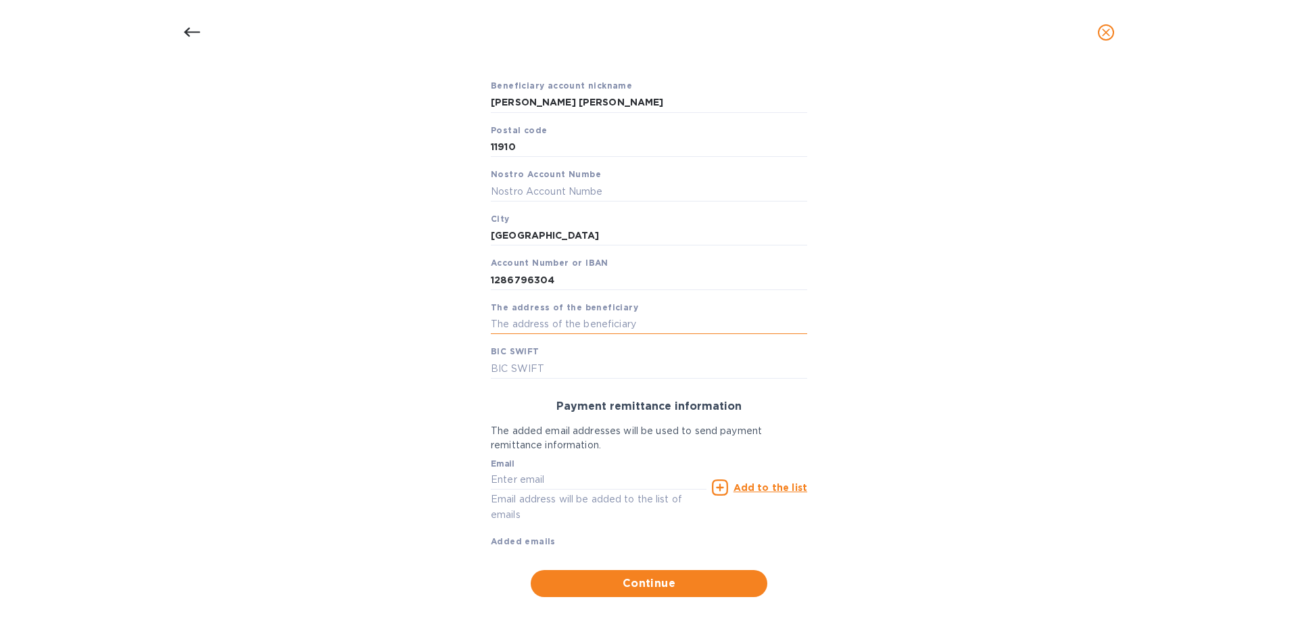
paste input "MENOMXMTXXX"
type input "MENOMXMTXXX"
click at [528, 372] on input "text" at bounding box center [649, 368] width 316 height 20
paste input "MENOMXMTXXX"
type input "MENOMXMTXXX"
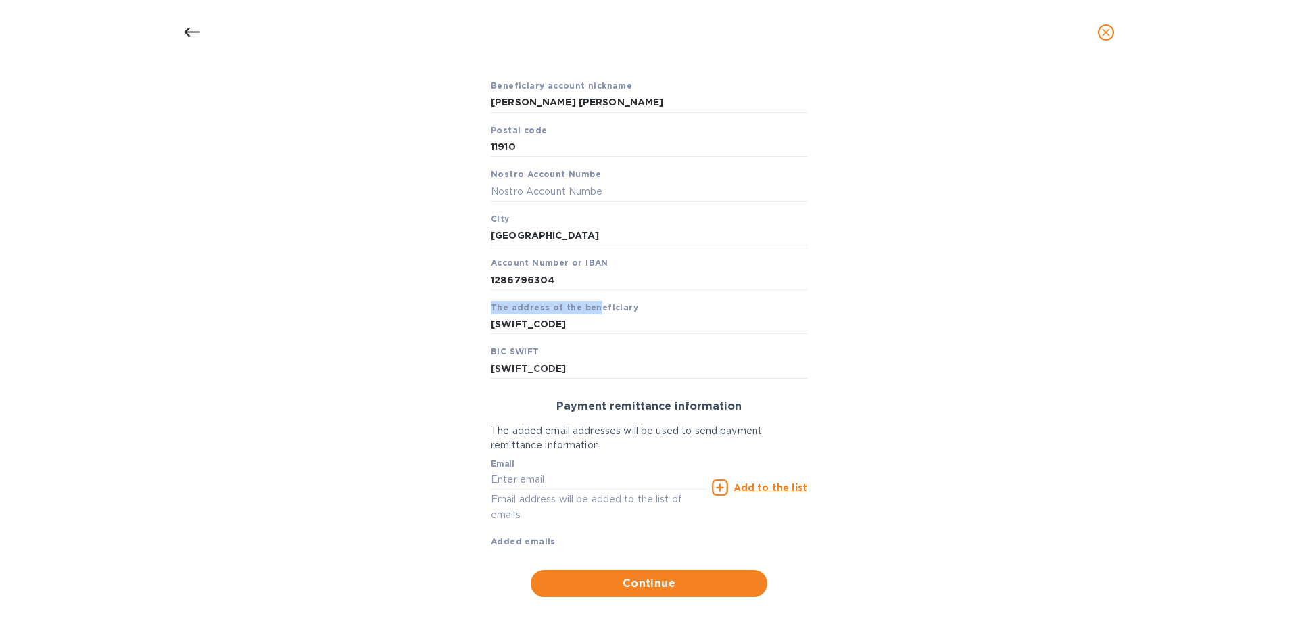
drag, startPoint x: 588, startPoint y: 313, endPoint x: 486, endPoint y: 310, distance: 102.1
click at [486, 310] on div "Priority payment The fastest way to transfer funds, but also the most expensive…" at bounding box center [649, 193] width 338 height 392
drag, startPoint x: 590, startPoint y: 328, endPoint x: 450, endPoint y: 329, distance: 139.3
click at [450, 329] on div "Bank account holder name Monica Cecilia Artigas Walther Priority payment The fa…" at bounding box center [649, 263] width 1263 height 683
paste input "Cerrada de Bezares"
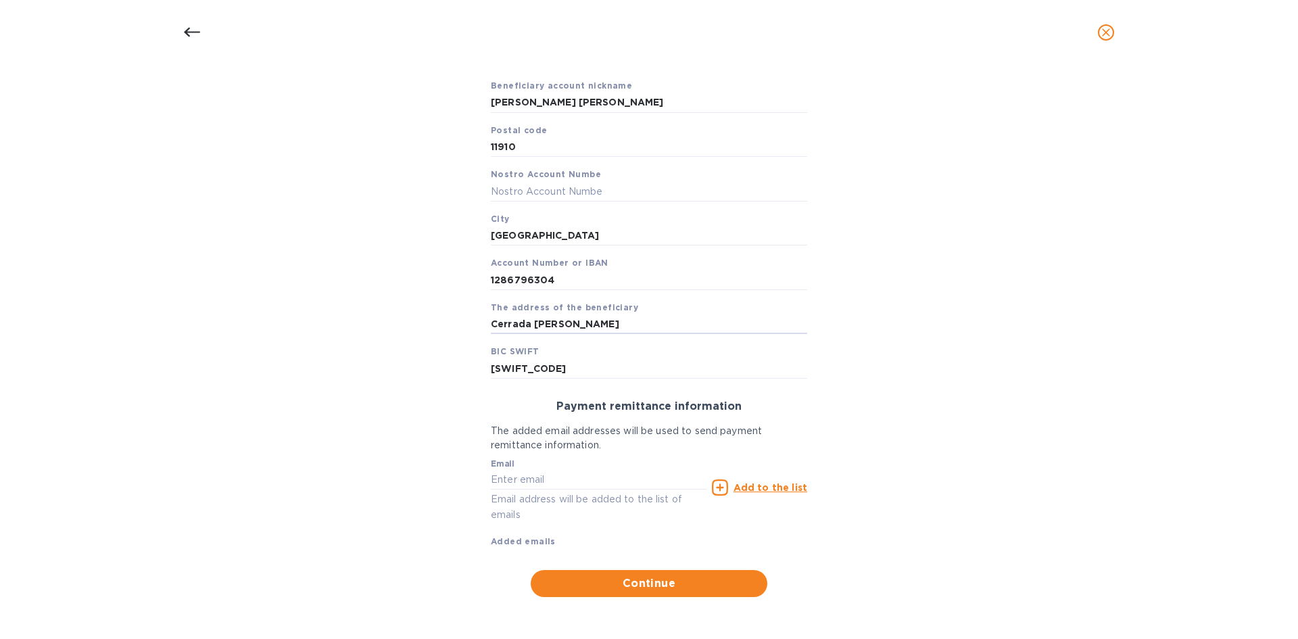
type input "Cerrada de Bezares"
click at [358, 357] on div "Bank account holder name Monica Cecilia Artigas Walther Priority payment The fa…" at bounding box center [649, 263] width 1263 height 683
click at [574, 427] on input "text" at bounding box center [599, 480] width 216 height 20
paste input "monica@langschwander.com"
type input "monica@langschwander.com"
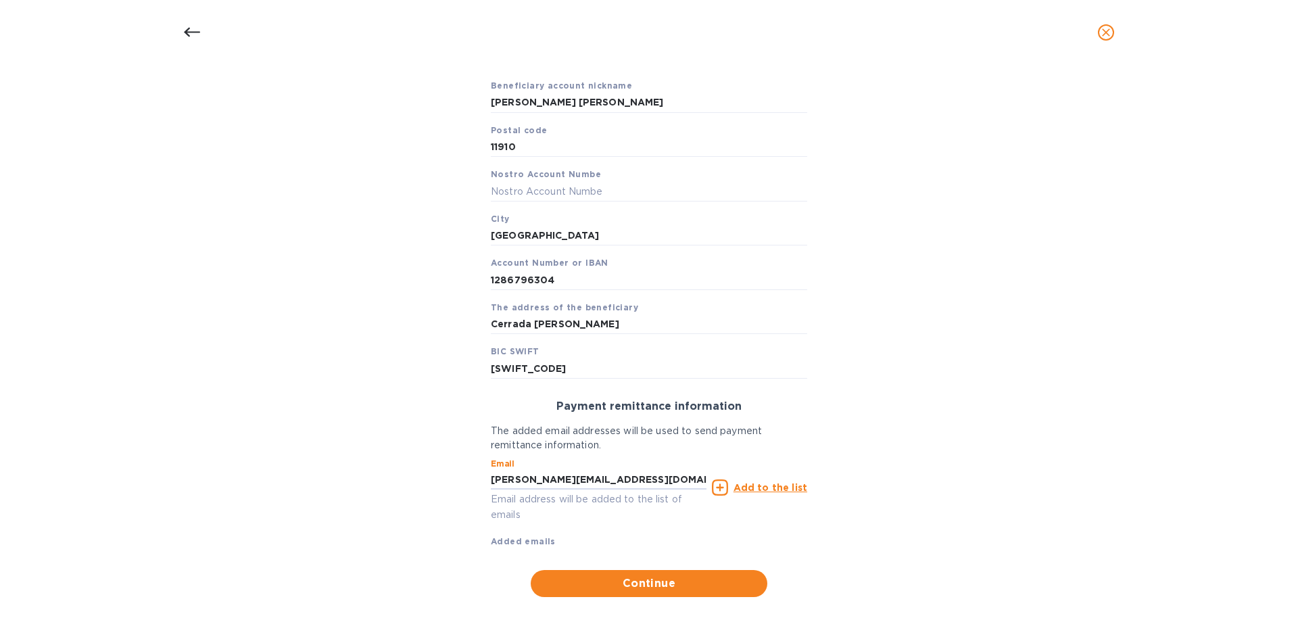
click at [763, 427] on u "Add to the list" at bounding box center [771, 487] width 74 height 11
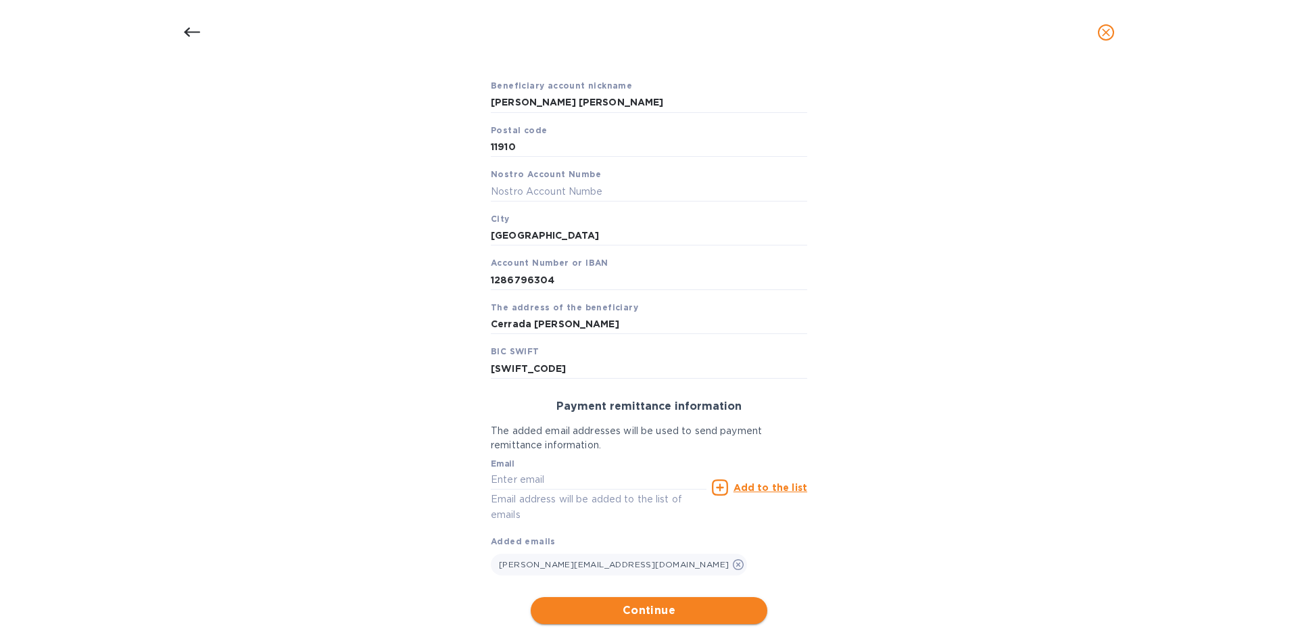
click at [690, 427] on span "Continue" at bounding box center [649, 610] width 215 height 16
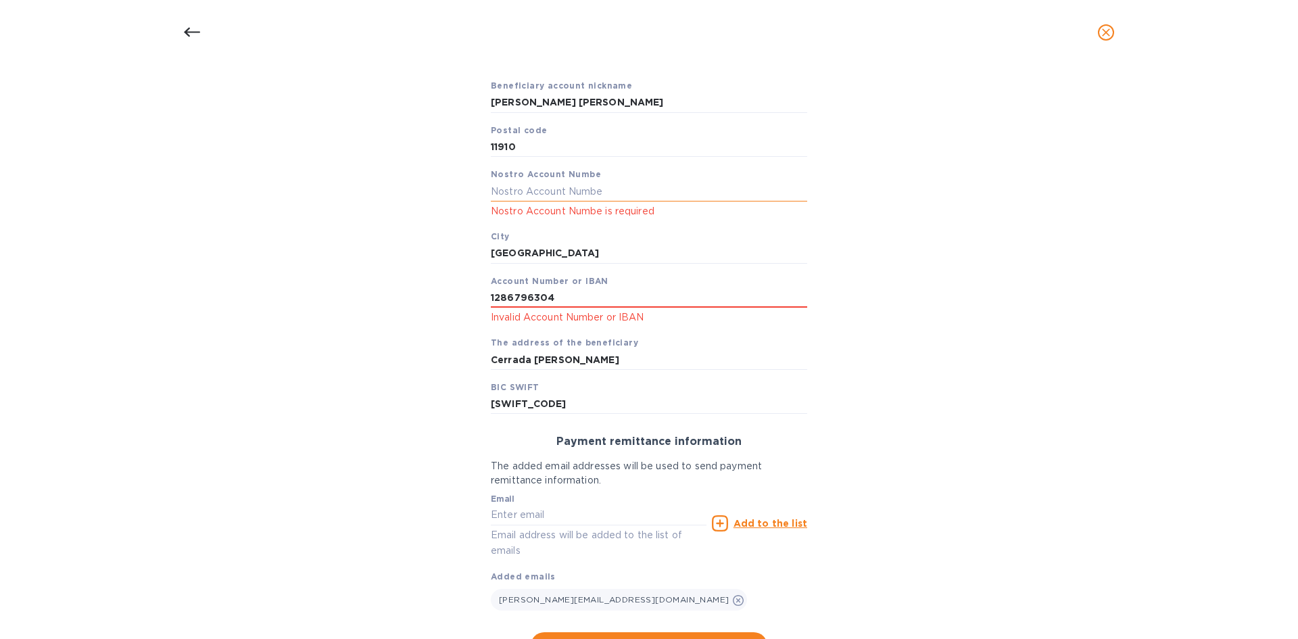
click at [579, 186] on input "text" at bounding box center [649, 191] width 316 height 20
type input "0"
drag, startPoint x: 1146, startPoint y: 377, endPoint x: 1146, endPoint y: 368, distance: 8.8
click at [923, 372] on div "Bank account holder name Monica Cecilia Artigas Walther Priority payment The fa…" at bounding box center [649, 294] width 1263 height 745
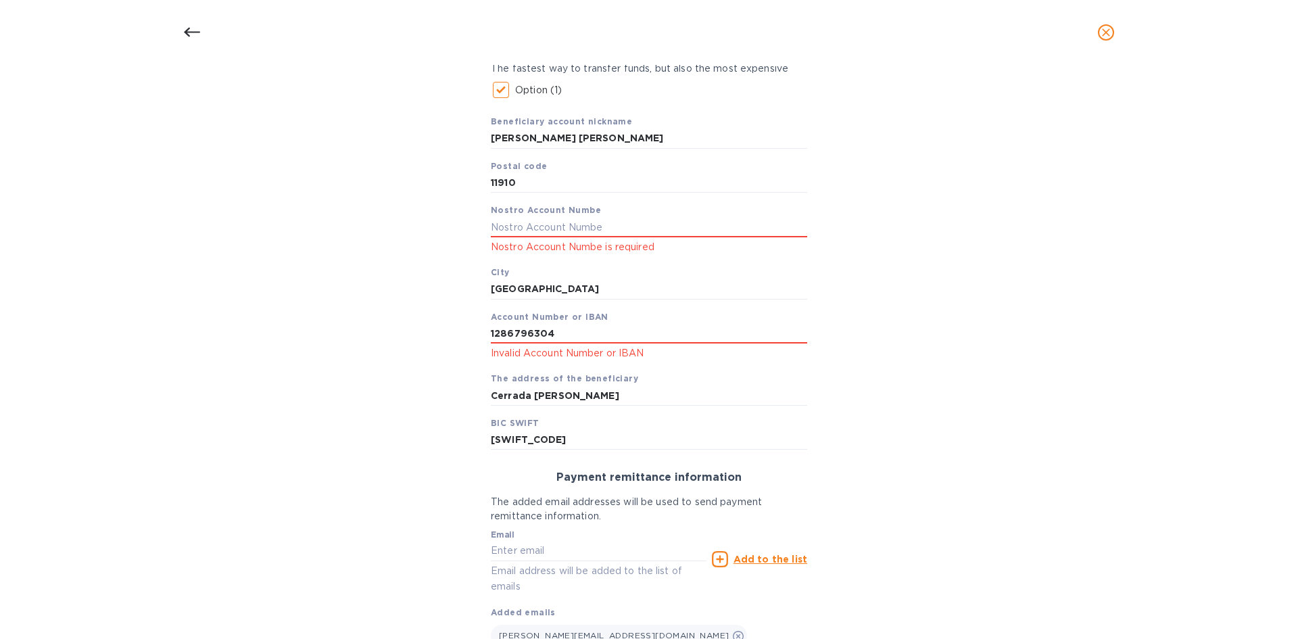
scroll to position [201, 0]
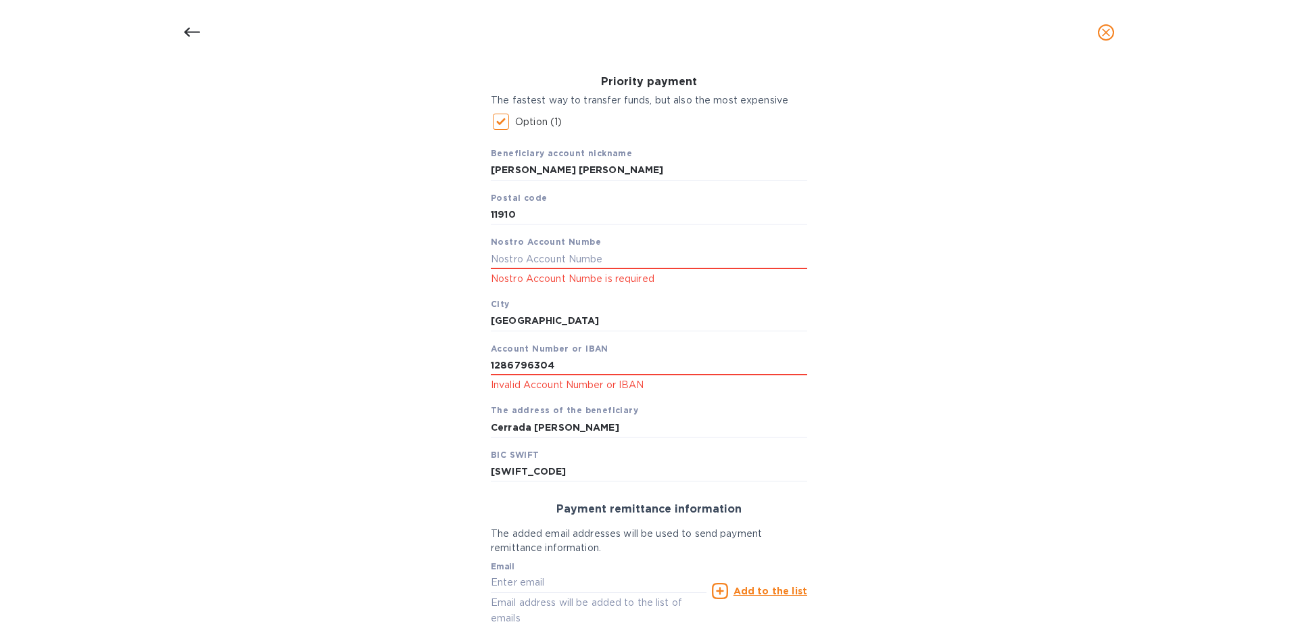
drag, startPoint x: 262, startPoint y: 175, endPoint x: 281, endPoint y: 154, distance: 28.7
click at [262, 175] on div "Bank account holder name Monica Cecilia Artigas Walther Priority payment The fa…" at bounding box center [649, 362] width 1263 height 745
click at [192, 30] on icon at bounding box center [192, 32] width 16 height 16
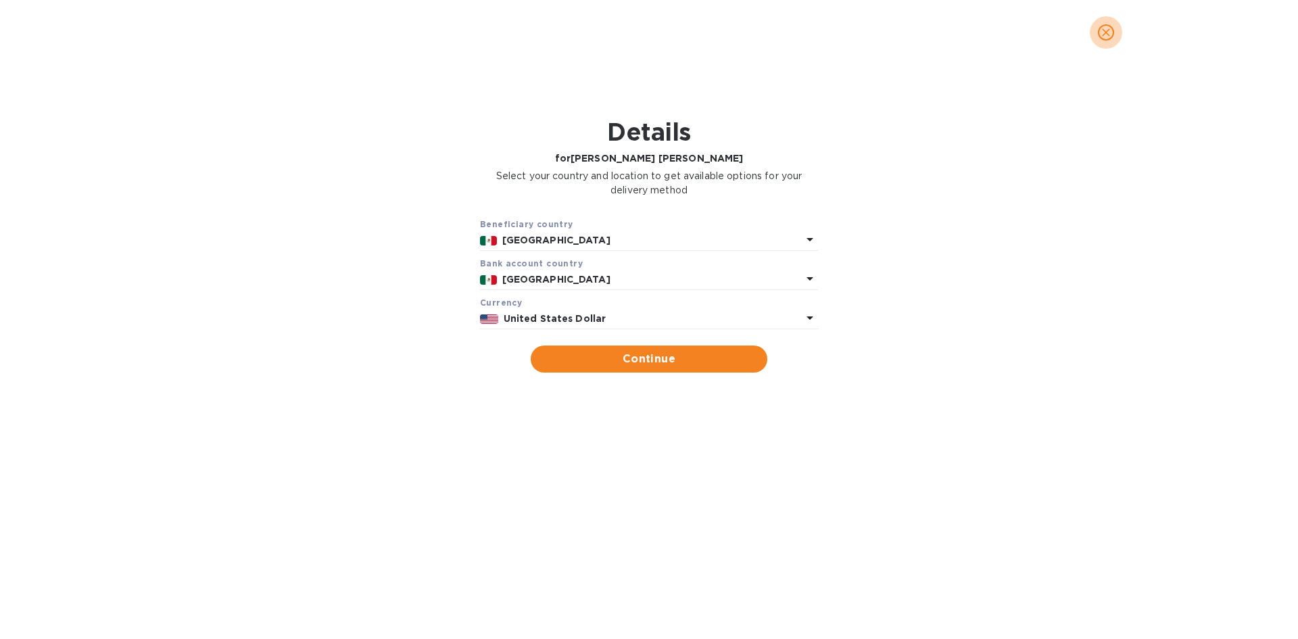
click at [923, 30] on icon "close" at bounding box center [1106, 33] width 14 height 14
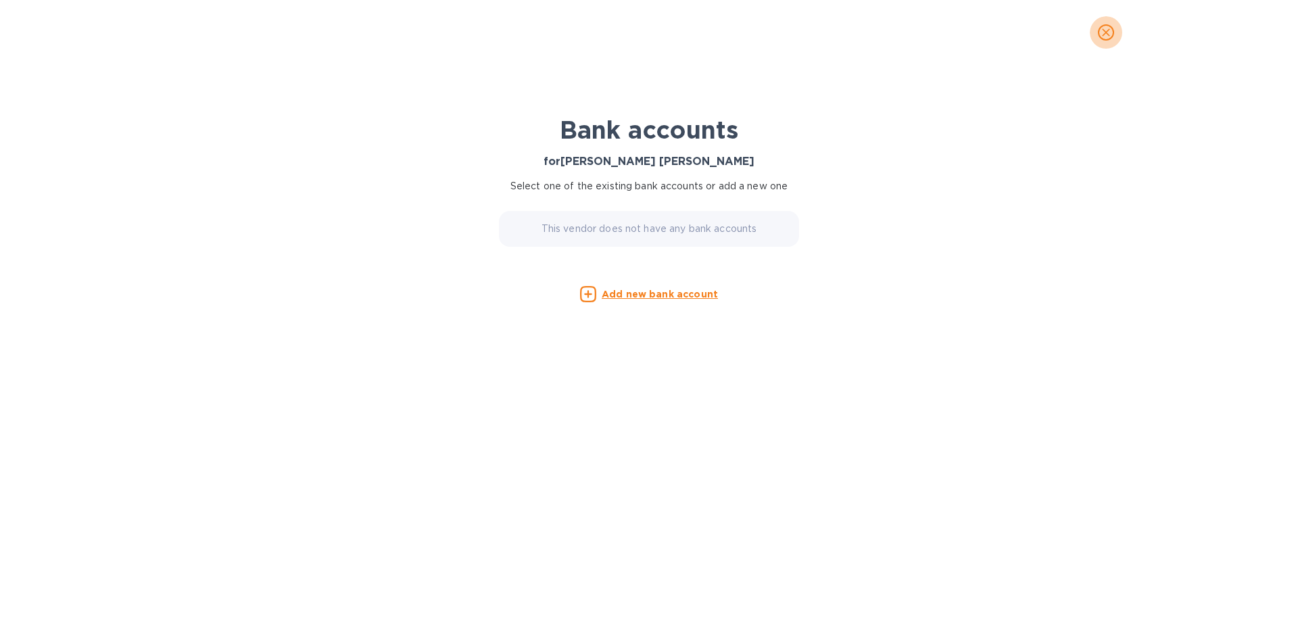
click at [923, 32] on button "close" at bounding box center [1106, 32] width 32 height 32
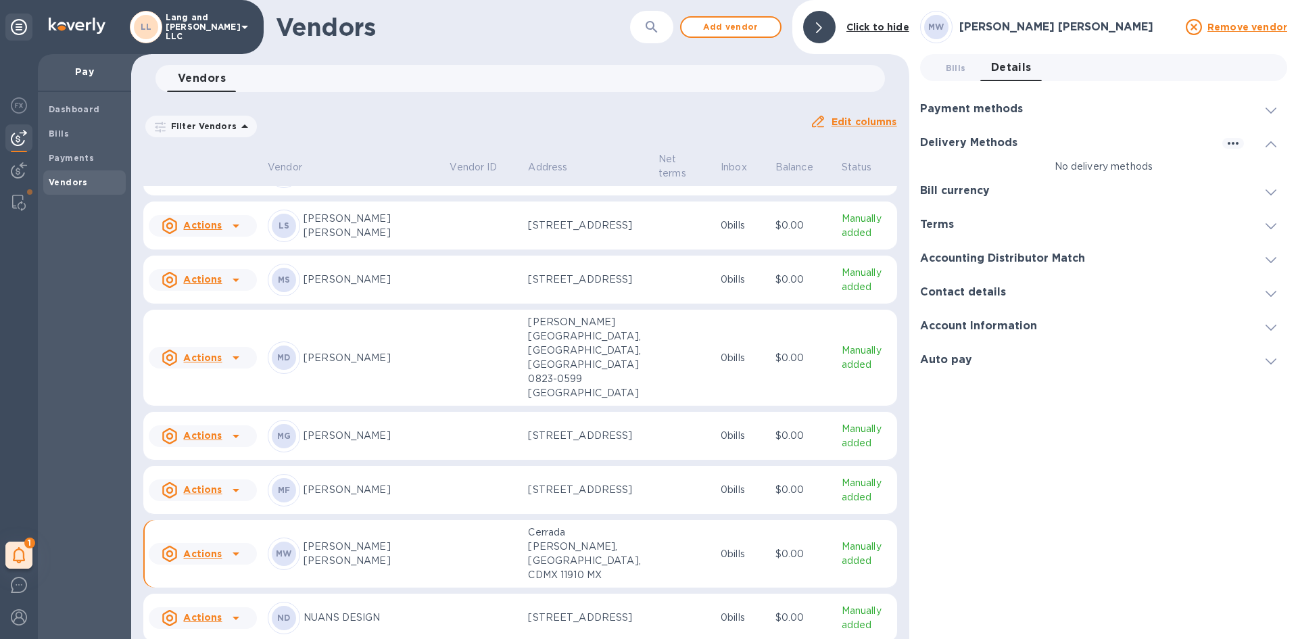
scroll to position [1274, 0]
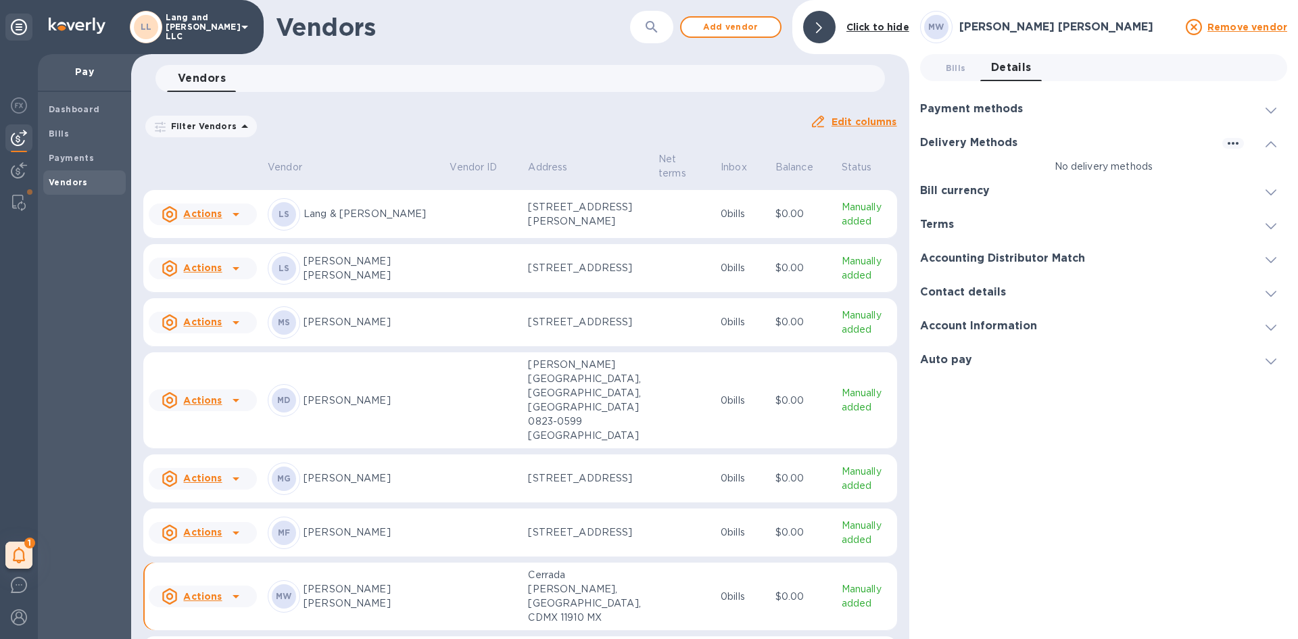
click at [826, 18] on div at bounding box center [819, 27] width 32 height 32
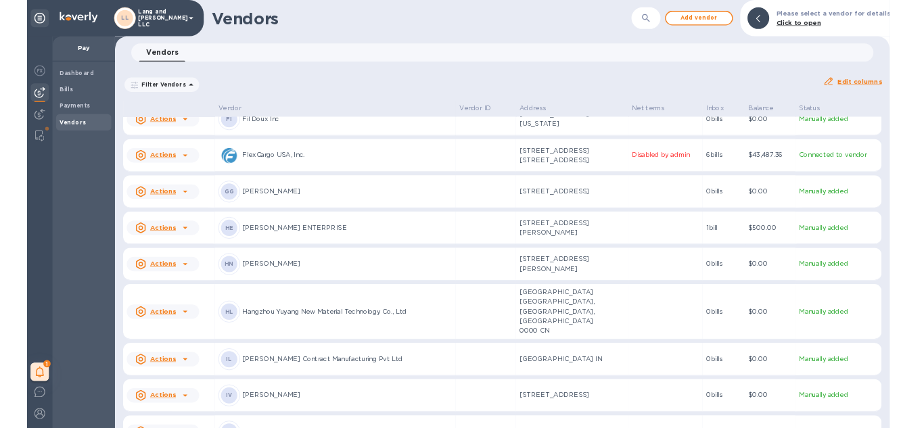
scroll to position [0, 0]
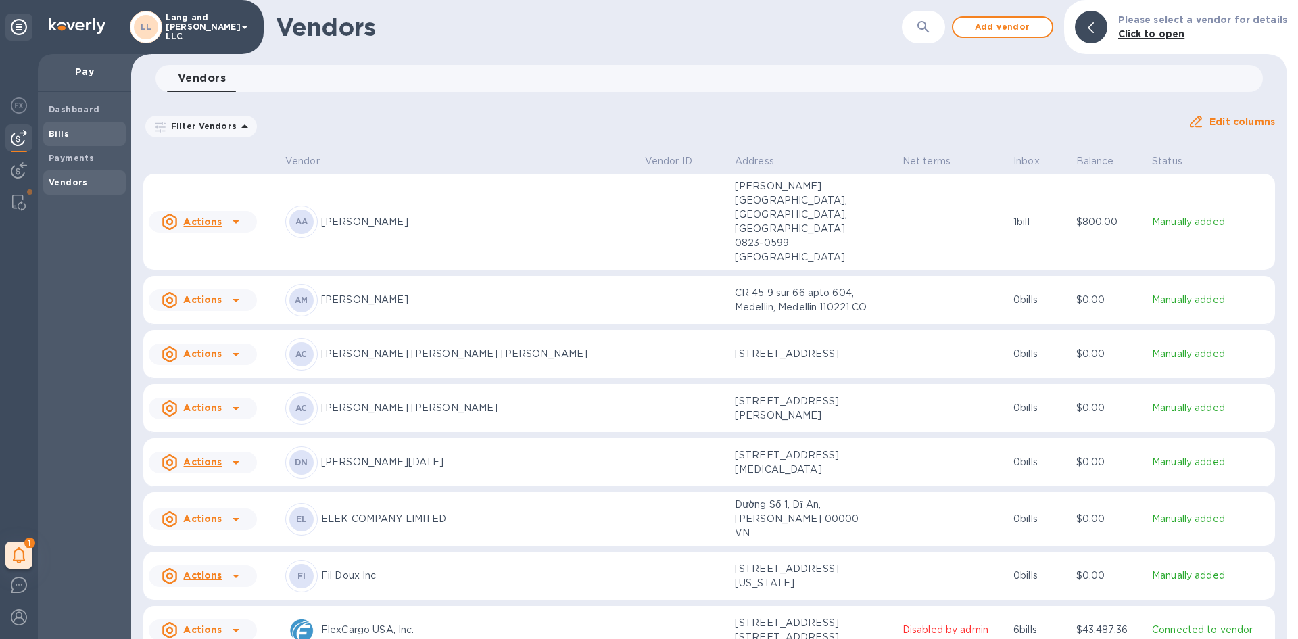
click at [80, 129] on span "Bills" at bounding box center [85, 134] width 72 height 14
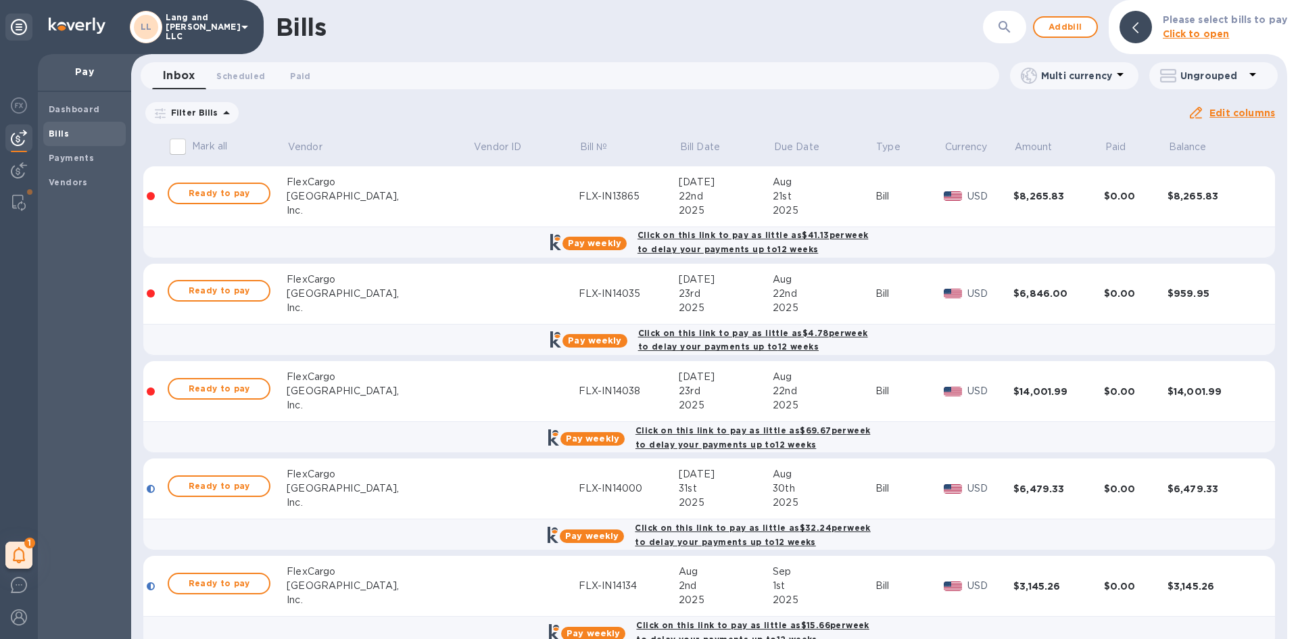
drag, startPoint x: 765, startPoint y: 38, endPoint x: 759, endPoint y: 59, distance: 21.6
click at [765, 37] on div "Bills" at bounding box center [576, 27] width 600 height 28
click at [87, 133] on span "Bills" at bounding box center [85, 134] width 72 height 14
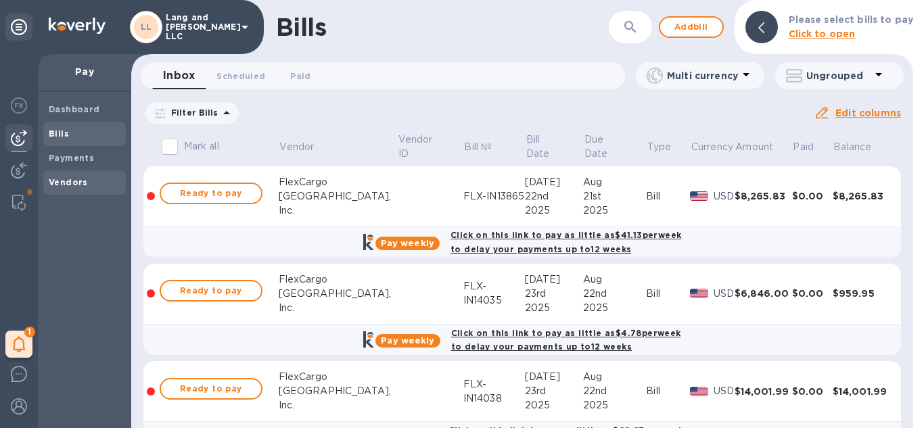
click at [79, 181] on b "Vendors" at bounding box center [68, 182] width 39 height 10
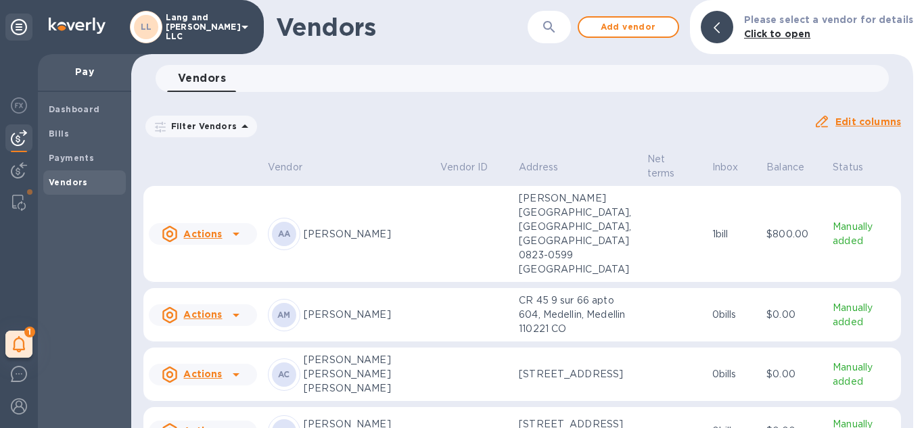
scroll to position [68, 0]
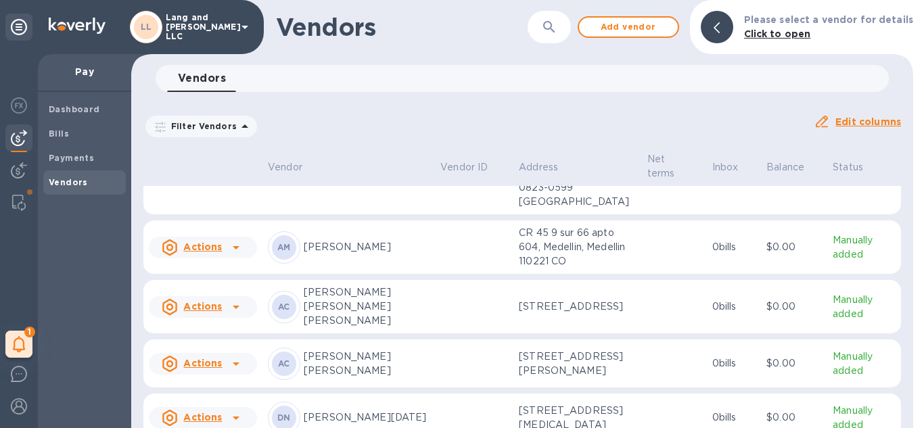
click at [642, 306] on td at bounding box center [674, 307] width 65 height 54
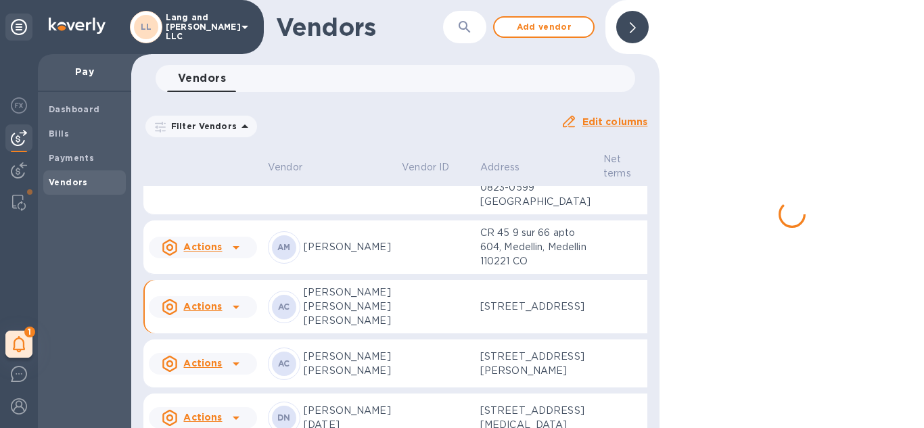
scroll to position [82, 0]
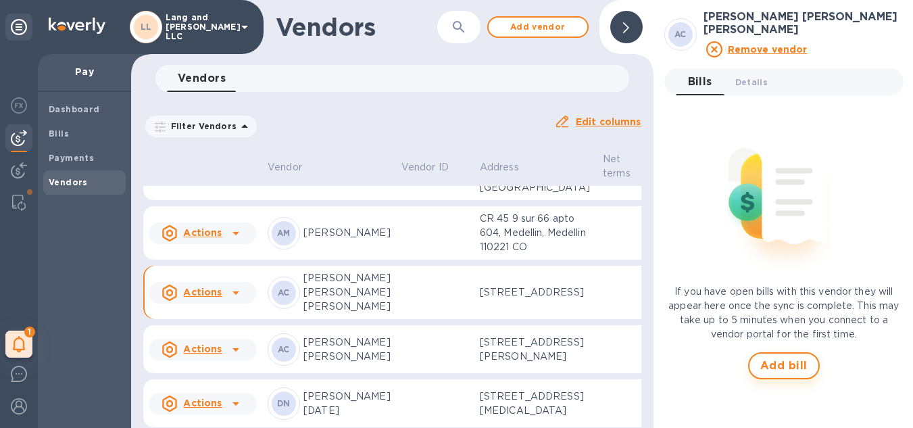
click at [778, 360] on span "Add bill" at bounding box center [784, 366] width 47 height 16
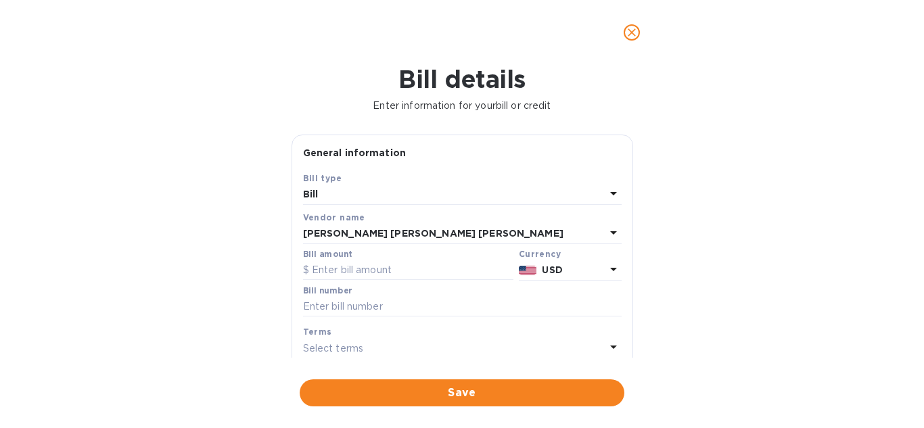
scroll to position [68, 0]
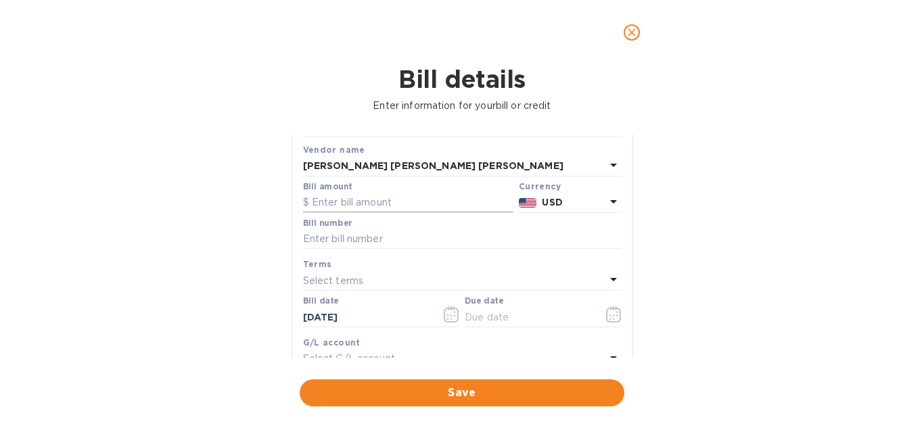
click at [342, 197] on input "text" at bounding box center [408, 203] width 210 height 20
type input "1,660"
click at [379, 239] on input "text" at bounding box center [462, 239] width 318 height 20
type input "082625"
click at [335, 280] on p "Select terms" at bounding box center [333, 281] width 61 height 14
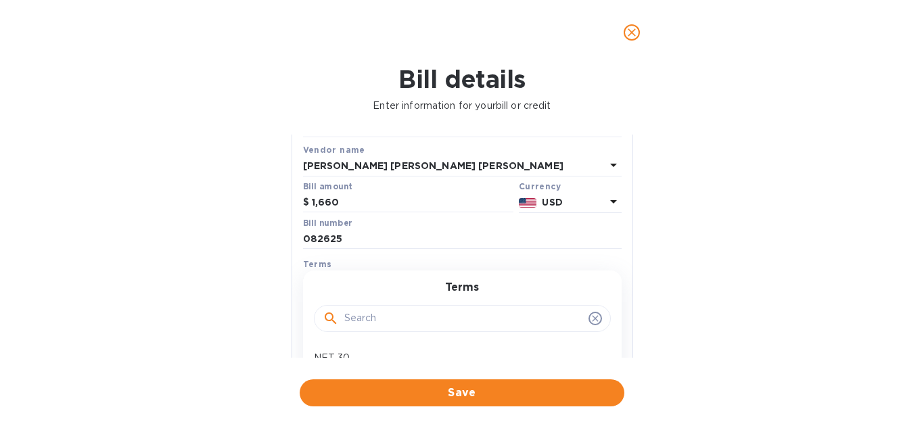
click at [335, 280] on div "Terms NET 30 NET 60 1/10 NET 60 2/10 NET 60 Create new" at bounding box center [462, 380] width 318 height 221
drag, startPoint x: 367, startPoint y: 287, endPoint x: 362, endPoint y: 262, distance: 25.6
click at [367, 286] on div "Terms" at bounding box center [462, 310] width 286 height 58
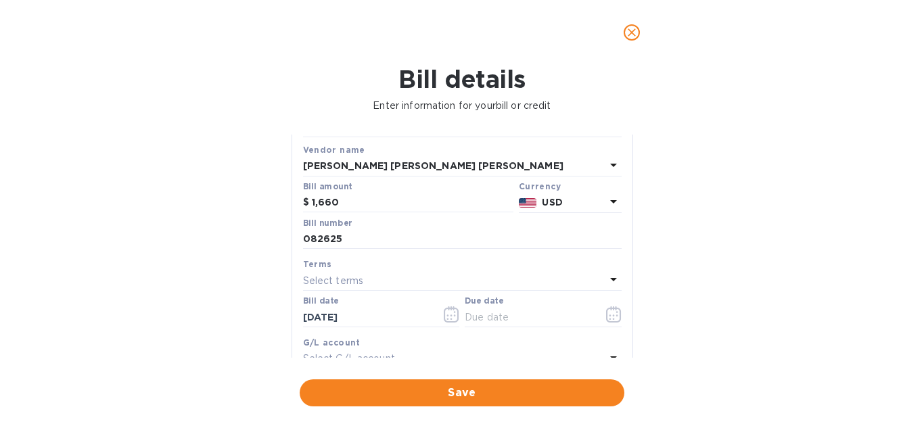
click at [345, 260] on div "Terms" at bounding box center [462, 264] width 318 height 14
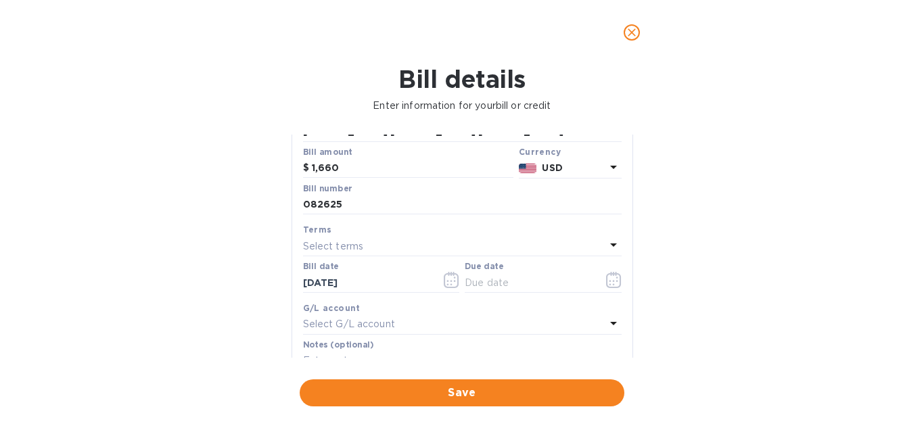
scroll to position [135, 0]
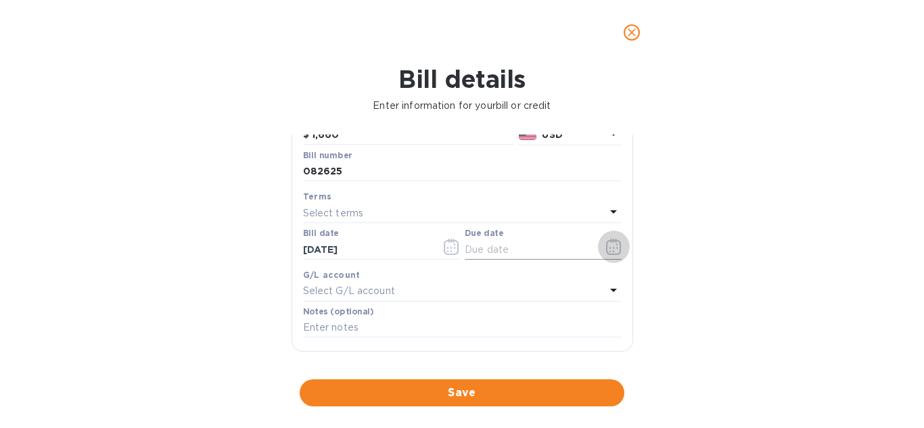
click at [606, 248] on icon "button" at bounding box center [614, 247] width 16 height 16
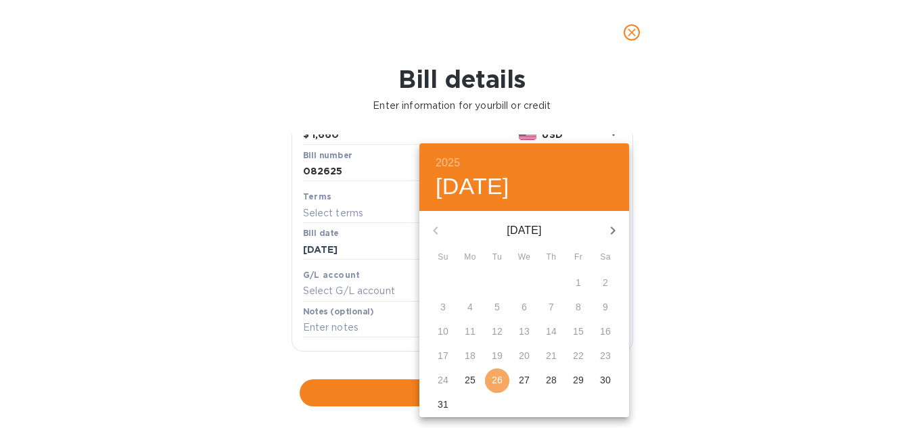
click at [502, 381] on p "26" at bounding box center [497, 380] width 11 height 14
type input "[DATE]"
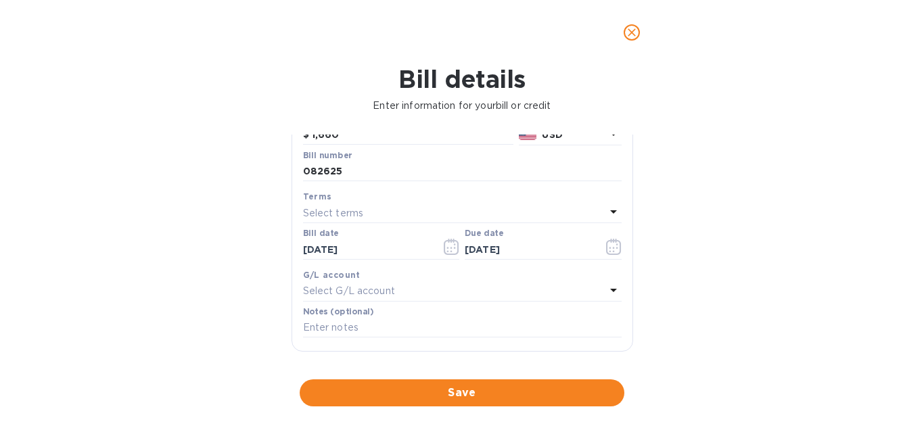
scroll to position [203, 0]
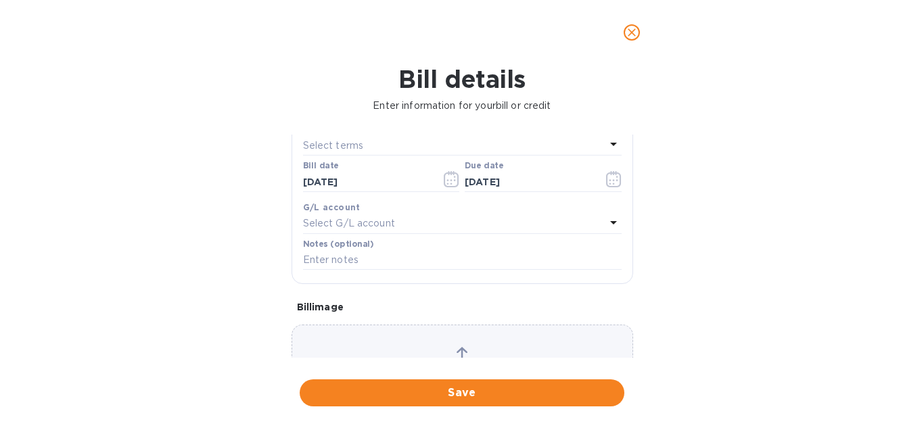
click at [345, 219] on p "Select G/L account" at bounding box center [349, 223] width 92 height 14
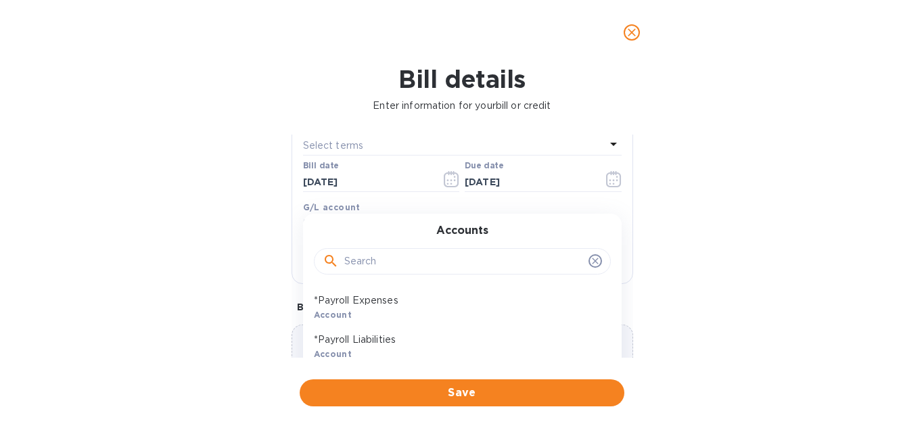
click at [363, 257] on input "text" at bounding box center [463, 262] width 239 height 20
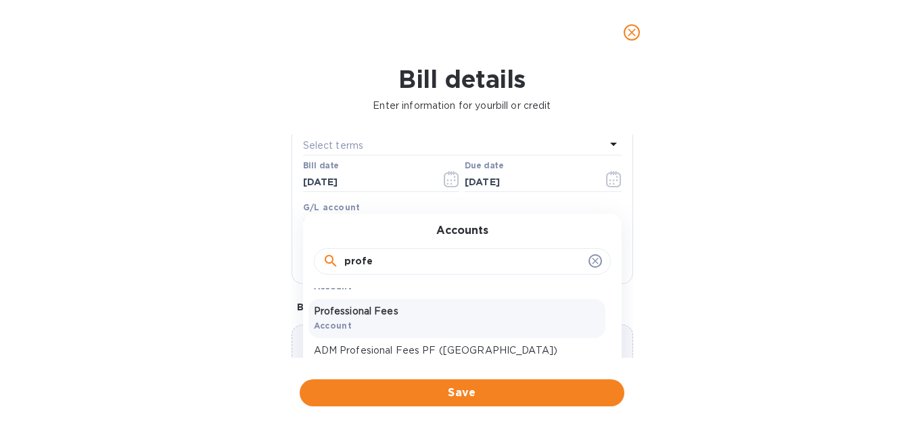
scroll to position [105, 0]
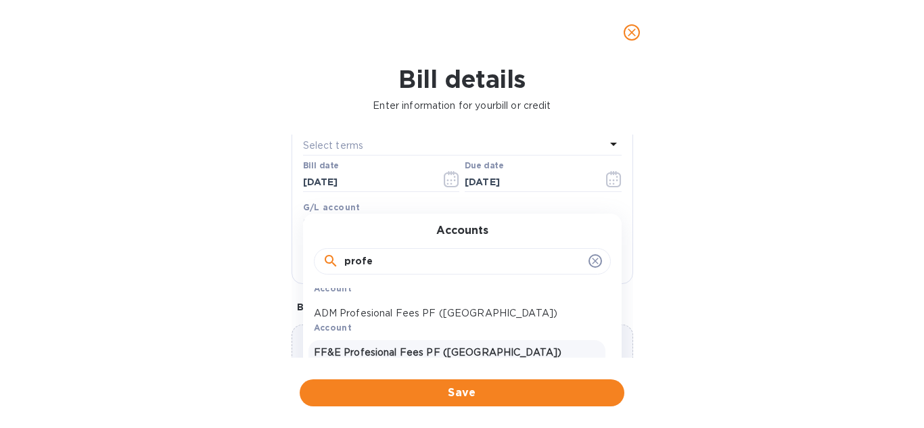
type input "profe"
click at [442, 353] on p "FF&E Profesional Fees PF (Vzla)" at bounding box center [457, 352] width 286 height 14
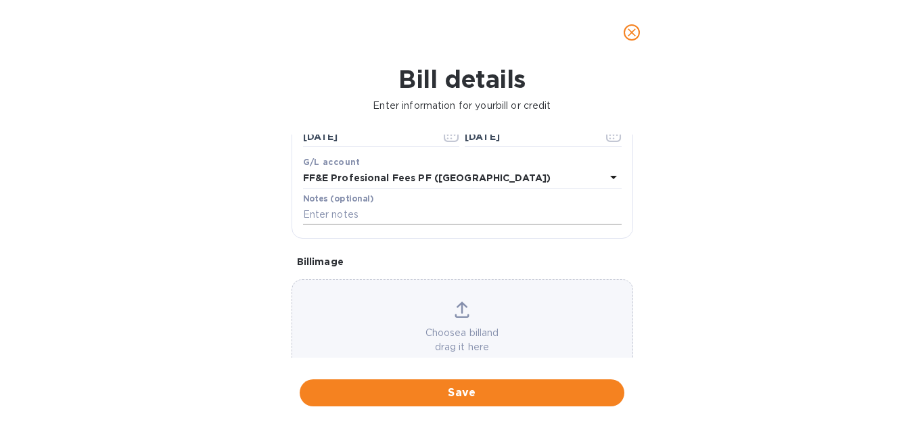
scroll to position [270, 0]
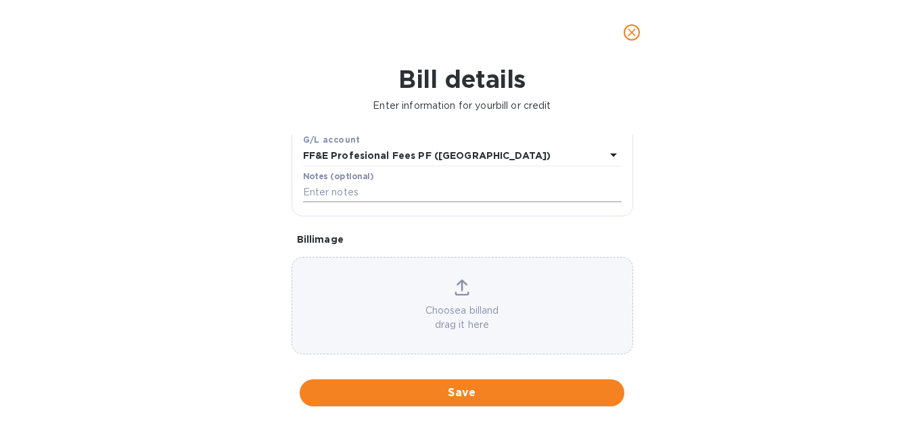
click at [354, 190] on input "text" at bounding box center [462, 193] width 318 height 20
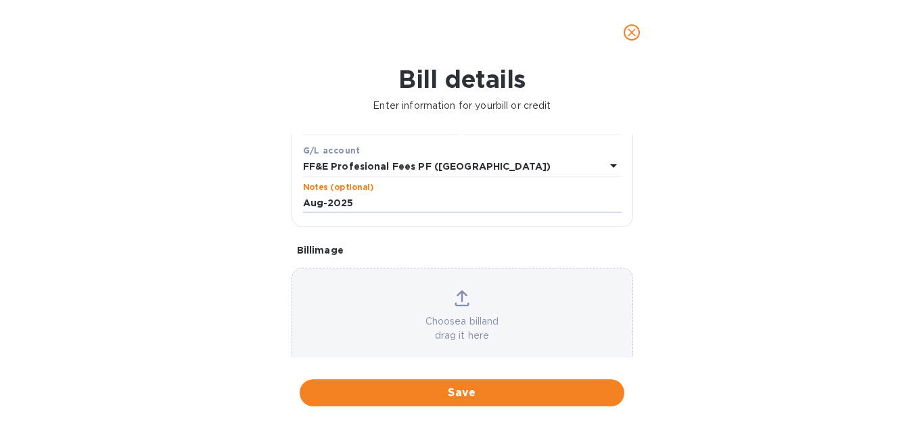
scroll to position [283, 0]
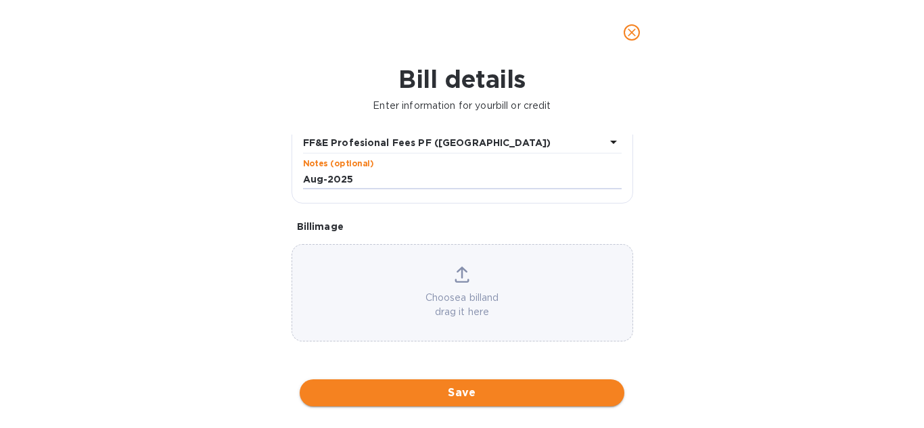
type input "Aug-2025"
click at [488, 394] on span "Save" at bounding box center [461, 393] width 303 height 16
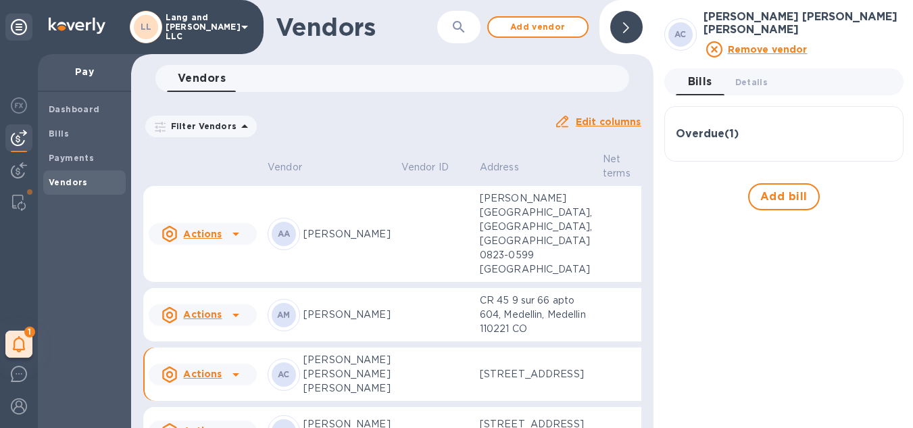
click at [642, 26] on div at bounding box center [627, 27] width 32 height 32
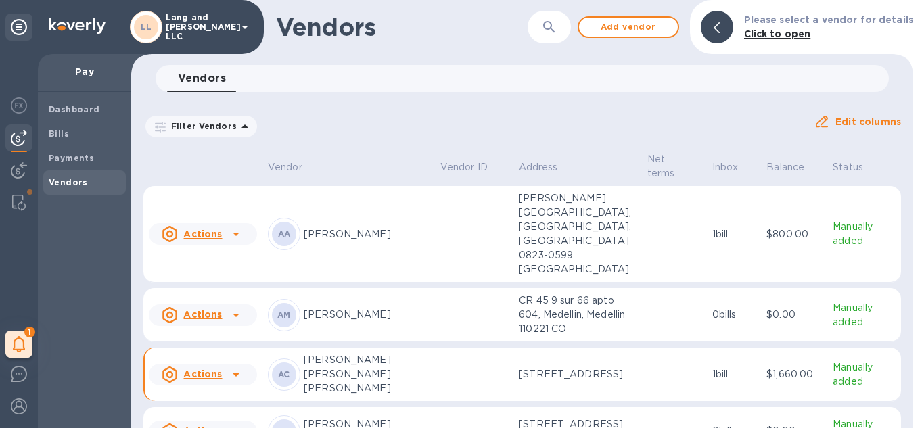
click at [663, 380] on td at bounding box center [674, 375] width 65 height 54
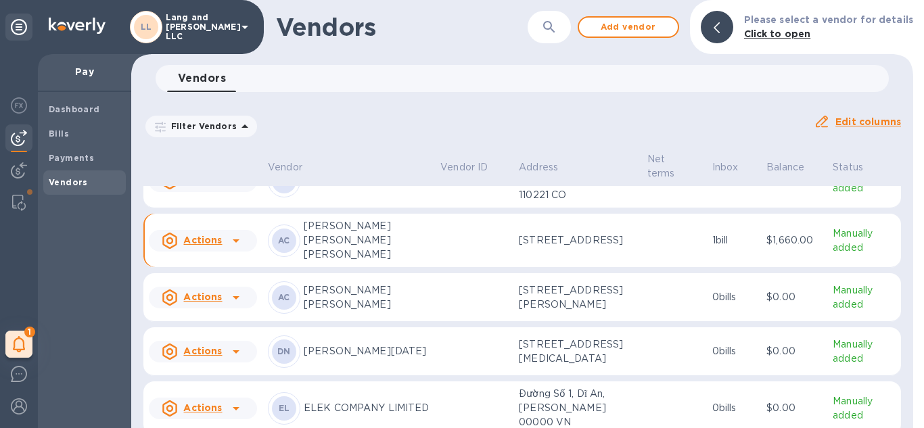
scroll to position [135, 0]
click at [370, 300] on p "[PERSON_NAME] [PERSON_NAME]" at bounding box center [367, 296] width 126 height 28
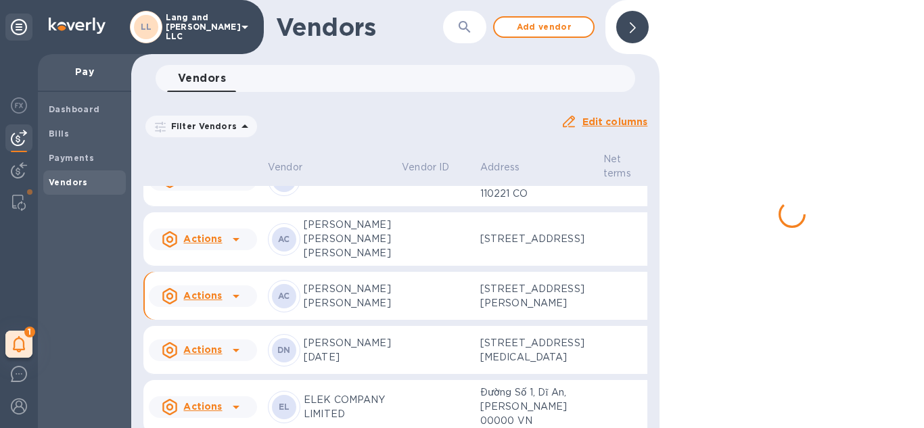
scroll to position [171, 0]
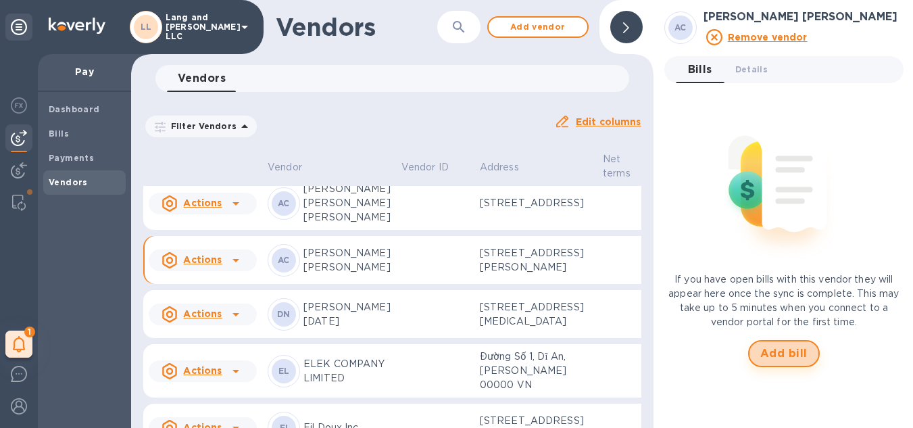
click at [782, 348] on span "Add bill" at bounding box center [784, 353] width 47 height 16
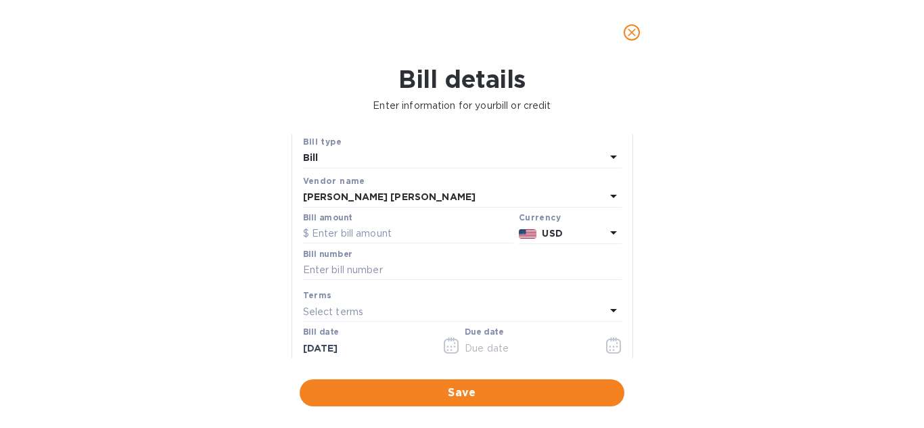
scroll to position [68, 0]
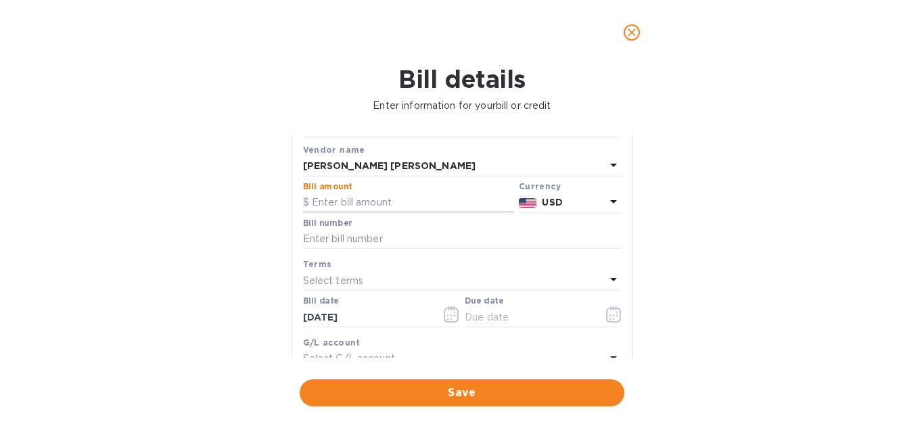
click at [345, 204] on input "text" at bounding box center [408, 203] width 210 height 20
type input "1,650"
click at [366, 237] on input "text" at bounding box center [462, 239] width 318 height 20
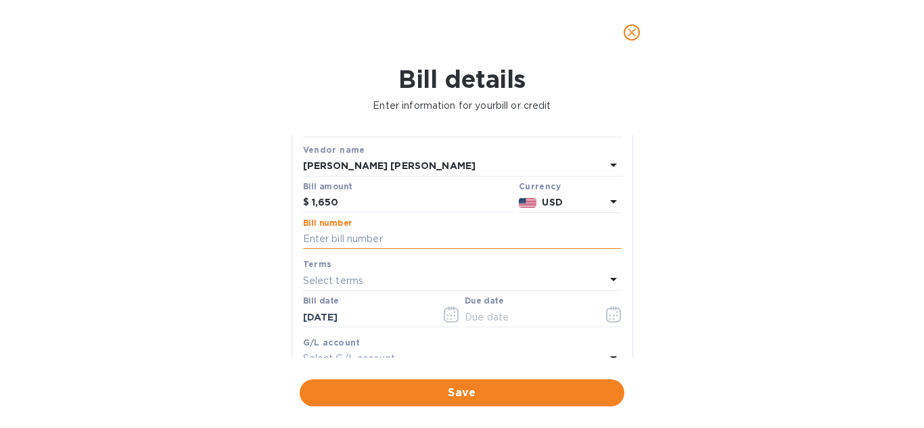
type input "082625"
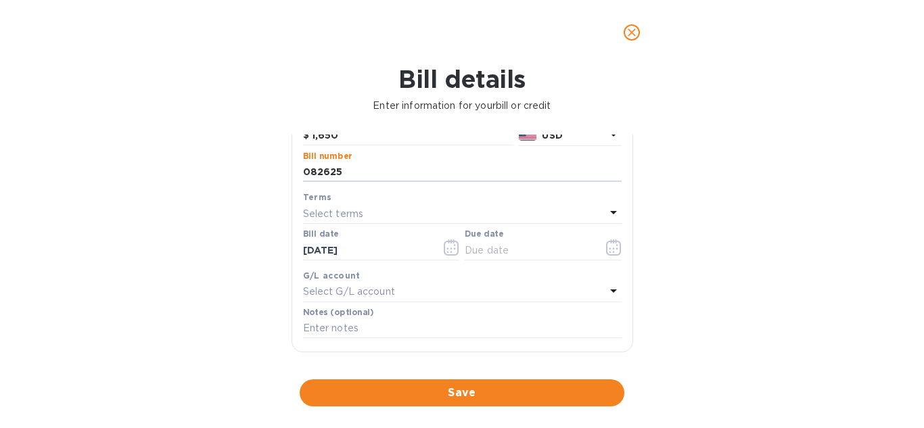
scroll to position [135, 0]
click at [613, 250] on icon "button" at bounding box center [614, 247] width 16 height 16
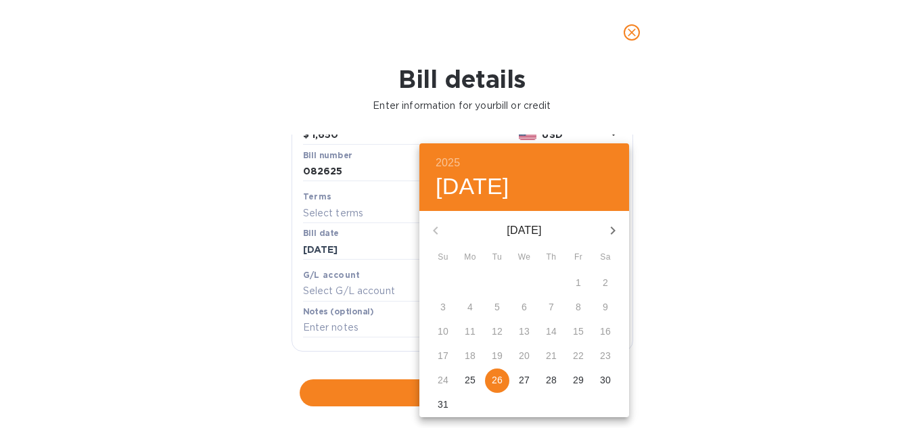
click at [502, 383] on p "26" at bounding box center [497, 380] width 11 height 14
type input "[DATE]"
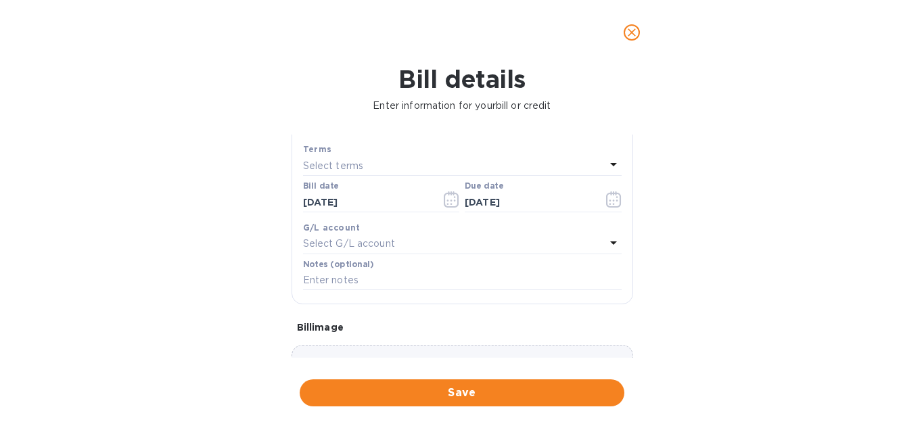
scroll to position [203, 0]
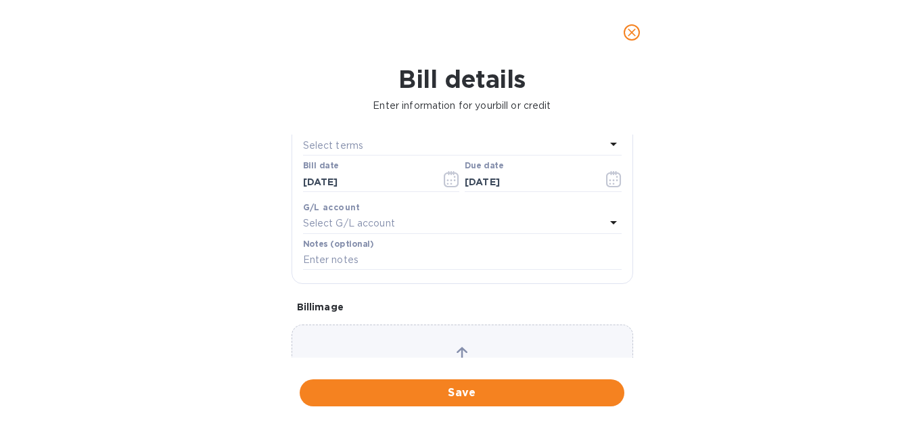
click at [378, 224] on p "Select G/L account" at bounding box center [349, 223] width 92 height 14
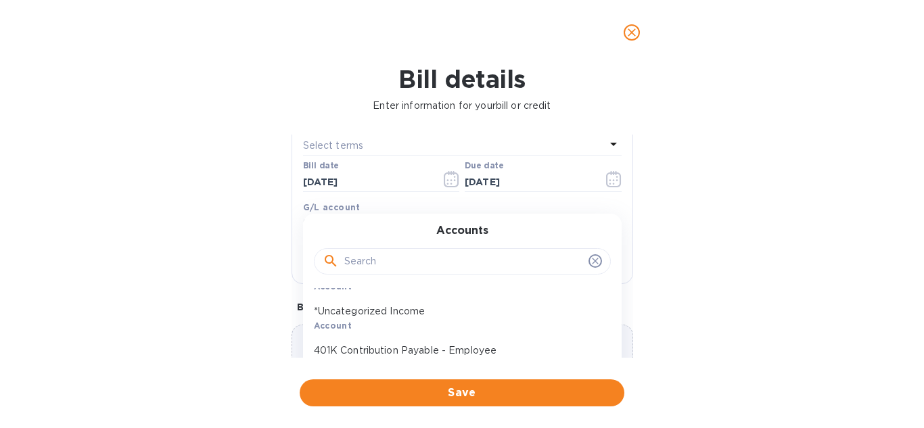
click at [383, 267] on input "text" at bounding box center [463, 262] width 239 height 20
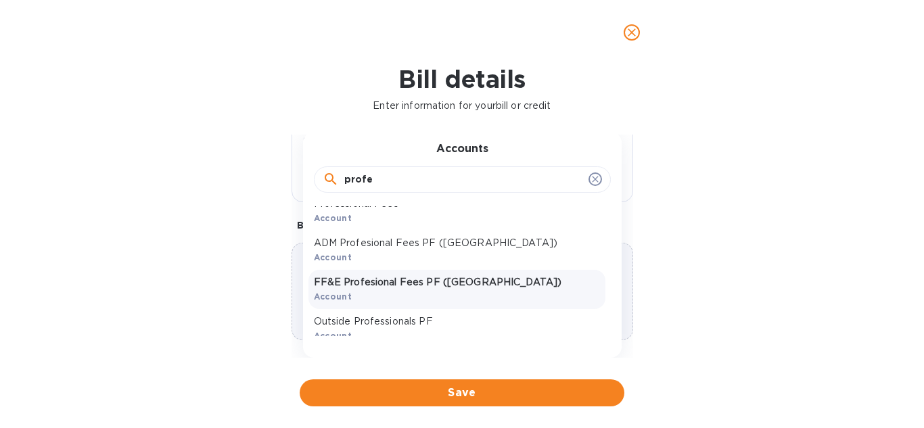
scroll to position [105, 0]
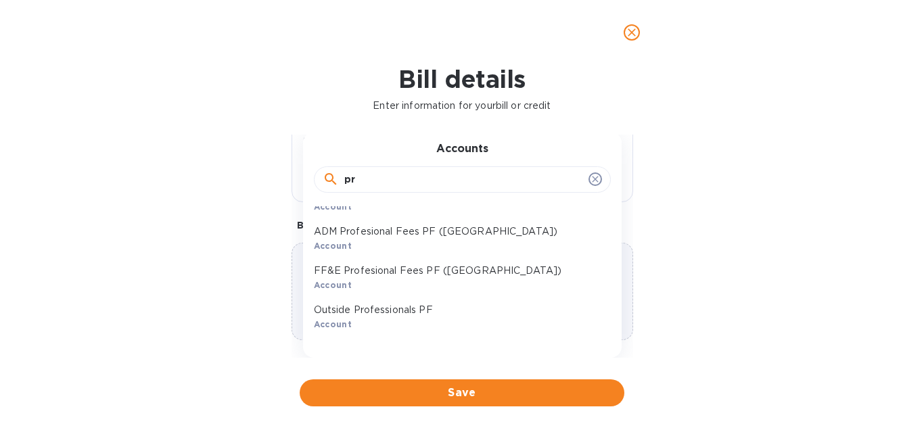
type input "p"
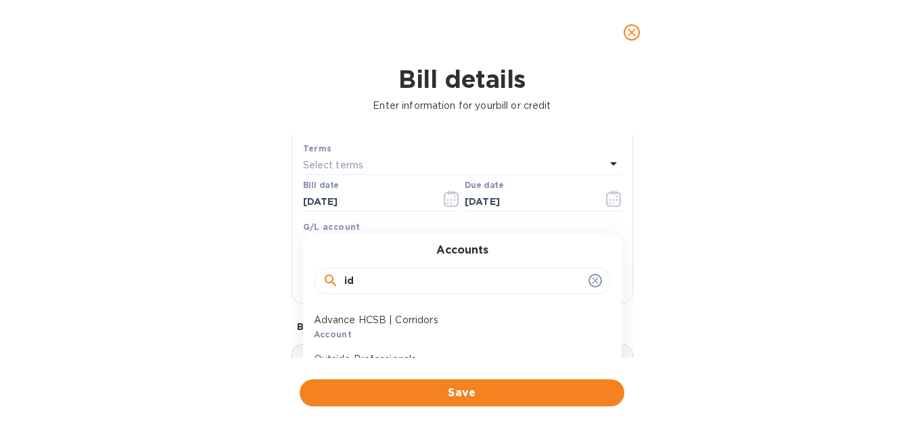
scroll to position [149, 0]
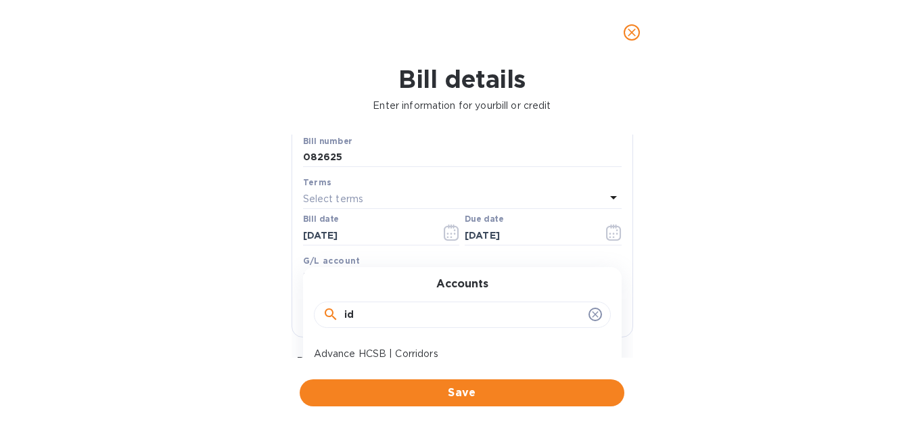
type input "i"
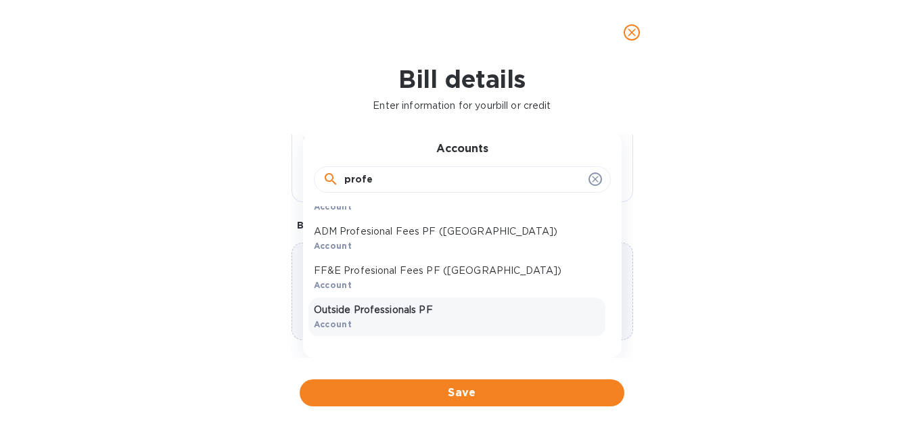
scroll to position [37, 0]
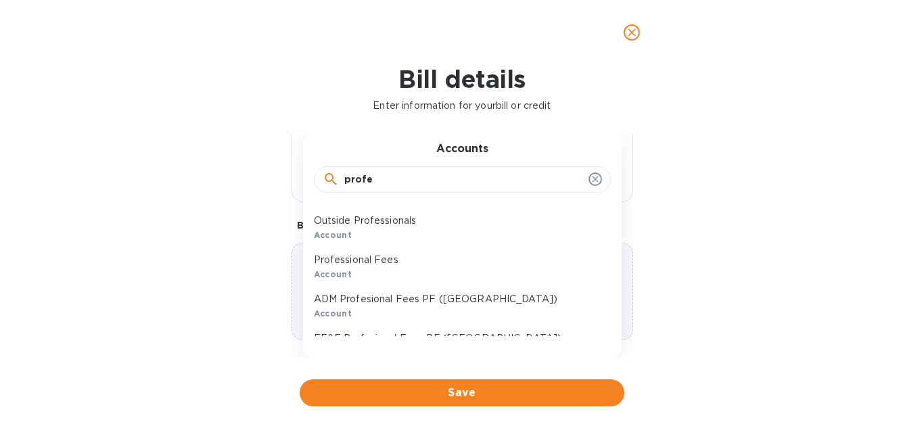
drag, startPoint x: 386, startPoint y: 174, endPoint x: 314, endPoint y: 164, distance: 73.0
click at [314, 165] on div "profe" at bounding box center [462, 179] width 297 height 46
paste input "Professional Fees:Interior Design PF (Vzla)"
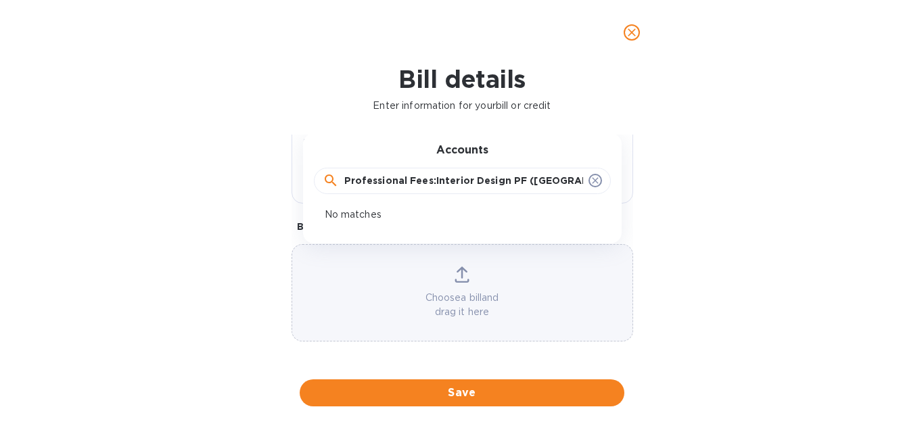
scroll to position [283, 0]
drag, startPoint x: 432, startPoint y: 180, endPoint x: 326, endPoint y: 172, distance: 106.4
click at [326, 172] on div "Professional Fees:Interior Design PF" at bounding box center [461, 181] width 279 height 20
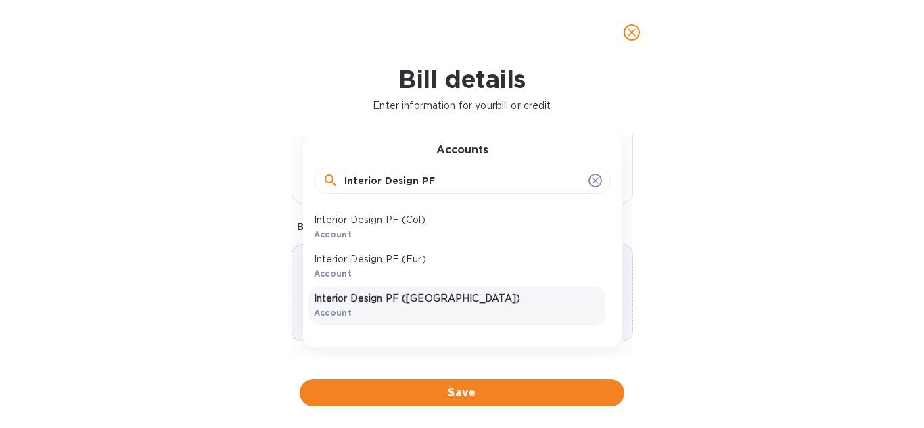
type input "Interior Design PF"
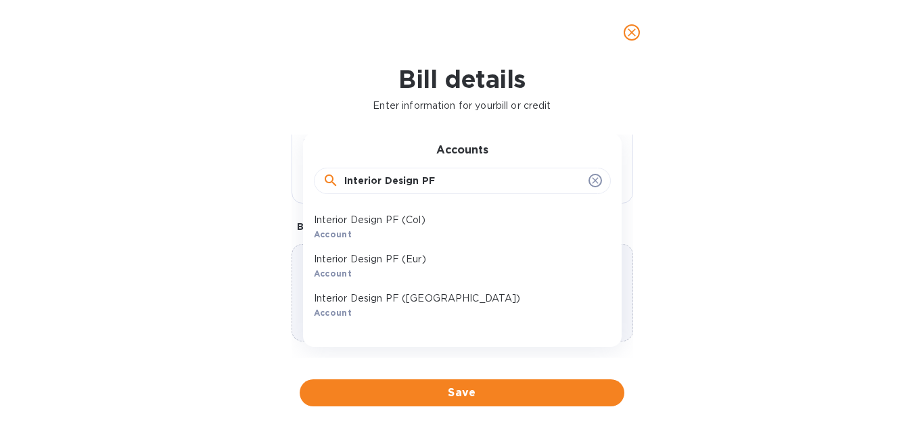
click at [398, 300] on p "Interior Design PF (Vzla)" at bounding box center [457, 298] width 286 height 14
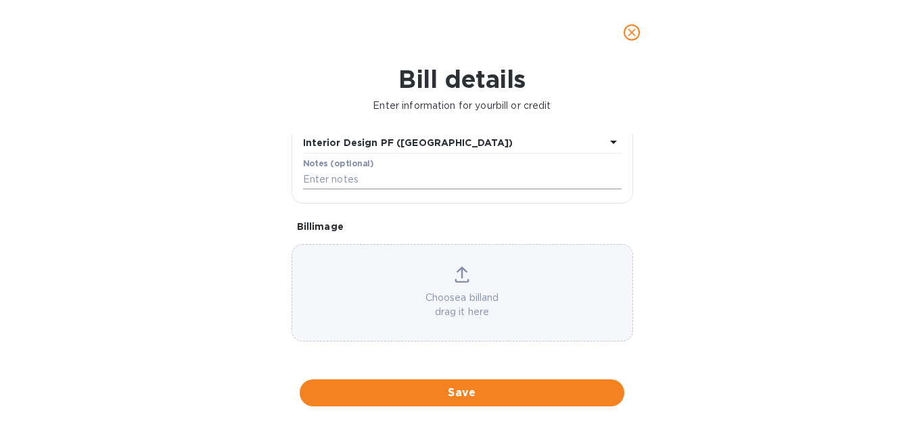
click at [344, 178] on input "text" at bounding box center [462, 180] width 318 height 20
type input "Aug-2025"
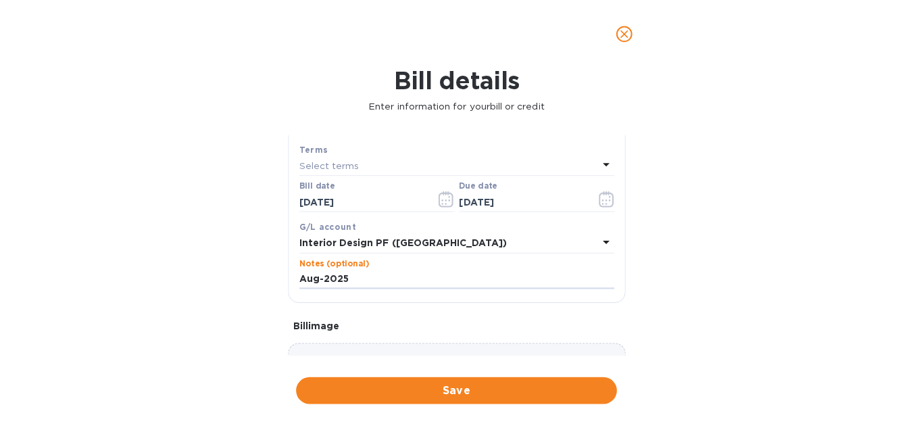
scroll to position [13, 0]
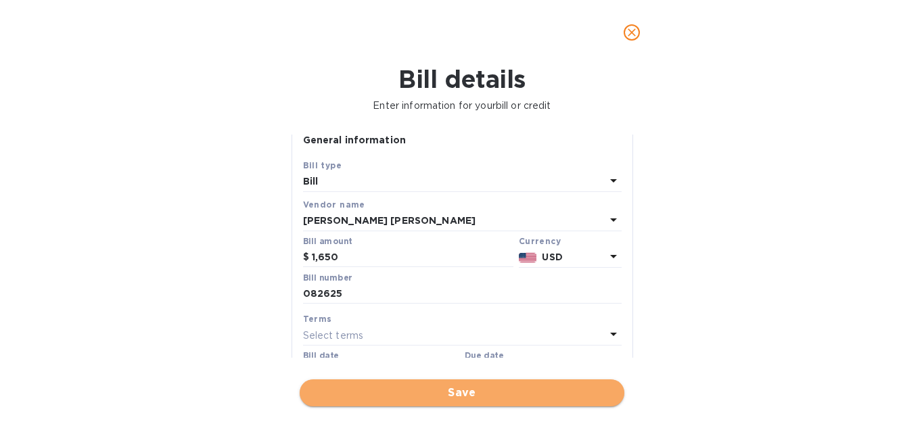
click at [462, 397] on span "Save" at bounding box center [461, 393] width 303 height 16
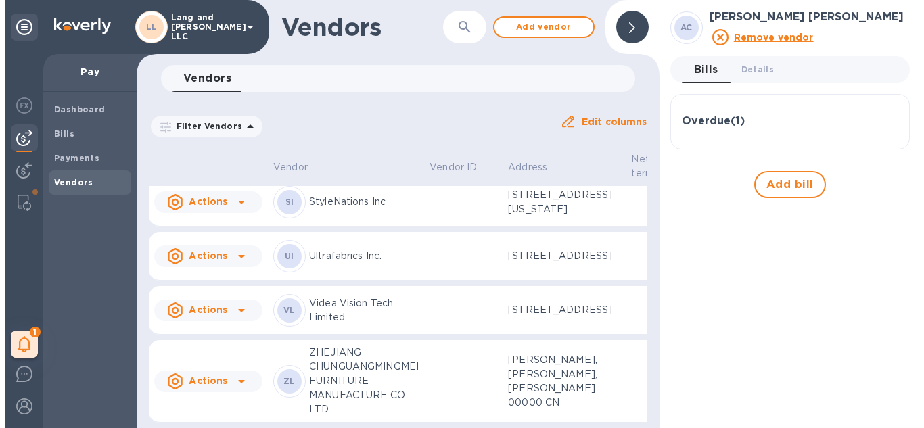
scroll to position [2297, 0]
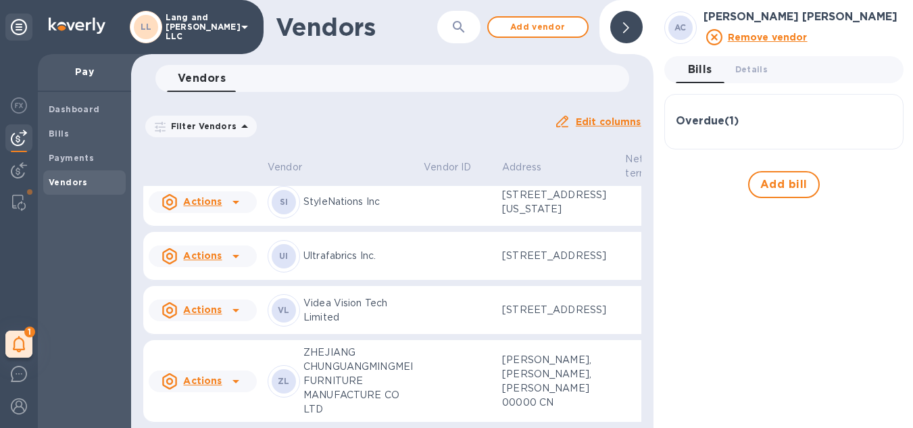
click at [629, 26] on span at bounding box center [626, 27] width 6 height 13
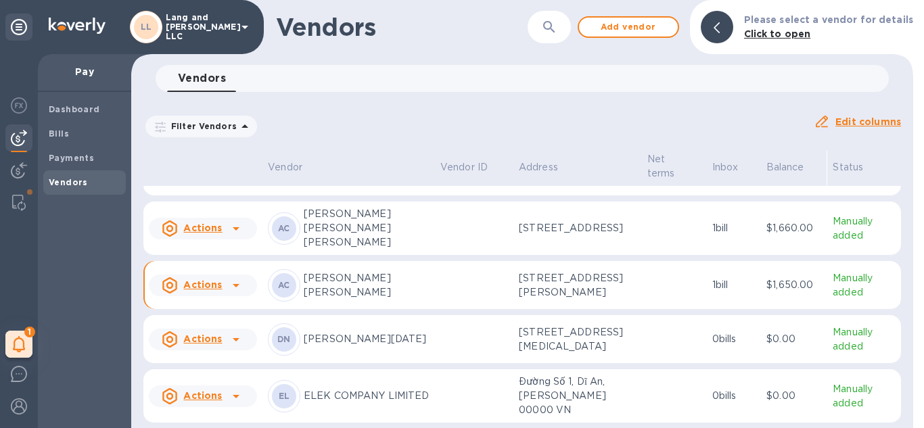
scroll to position [122, 0]
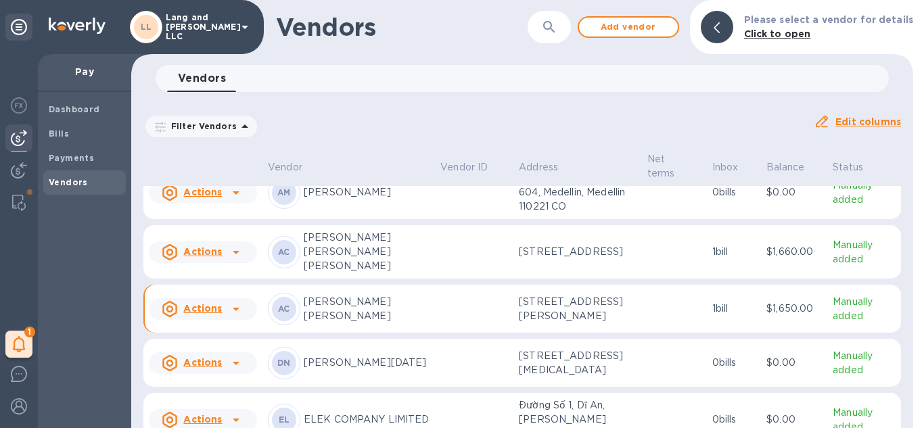
drag, startPoint x: 468, startPoint y: 107, endPoint x: 397, endPoint y: 306, distance: 211.7
click at [467, 107] on div "Filter Vendors Auto pay: All Edit columns" at bounding box center [522, 120] width 768 height 47
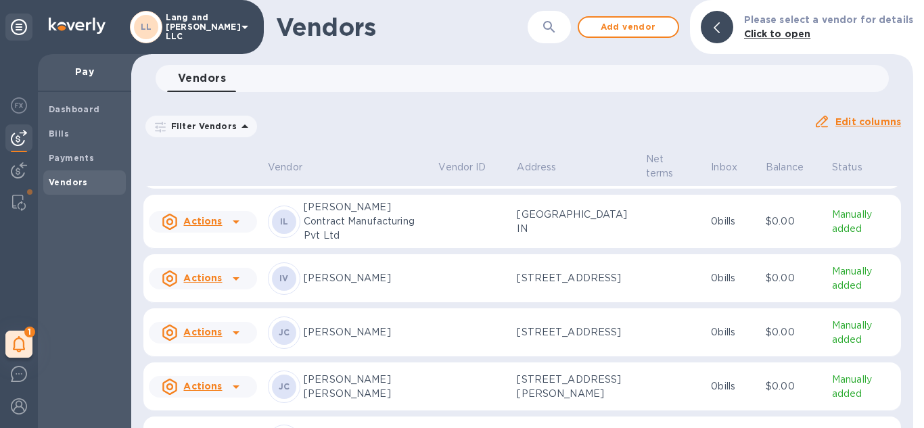
scroll to position [521, 0]
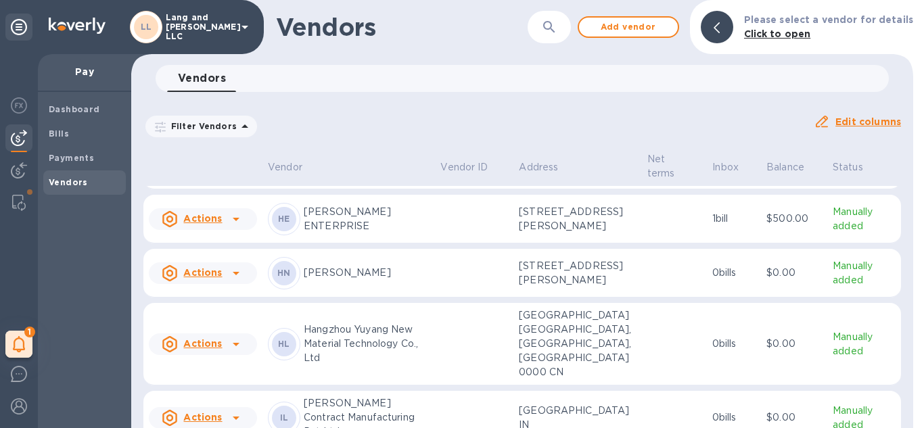
click at [346, 181] on div "GG Gabriel Garufi" at bounding box center [349, 165] width 162 height 32
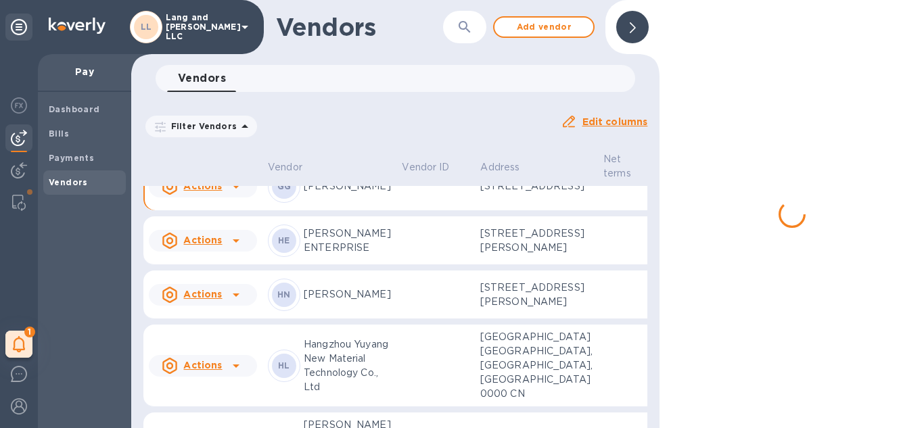
scroll to position [614, 0]
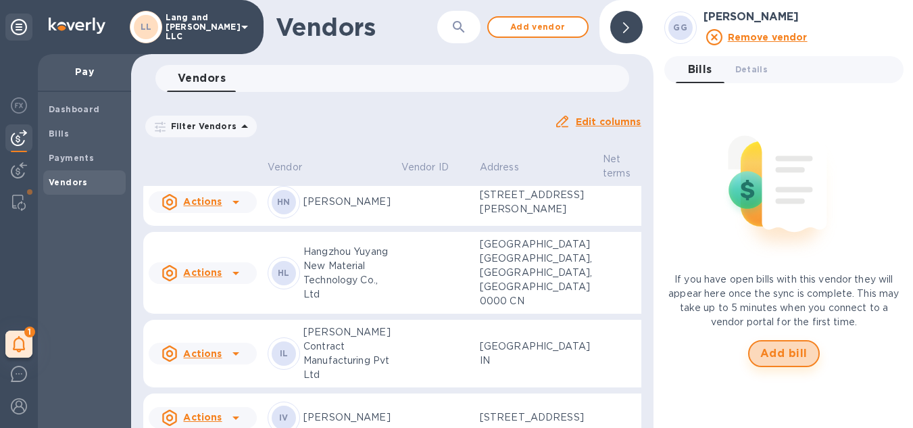
click at [795, 350] on span "Add bill" at bounding box center [784, 353] width 47 height 16
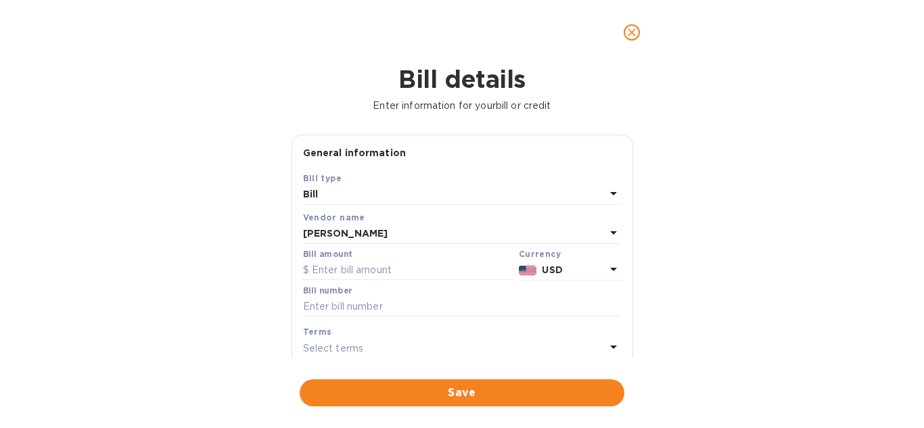
scroll to position [68, 0]
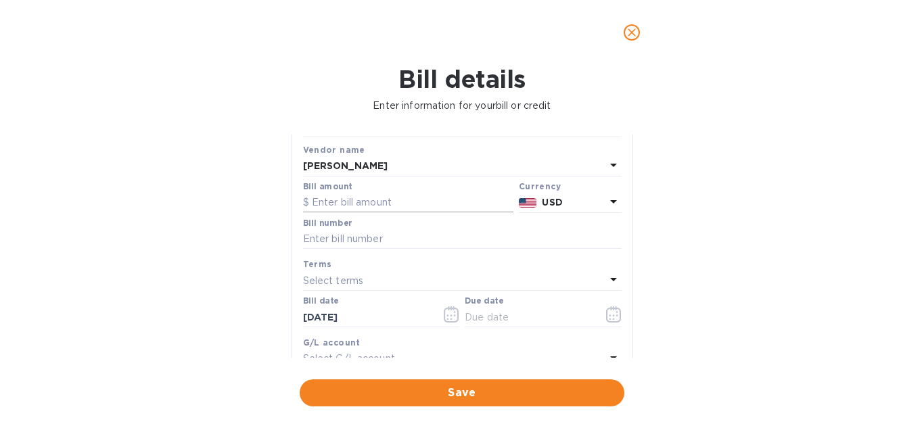
click at [343, 204] on input "text" at bounding box center [408, 203] width 210 height 20
type input "1,220"
click at [366, 241] on input "text" at bounding box center [462, 239] width 318 height 20
type input "082625"
click at [503, 316] on input "text" at bounding box center [528, 317] width 128 height 20
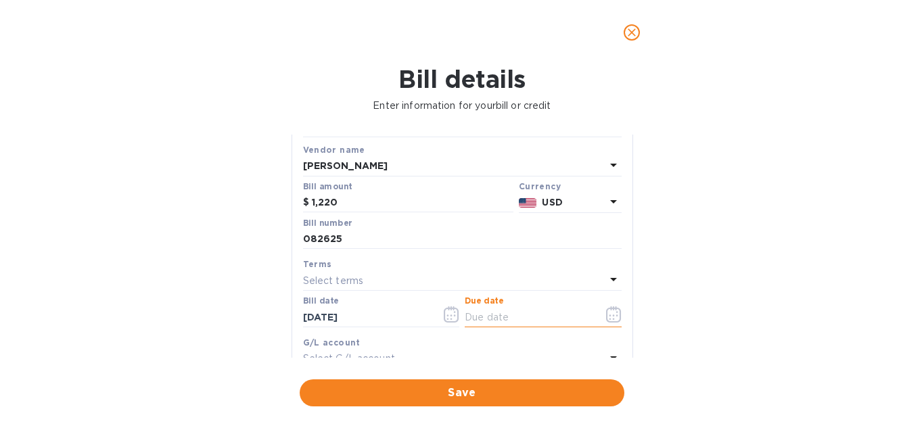
type input "[DATE]"
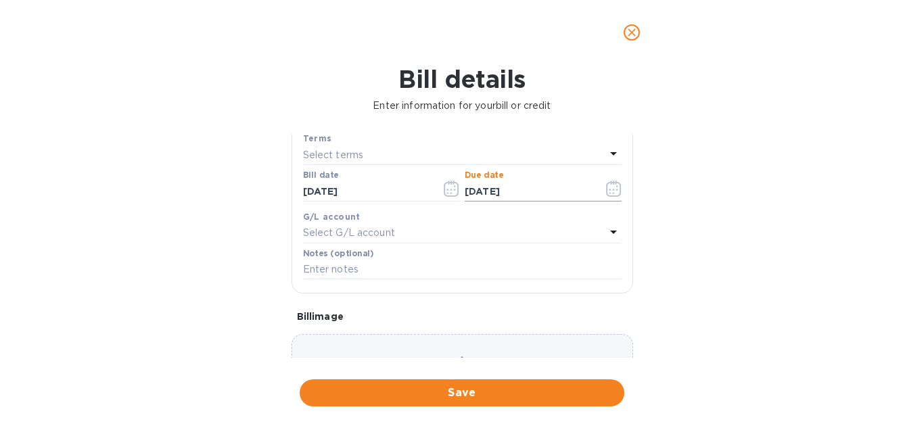
scroll to position [203, 0]
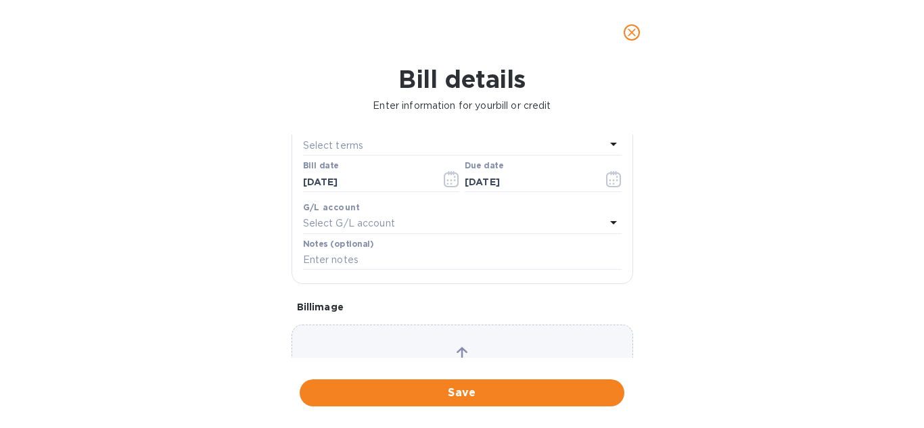
click at [338, 218] on p "Select G/L account" at bounding box center [349, 223] width 92 height 14
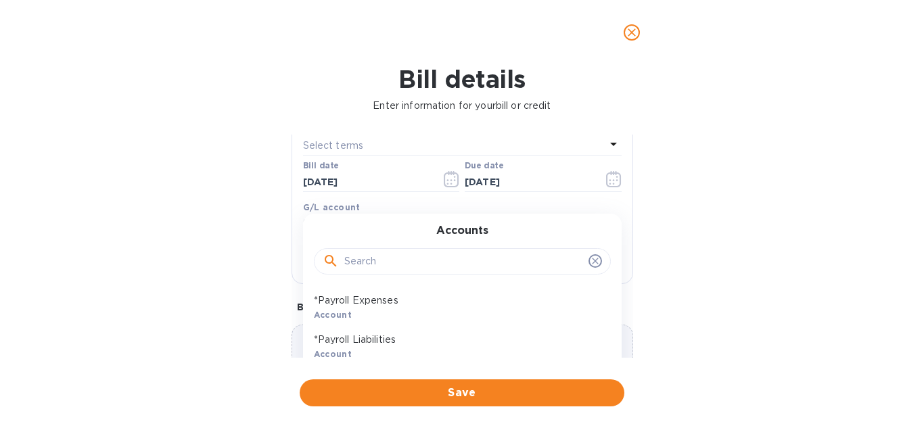
click at [379, 260] on input "text" at bounding box center [463, 262] width 239 height 20
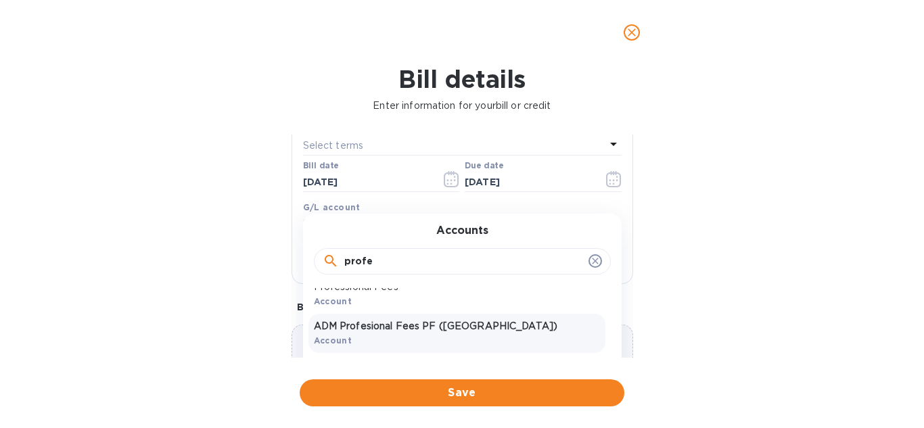
scroll to position [105, 0]
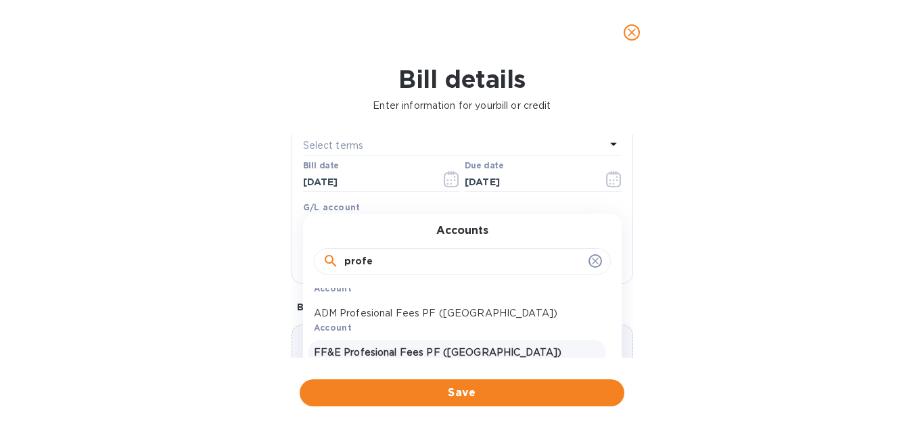
type input "profe"
click at [417, 356] on p "FF&E Profesional Fees PF (Vzla)" at bounding box center [457, 352] width 286 height 14
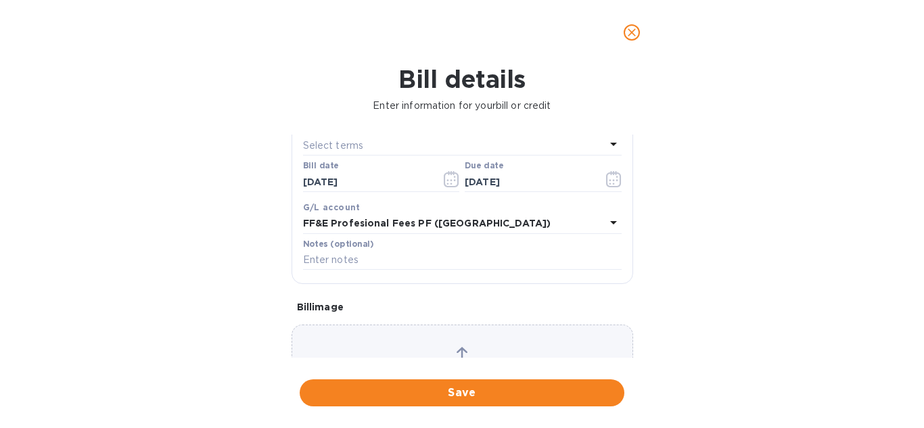
click at [150, 242] on div "Bill details Enter information for your bill or credit General information Save…" at bounding box center [462, 246] width 924 height 363
click at [352, 266] on input "text" at bounding box center [462, 260] width 318 height 20
type input "Aug-2025"
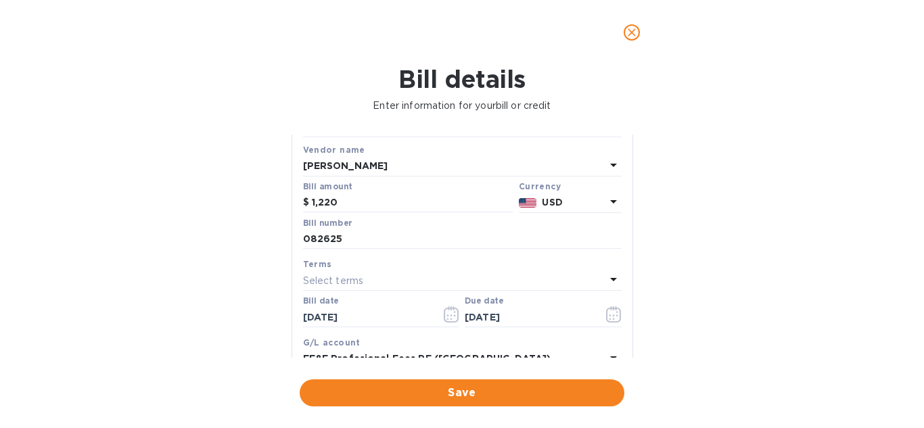
scroll to position [283, 0]
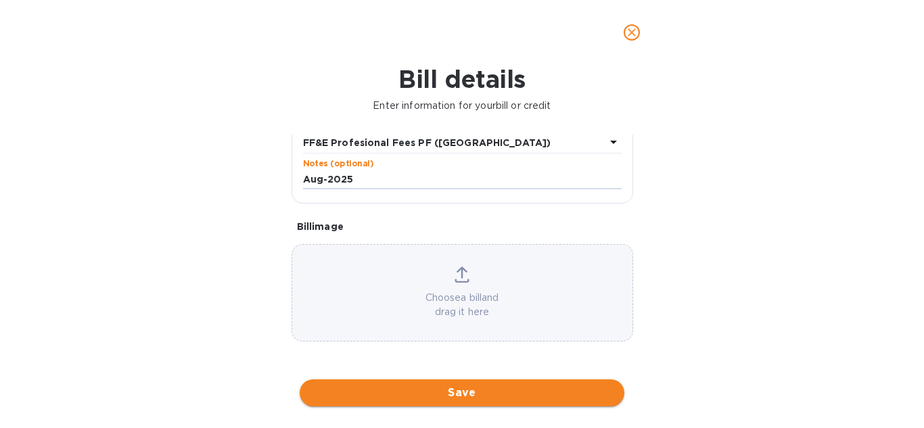
click at [483, 392] on span "Save" at bounding box center [461, 393] width 303 height 16
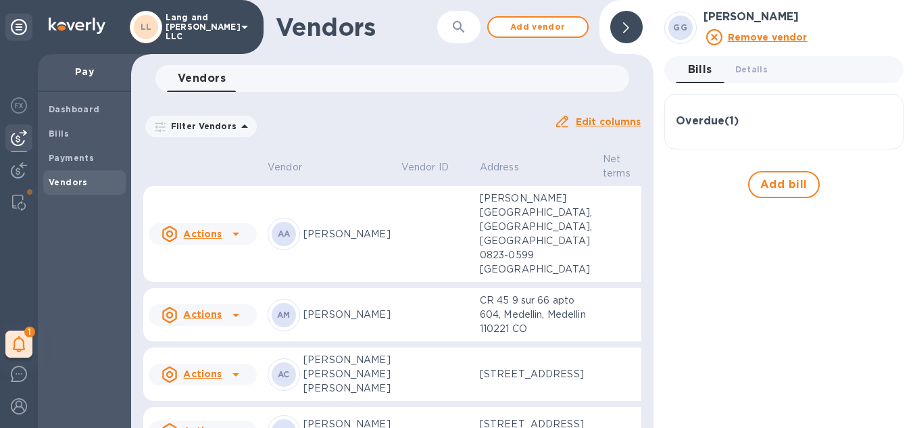
drag, startPoint x: 619, startPoint y: 24, endPoint x: 618, endPoint y: 32, distance: 7.6
click at [619, 24] on div at bounding box center [627, 27] width 32 height 32
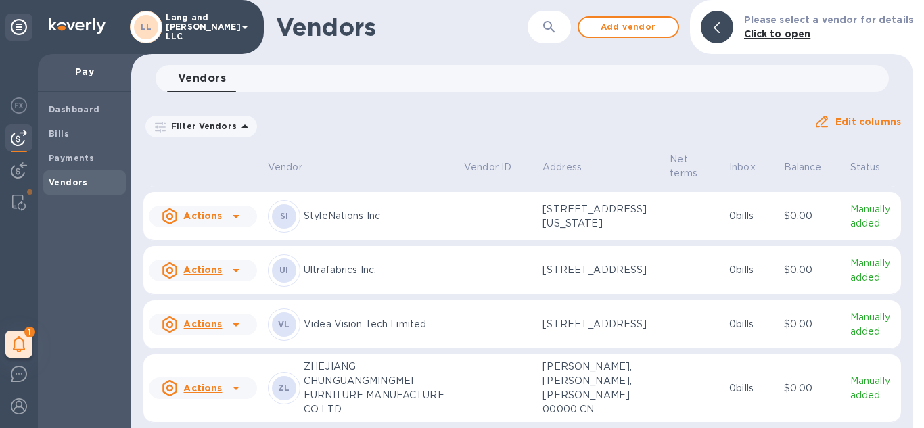
click at [428, 124] on div "RB Roberto Da Silva Barreiro" at bounding box center [360, 108] width 185 height 32
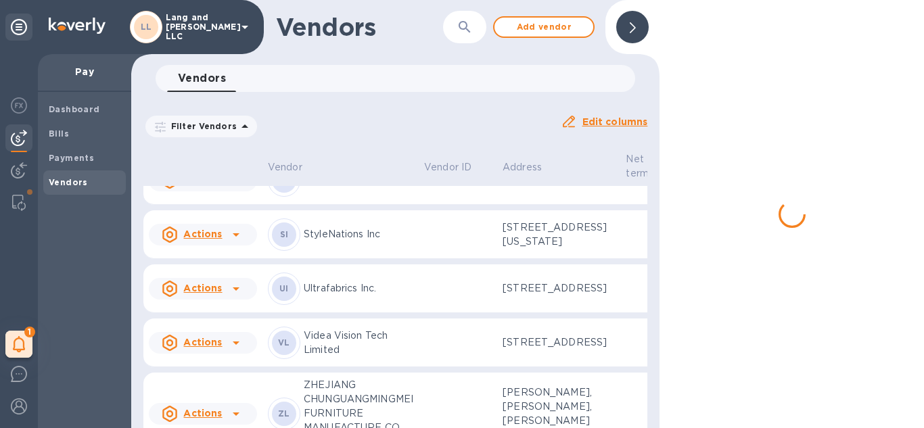
scroll to position [2317, 0]
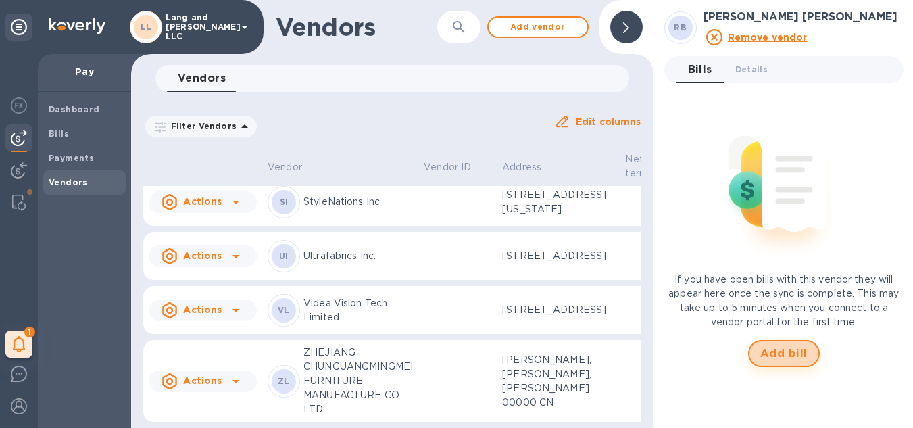
click at [782, 356] on span "Add bill" at bounding box center [784, 353] width 47 height 16
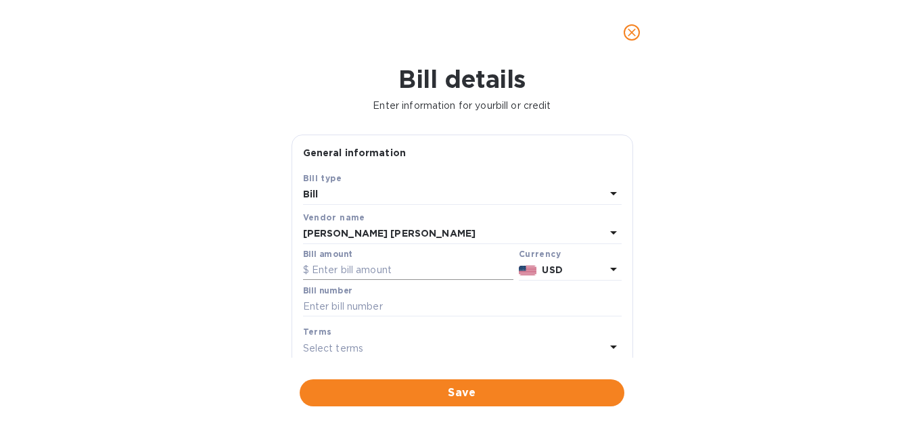
click at [368, 268] on input "text" at bounding box center [408, 270] width 210 height 20
type input "7,614.73"
click at [778, 276] on div "Bill details Enter information for your bill or credit General information Save…" at bounding box center [462, 246] width 924 height 363
click at [223, 266] on div "Bill details Enter information for your bill or credit General information Save…" at bounding box center [462, 246] width 924 height 363
click at [247, 318] on div "Bill details Enter information for your bill or credit General information Save…" at bounding box center [462, 246] width 924 height 363
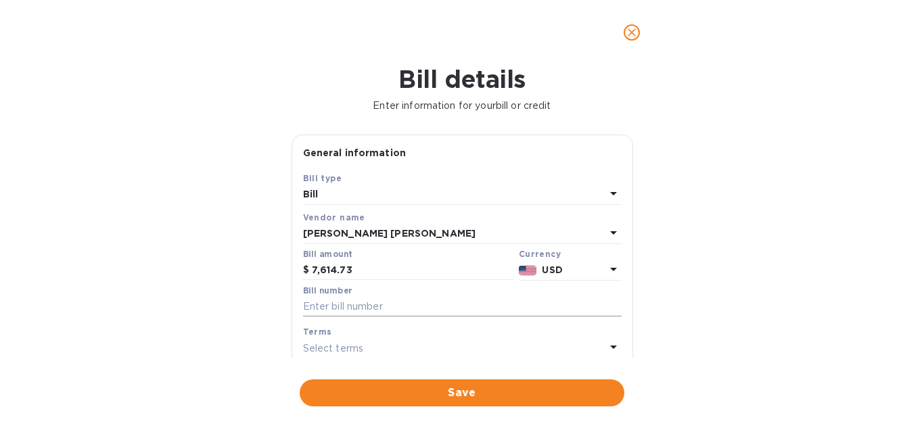
click at [353, 311] on input "text" at bounding box center [462, 307] width 318 height 20
type input "082625"
click at [361, 348] on p "Select terms" at bounding box center [333, 348] width 61 height 14
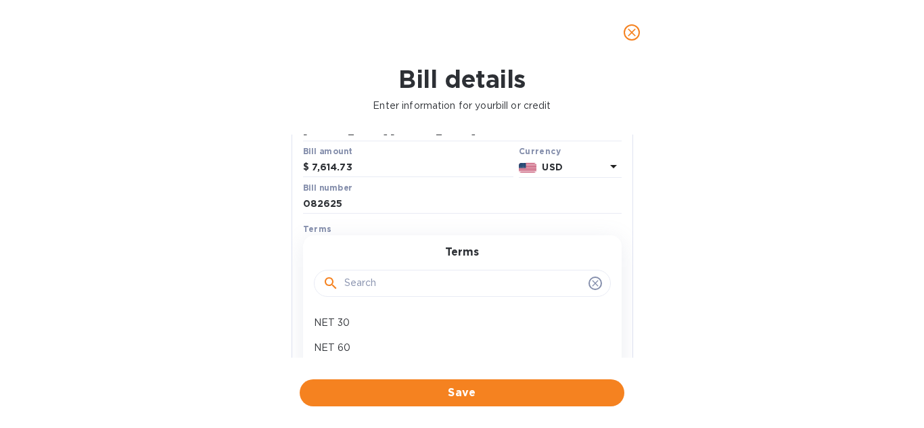
scroll to position [135, 0]
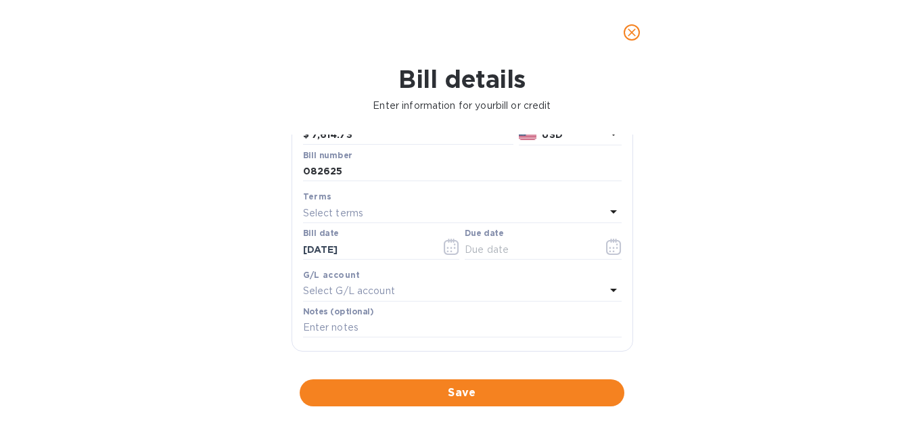
click at [357, 197] on div "Terms" at bounding box center [462, 196] width 318 height 14
click at [608, 248] on icon "button" at bounding box center [614, 247] width 16 height 16
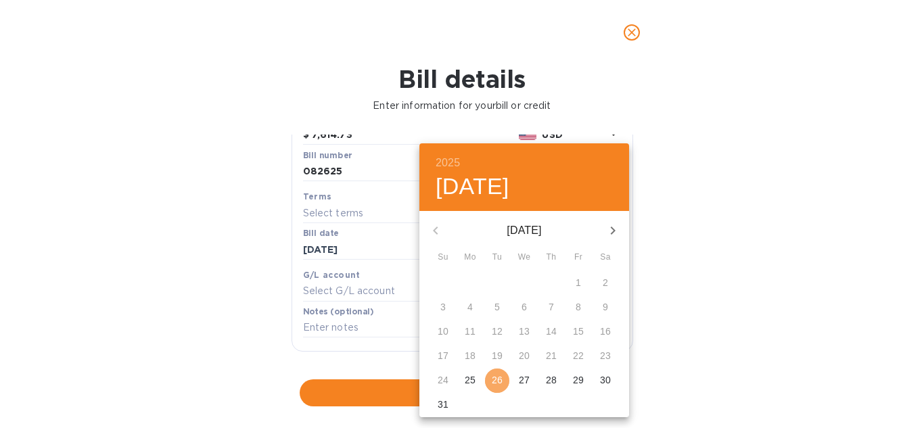
click at [494, 383] on p "26" at bounding box center [497, 380] width 11 height 14
type input "[DATE]"
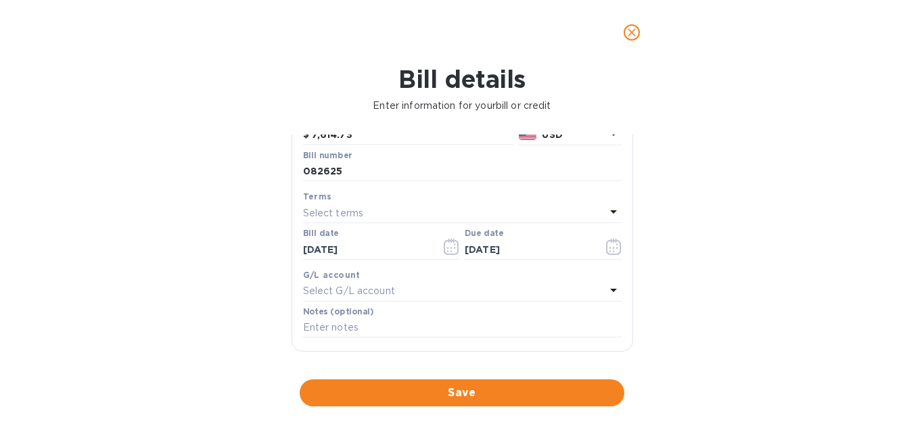
click at [739, 258] on div "Bill details Enter information for your bill or credit General information Save…" at bounding box center [462, 246] width 924 height 363
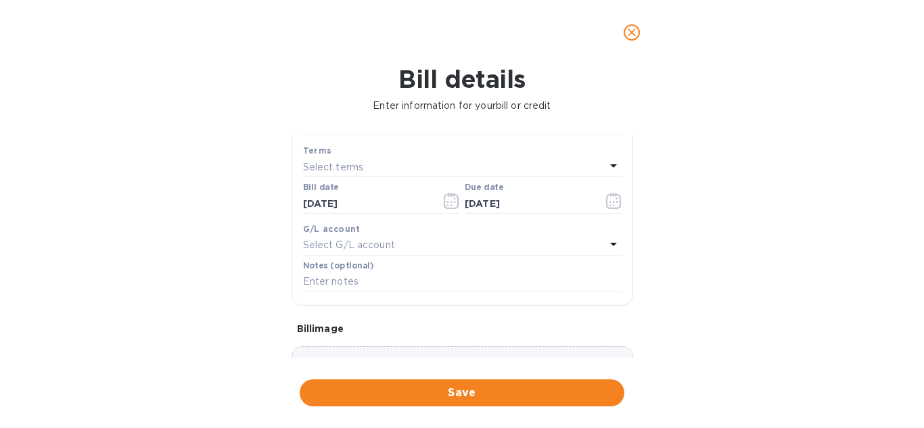
scroll to position [203, 0]
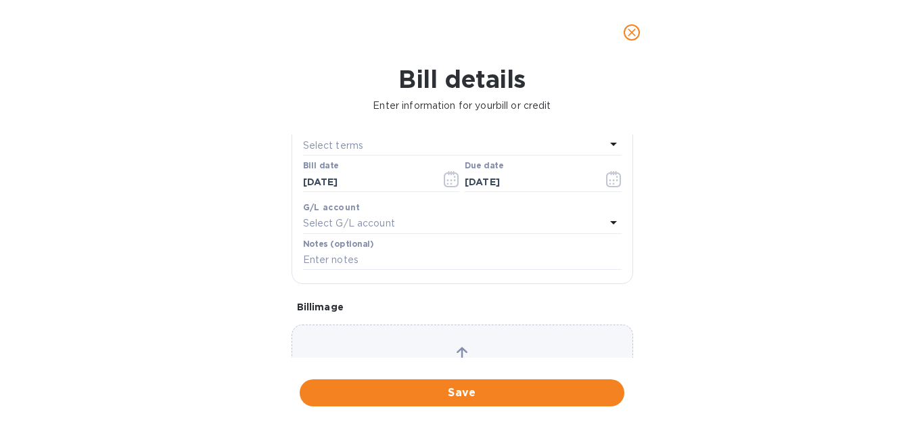
click at [377, 228] on p "Select G/L account" at bounding box center [349, 223] width 92 height 14
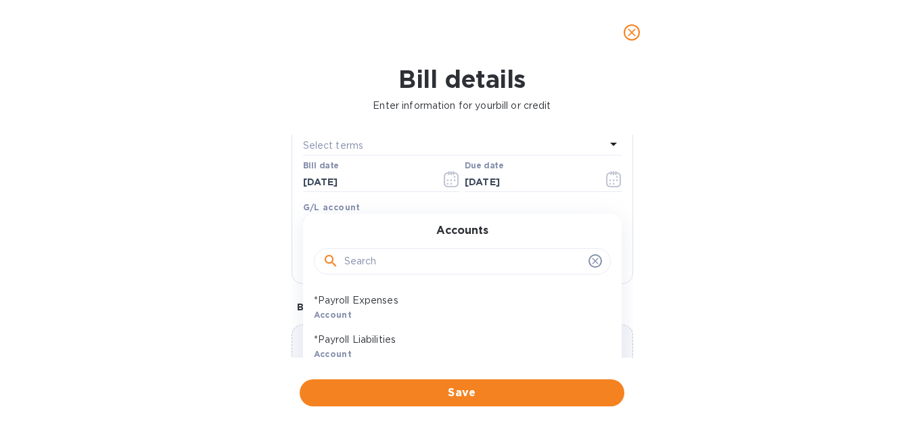
click at [366, 264] on input "text" at bounding box center [463, 262] width 239 height 20
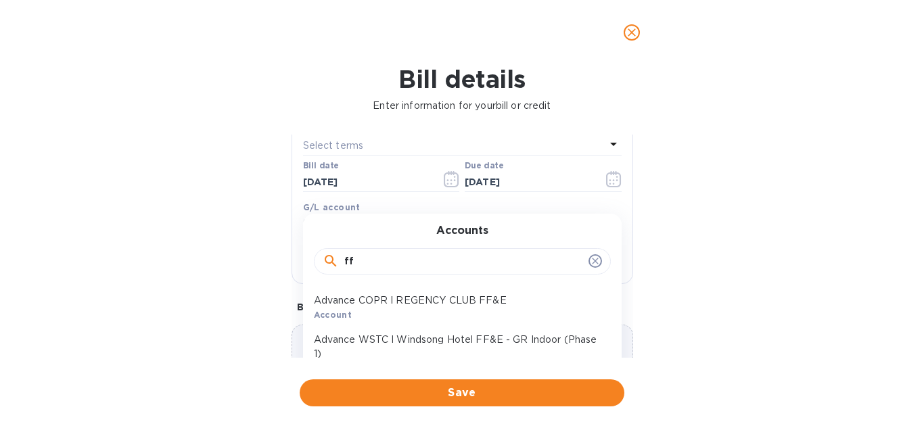
type input "f"
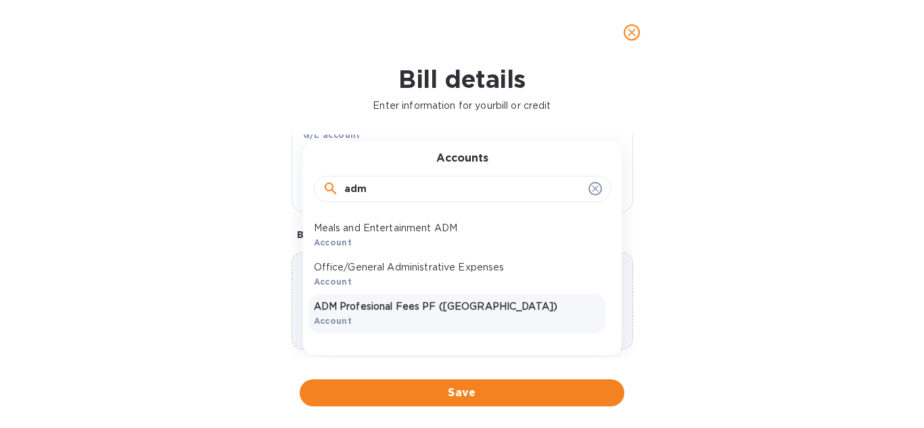
scroll to position [283, 0]
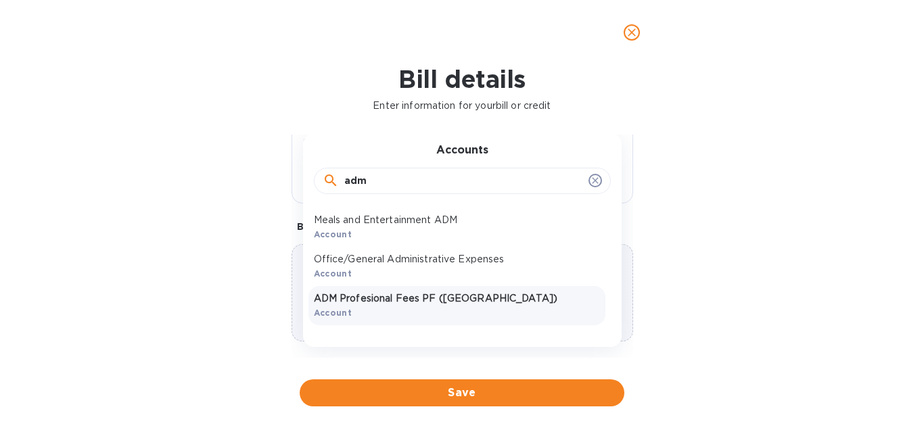
type input "adm"
click at [435, 293] on p "ADM Profesional Fees PF ([GEOGRAPHIC_DATA])" at bounding box center [457, 298] width 286 height 14
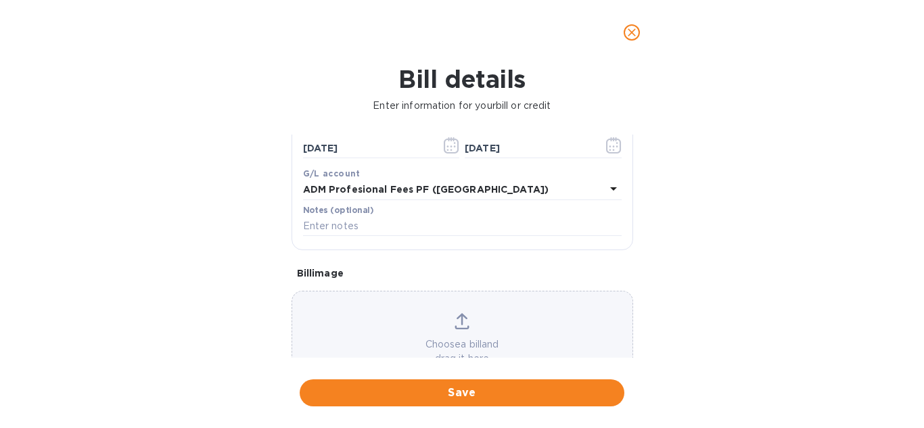
scroll to position [216, 0]
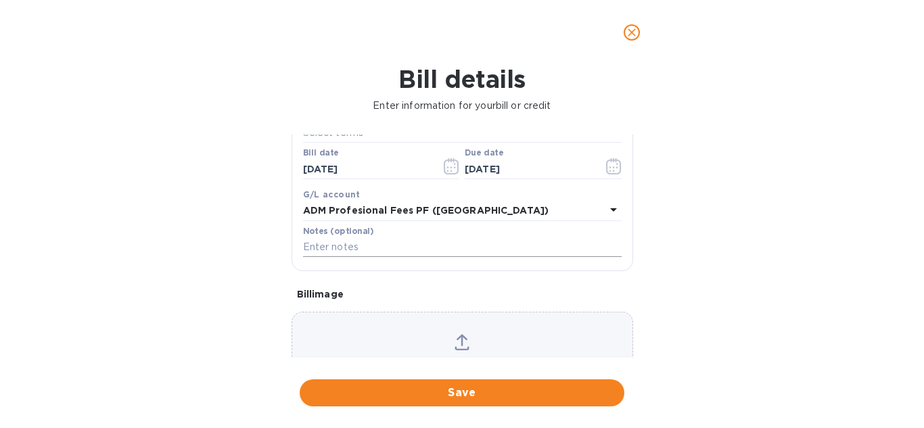
click at [375, 252] on input "text" at bounding box center [462, 247] width 318 height 20
type input "Aug-2025"
click at [239, 291] on div "Bill details Enter information for your bill or credit General information Save…" at bounding box center [462, 246] width 924 height 363
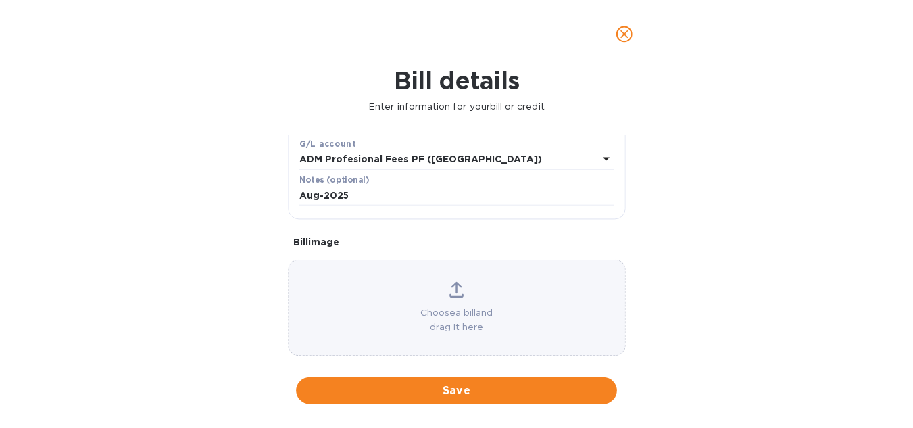
scroll to position [270, 0]
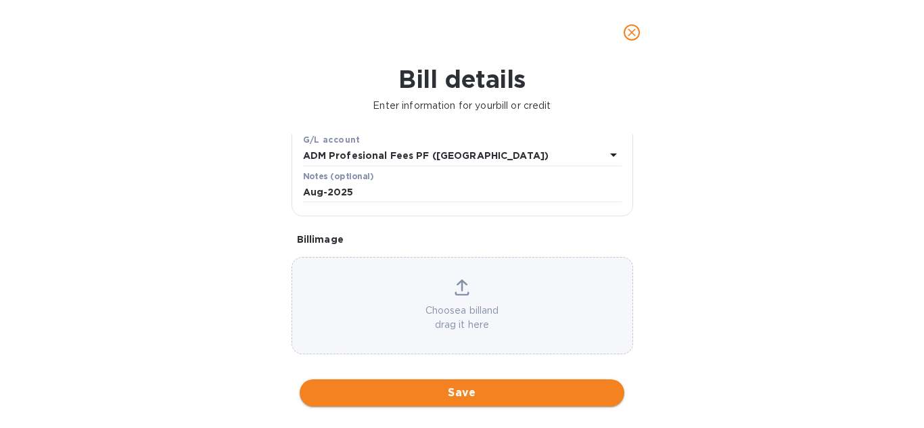
click at [440, 396] on span "Save" at bounding box center [461, 393] width 303 height 16
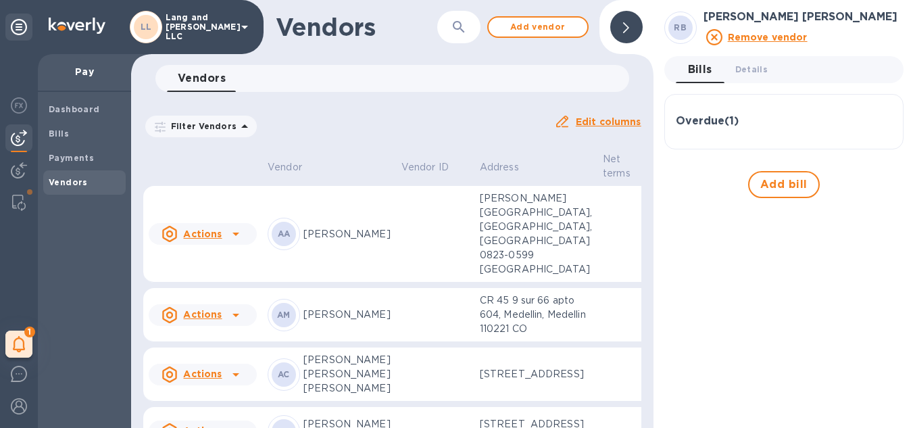
click at [390, 112] on div "Filter Vendors Auto pay: All" at bounding box center [343, 126] width 411 height 37
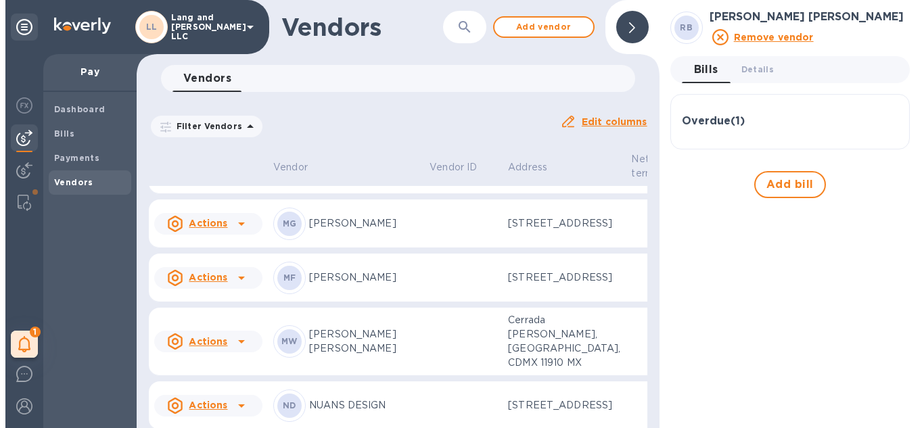
scroll to position [1763, 0]
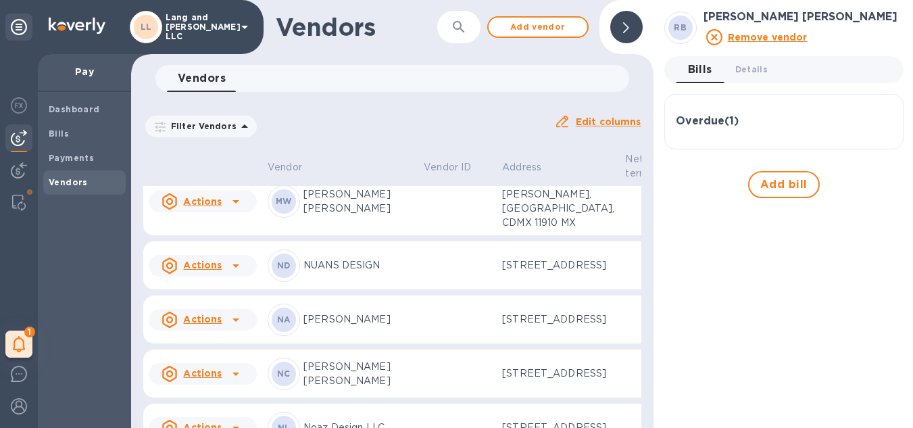
click at [314, 91] on p "María Gabriela González" at bounding box center [359, 83] width 110 height 14
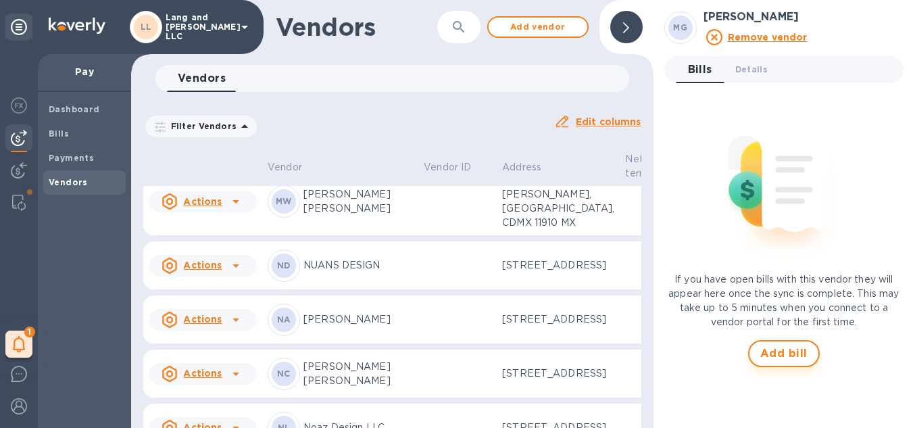
click at [793, 352] on span "Add bill" at bounding box center [784, 353] width 47 height 16
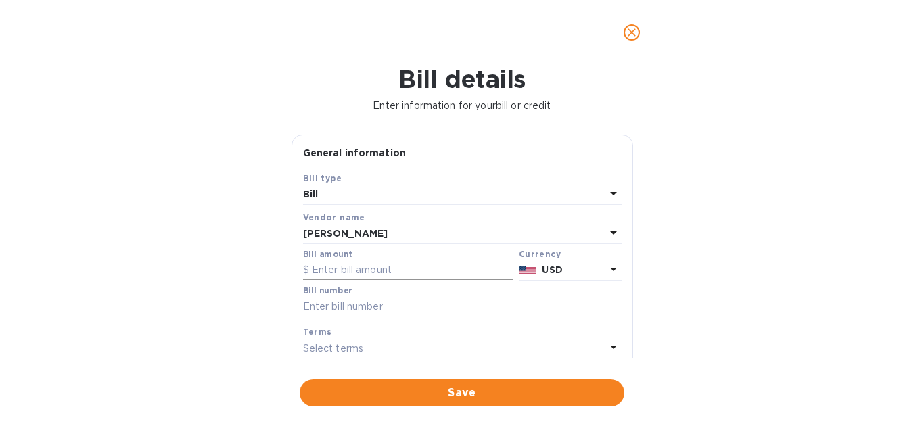
click at [350, 264] on input "text" at bounding box center [408, 270] width 210 height 20
type input "640"
click at [164, 249] on div "Bill details Enter information for your bill or credit General information Save…" at bounding box center [462, 246] width 924 height 363
click at [318, 312] on input "text" at bounding box center [462, 307] width 318 height 20
type input "082625"
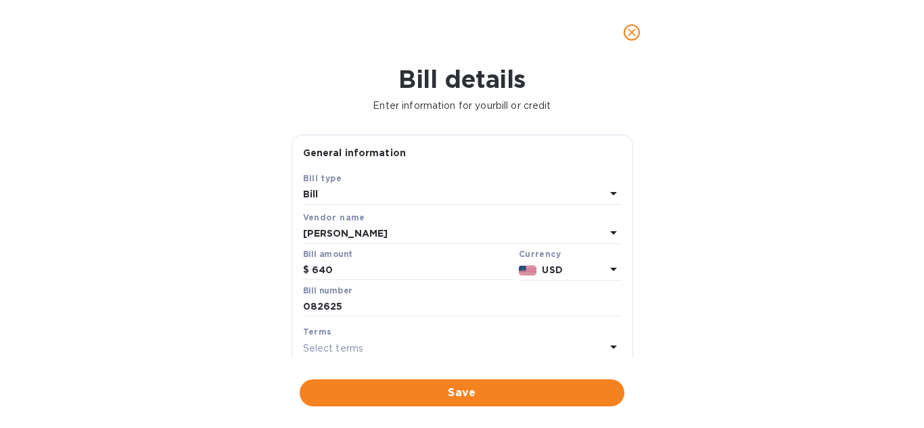
click at [342, 354] on p "Select terms" at bounding box center [333, 348] width 61 height 14
click at [229, 352] on div "Bill details Enter information for your bill or credit General information Save…" at bounding box center [462, 246] width 924 height 363
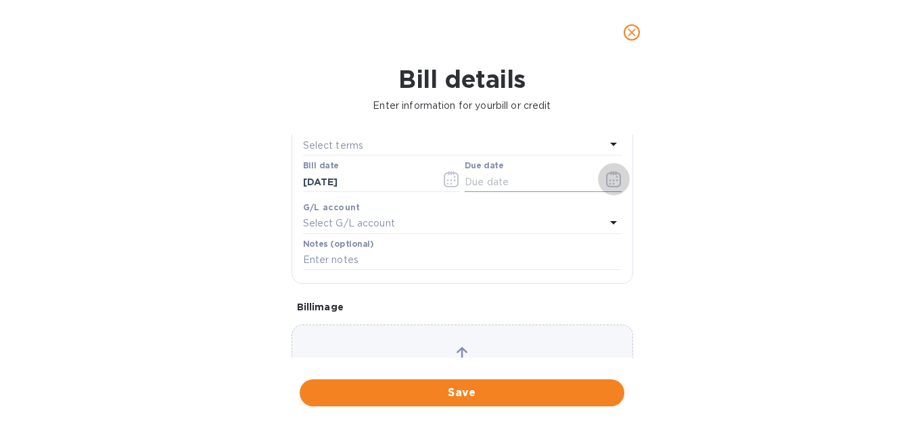
click at [606, 183] on icon "button" at bounding box center [614, 179] width 16 height 16
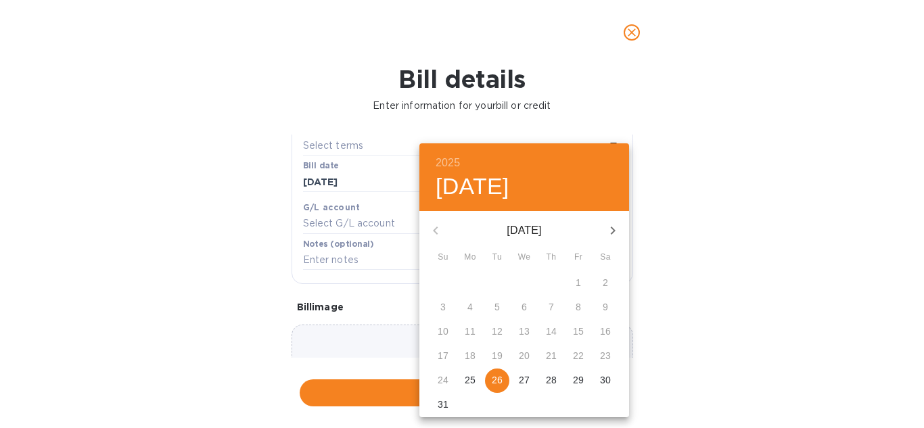
click at [494, 383] on p "26" at bounding box center [497, 380] width 11 height 14
type input "[DATE]"
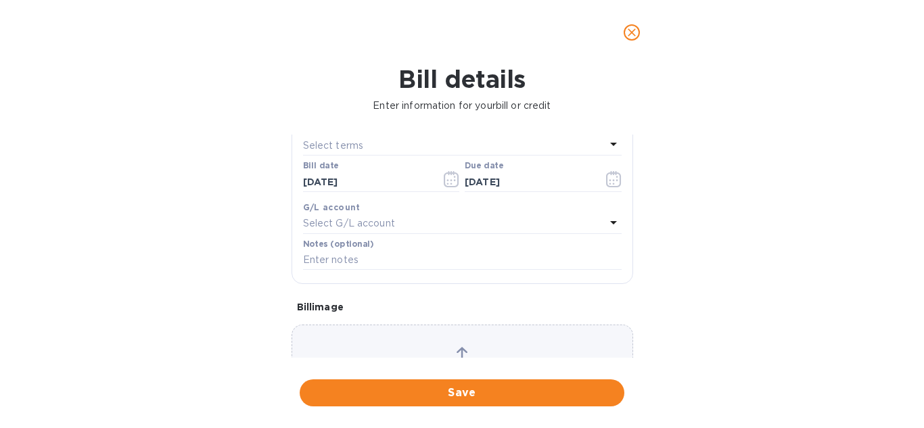
click at [345, 228] on p "Select G/L account" at bounding box center [349, 223] width 92 height 14
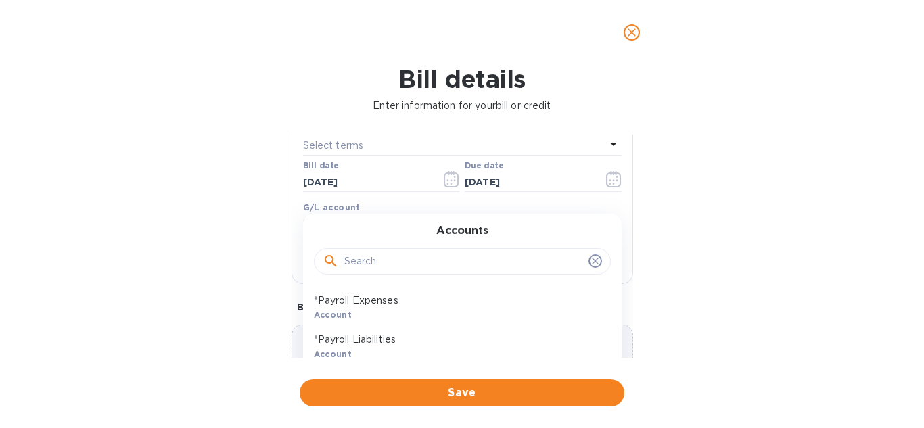
click at [361, 265] on input "text" at bounding box center [463, 262] width 239 height 20
type input "inter"
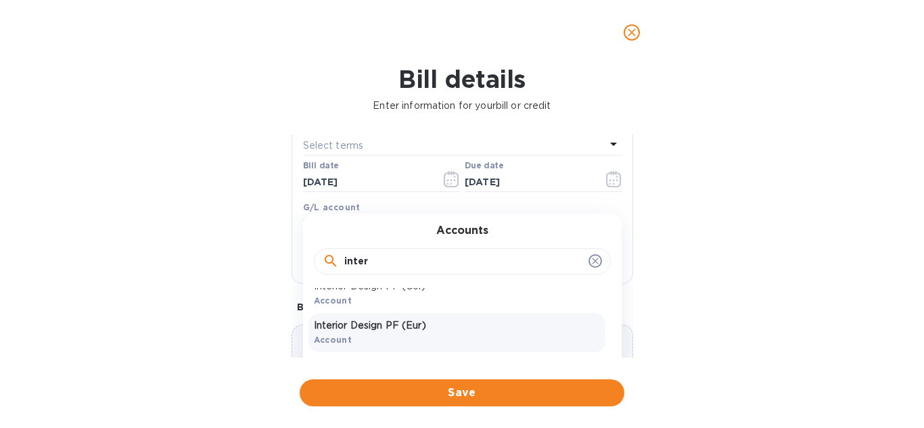
scroll to position [418, 0]
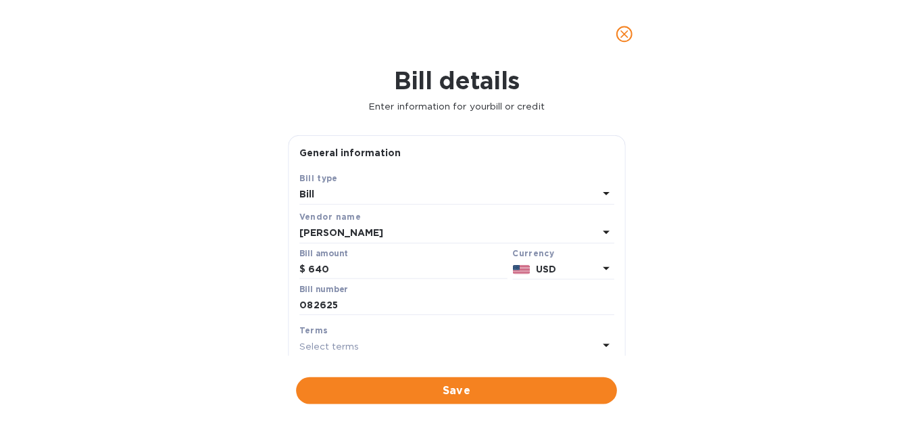
scroll to position [418, 0]
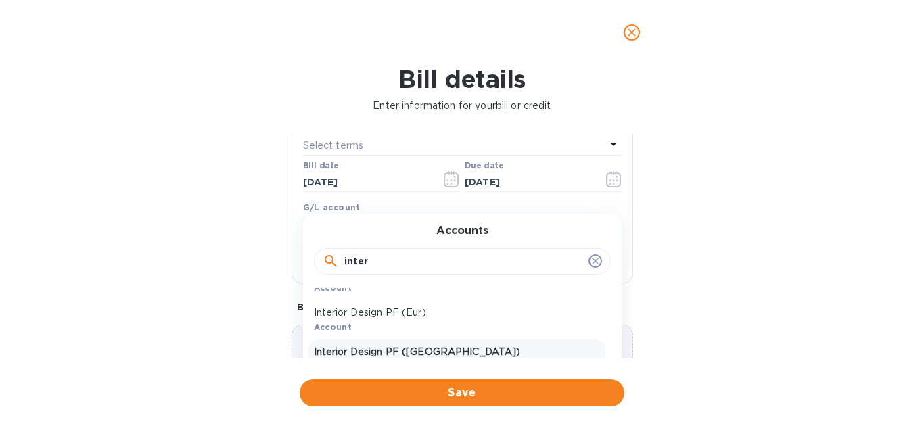
type input "inter"
click at [431, 350] on p "Interior Design PF ([GEOGRAPHIC_DATA])" at bounding box center [457, 352] width 286 height 14
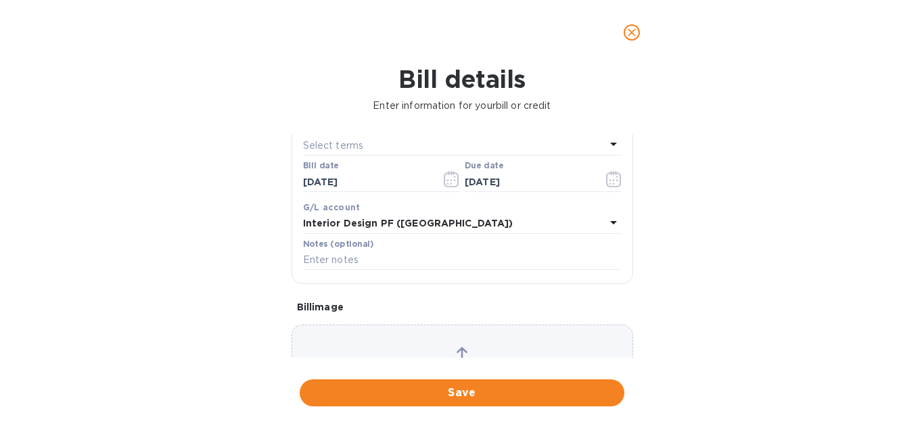
click at [234, 260] on div "Bill details Enter information for your bill or credit General information Save…" at bounding box center [462, 246] width 924 height 363
click at [350, 264] on input "text" at bounding box center [462, 260] width 318 height 20
type input "Aug-2025"
click at [168, 277] on div "Bill details Enter information for your bill or credit General information Save…" at bounding box center [462, 246] width 924 height 363
click at [413, 398] on span "Save" at bounding box center [461, 393] width 303 height 16
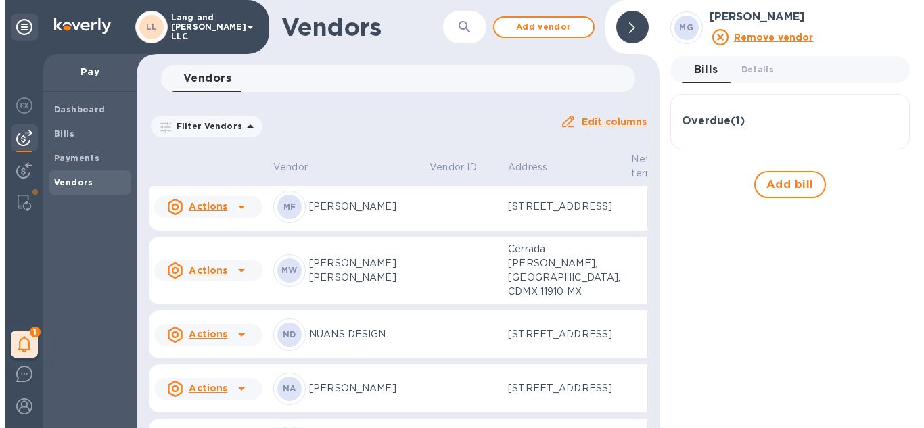
scroll to position [1761, 0]
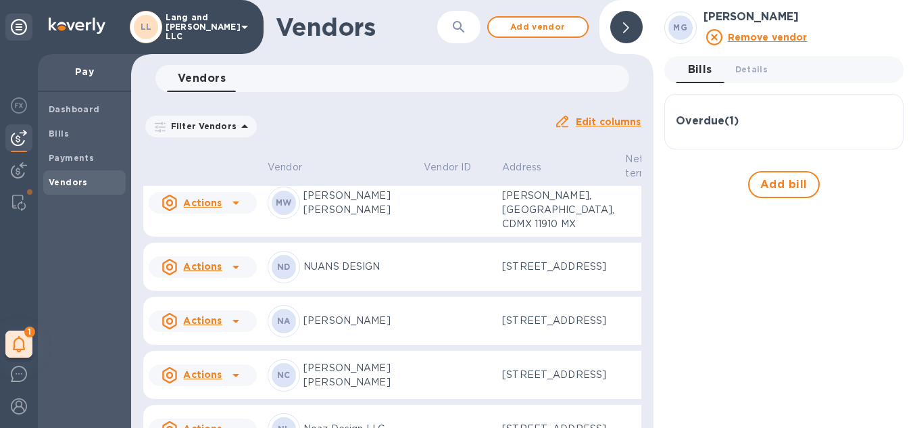
click at [368, 14] on p "[PERSON_NAME]" at bounding box center [359, 7] width 110 height 14
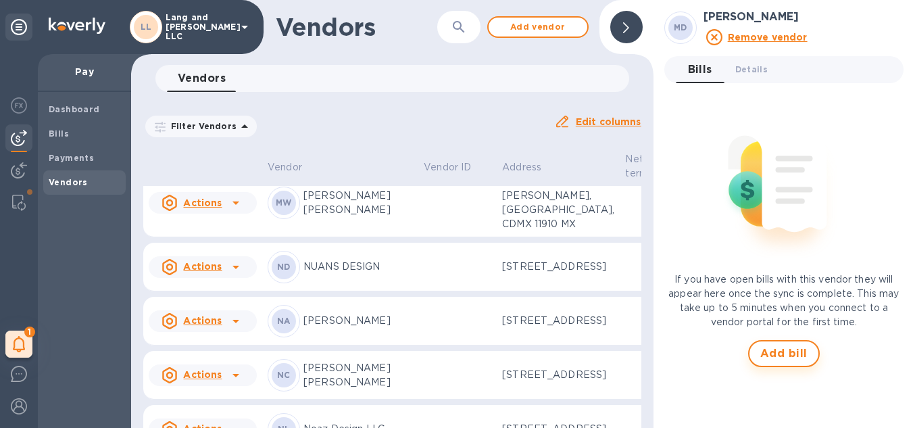
click at [778, 358] on span "Add bill" at bounding box center [784, 353] width 47 height 16
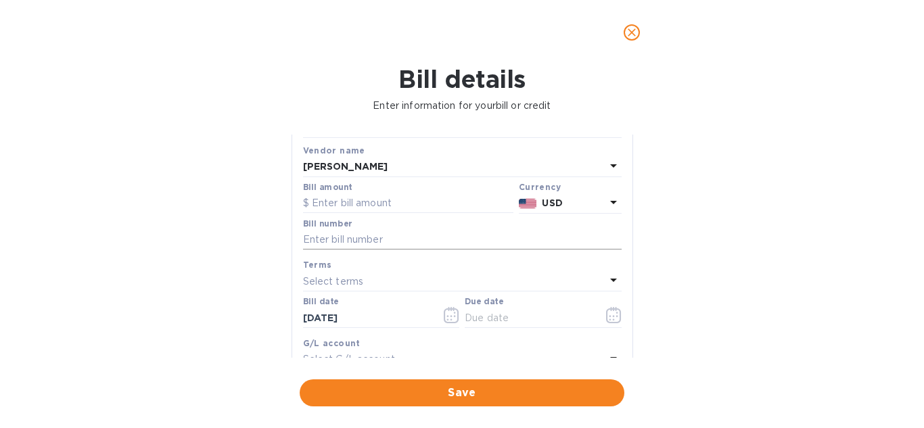
scroll to position [68, 0]
click at [359, 201] on input "text" at bounding box center [408, 203] width 210 height 20
type input "3,310"
click at [351, 240] on input "text" at bounding box center [462, 239] width 318 height 20
type input "082625"
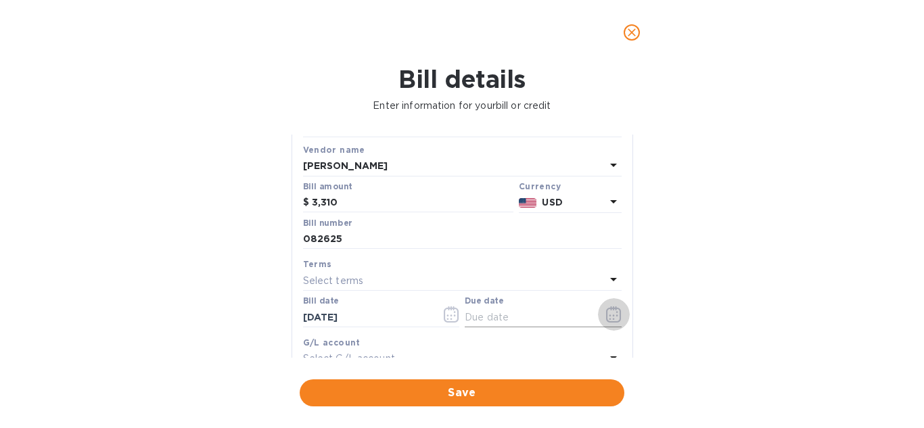
click at [606, 314] on icon "button" at bounding box center [614, 314] width 16 height 16
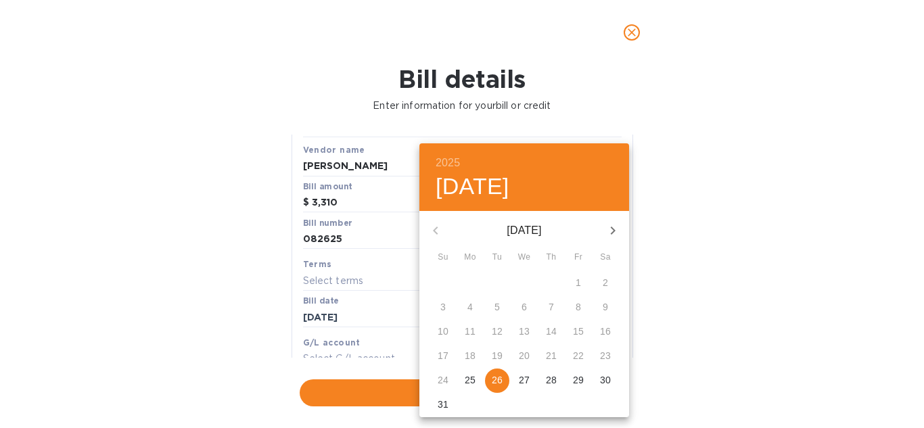
click at [499, 383] on p "26" at bounding box center [497, 380] width 11 height 14
type input "08/26/2025"
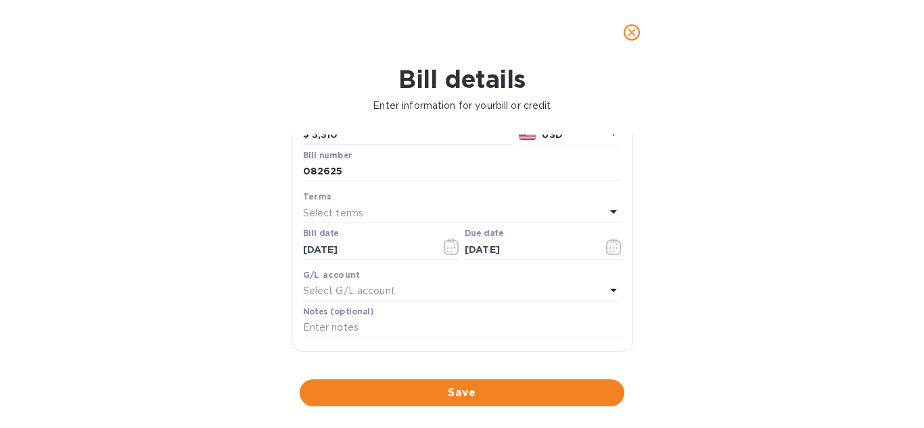
scroll to position [203, 0]
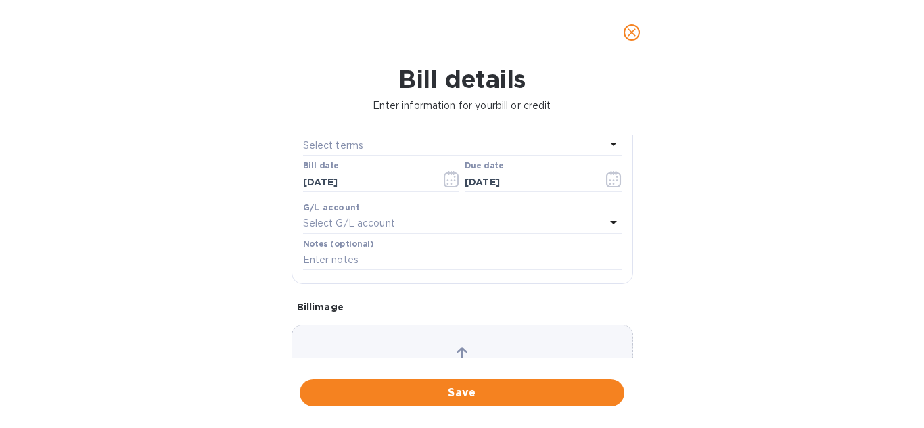
click at [379, 224] on p "Select G/L account" at bounding box center [349, 223] width 92 height 14
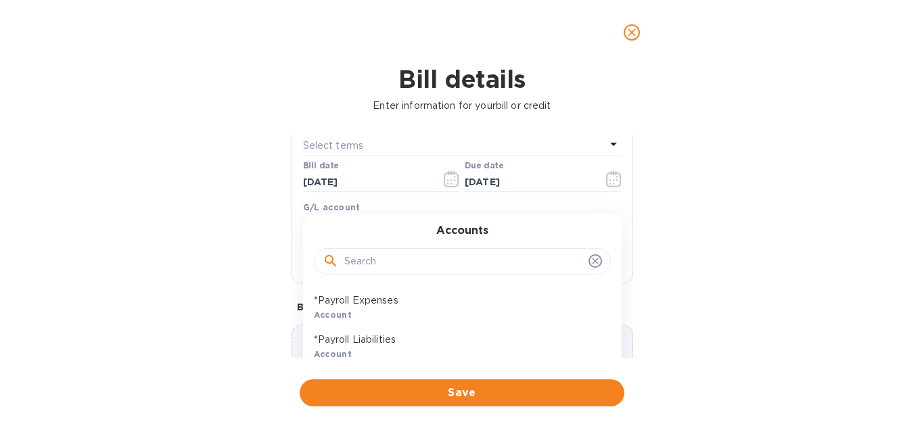
click at [389, 258] on input "text" at bounding box center [463, 262] width 239 height 20
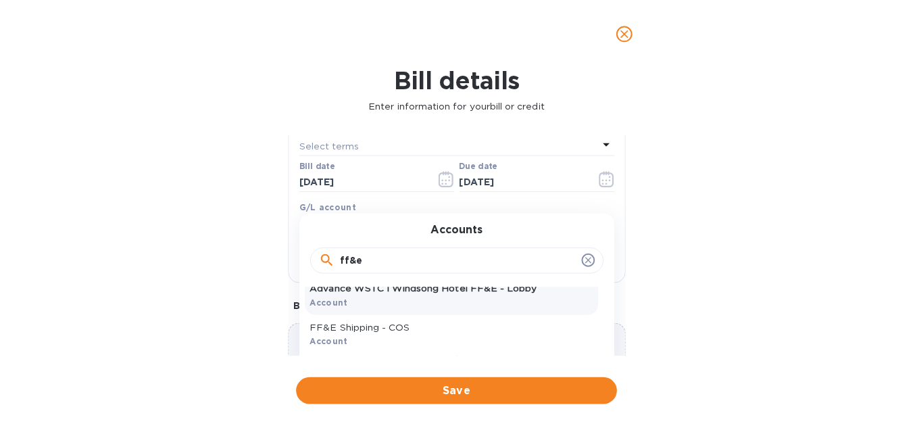
scroll to position [119, 0]
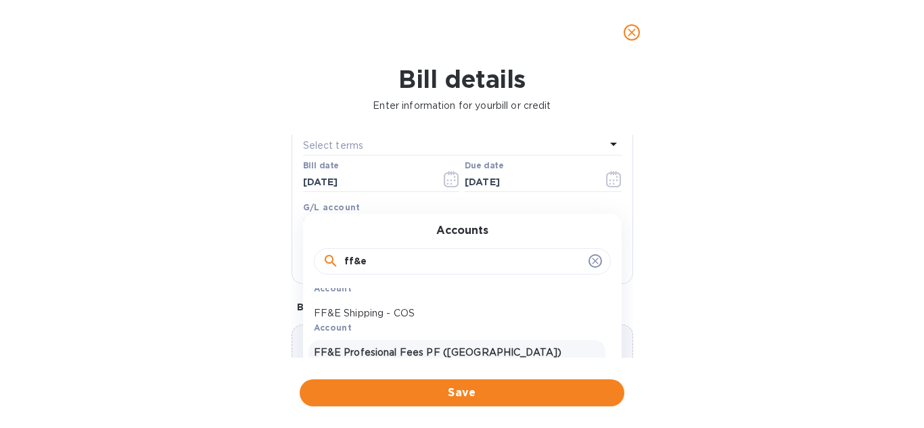
type input "ff&e"
click at [416, 352] on p "FF&E Profesional Fees PF (Vzla)" at bounding box center [457, 352] width 286 height 14
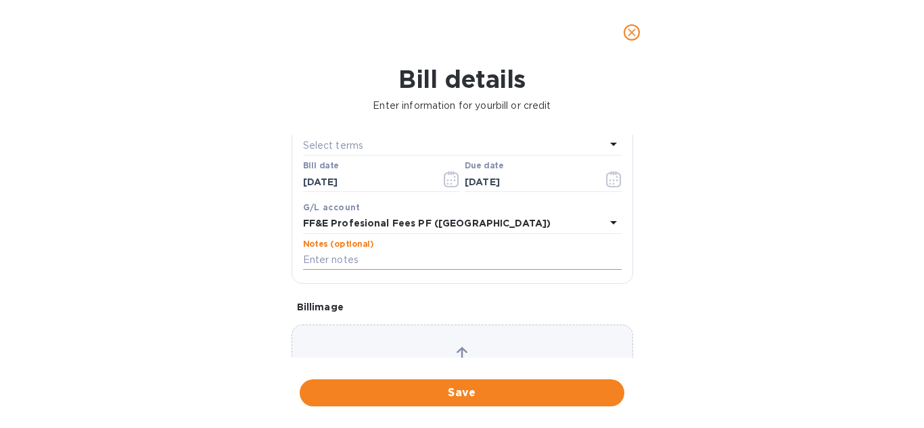
click at [358, 260] on input "text" at bounding box center [462, 260] width 318 height 20
type input "Aug-2025"
click at [462, 393] on span "Save" at bounding box center [461, 393] width 303 height 16
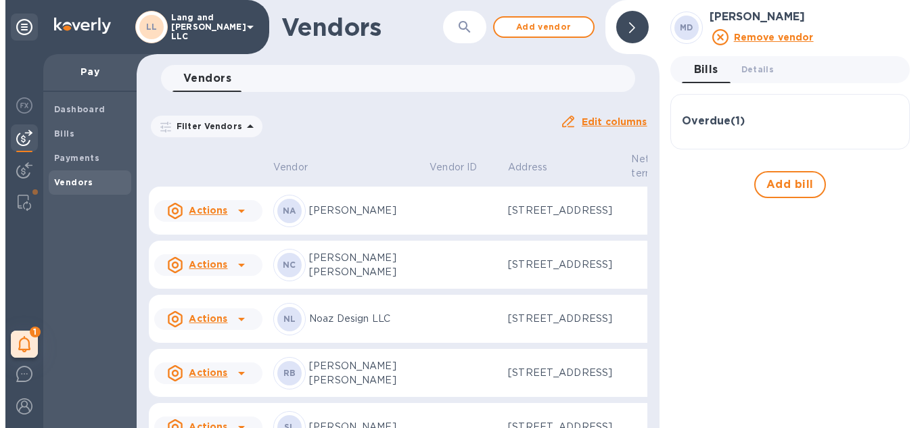
scroll to position [1898, 0]
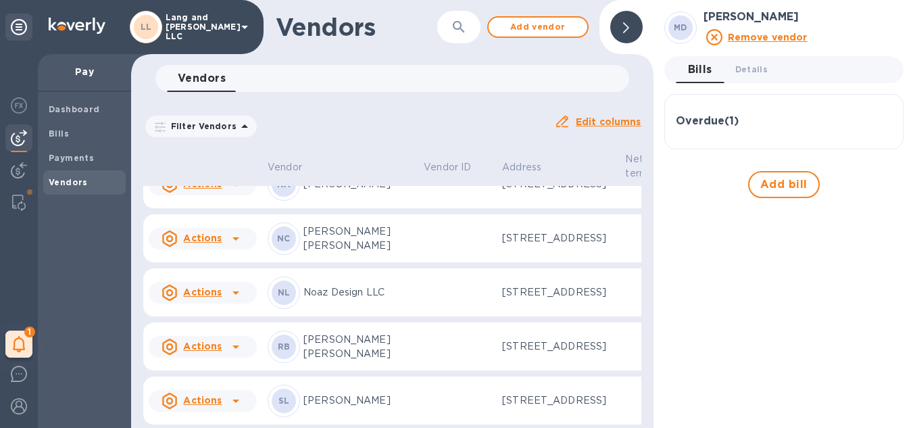
drag, startPoint x: 348, startPoint y: 232, endPoint x: 246, endPoint y: 249, distance: 102.9
click at [348, 9] on p "[PERSON_NAME]" at bounding box center [359, 2] width 110 height 14
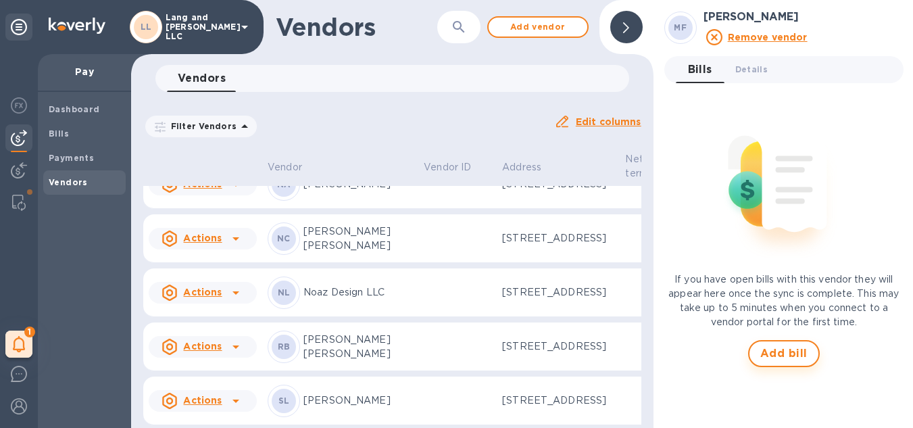
click at [795, 346] on span "Add bill" at bounding box center [784, 353] width 47 height 16
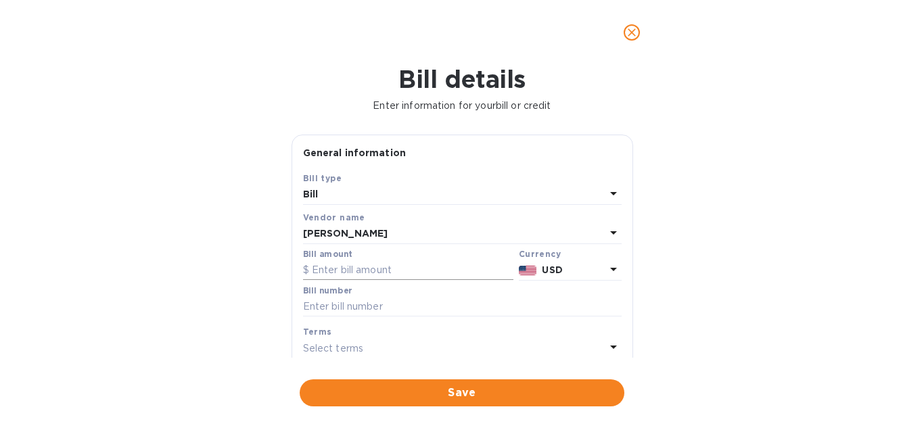
click at [374, 267] on input "text" at bounding box center [408, 270] width 210 height 20
type input "880"
click at [371, 310] on input "text" at bounding box center [462, 307] width 318 height 20
type input "082625"
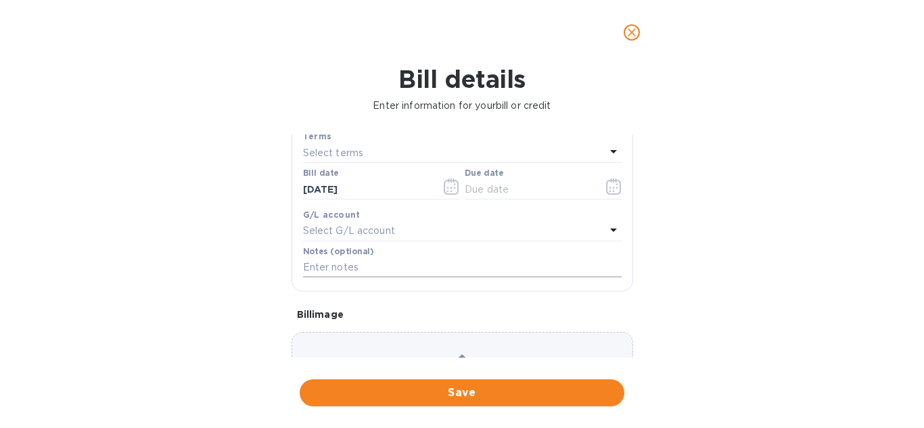
scroll to position [203, 0]
click at [609, 177] on icon "button" at bounding box center [614, 179] width 16 height 16
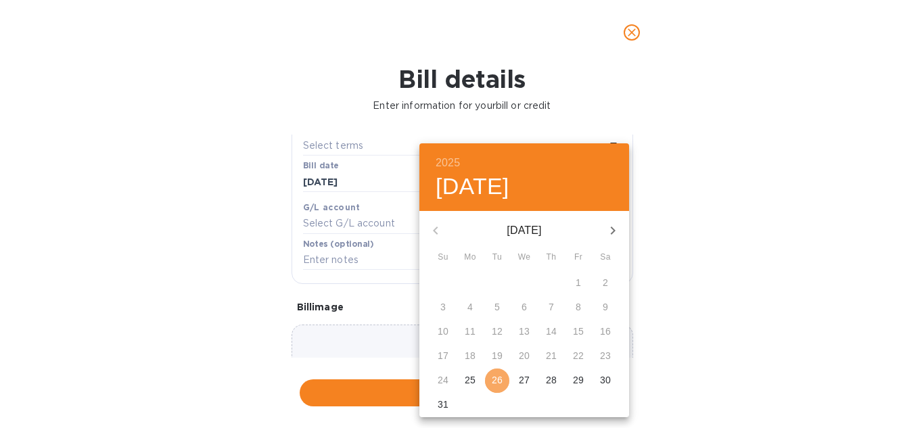
click at [500, 379] on p "26" at bounding box center [497, 380] width 11 height 14
type input "08/26/2025"
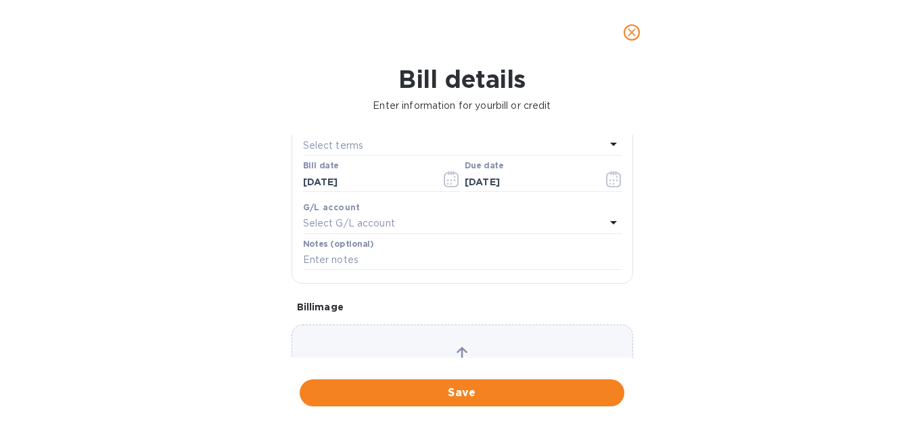
click at [350, 228] on p "Select G/L account" at bounding box center [349, 223] width 92 height 14
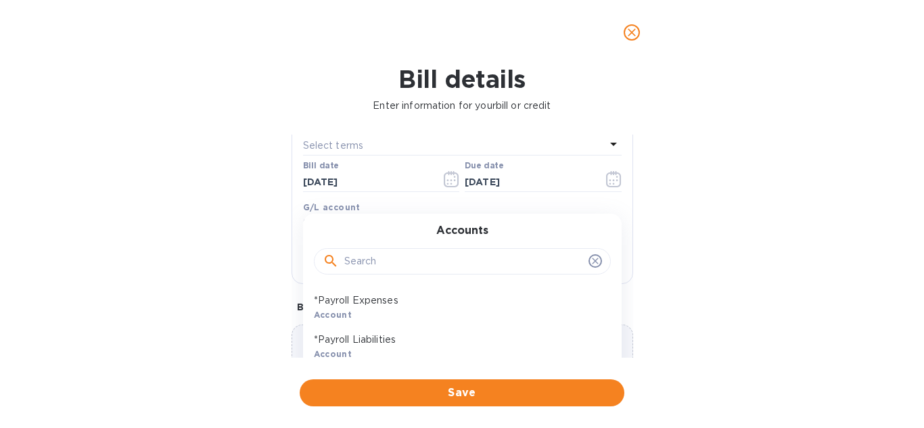
click at [379, 262] on input "text" at bounding box center [463, 262] width 239 height 20
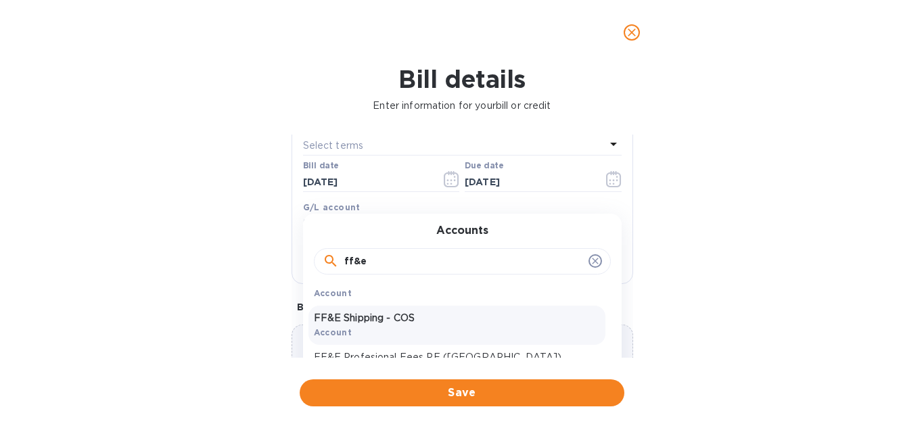
scroll to position [119, 0]
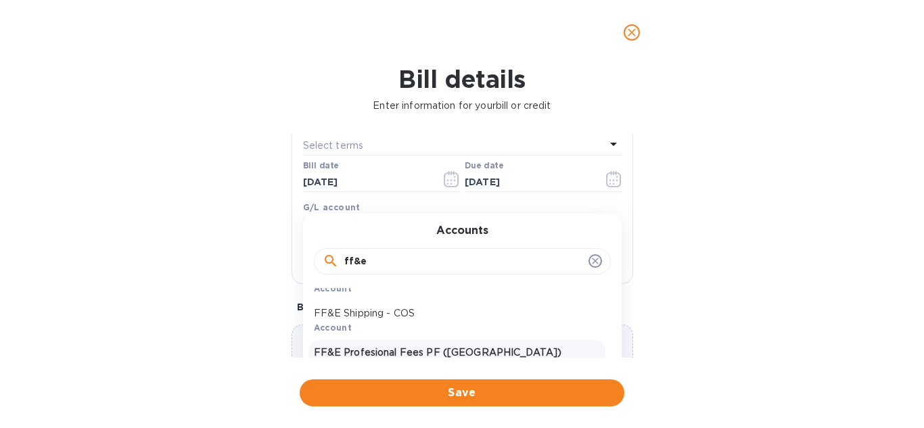
type input "ff&e"
click at [435, 350] on p "FF&E Profesional Fees PF (Vzla)" at bounding box center [457, 352] width 286 height 14
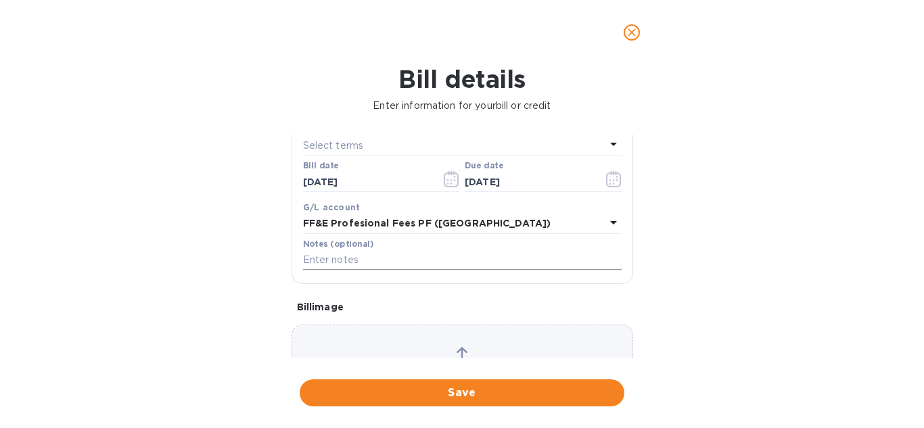
click at [339, 255] on input "text" at bounding box center [462, 260] width 318 height 20
type input "Aug-2025"
click at [433, 383] on button "Save" at bounding box center [462, 392] width 325 height 27
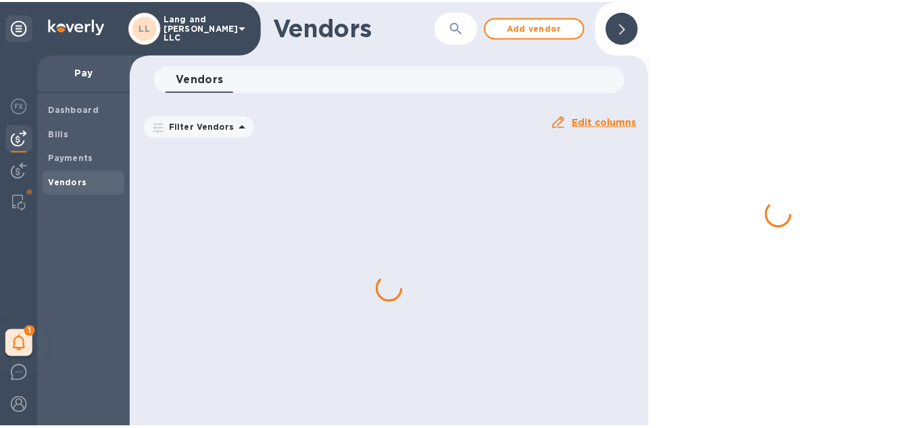
scroll to position [0, 0]
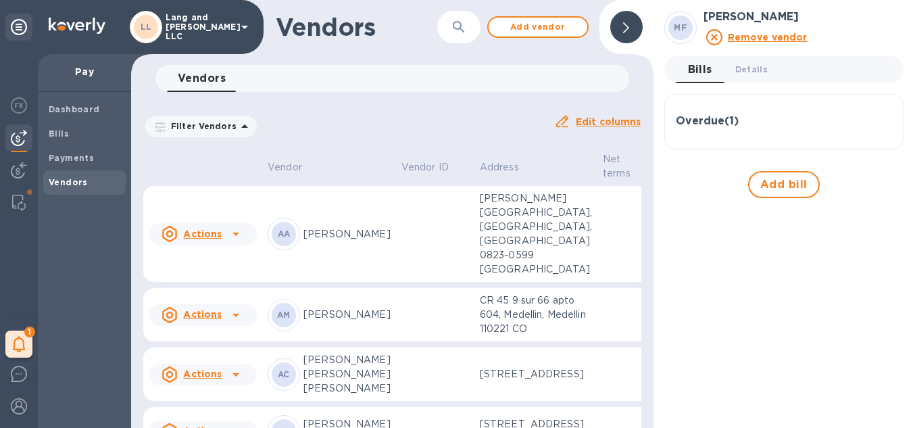
click at [628, 22] on icon at bounding box center [626, 27] width 6 height 11
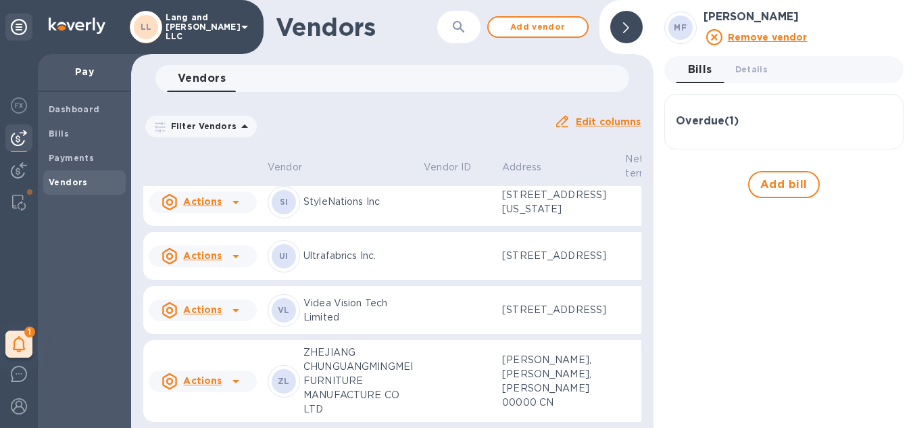
scroll to position [2303, 0]
click at [627, 22] on icon at bounding box center [626, 27] width 6 height 11
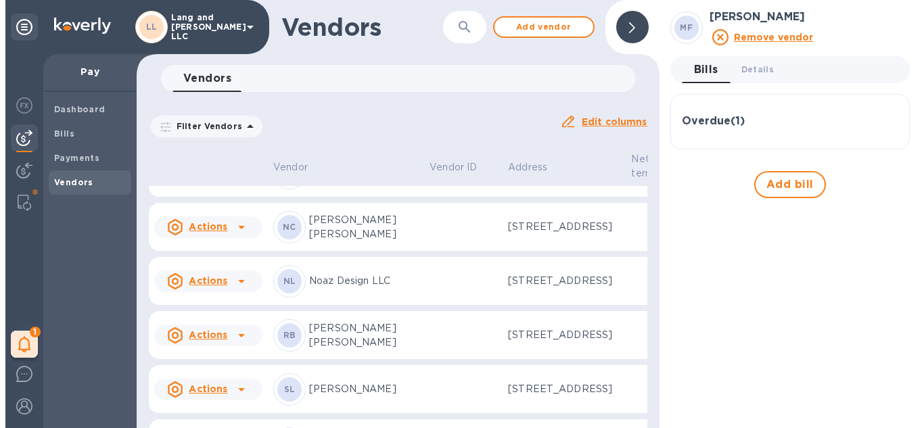
scroll to position [1886, 0]
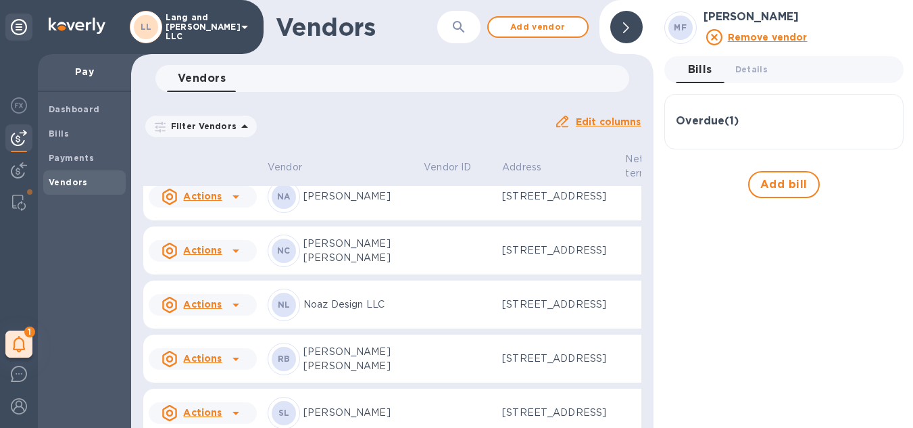
click at [635, 30] on div at bounding box center [627, 27] width 32 height 32
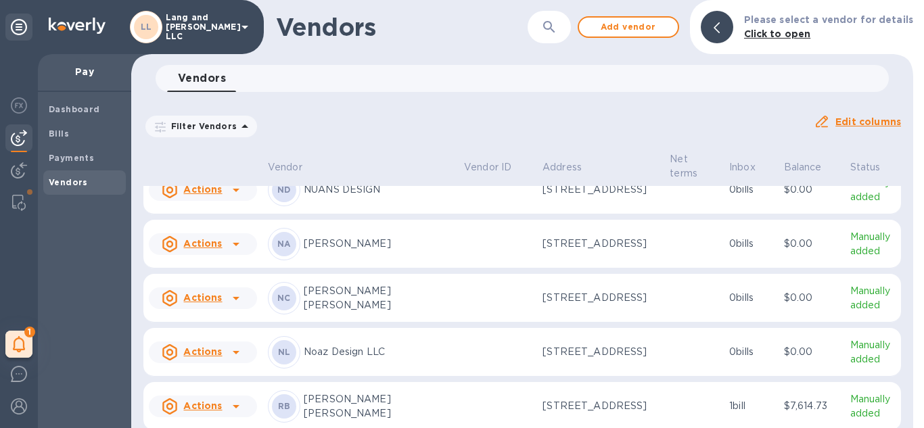
scroll to position [1886, 0]
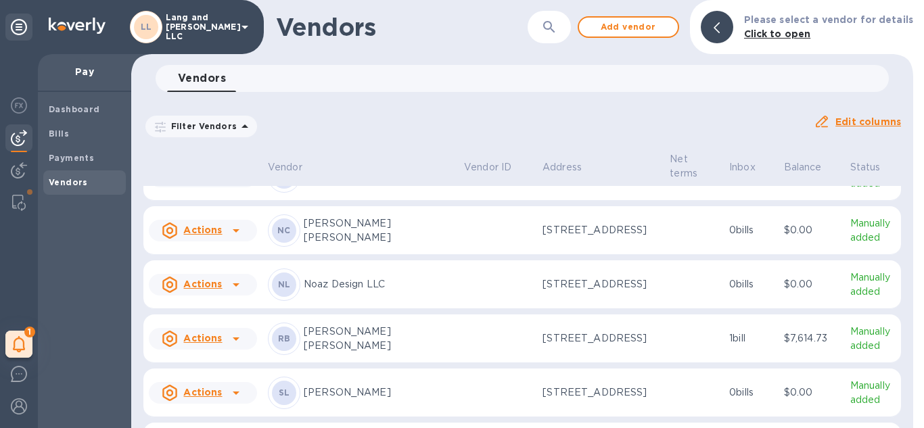
click at [368, 183] on p "[PERSON_NAME]" at bounding box center [378, 176] width 149 height 14
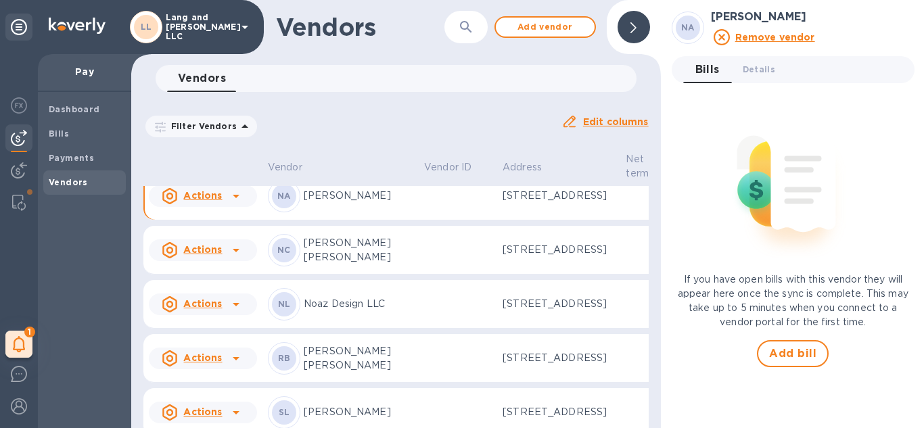
scroll to position [2042, 0]
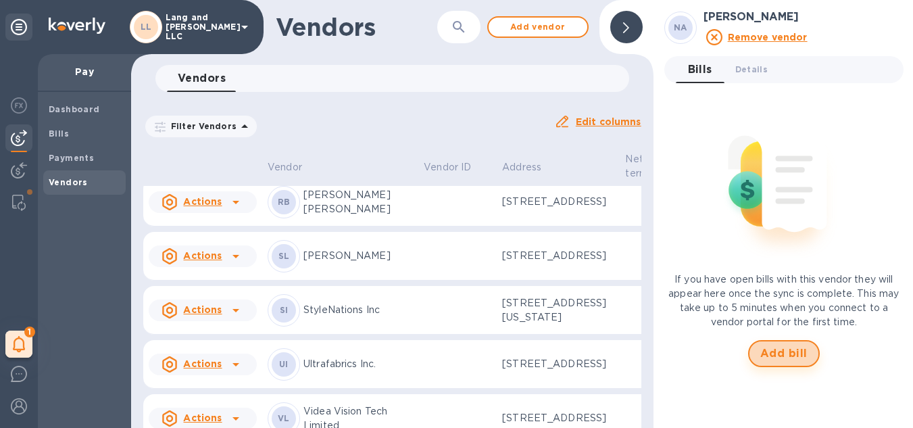
click at [778, 356] on span "Add bill" at bounding box center [784, 353] width 47 height 16
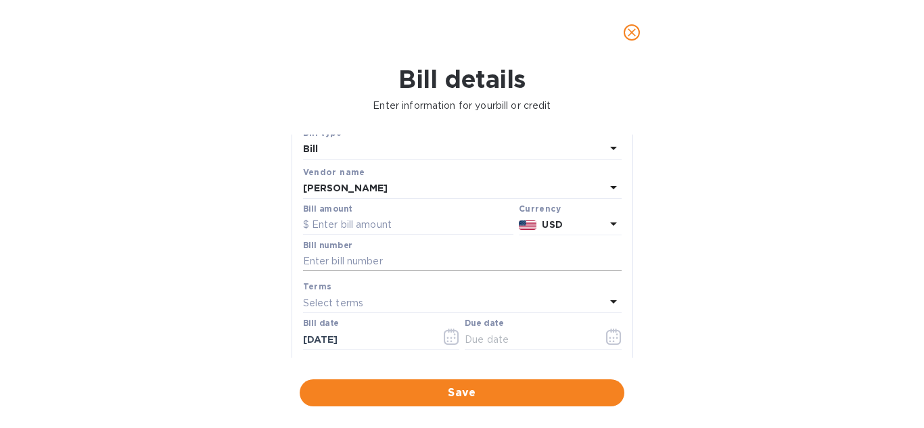
scroll to position [68, 0]
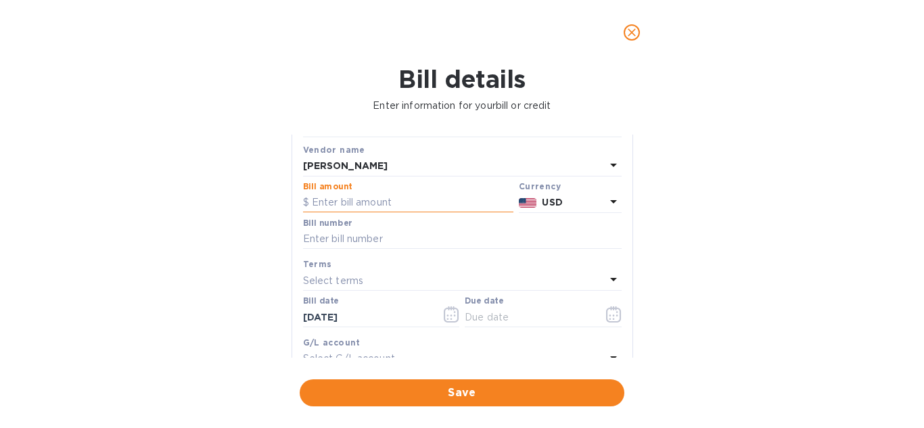
click at [402, 201] on input "text" at bounding box center [408, 203] width 210 height 20
type input "1,216.67"
drag, startPoint x: 335, startPoint y: 240, endPoint x: 343, endPoint y: 257, distance: 18.7
click at [335, 240] on input "text" at bounding box center [462, 239] width 318 height 20
type input "082625"
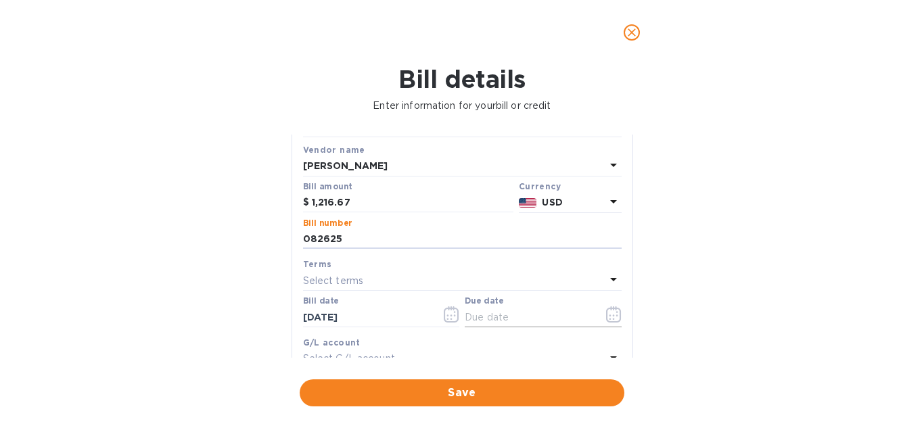
click at [606, 316] on icon "button" at bounding box center [614, 314] width 16 height 16
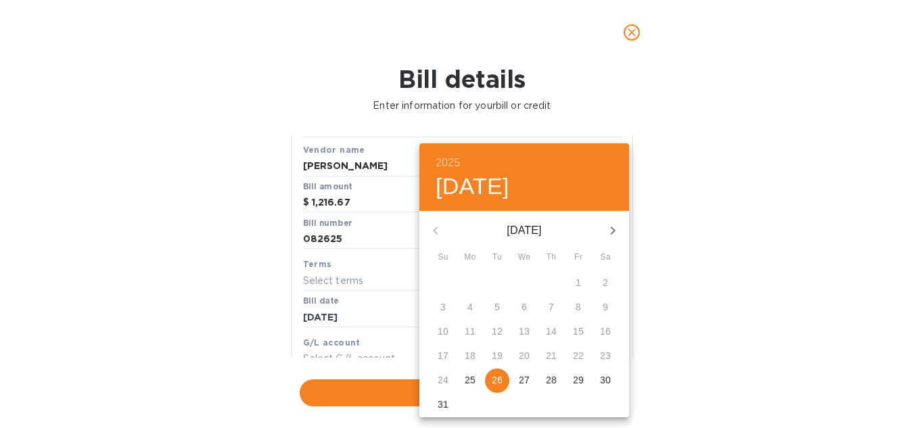
click at [493, 384] on span "26" at bounding box center [497, 380] width 24 height 14
type input "08/26/2025"
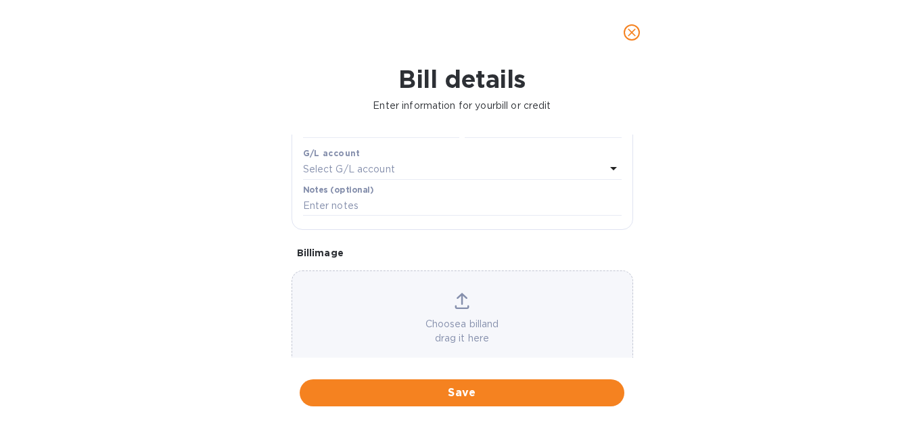
scroll to position [216, 0]
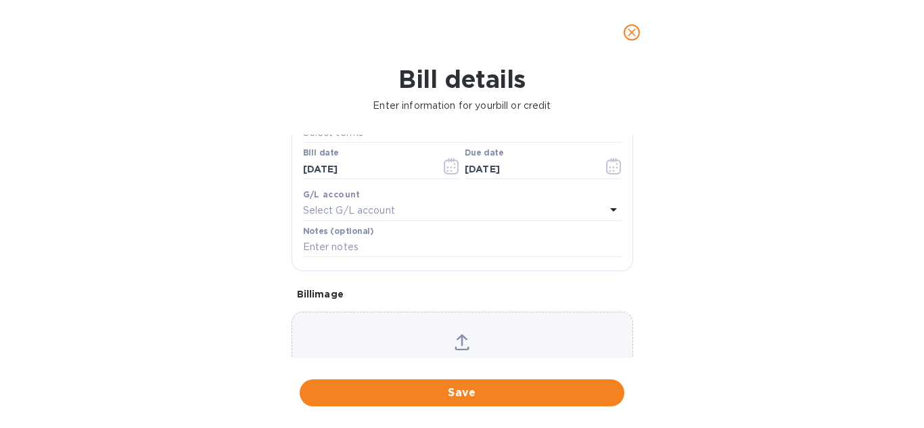
click at [387, 220] on div "Select G/L account" at bounding box center [454, 210] width 302 height 19
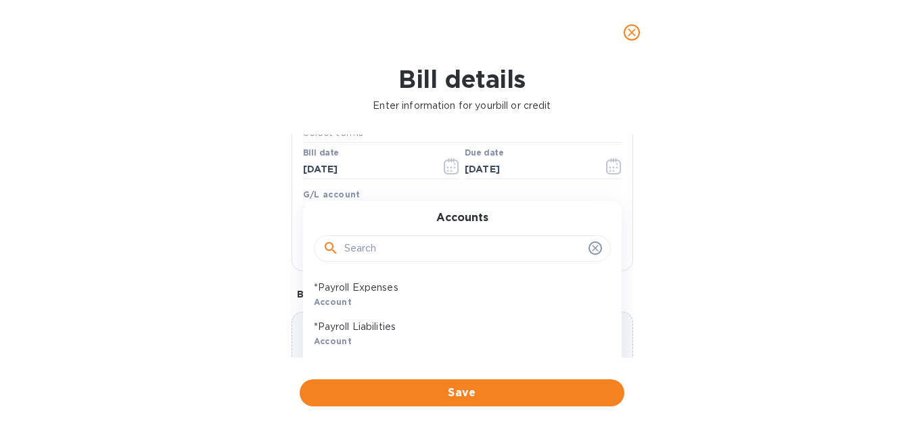
click at [382, 247] on input "text" at bounding box center [463, 249] width 239 height 20
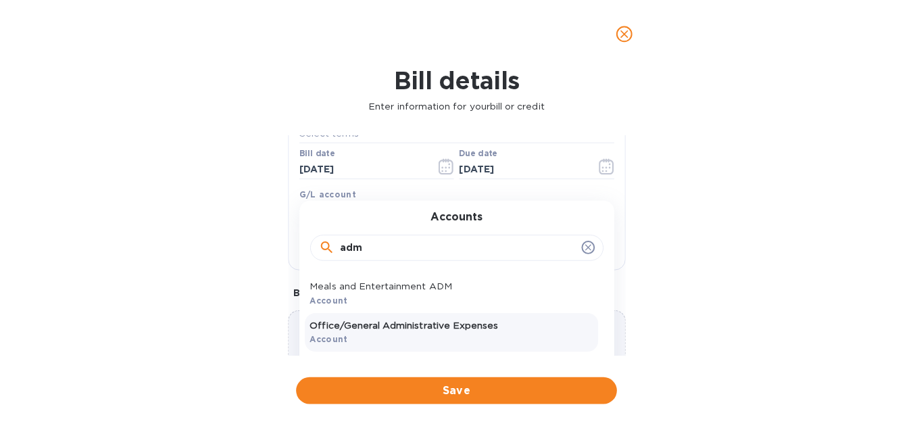
scroll to position [283, 0]
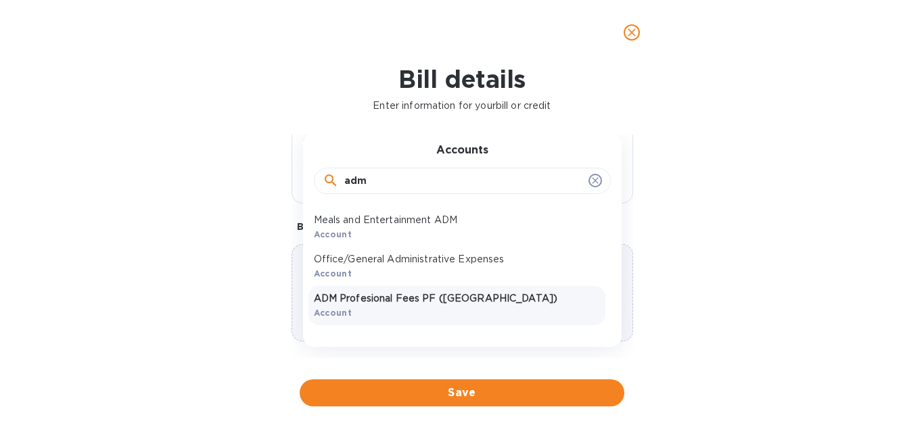
type input "adm"
click at [448, 301] on p "ADM Profesional Fees PF (Vzla)" at bounding box center [457, 298] width 286 height 14
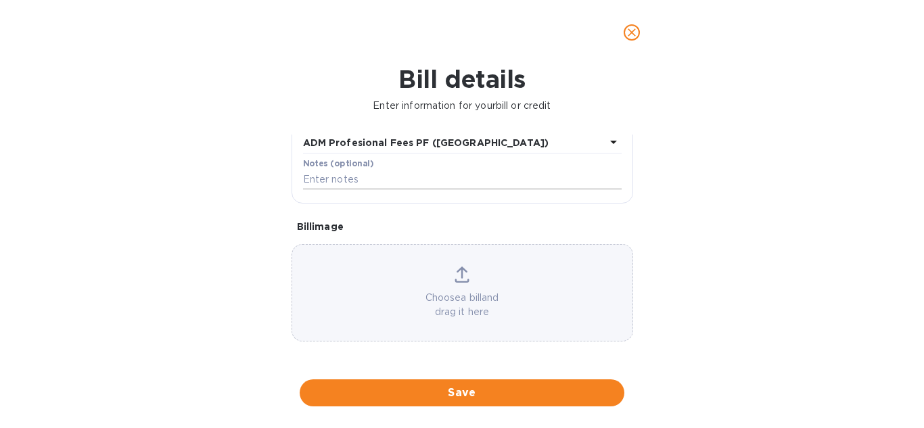
click at [343, 180] on input "text" at bounding box center [462, 180] width 318 height 20
type input "Aug-2025"
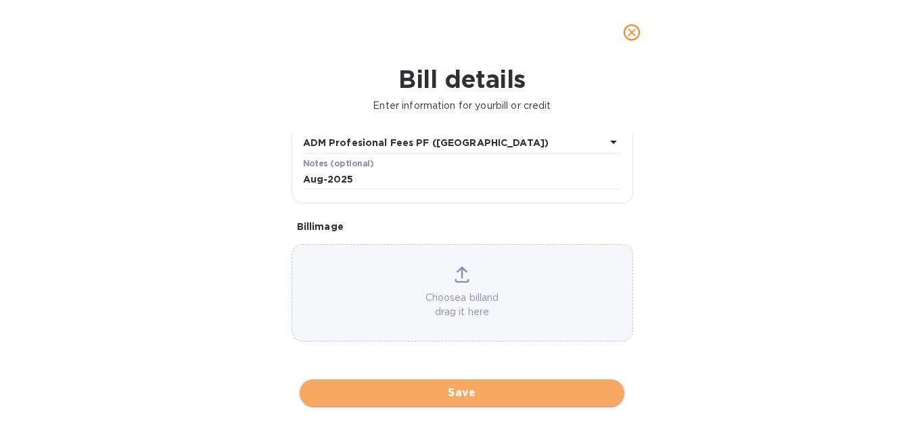
click at [456, 400] on span "Save" at bounding box center [461, 393] width 303 height 16
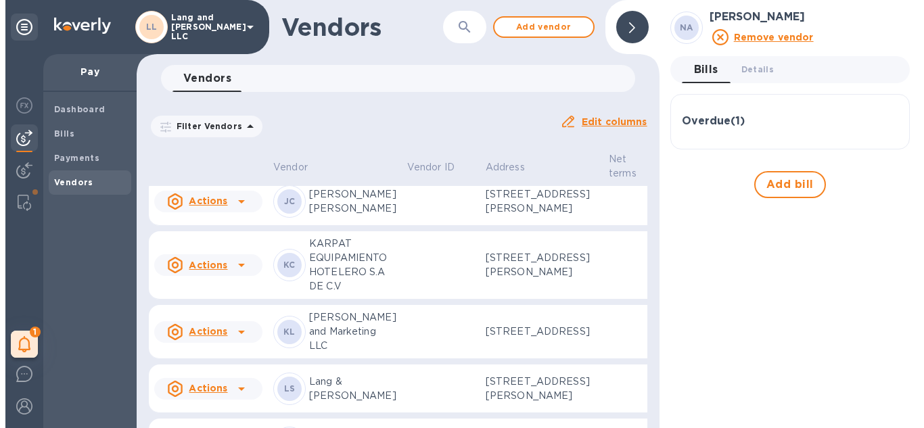
scroll to position [1056, 0]
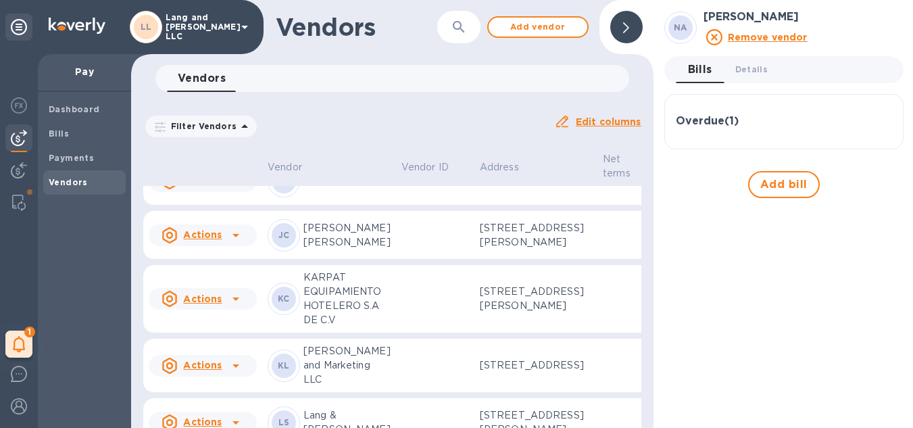
click at [339, 188] on p "[PERSON_NAME]" at bounding box center [347, 181] width 87 height 14
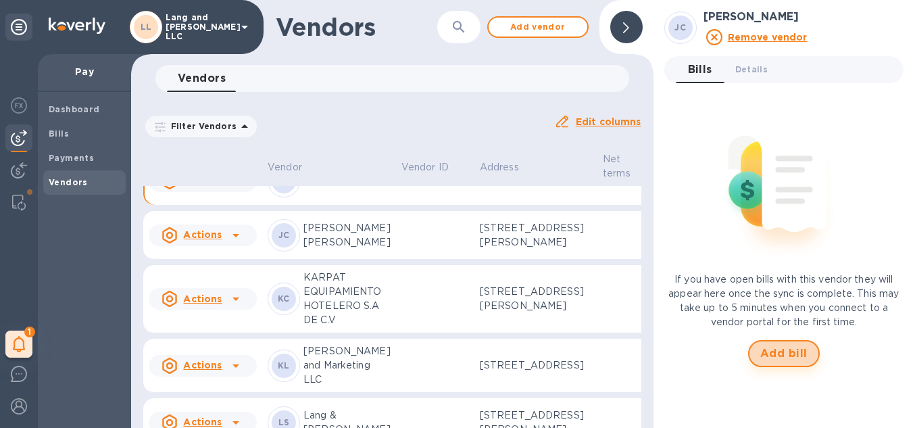
click at [773, 350] on span "Add bill" at bounding box center [784, 353] width 47 height 16
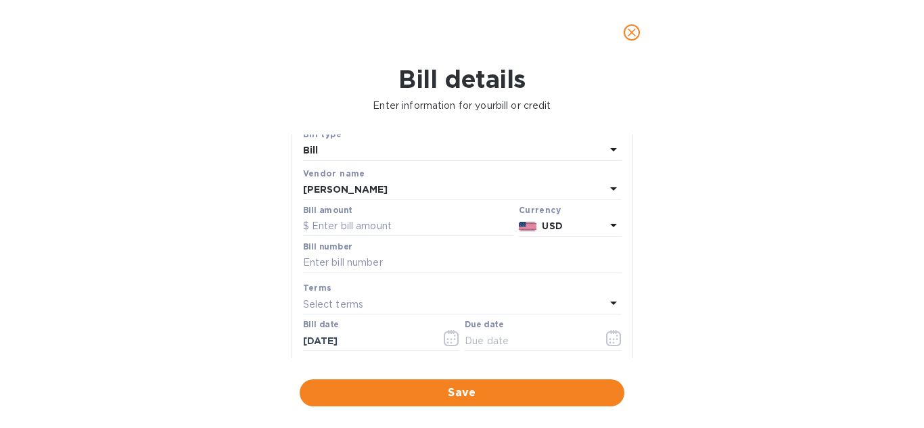
scroll to position [68, 0]
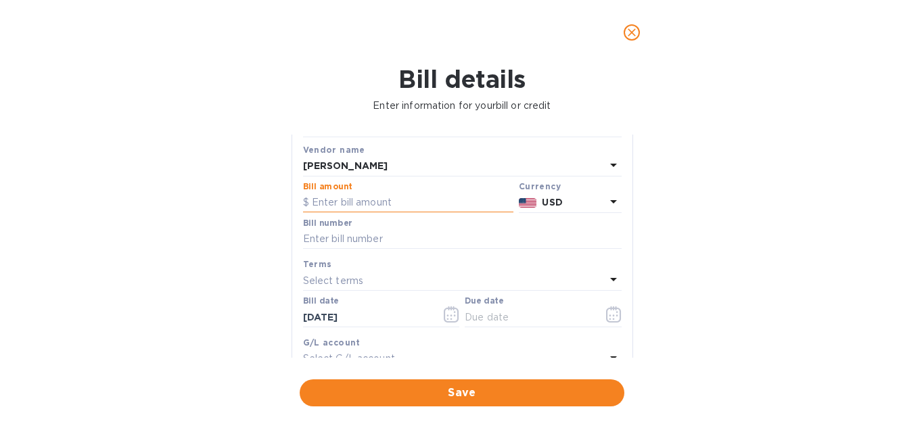
click at [387, 201] on input "text" at bounding box center [408, 203] width 210 height 20
type input "850"
click at [387, 244] on input "text" at bounding box center [462, 239] width 318 height 20
type input "082625"
click at [356, 281] on p "Select terms" at bounding box center [333, 281] width 61 height 14
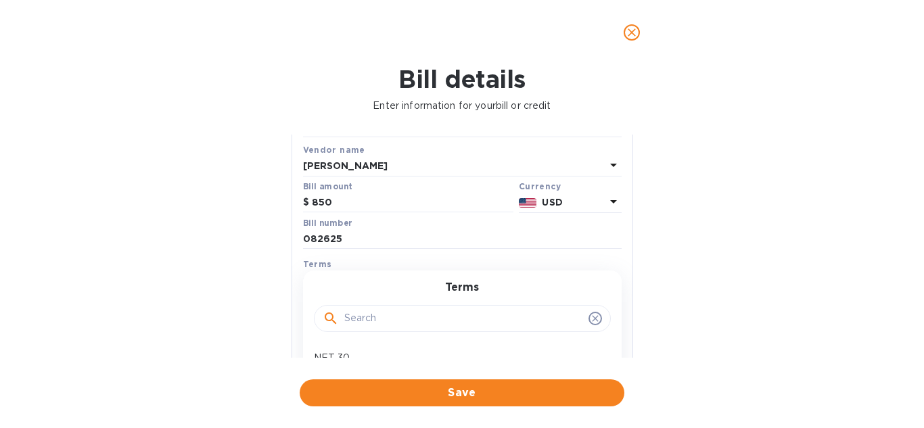
drag, startPoint x: 355, startPoint y: 274, endPoint x: 365, endPoint y: 279, distance: 11.5
click at [355, 273] on div "Terms NET 30 NET 60 1/10 NET 60 2/10 NET 60 Create new" at bounding box center [462, 380] width 318 height 221
click at [686, 309] on div "Bill details Enter information for your bill or credit General information Save…" at bounding box center [462, 246] width 924 height 363
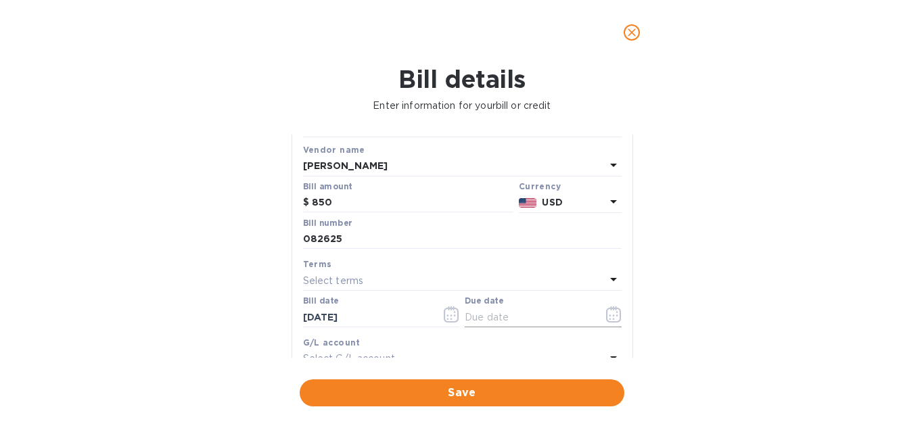
click at [598, 313] on button "button" at bounding box center [614, 314] width 32 height 32
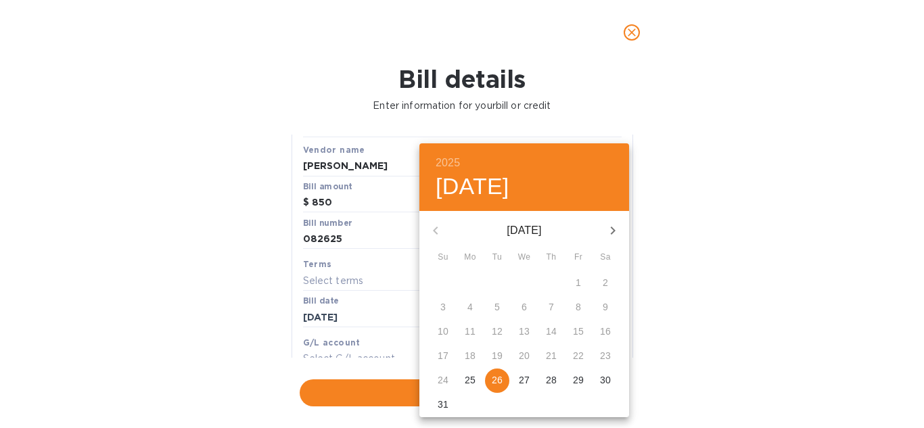
click at [497, 382] on p "26" at bounding box center [497, 380] width 11 height 14
type input "[DATE]"
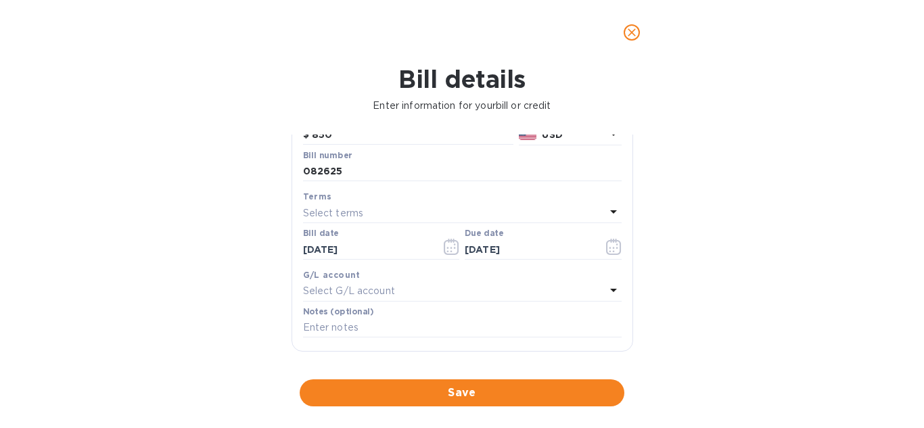
scroll to position [203, 0]
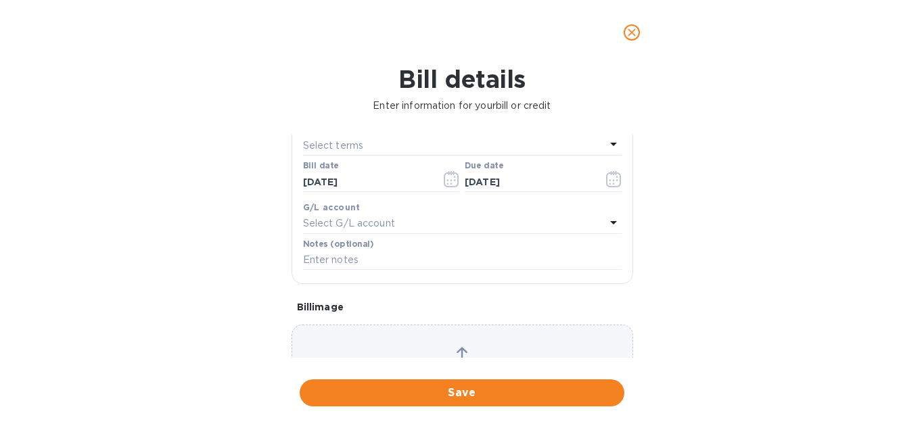
click at [389, 221] on p "Select G/L account" at bounding box center [349, 223] width 92 height 14
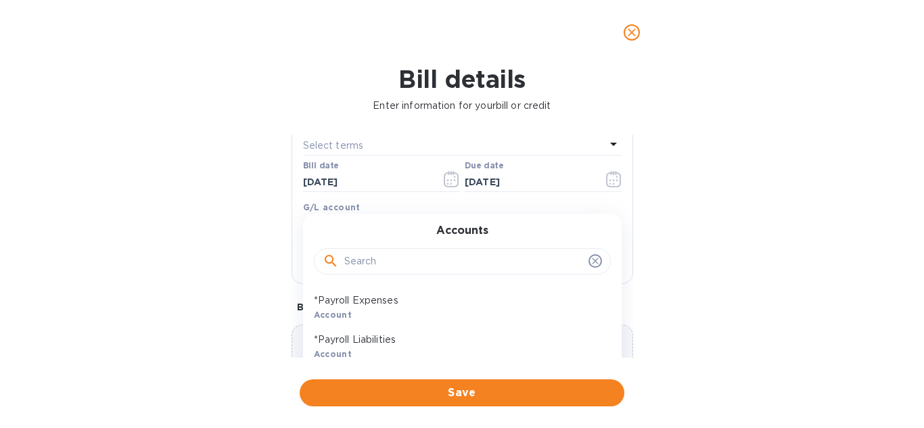
click at [373, 259] on input "text" at bounding box center [463, 262] width 239 height 20
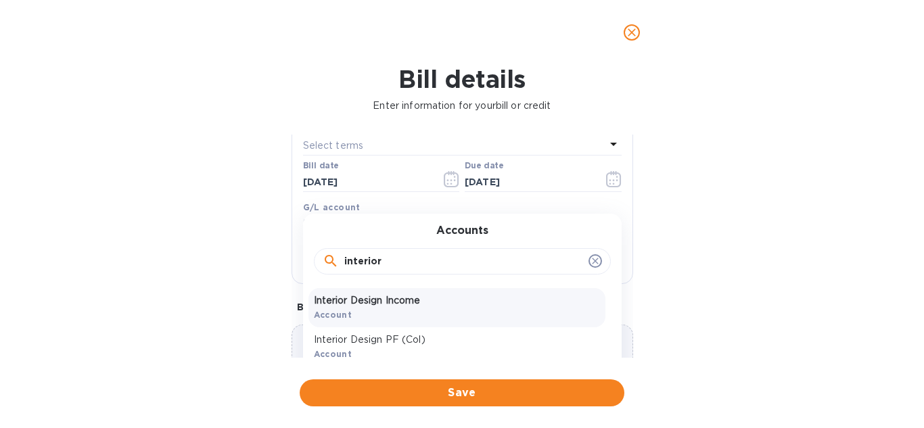
scroll to position [27, 0]
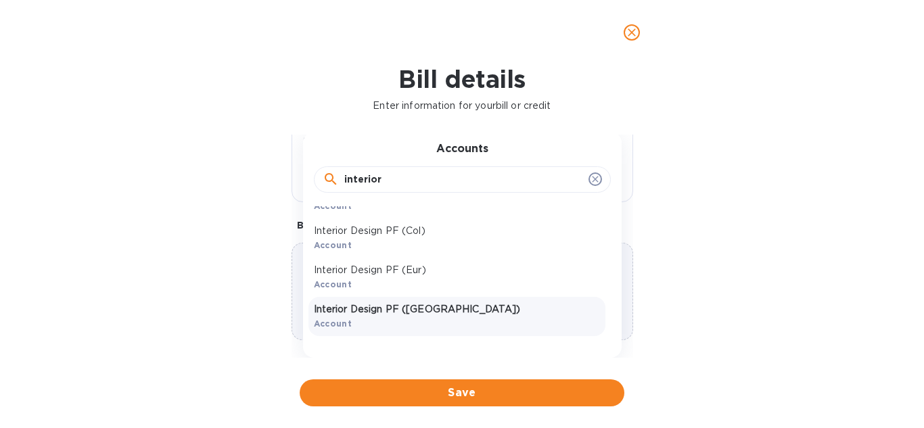
type input "interior"
click at [398, 308] on p "Interior Design PF (Vzla)" at bounding box center [457, 309] width 286 height 14
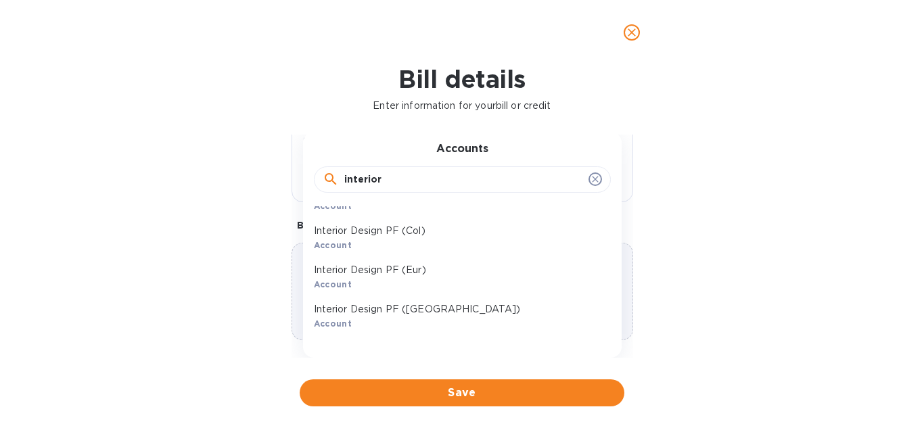
scroll to position [283, 0]
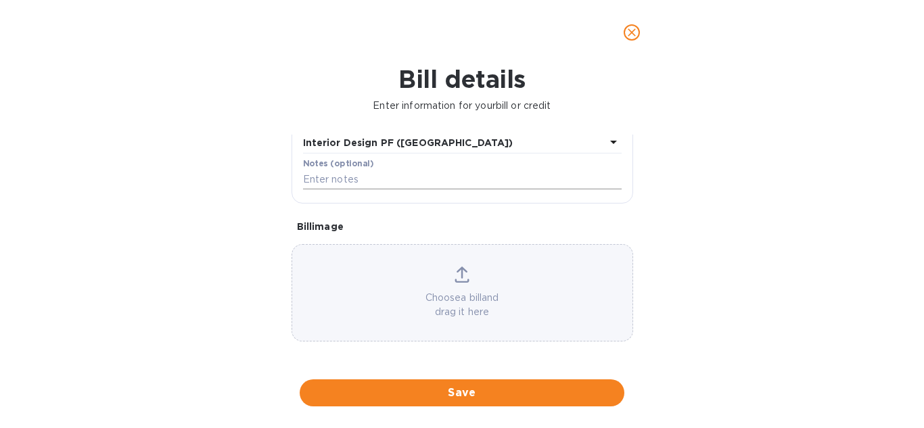
click at [362, 175] on input "text" at bounding box center [462, 180] width 318 height 20
type input "Aug-2025"
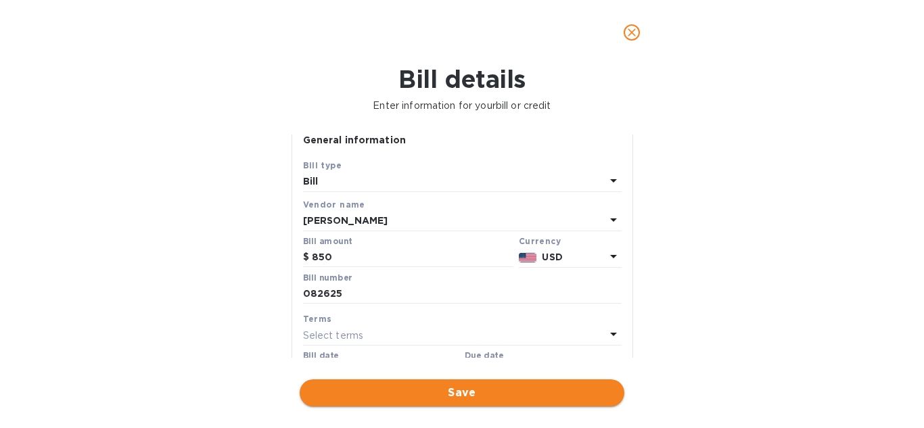
click at [469, 393] on span "Save" at bounding box center [461, 393] width 303 height 16
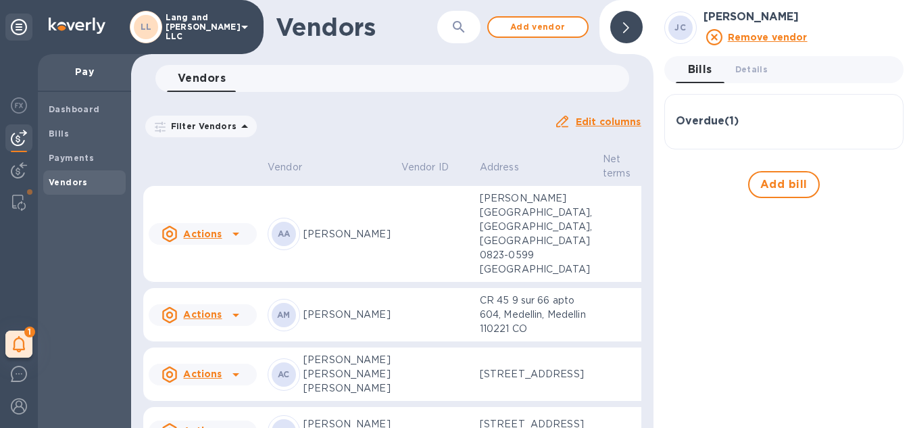
click at [621, 18] on div at bounding box center [627, 27] width 32 height 32
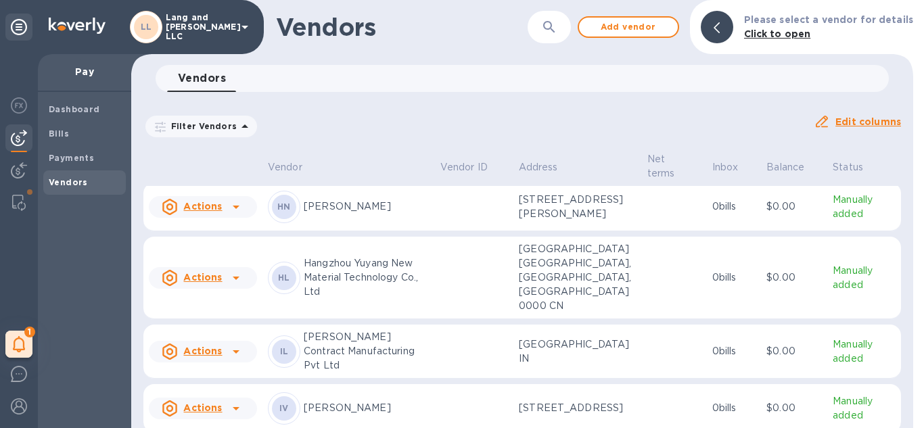
click at [329, 223] on div "HN Hadasa Noguera" at bounding box center [349, 207] width 162 height 32
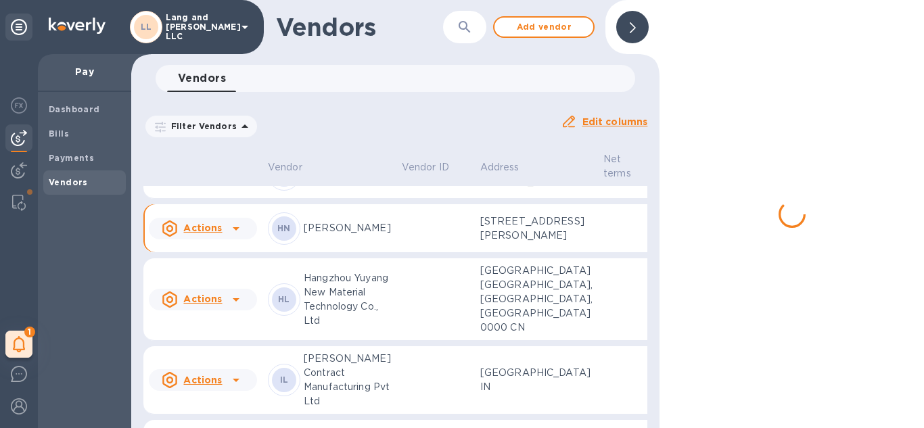
scroll to position [709, 0]
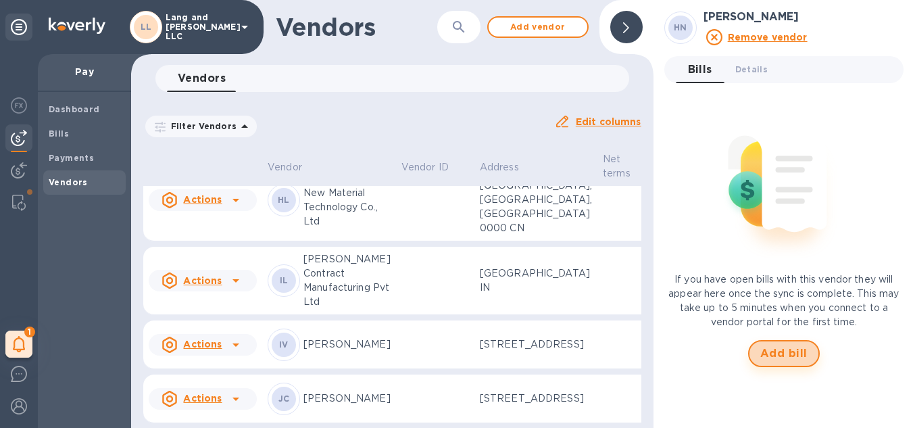
click at [794, 345] on span "Add bill" at bounding box center [784, 353] width 47 height 16
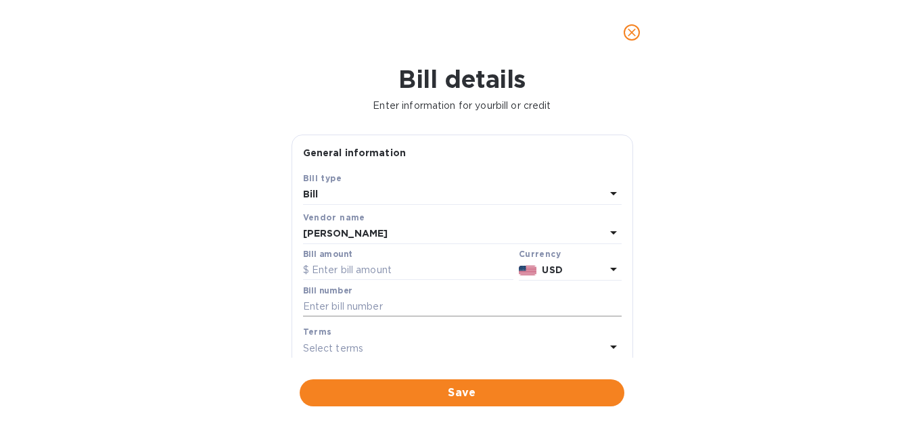
click at [386, 309] on input "text" at bounding box center [462, 307] width 318 height 20
type input "082625"
click at [333, 268] on input "text" at bounding box center [408, 270] width 210 height 20
type input "307"
click at [757, 254] on div "Bill details Enter information for your bill or credit General information Save…" at bounding box center [462, 246] width 924 height 363
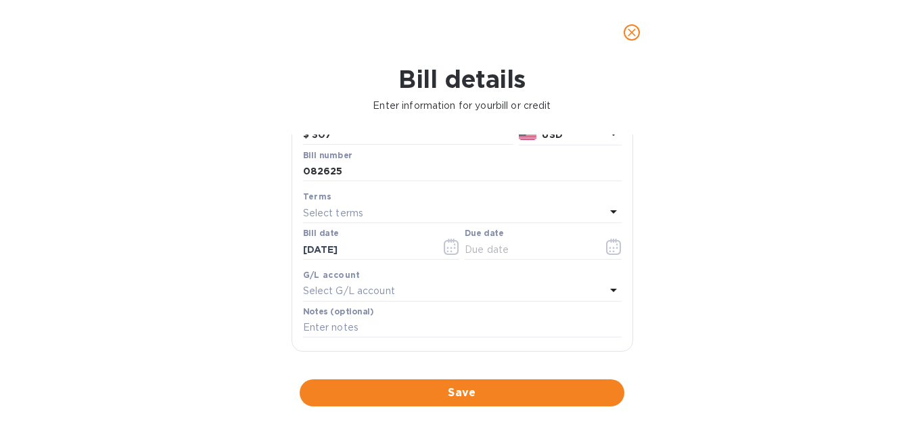
scroll to position [203, 0]
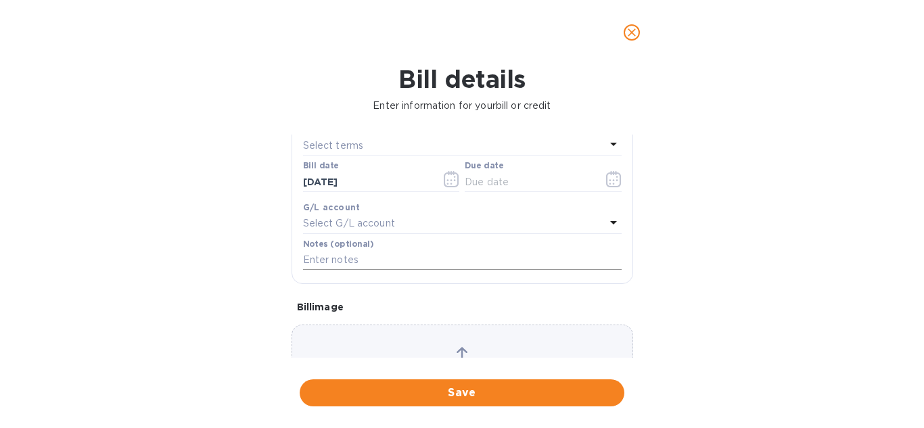
click at [373, 259] on input "text" at bounding box center [462, 260] width 318 height 20
type input "Aug-2025"
click at [733, 224] on div "Bill details Enter information for your bill or credit General information Save…" at bounding box center [462, 246] width 924 height 363
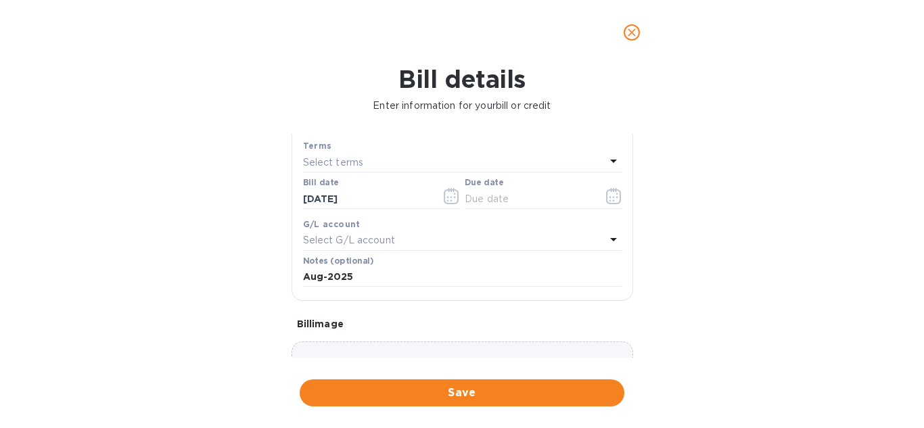
scroll to position [135, 0]
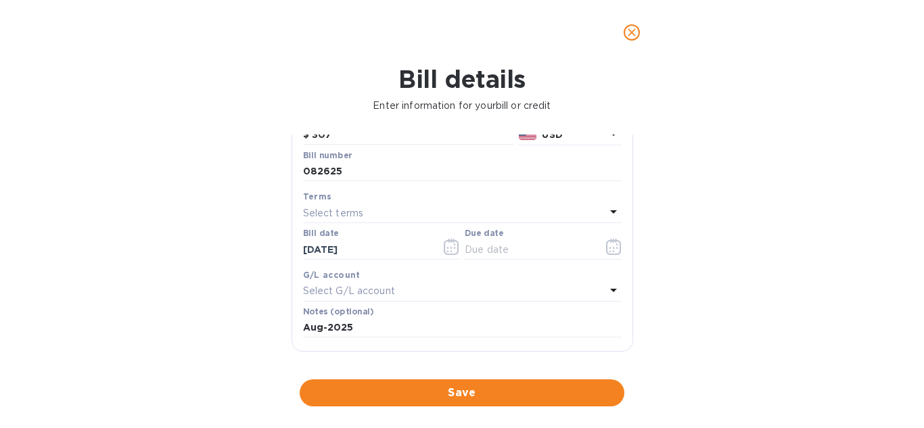
click at [362, 288] on p "Select G/L account" at bounding box center [349, 291] width 92 height 14
click at [390, 337] on input "text" at bounding box center [463, 329] width 239 height 20
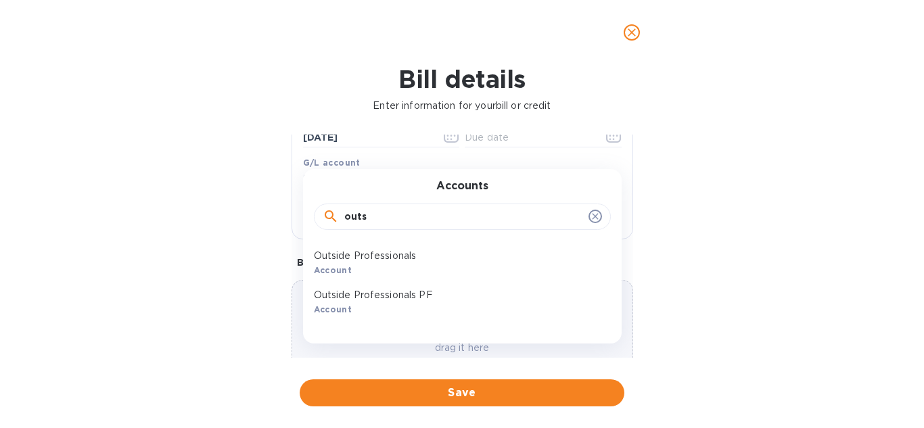
scroll to position [270, 0]
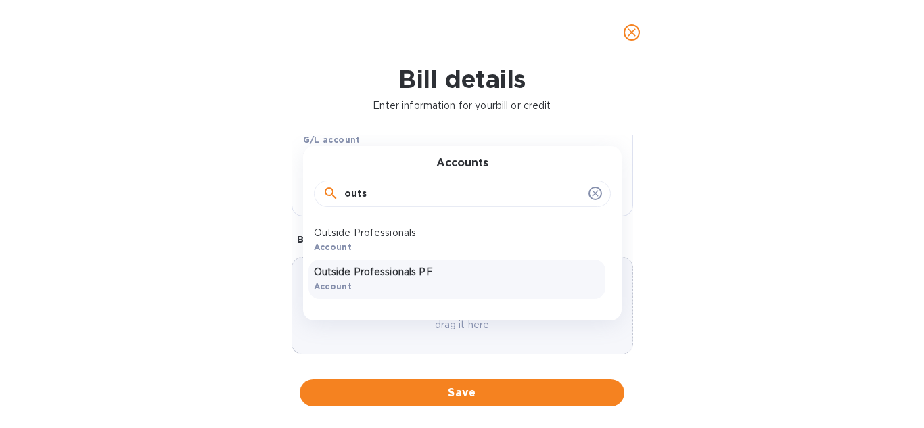
type input "outs"
click at [450, 279] on div "Outside Professionals PF Account" at bounding box center [456, 279] width 297 height 39
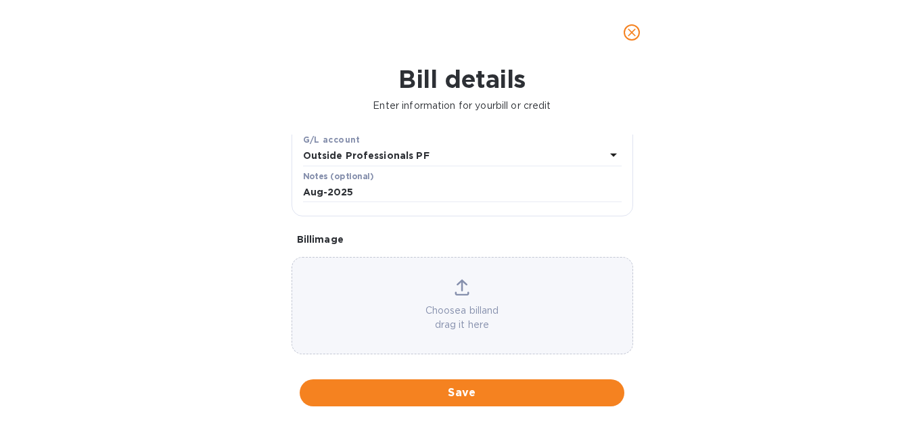
click at [235, 231] on div "Bill details Enter information for your bill or credit General information Save…" at bounding box center [462, 246] width 924 height 363
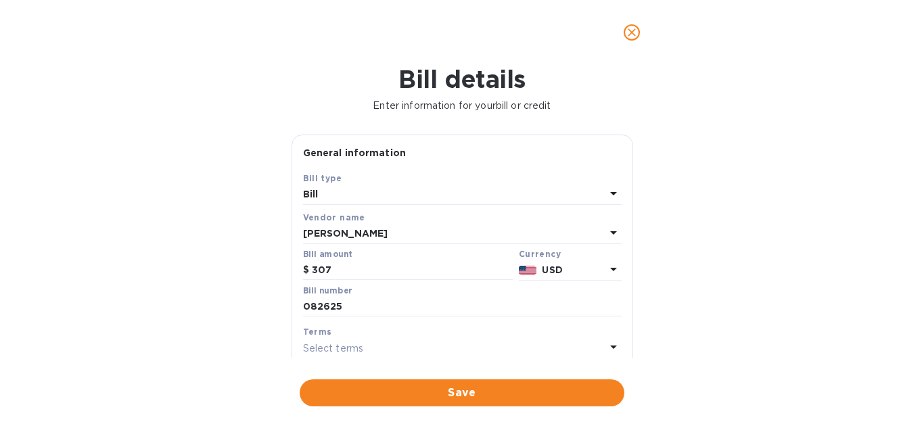
scroll to position [68, 0]
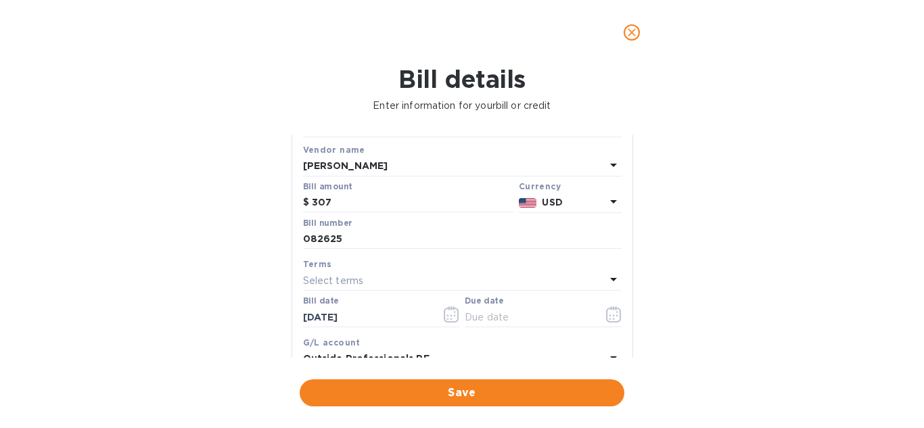
click at [356, 280] on p "Select terms" at bounding box center [333, 281] width 61 height 14
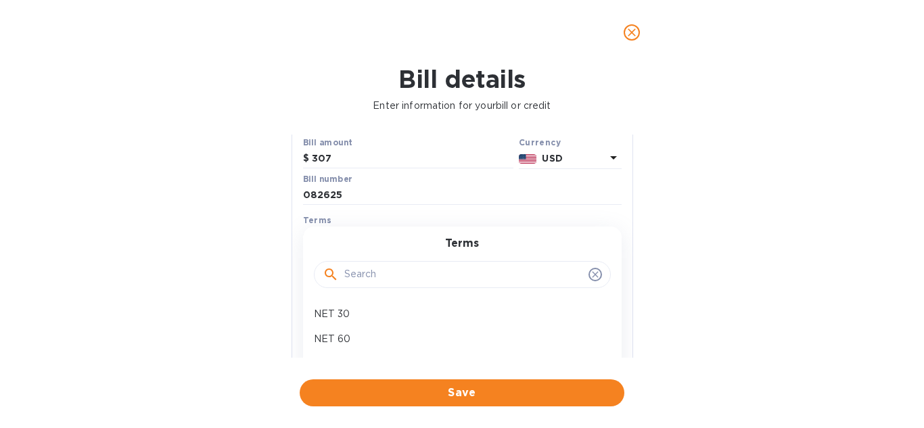
scroll to position [135, 0]
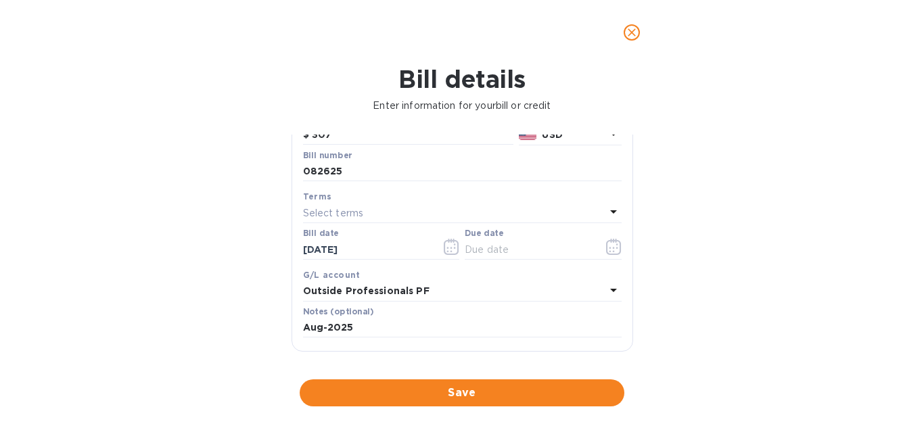
click at [221, 202] on div "Bill details Enter information for your bill or credit General information Save…" at bounding box center [462, 246] width 924 height 363
click at [606, 252] on icon "button" at bounding box center [614, 247] width 16 height 16
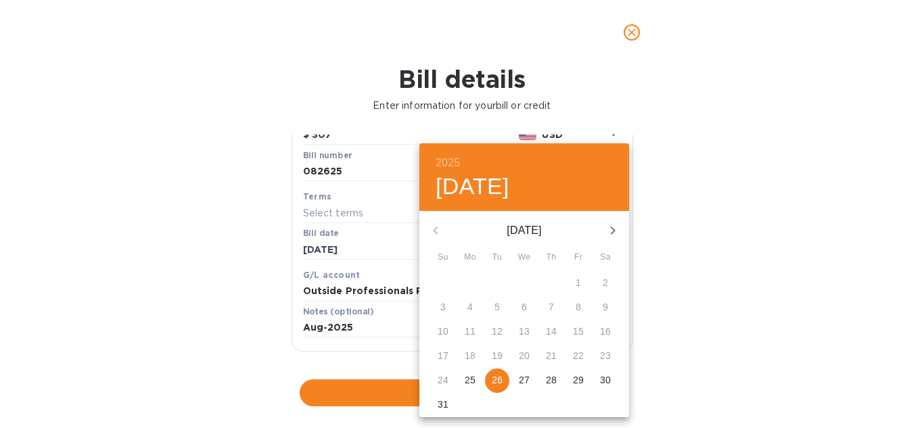
click at [502, 378] on span "26" at bounding box center [497, 380] width 24 height 14
type input "[DATE]"
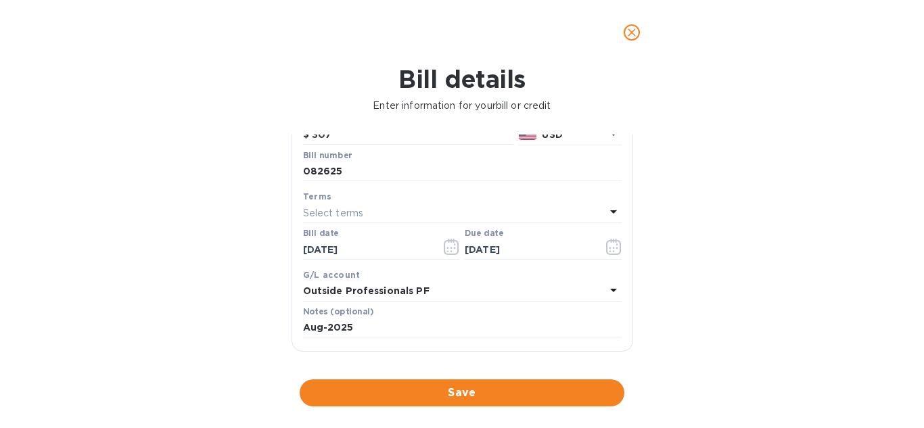
click at [755, 252] on div "Bill details Enter information for your bill or credit General information Save…" at bounding box center [462, 246] width 924 height 363
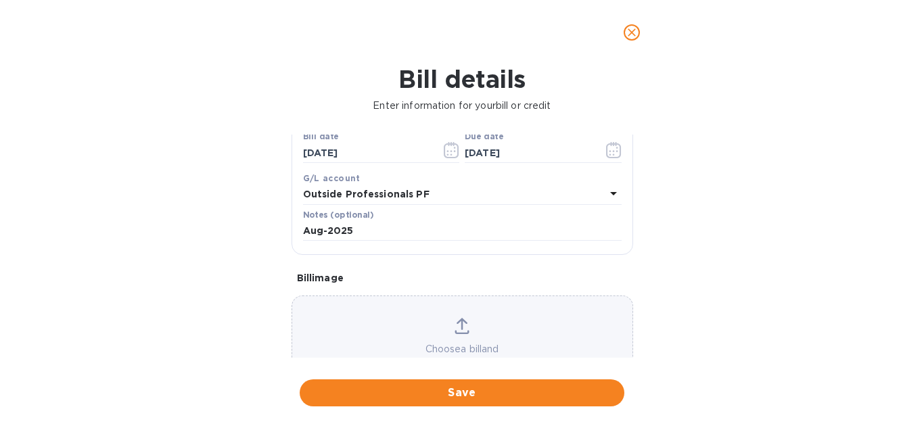
scroll to position [270, 0]
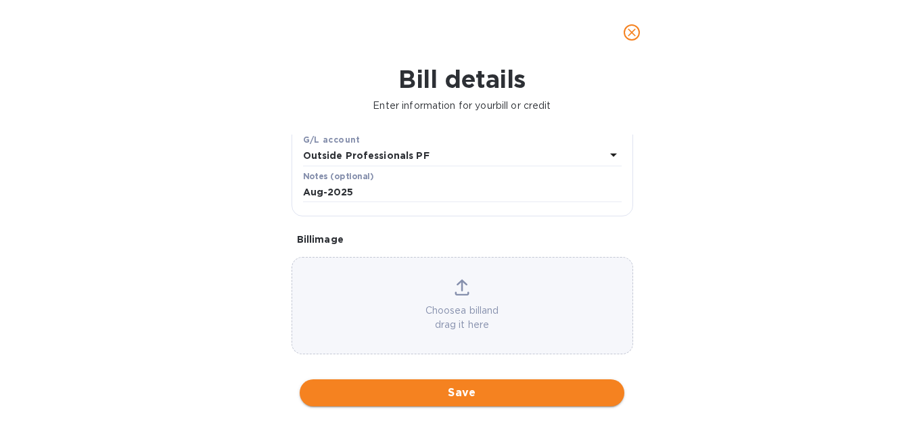
click at [459, 393] on span "Save" at bounding box center [461, 393] width 303 height 16
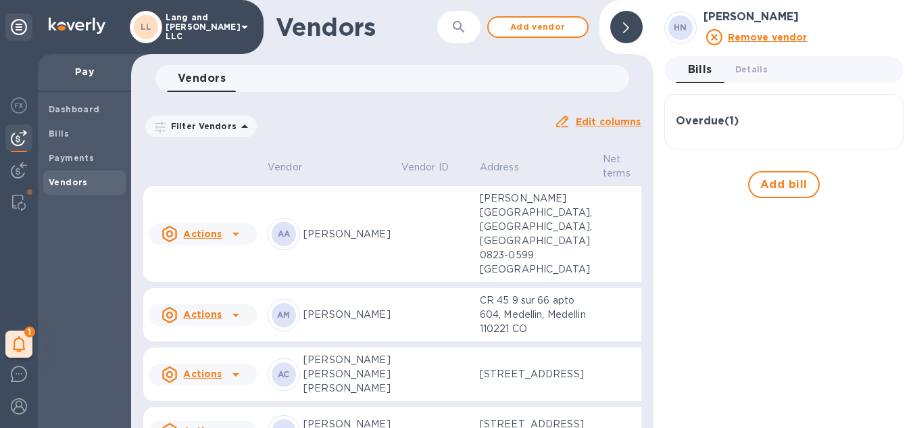
click at [618, 25] on div at bounding box center [627, 27] width 32 height 32
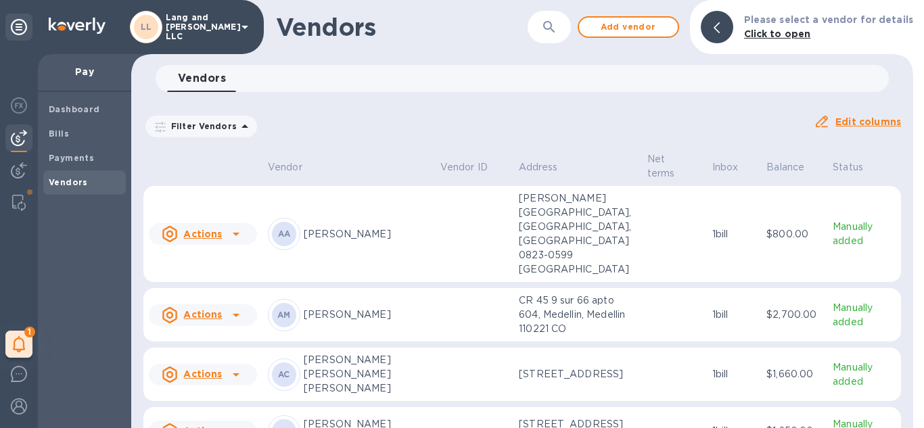
click at [483, 41] on div "Vendors ​ Add vendor Please select a vendor for details Click to open" at bounding box center [522, 27] width 782 height 54
click at [82, 179] on b "Vendors" at bounding box center [68, 182] width 39 height 10
click at [85, 135] on span "Bills" at bounding box center [85, 134] width 72 height 14
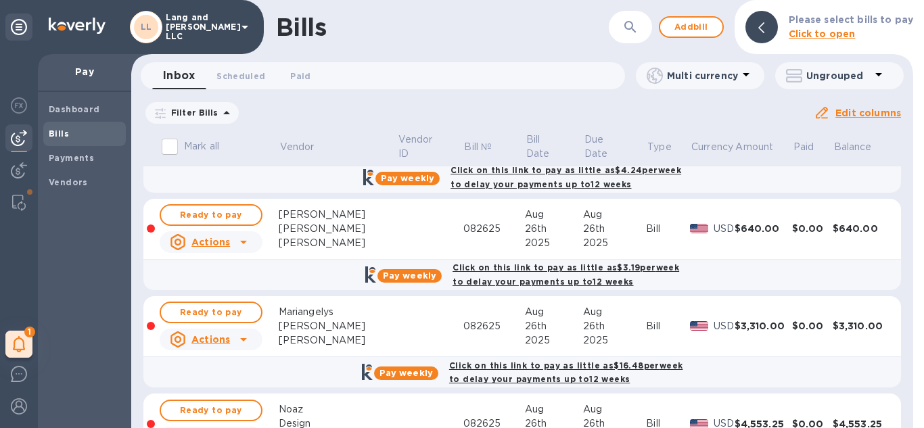
scroll to position [1856, 0]
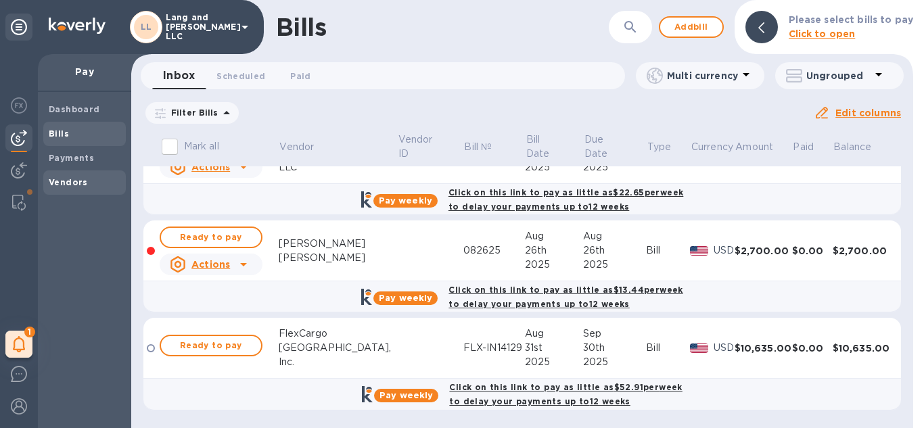
click at [82, 179] on b "Vendors" at bounding box center [68, 182] width 39 height 10
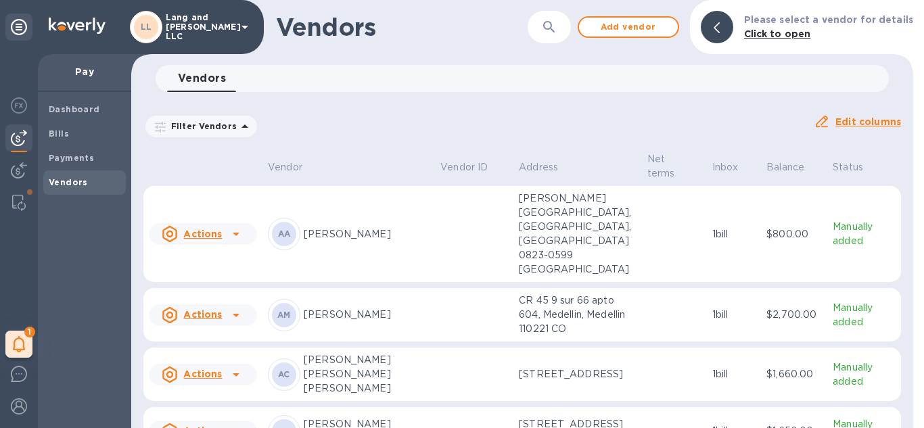
drag, startPoint x: 569, startPoint y: 116, endPoint x: 585, endPoint y: 126, distance: 18.8
click at [569, 116] on div "Filter Vendors Auto pay: All" at bounding box center [472, 127] width 659 height 26
click at [87, 181] on span "Vendors" at bounding box center [85, 183] width 72 height 14
click at [617, 22] on span "Add vendor" at bounding box center [628, 27] width 77 height 16
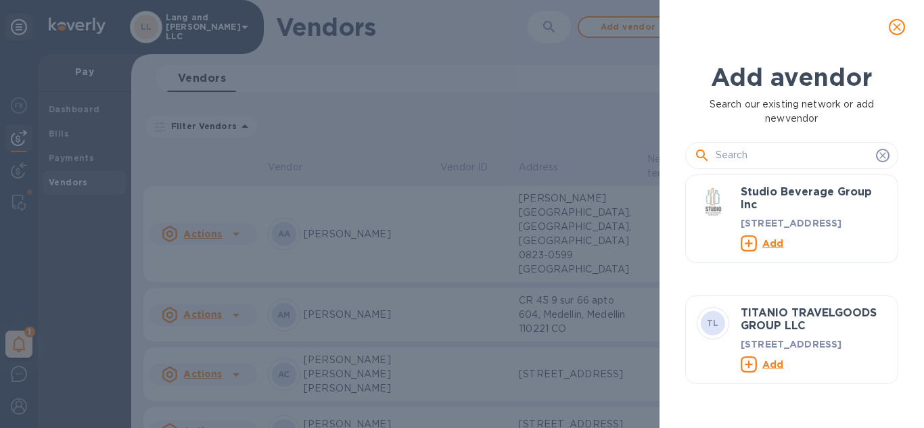
scroll to position [68, 0]
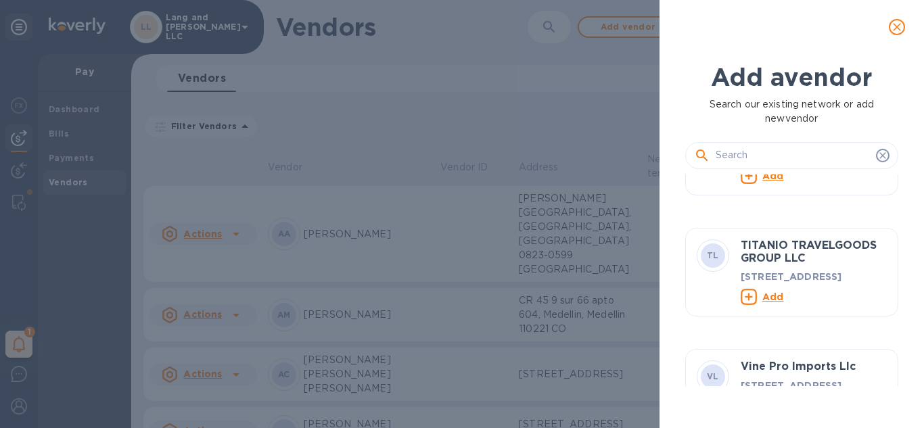
click at [775, 153] on input "text" at bounding box center [792, 155] width 155 height 20
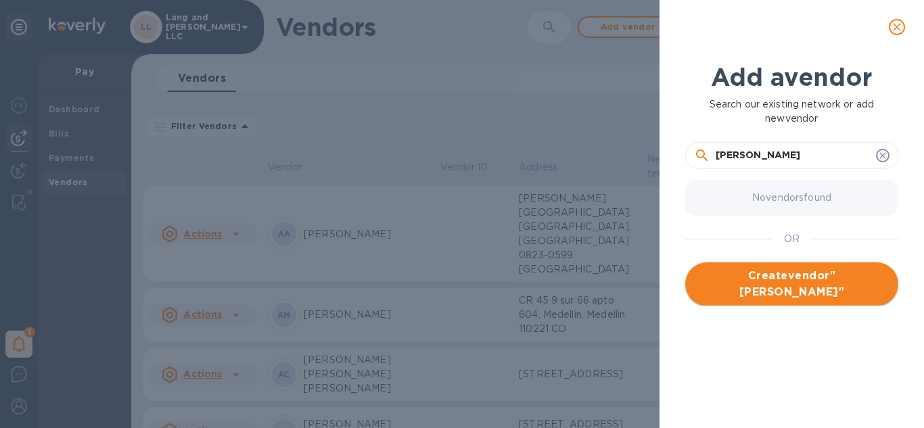
type input "[PERSON_NAME]"
click at [804, 269] on span "Create vendor " [PERSON_NAME] "" at bounding box center [791, 284] width 191 height 32
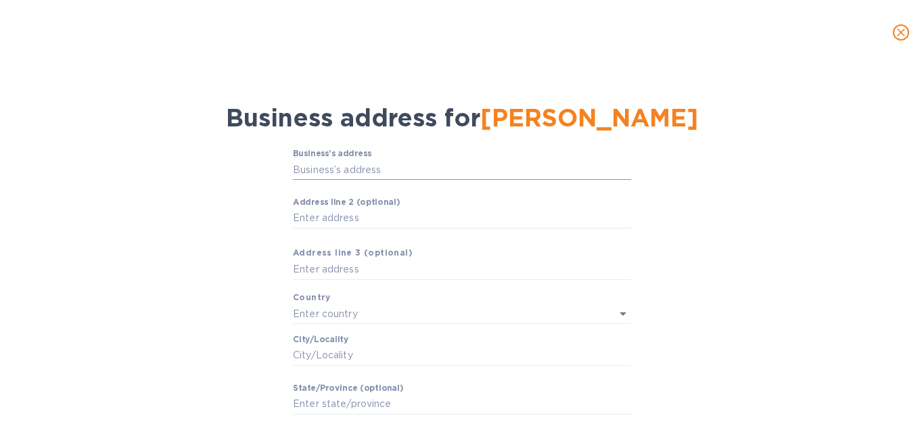
click at [371, 172] on input "Business’s аddress" at bounding box center [462, 170] width 338 height 20
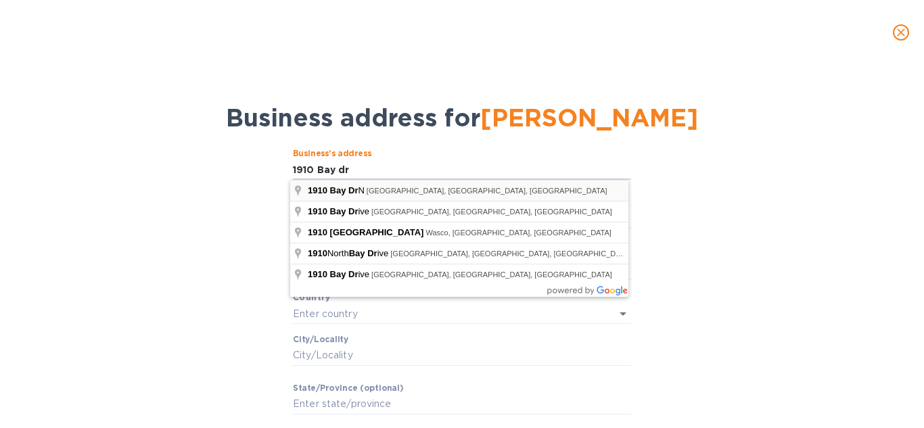
type input "[STREET_ADDRESS]"
type input "[GEOGRAPHIC_DATA]"
type input "FL"
type input "34217"
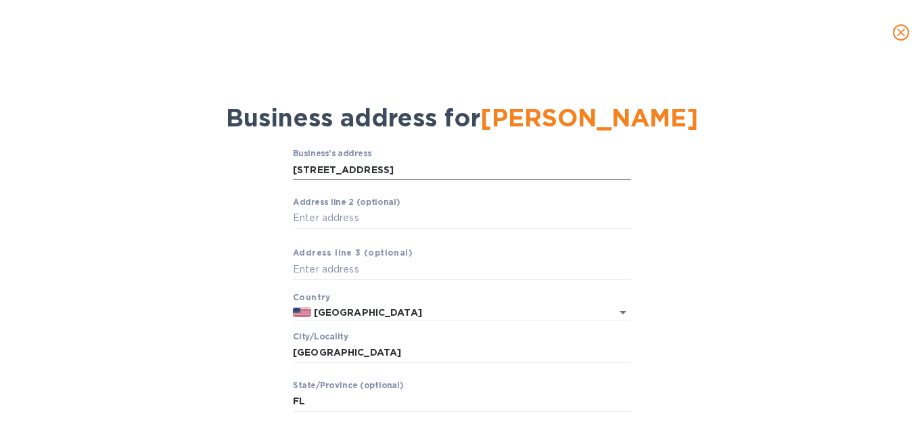
click at [373, 164] on input "[STREET_ADDRESS]" at bounding box center [462, 170] width 338 height 20
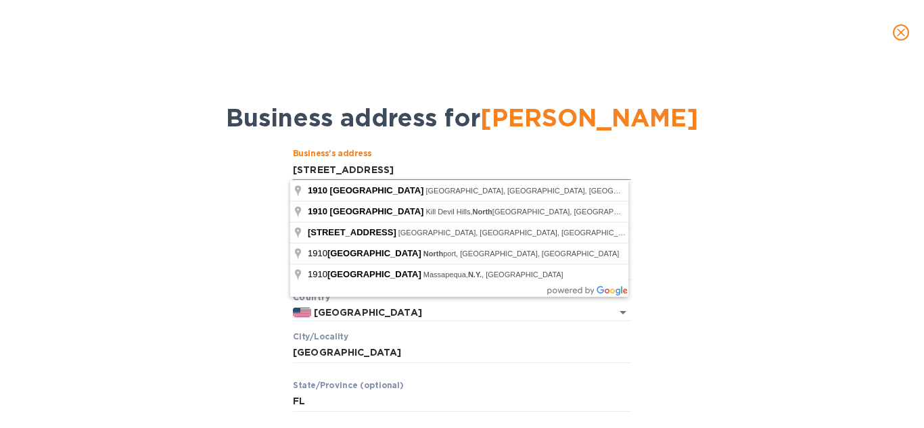
click at [421, 171] on input "[STREET_ADDRESS]" at bounding box center [462, 170] width 338 height 20
drag, startPoint x: 417, startPoint y: 168, endPoint x: 362, endPoint y: 170, distance: 54.8
click at [362, 170] on input "[STREET_ADDRESS]" at bounding box center [462, 170] width 338 height 20
type input "[STREET_ADDRESS]"
click at [657, 190] on div "Business’s аddress [STREET_ADDRESS] ​ Аddress line 2 (optional) ​ Аddress line …" at bounding box center [462, 327] width 888 height 372
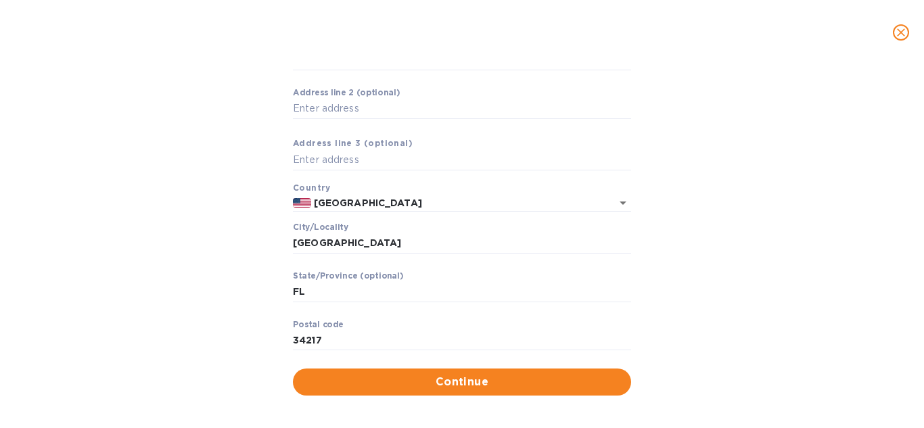
scroll to position [119, 0]
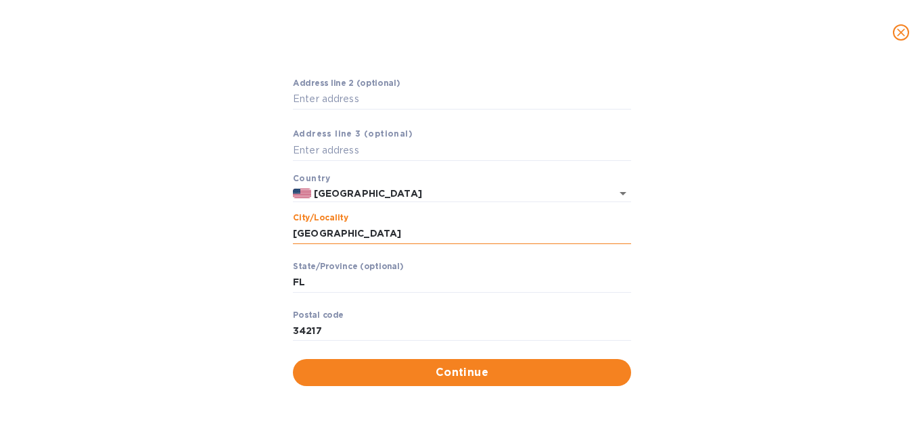
click at [333, 237] on input "[GEOGRAPHIC_DATA]" at bounding box center [462, 234] width 338 height 20
click at [336, 231] on input "[GEOGRAPHIC_DATA]" at bounding box center [462, 234] width 338 height 20
drag, startPoint x: 350, startPoint y: 234, endPoint x: 322, endPoint y: 237, distance: 27.9
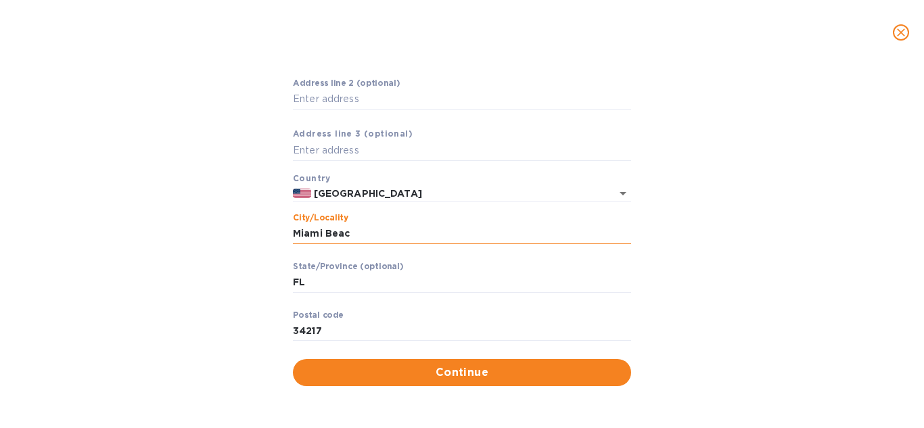
click at [322, 237] on input "Miami Beac" at bounding box center [462, 234] width 338 height 20
paste input "beach"
click at [328, 233] on input "[GEOGRAPHIC_DATA]" at bounding box center [462, 234] width 338 height 20
type input "[GEOGRAPHIC_DATA]"
click at [345, 329] on input "34217" at bounding box center [462, 331] width 338 height 20
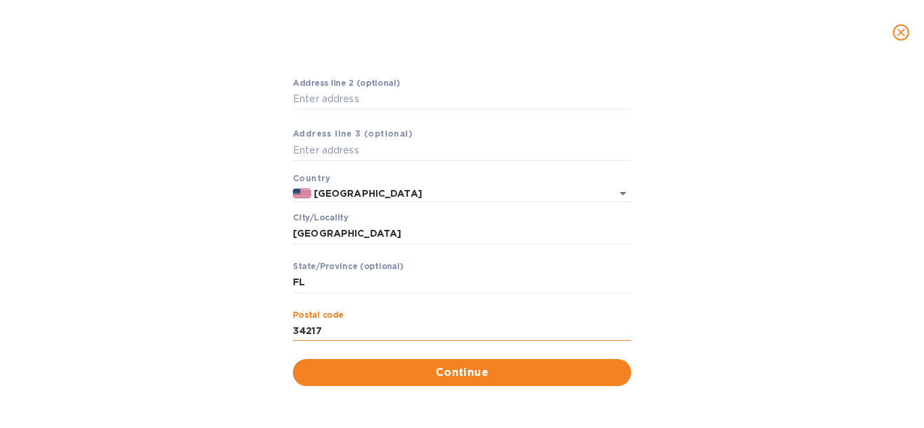
click at [345, 329] on input "34217" at bounding box center [462, 331] width 338 height 20
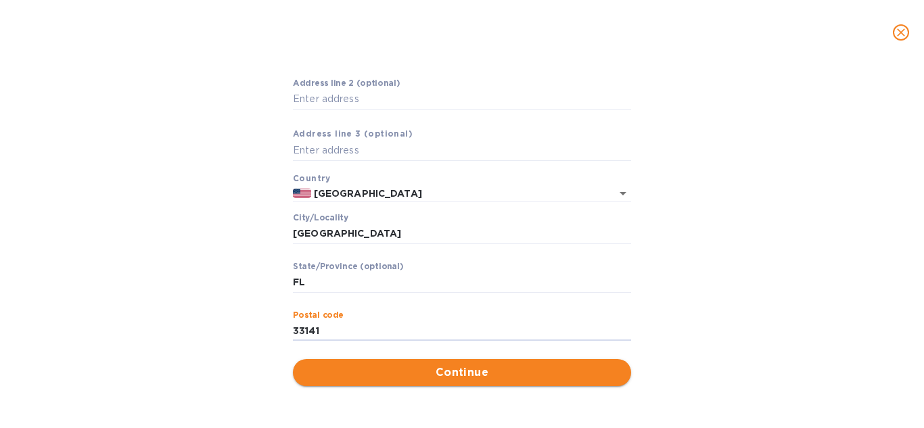
type input "33141"
click at [382, 364] on span "Continue" at bounding box center [462, 372] width 316 height 16
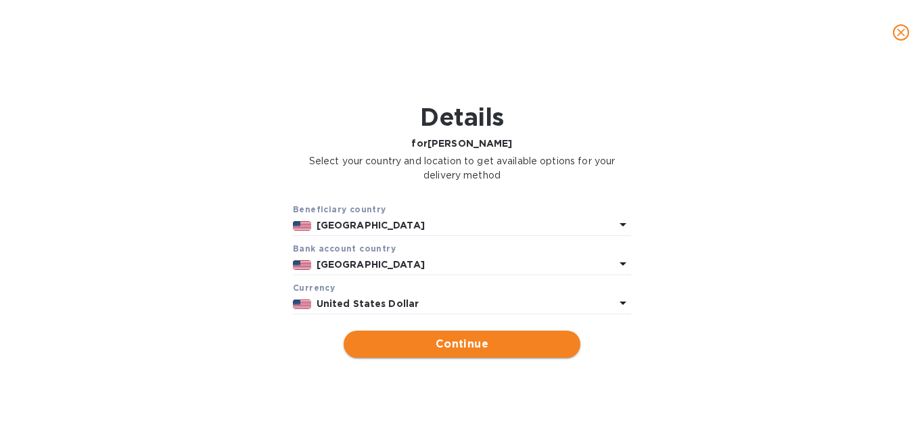
click at [440, 343] on span "Continue" at bounding box center [461, 344] width 215 height 16
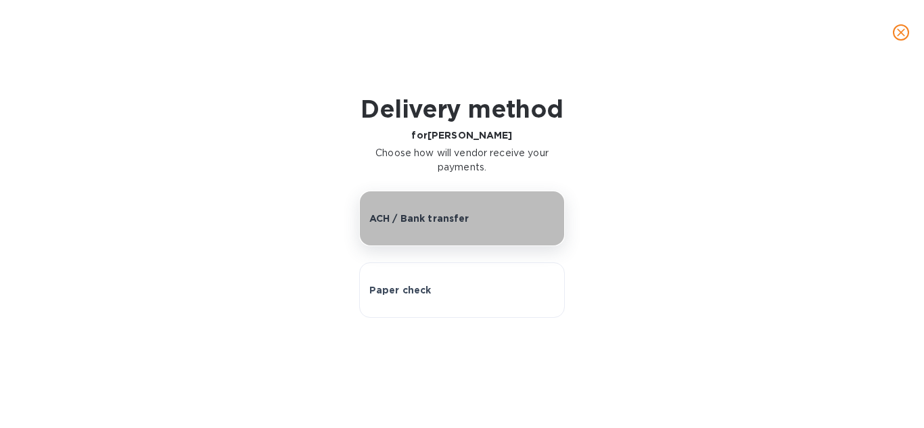
click at [454, 222] on p "ACH / Bank transfer" at bounding box center [419, 219] width 100 height 14
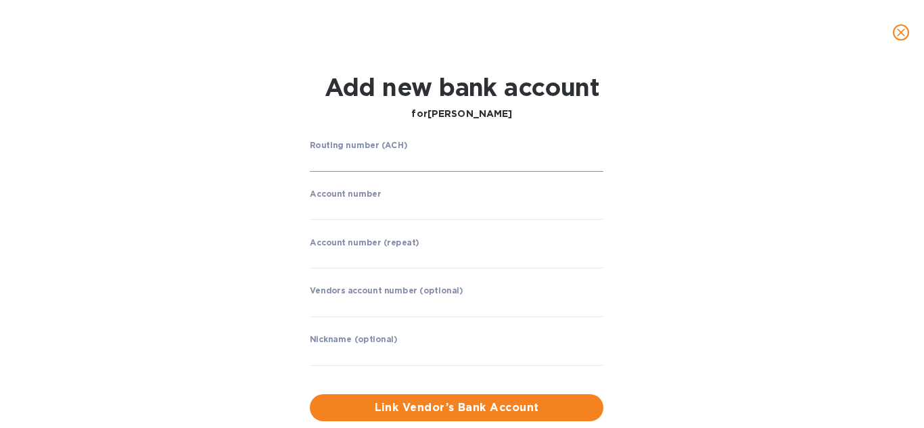
click at [370, 159] on input "string" at bounding box center [456, 161] width 293 height 20
click at [398, 166] on input "string" at bounding box center [456, 161] width 293 height 20
paste input "063100277"
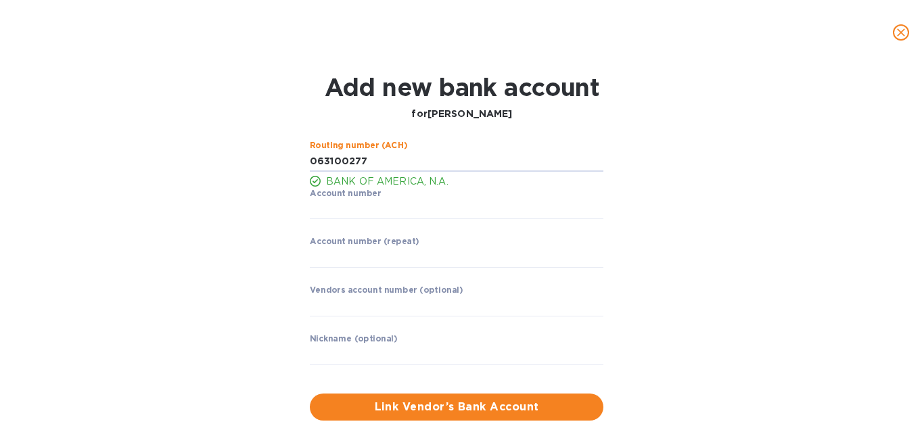
type input "063100277"
click at [195, 231] on div "Routing number (ACH) BANK OF AMERICA, N.A. Account number ​ Account number (rep…" at bounding box center [462, 281] width 592 height 296
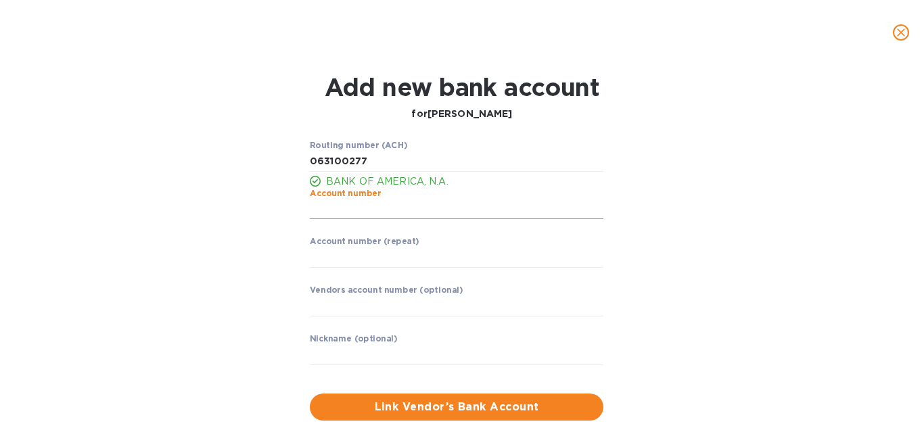
click at [339, 207] on input "string" at bounding box center [456, 209] width 293 height 20
paste input "898057944185"
type input "898057944185"
click at [338, 259] on input "string" at bounding box center [456, 257] width 293 height 20
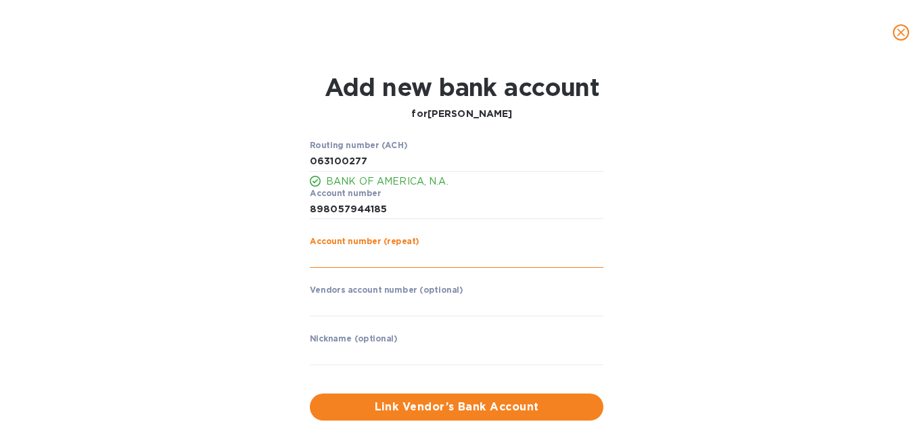
paste input "898057944185"
type input "898057944185"
drag, startPoint x: 241, startPoint y: 256, endPoint x: 300, endPoint y: 287, distance: 67.1
click at [241, 256] on div "Routing number (ACH) BANK OF AMERICA, N.A. Account number ​ Account number (rep…" at bounding box center [462, 281] width 592 height 296
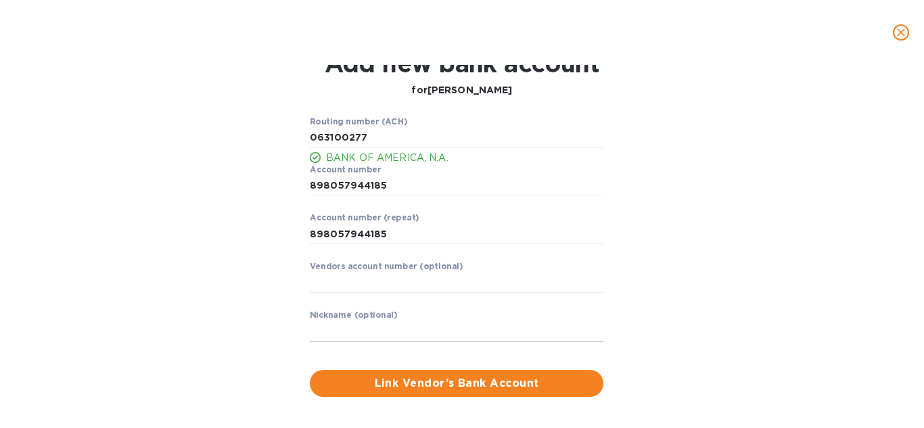
scroll to position [34, 0]
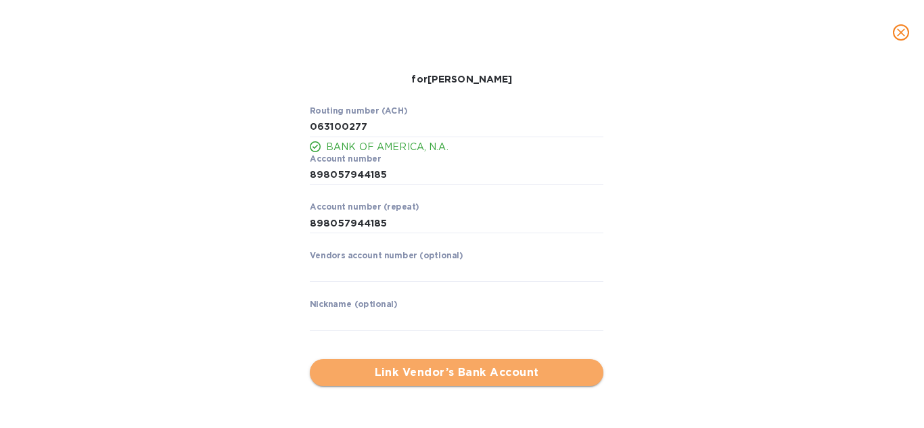
click at [398, 368] on span "Link Vendor’s Bank Account" at bounding box center [456, 372] width 272 height 16
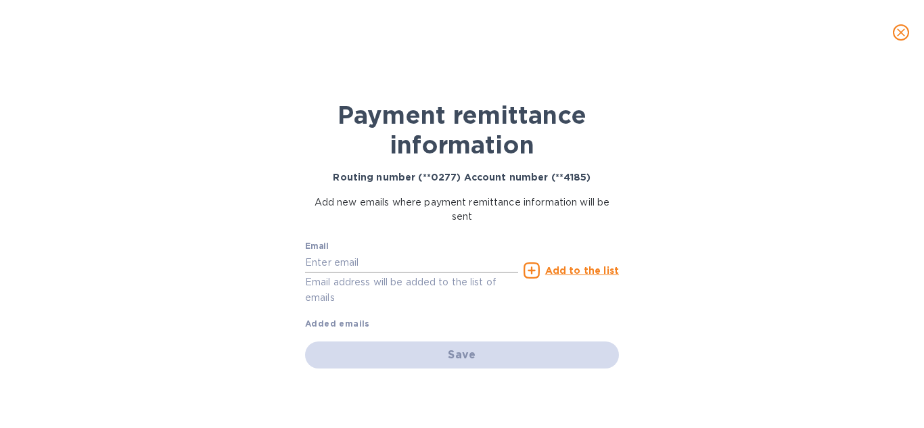
click at [398, 262] on input "text" at bounding box center [411, 262] width 213 height 20
type input "[EMAIL_ADDRESS][DOMAIN_NAME]"
click at [549, 271] on u "Add to the list" at bounding box center [582, 270] width 74 height 11
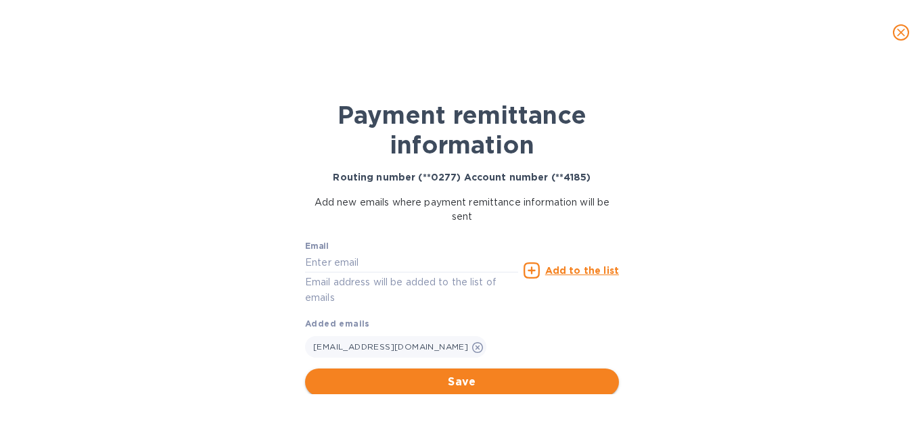
click at [489, 377] on span "Save" at bounding box center [462, 382] width 292 height 16
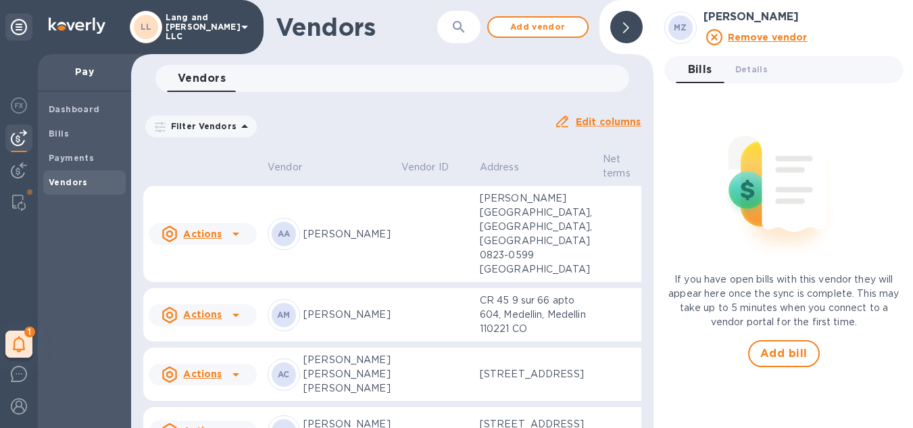
click at [637, 32] on div at bounding box center [627, 27] width 32 height 32
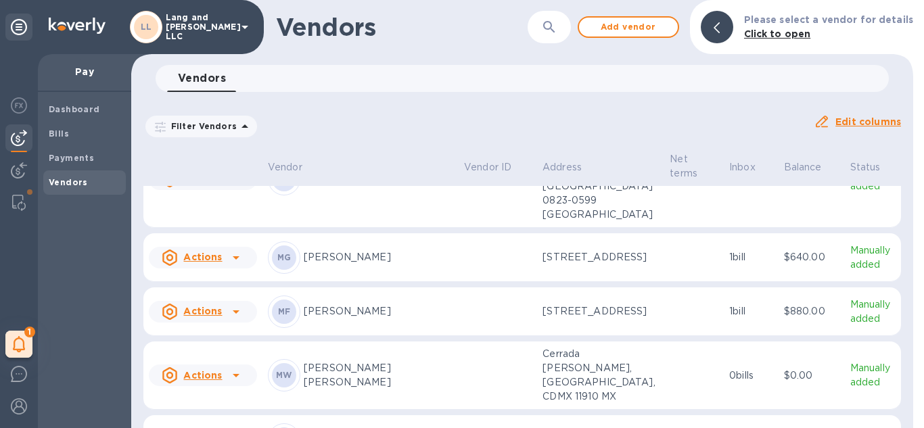
scroll to position [1563, 0]
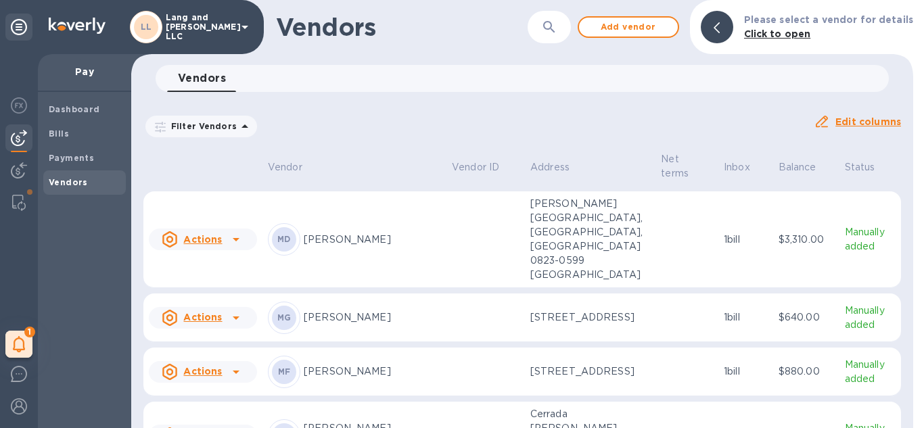
click at [371, 178] on div "MZ [PERSON_NAME]" at bounding box center [354, 161] width 173 height 32
click at [572, 168] on p "[STREET_ADDRESS]" at bounding box center [590, 161] width 120 height 14
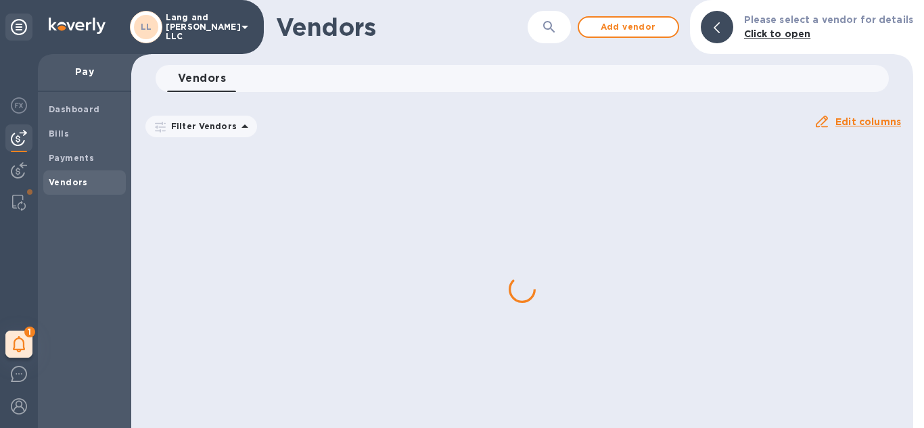
click at [318, 245] on div at bounding box center [522, 289] width 782 height 278
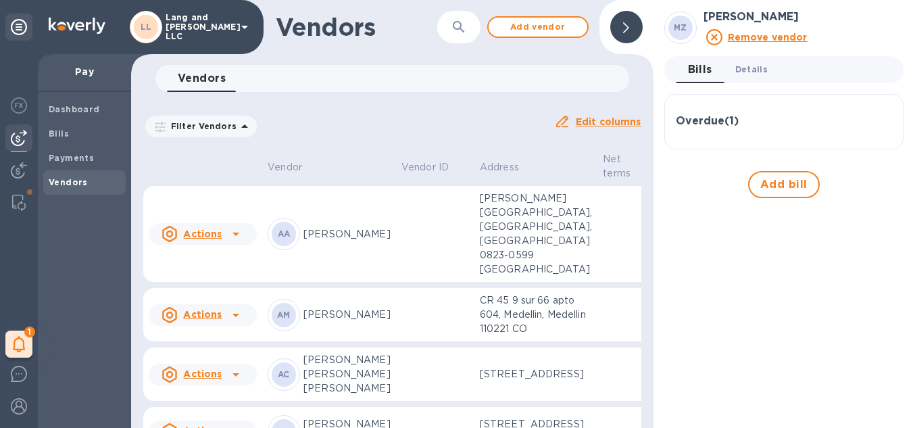
click at [752, 68] on span "Details 0" at bounding box center [752, 69] width 32 height 14
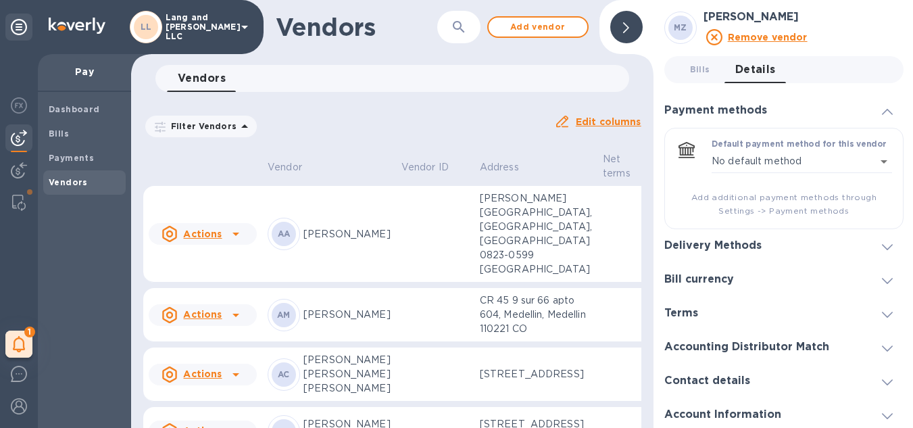
click at [739, 234] on div "Delivery Methods" at bounding box center [784, 246] width 239 height 34
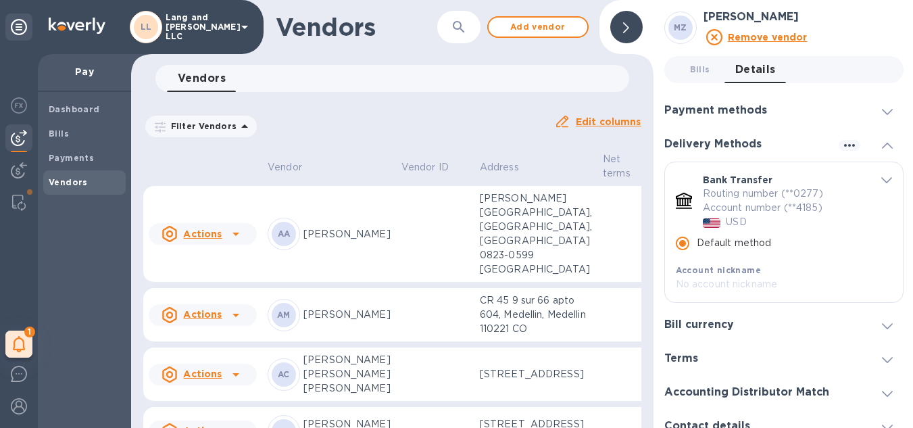
click at [627, 25] on icon at bounding box center [626, 27] width 6 height 11
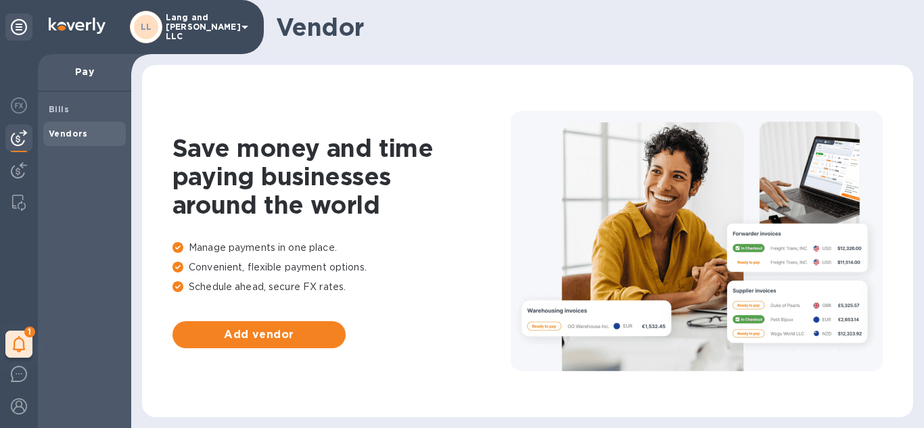
click at [88, 136] on span "Vendors" at bounding box center [85, 134] width 72 height 14
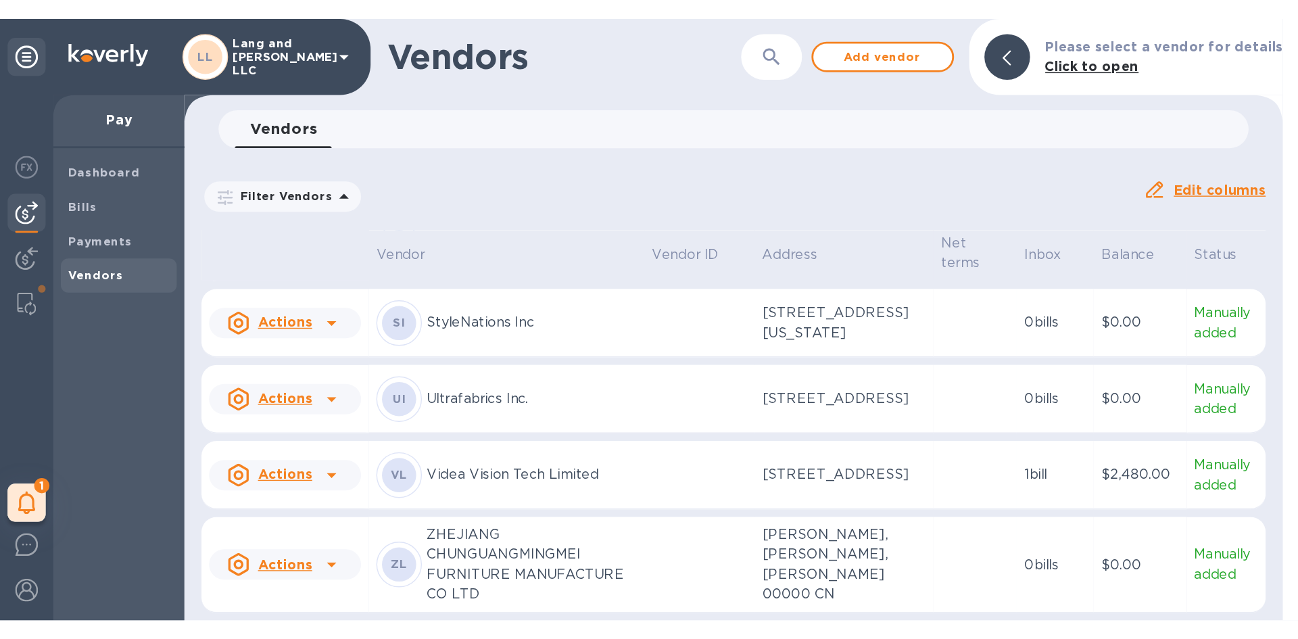
scroll to position [2494, 0]
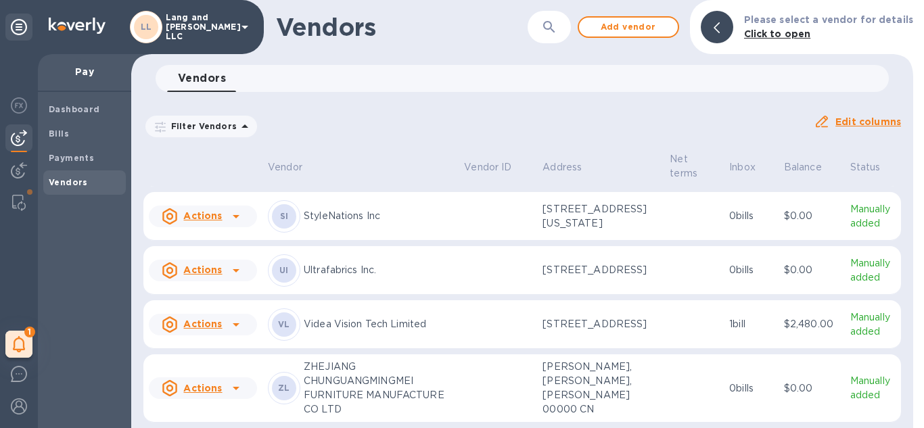
click at [458, 39] on h1 "Vendors" at bounding box center [393, 27] width 235 height 28
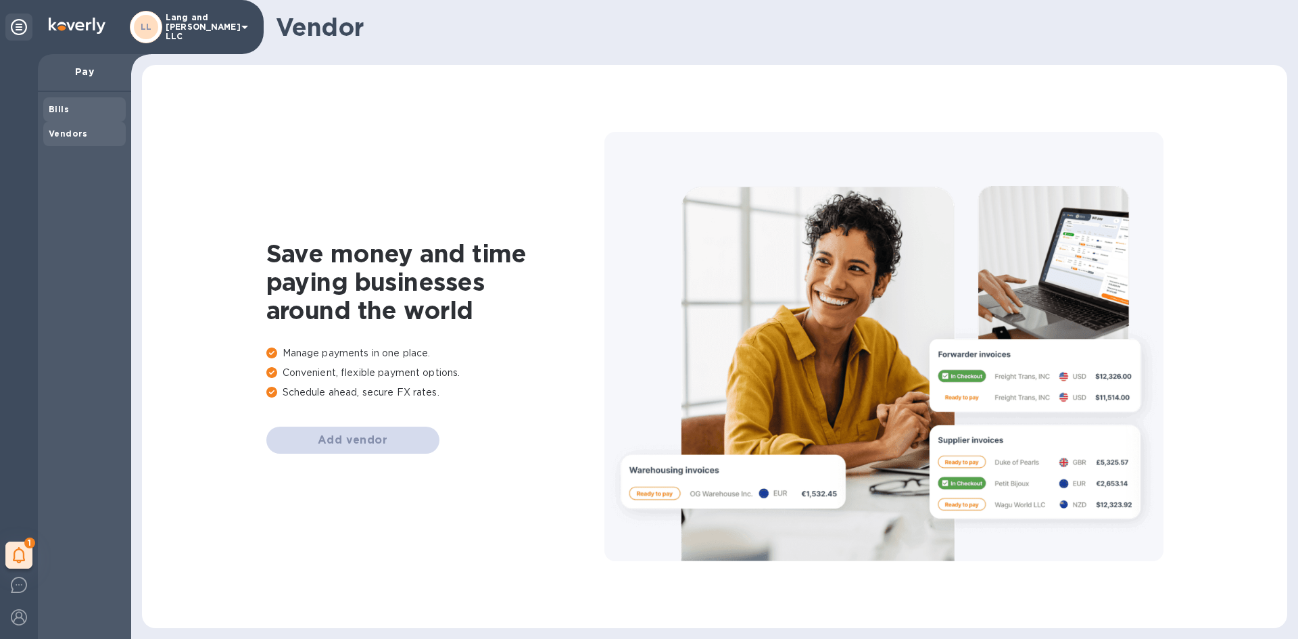
click at [58, 113] on b "Bills" at bounding box center [59, 109] width 20 height 10
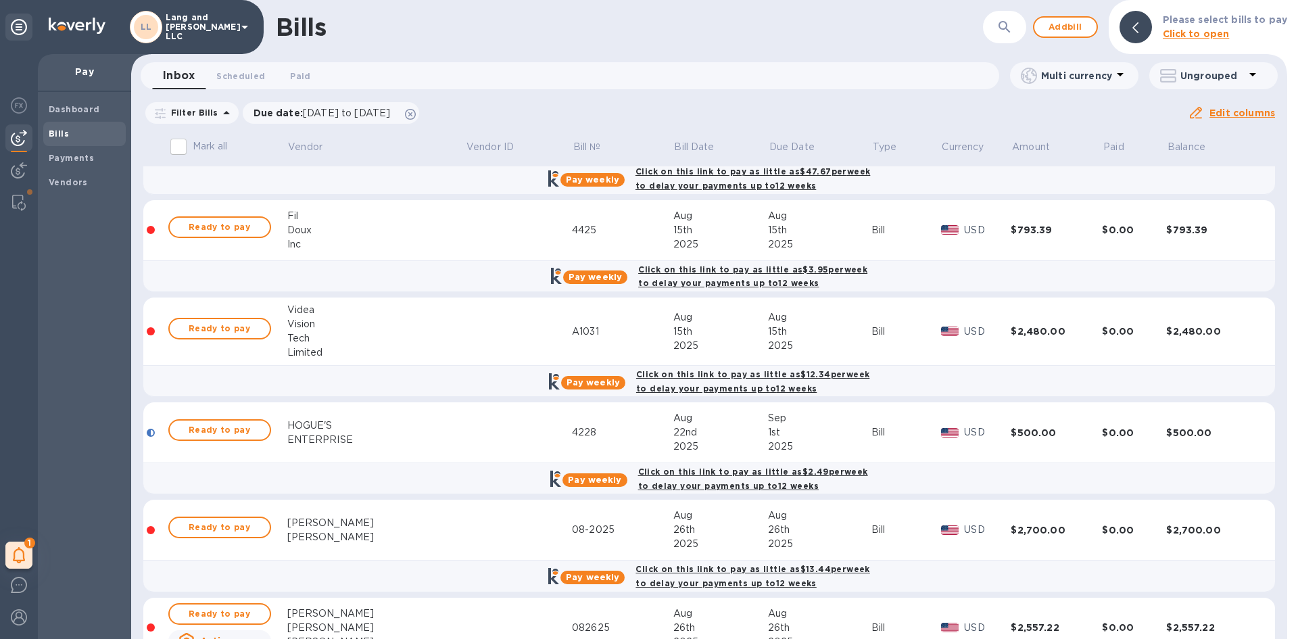
scroll to position [717, 0]
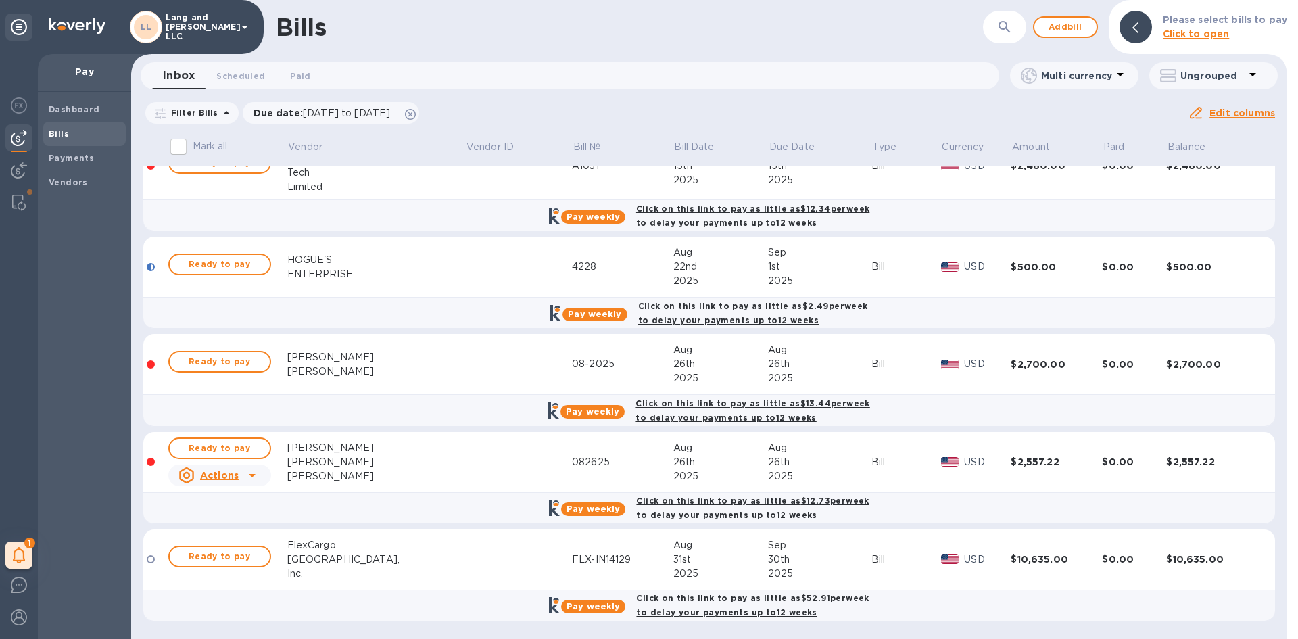
click at [359, 358] on div "[PERSON_NAME]" at bounding box center [376, 357] width 178 height 14
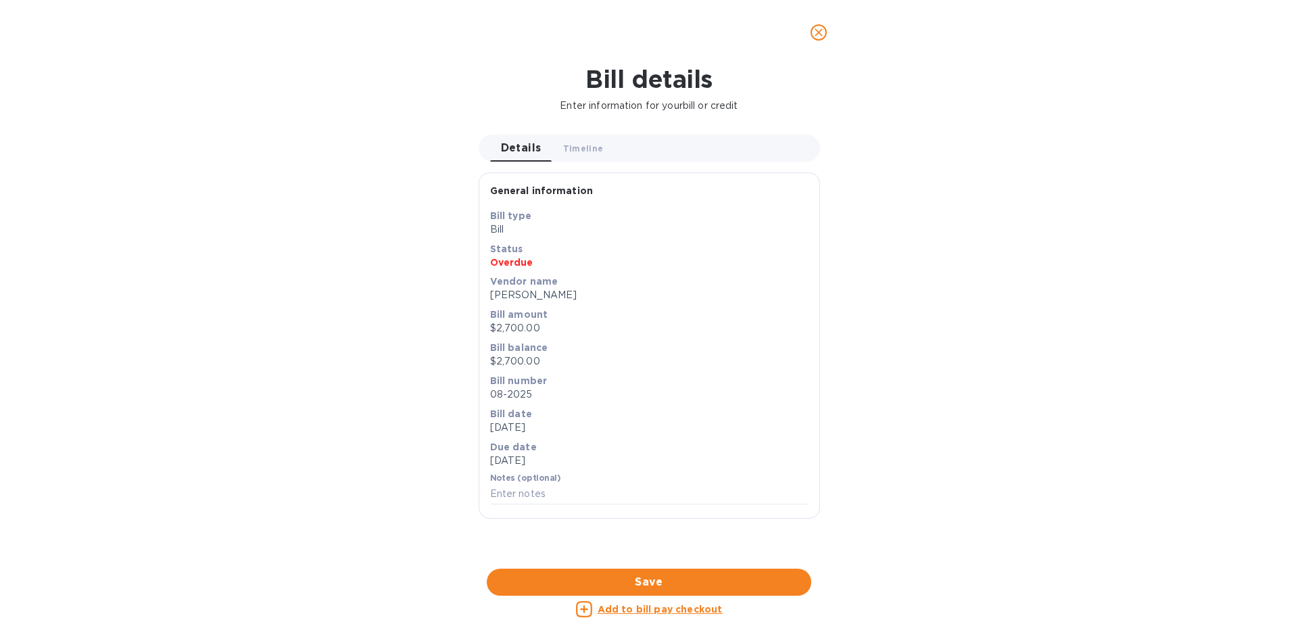
scroll to position [0, 0]
click at [579, 145] on span "Timeline 0" at bounding box center [583, 148] width 41 height 14
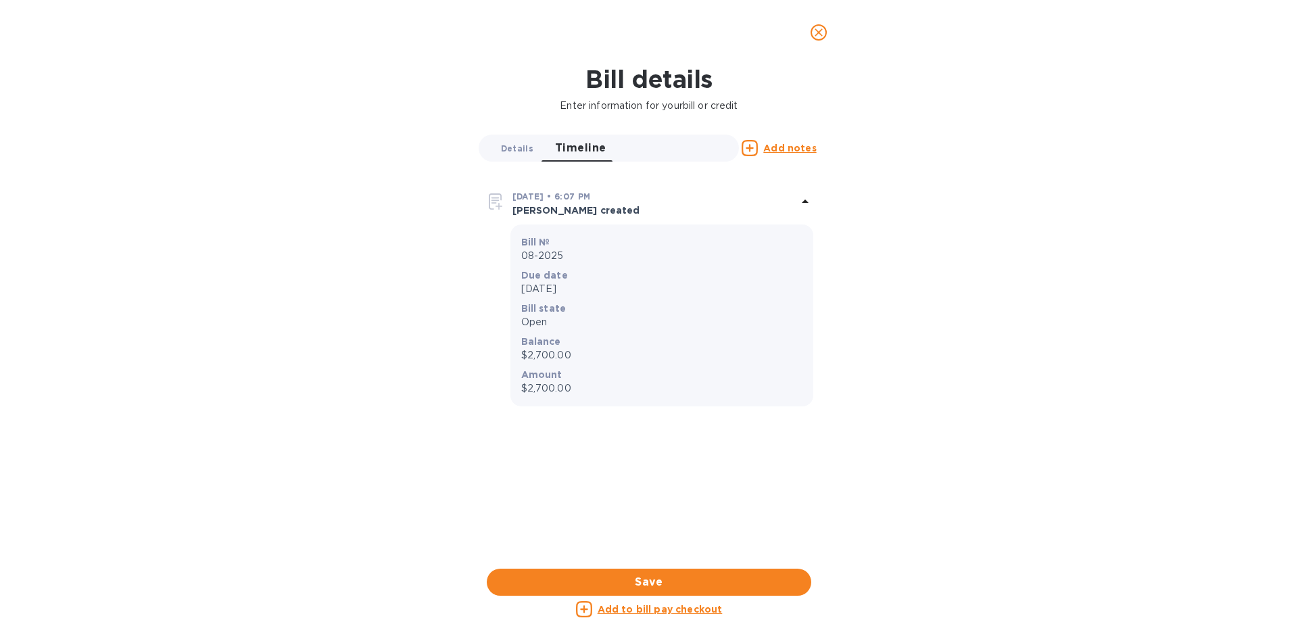
click at [526, 145] on span "Details 0" at bounding box center [517, 148] width 32 height 14
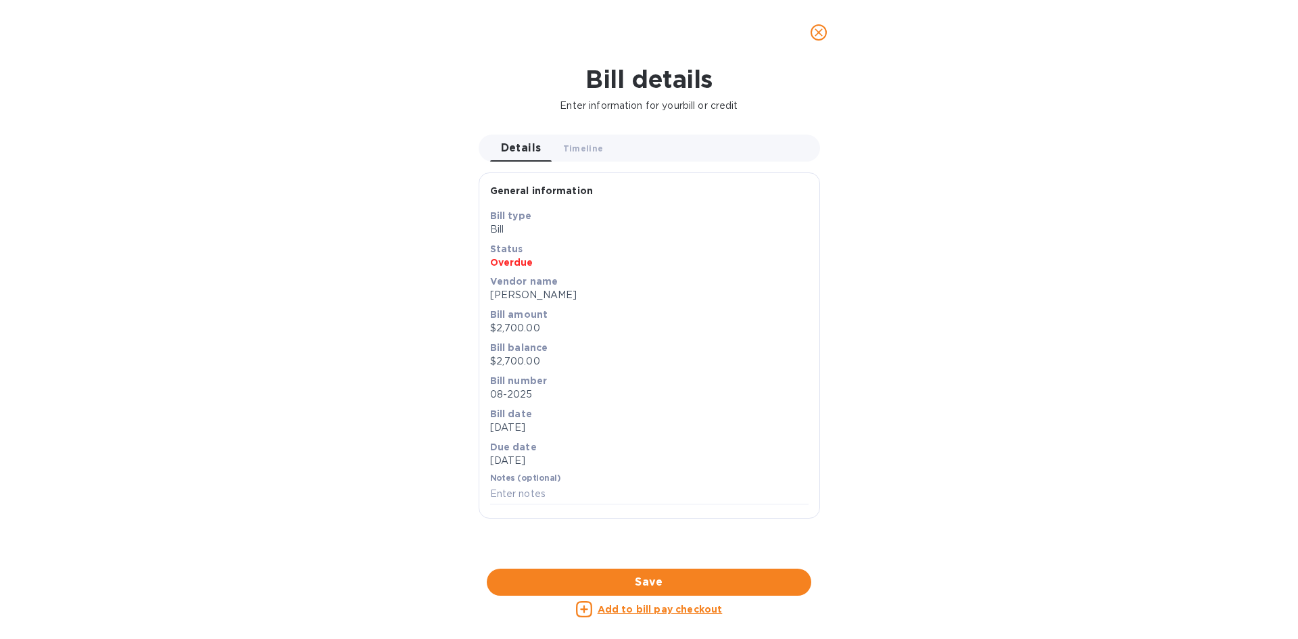
click at [809, 31] on button "close" at bounding box center [819, 32] width 32 height 32
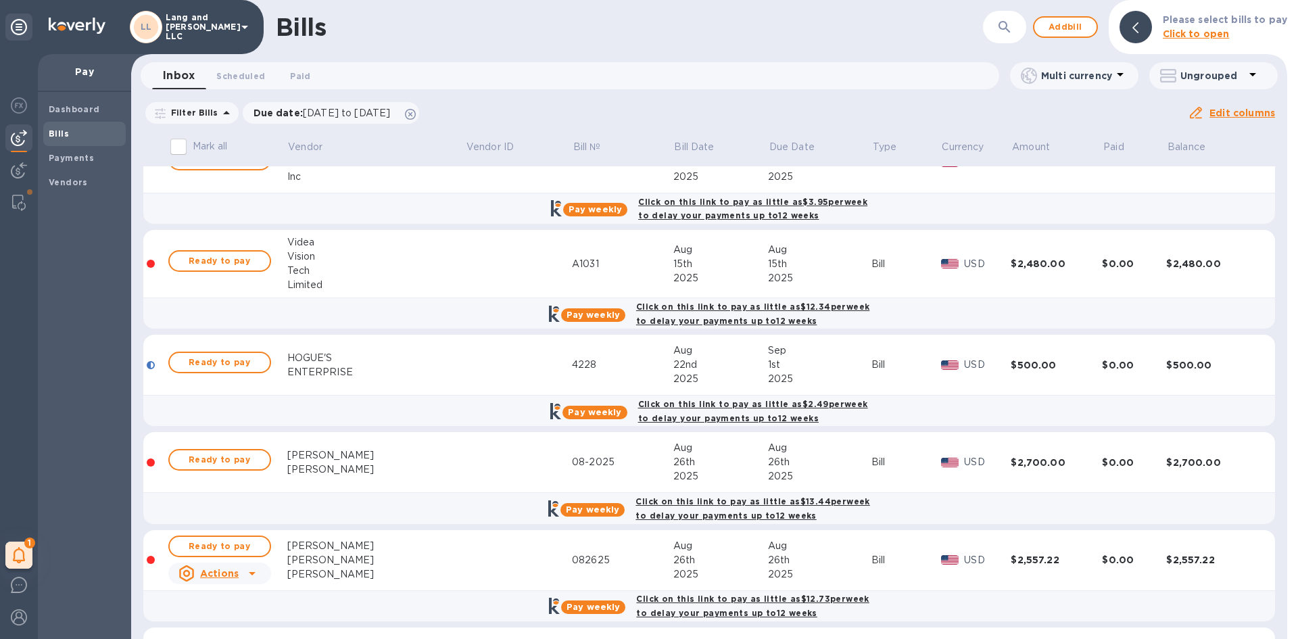
scroll to position [676, 0]
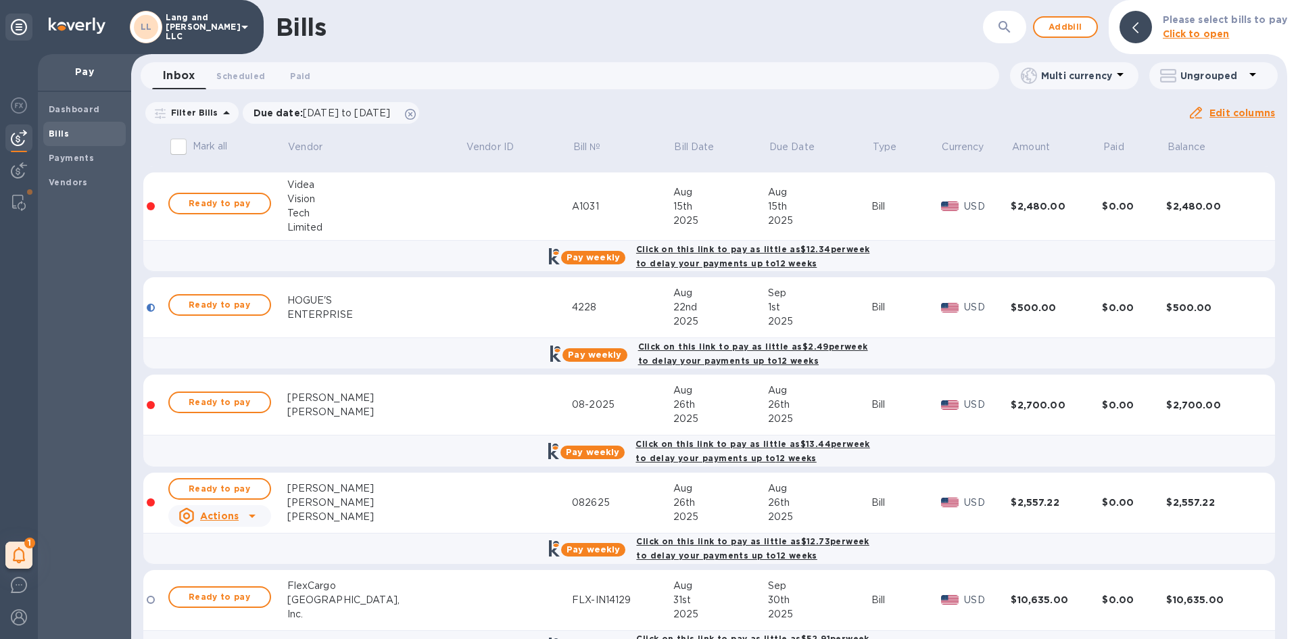
click at [152, 404] on div at bounding box center [151, 405] width 8 height 8
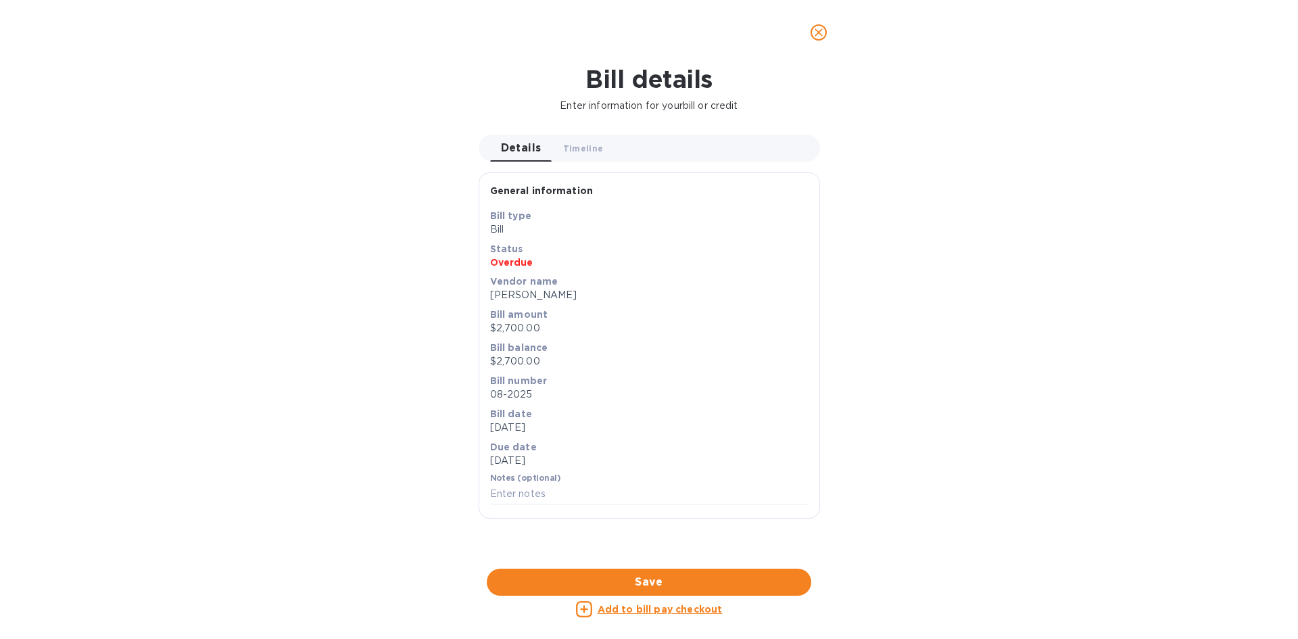
click at [815, 31] on icon "close" at bounding box center [819, 33] width 14 height 14
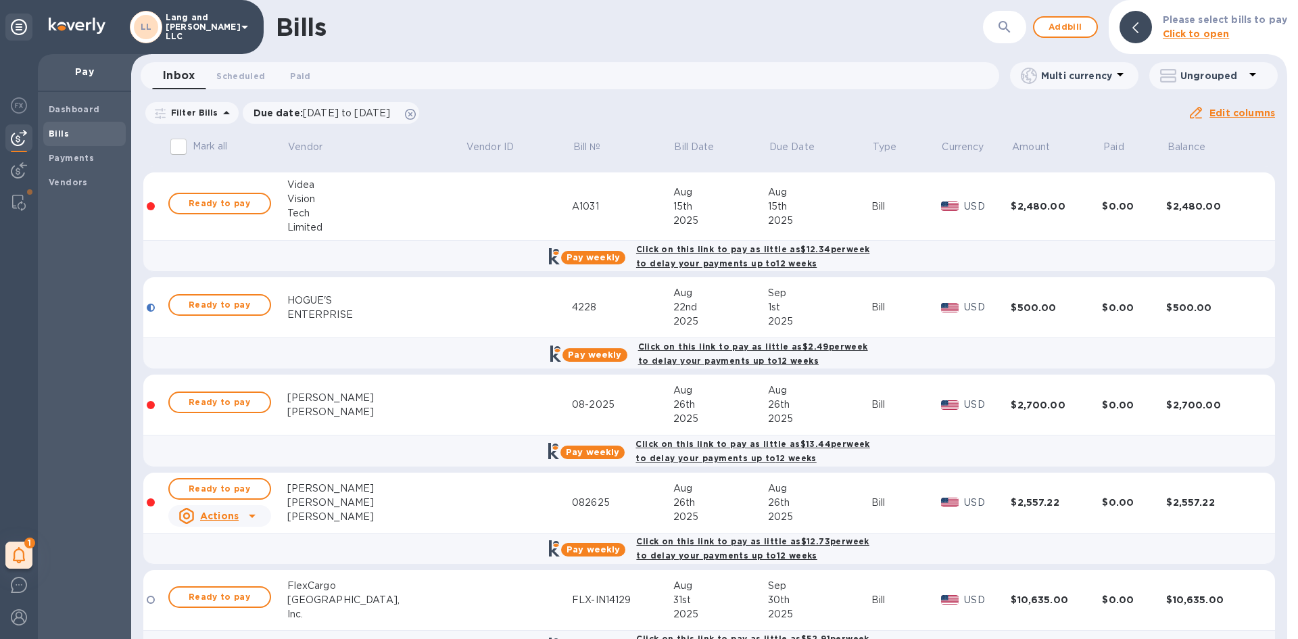
click at [356, 405] on div "[PERSON_NAME]" at bounding box center [376, 412] width 178 height 14
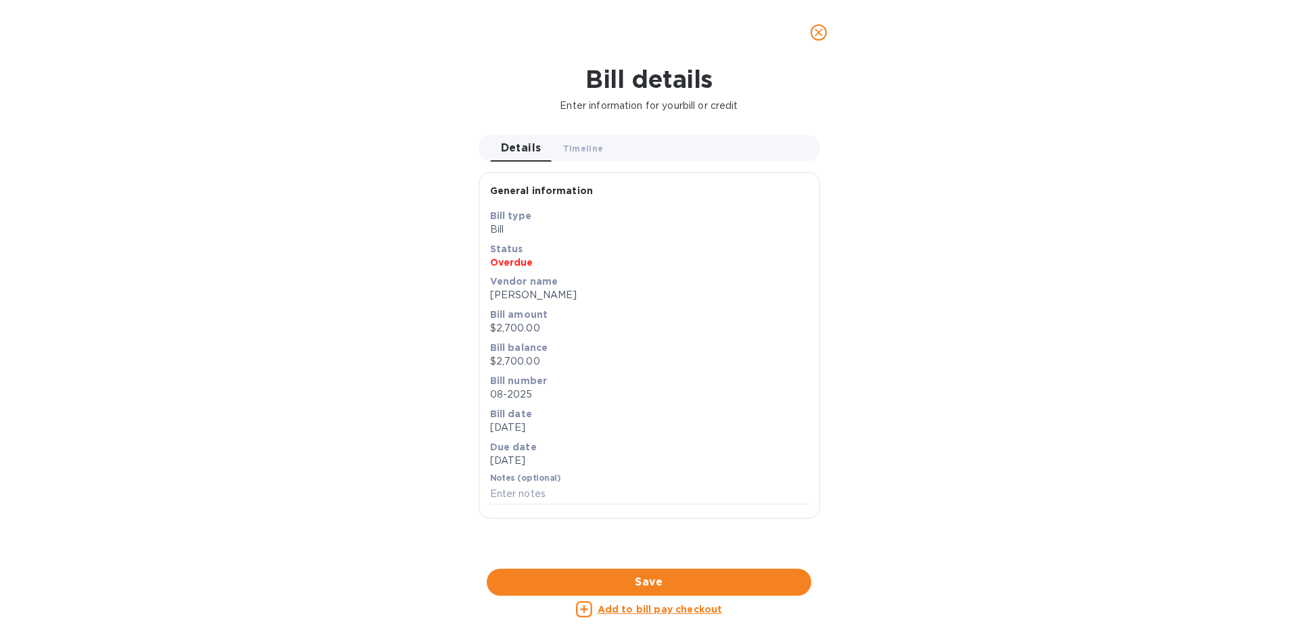
click at [814, 25] on span "close" at bounding box center [819, 32] width 16 height 16
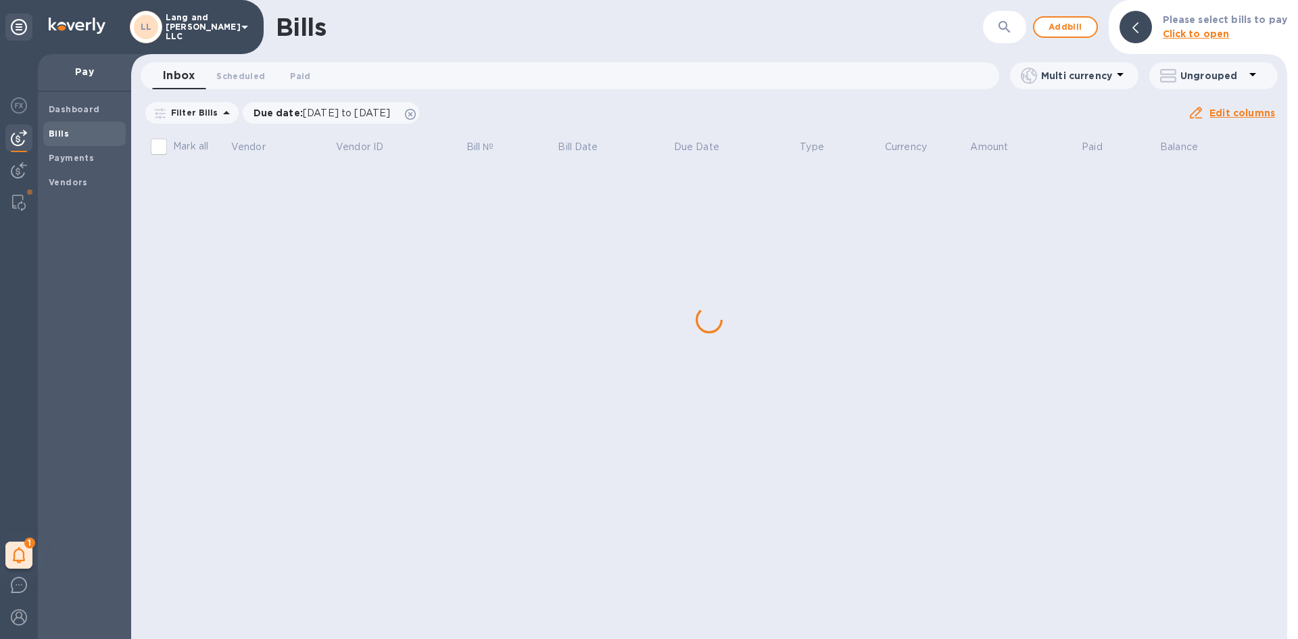
scroll to position [0, 0]
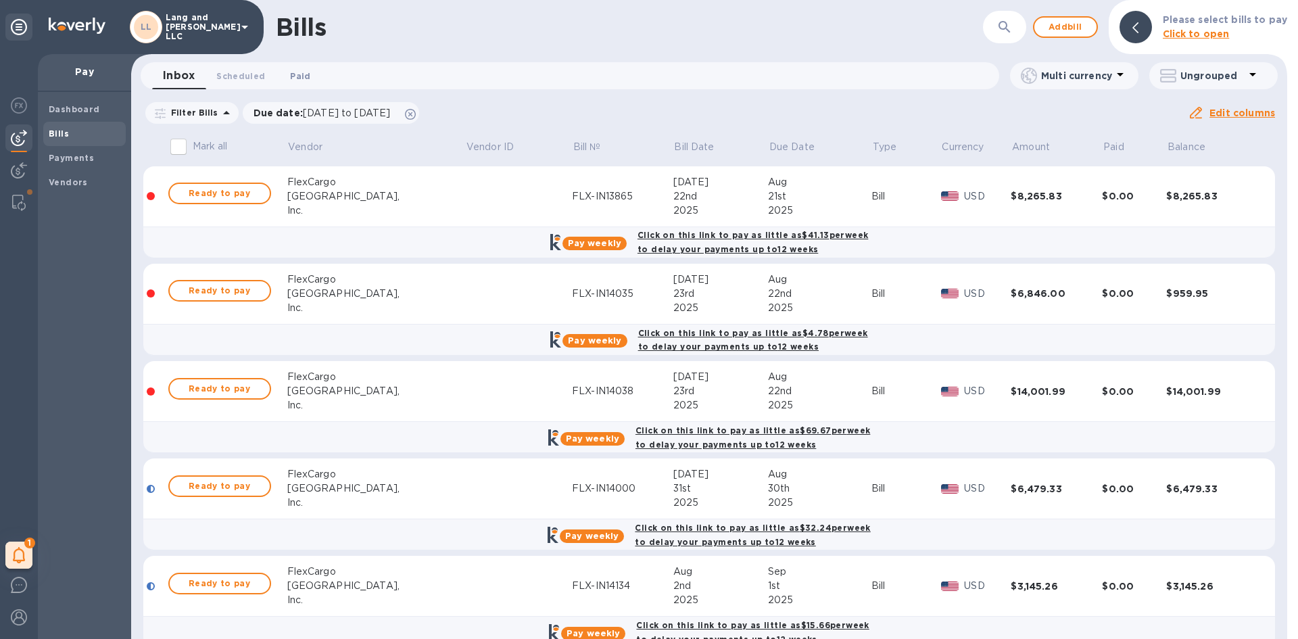
click at [300, 77] on span "Paid 0" at bounding box center [300, 76] width 20 height 14
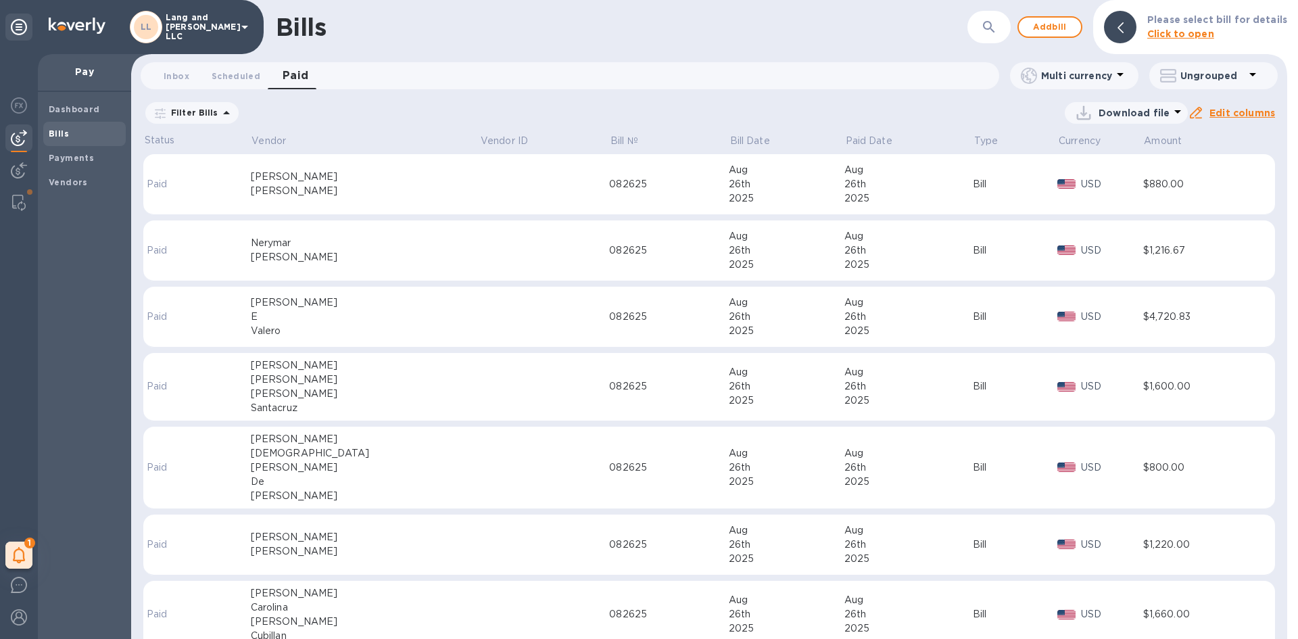
click at [377, 262] on div "[PERSON_NAME]" at bounding box center [365, 257] width 229 height 14
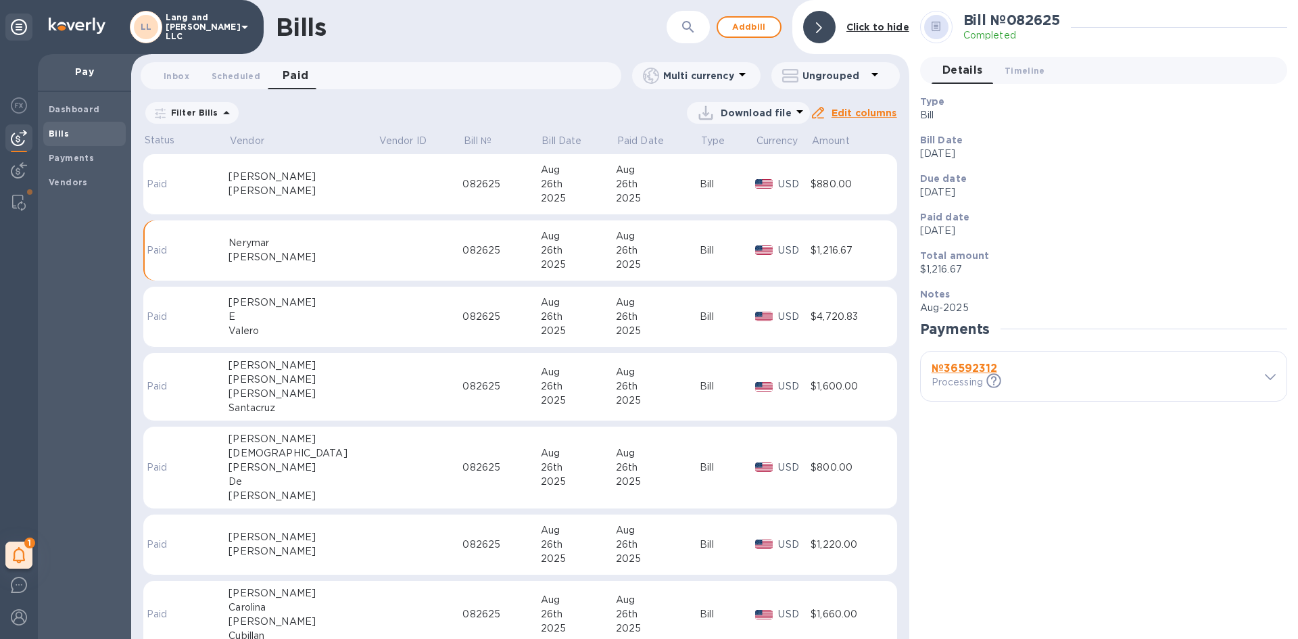
click at [1273, 377] on icon at bounding box center [1270, 378] width 11 height 6
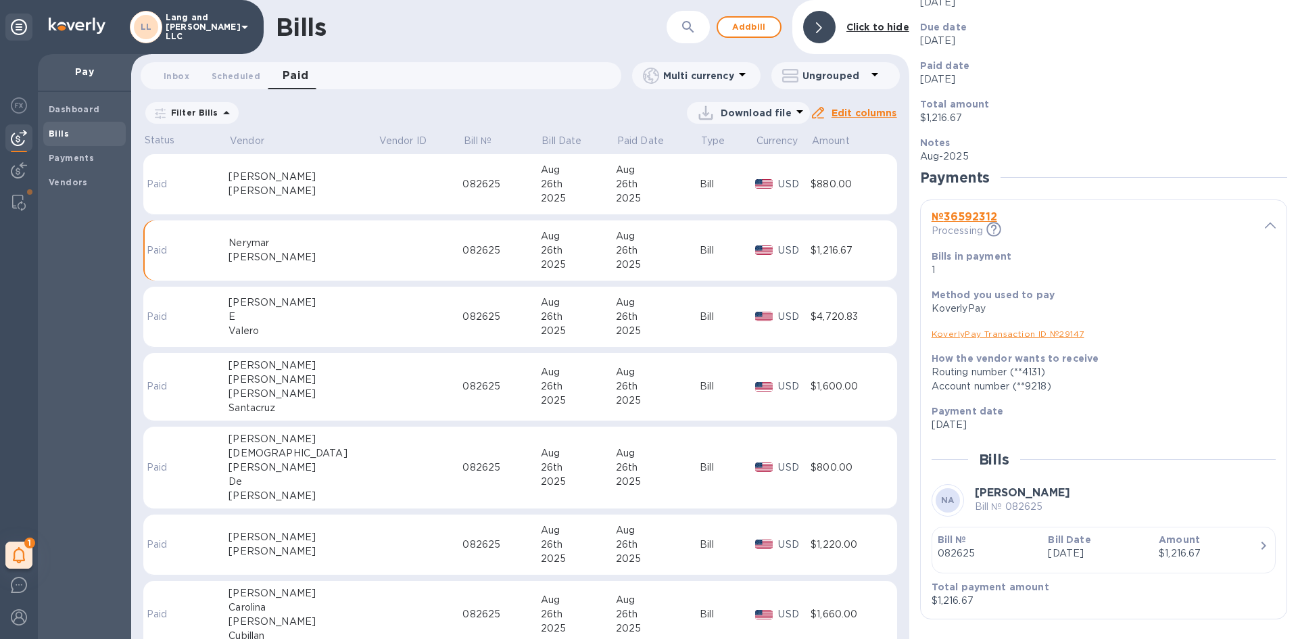
scroll to position [159, 0]
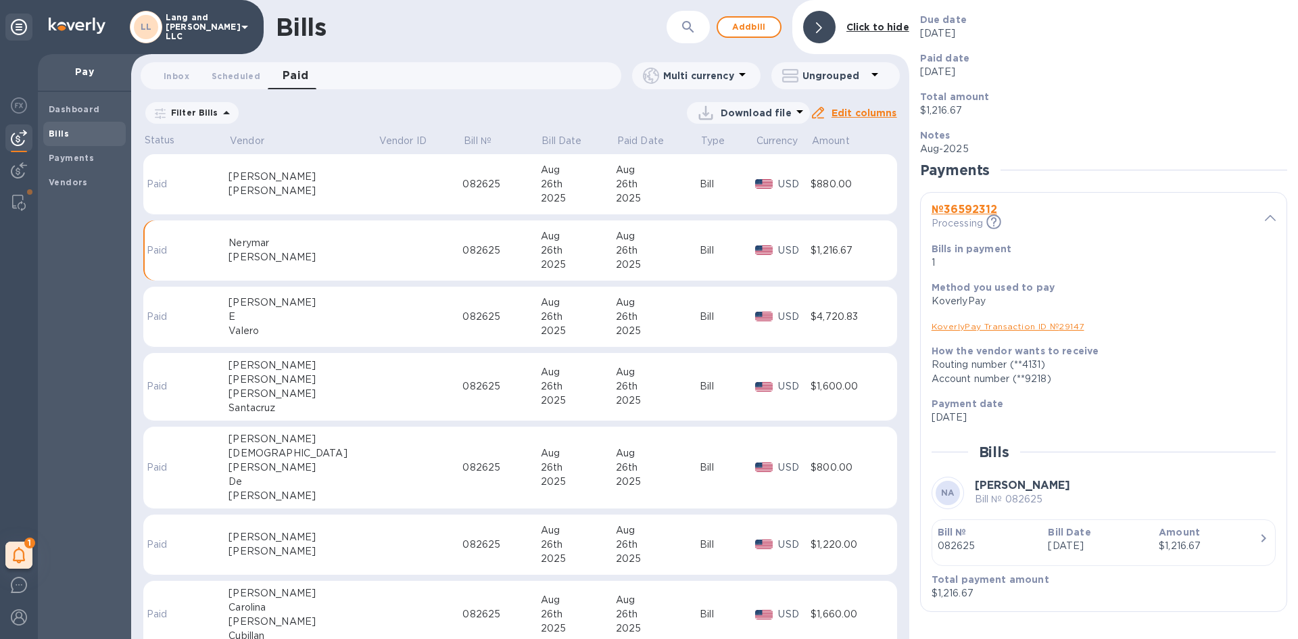
click at [1255, 537] on icon "button" at bounding box center [1263, 538] width 16 height 16
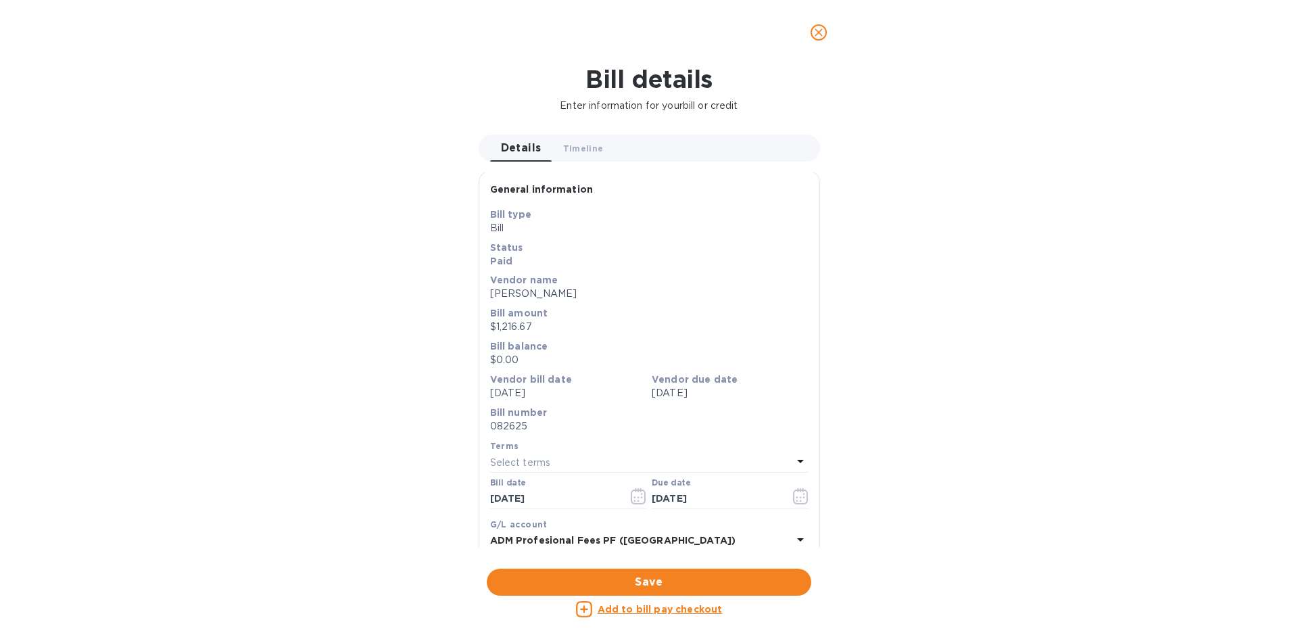
scroll to position [0, 0]
click at [584, 151] on span "Timeline 0" at bounding box center [583, 148] width 41 height 14
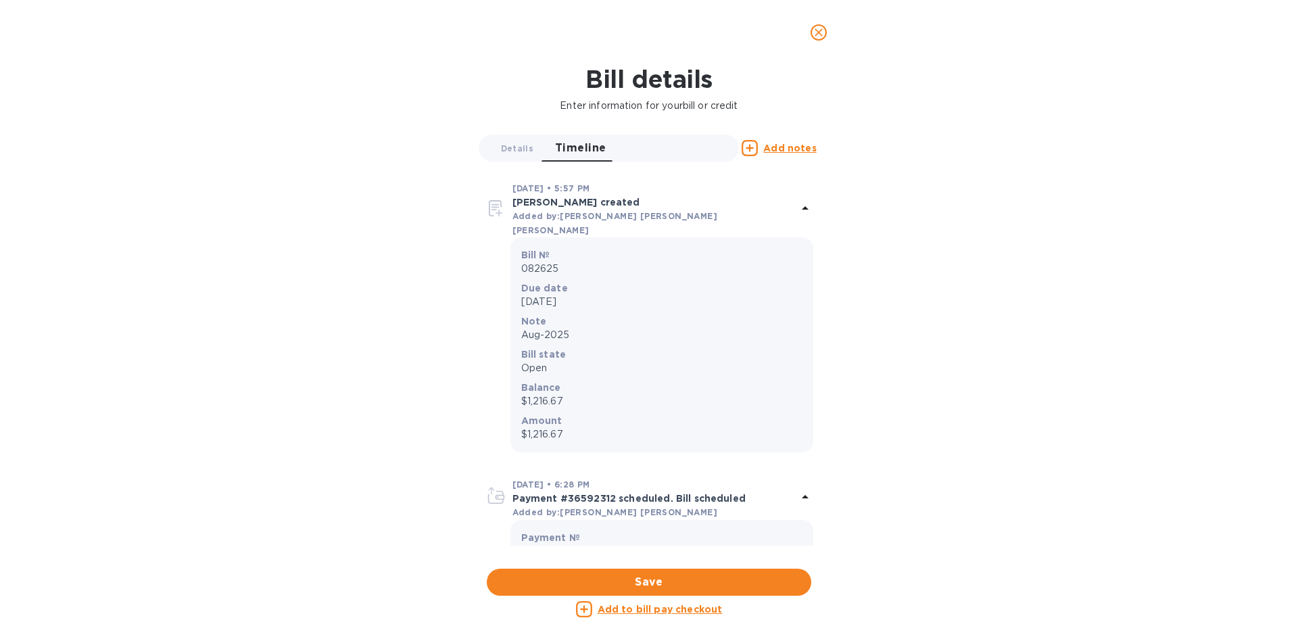
click at [815, 35] on icon "close" at bounding box center [819, 32] width 8 height 8
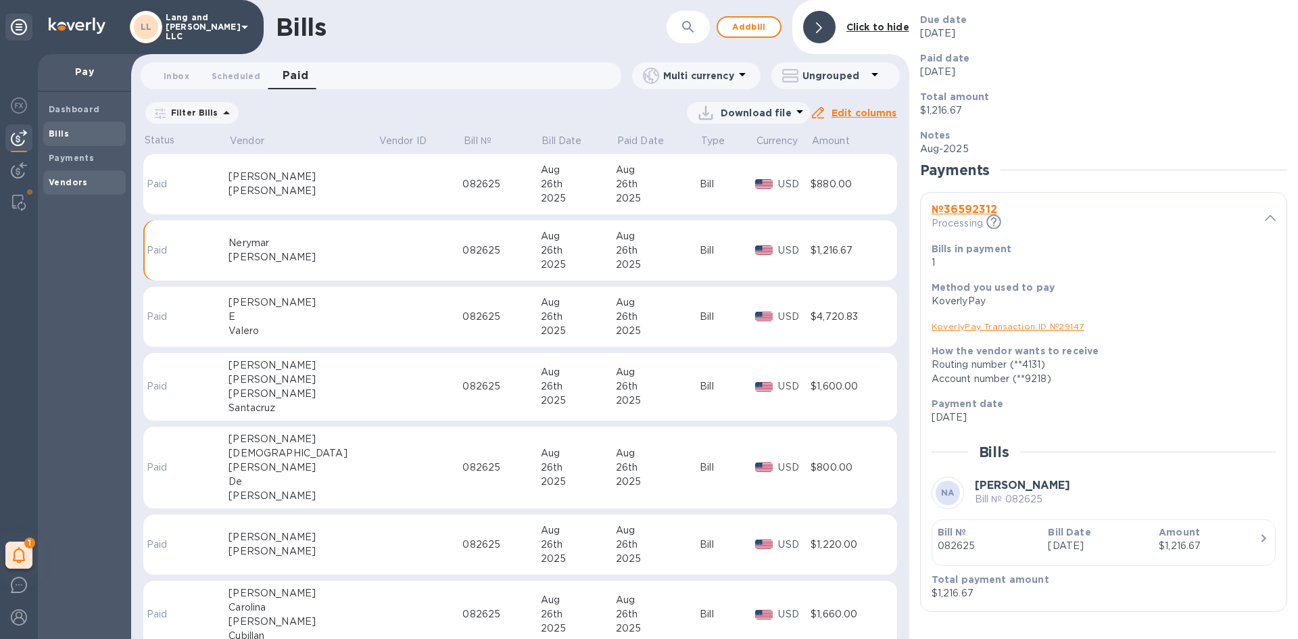
drag, startPoint x: 64, startPoint y: 181, endPoint x: 106, endPoint y: 181, distance: 42.6
click at [64, 181] on b "Vendors" at bounding box center [68, 182] width 39 height 10
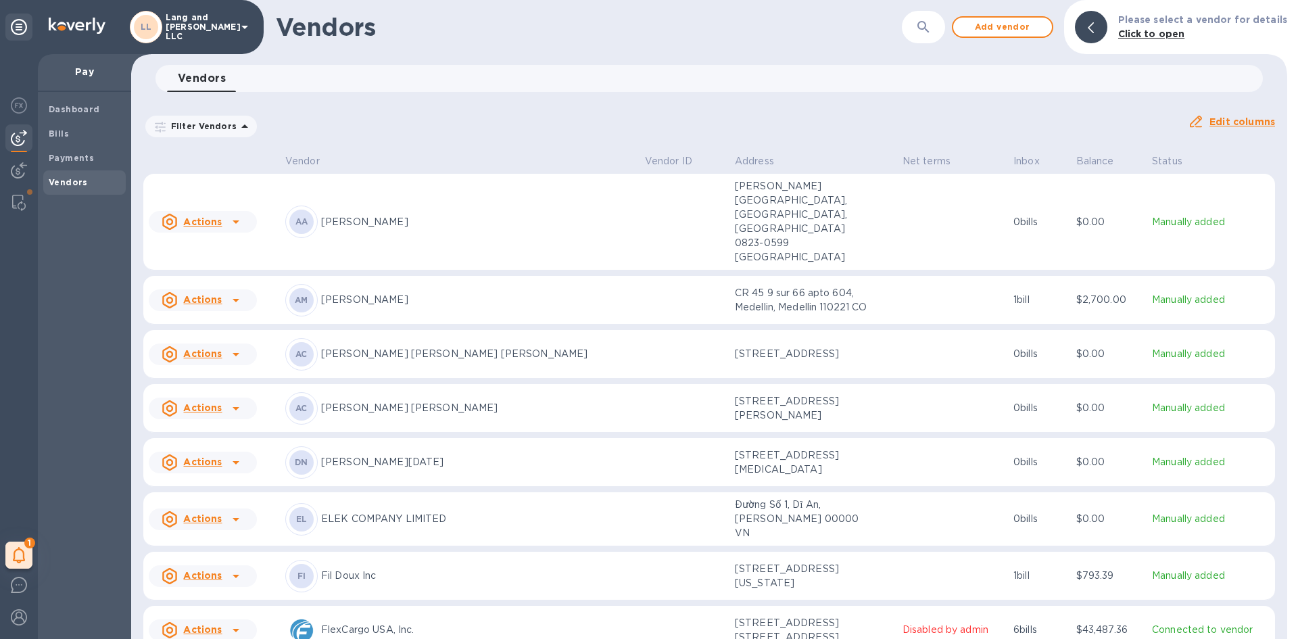
click at [359, 293] on p "[PERSON_NAME]" at bounding box center [477, 300] width 313 height 14
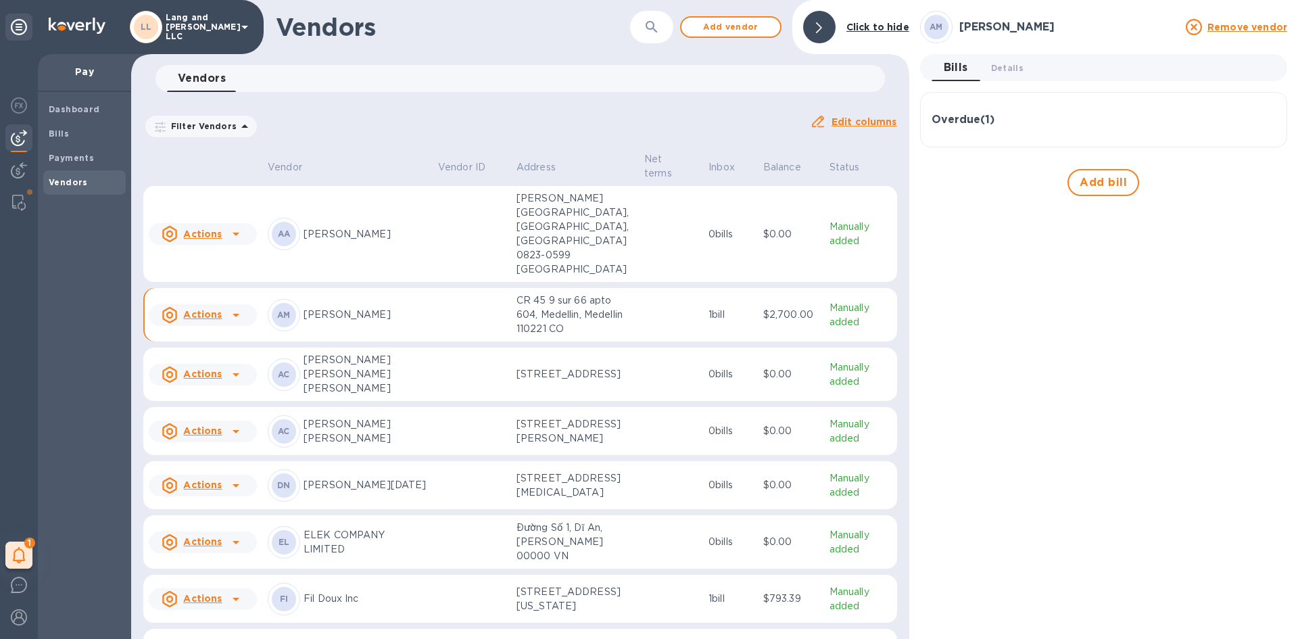
click at [963, 110] on div "Overdue ( 1 )" at bounding box center [1104, 119] width 344 height 32
click at [1268, 179] on icon "button" at bounding box center [1263, 185] width 16 height 16
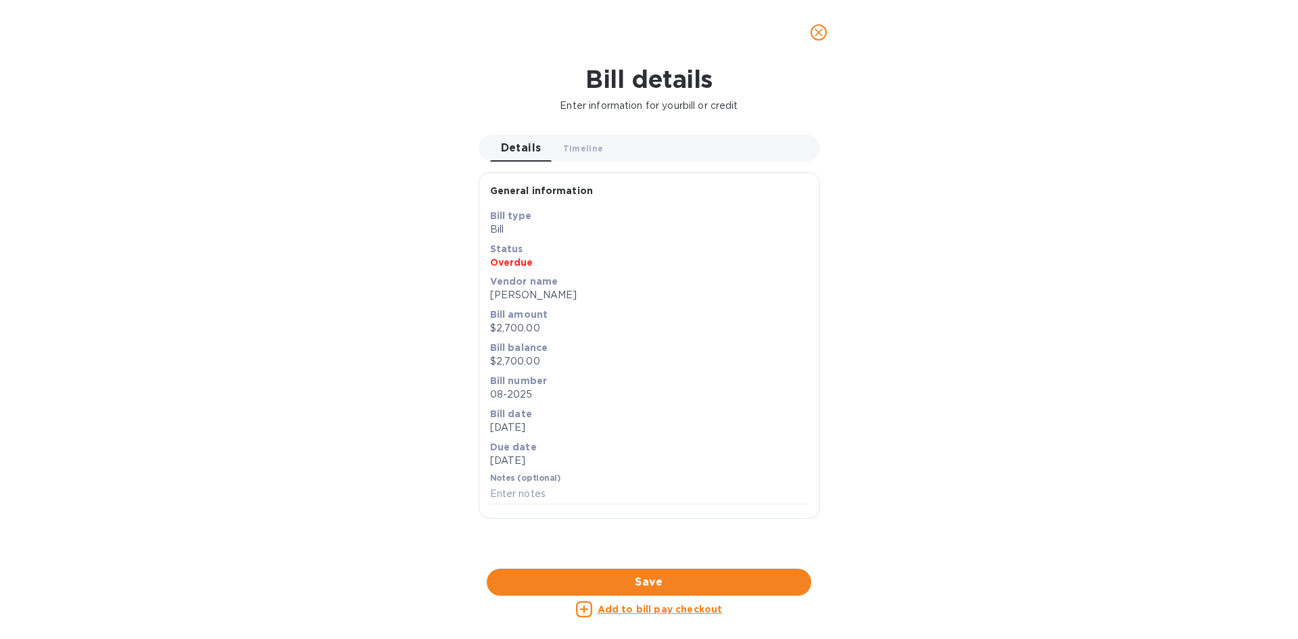
click at [678, 108] on p "Enter information for your bill or credit" at bounding box center [649, 106] width 1276 height 14
click at [809, 35] on button "close" at bounding box center [819, 32] width 32 height 32
